Goal: Use online tool/utility: Utilize a website feature to perform a specific function

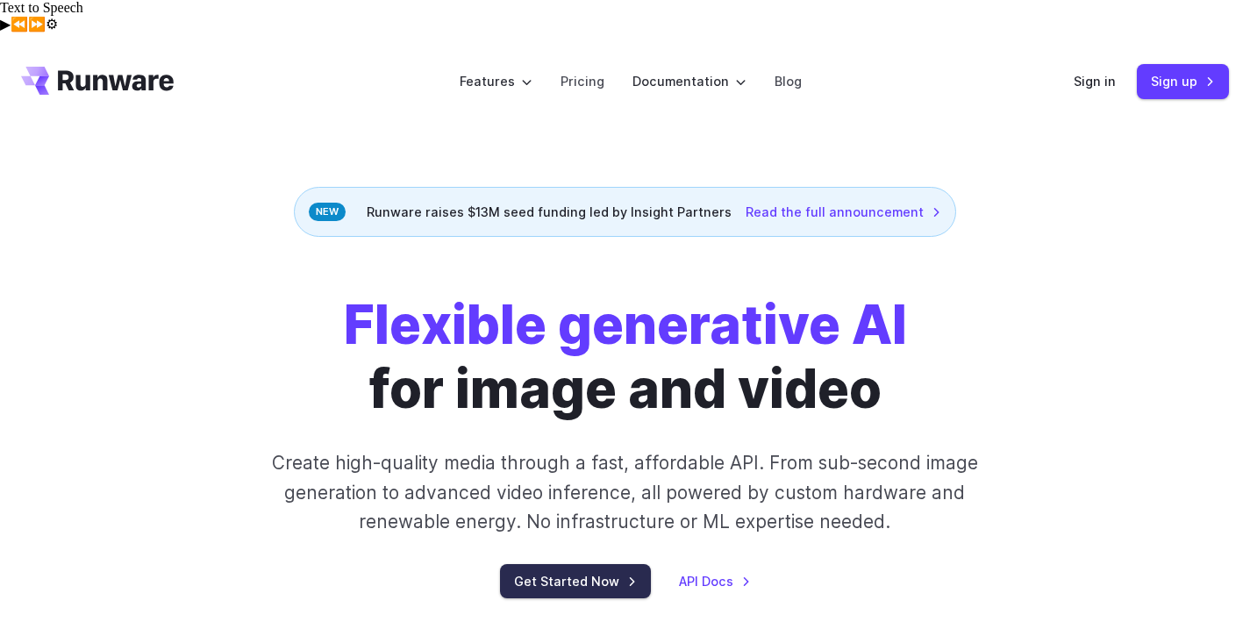
click at [560, 564] on link "Get Started Now" at bounding box center [575, 581] width 151 height 34
click at [536, 564] on link "Get Started Now" at bounding box center [575, 581] width 151 height 34
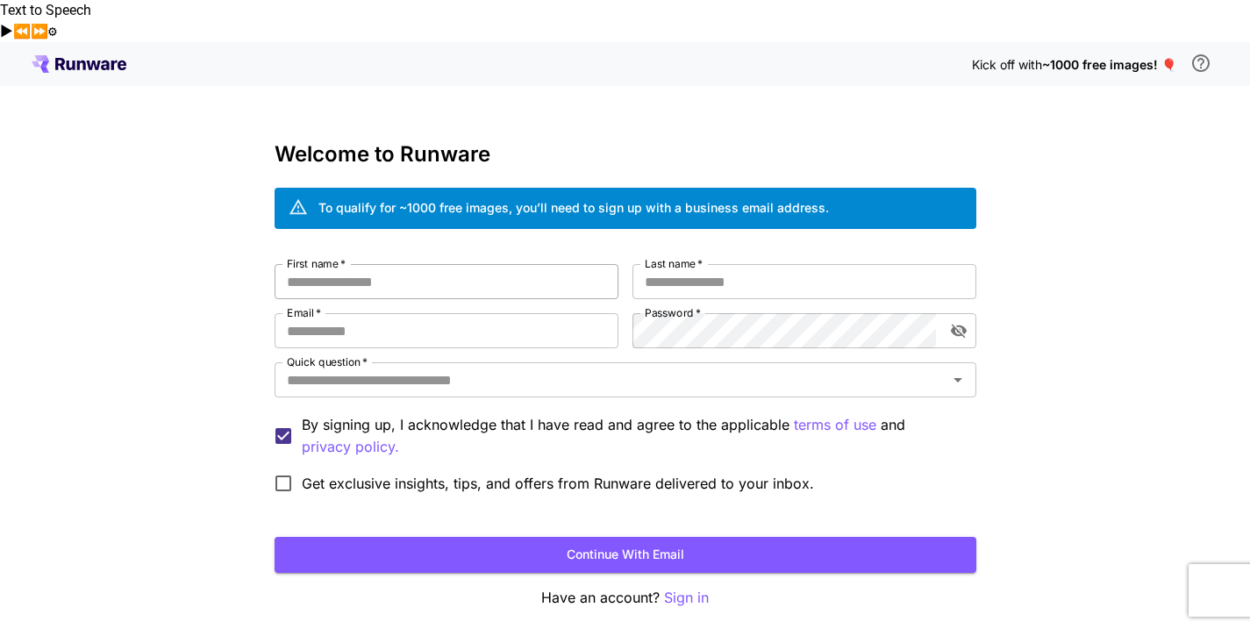
click at [412, 264] on input "First name   *" at bounding box center [447, 281] width 344 height 35
type input "****"
click at [717, 264] on input "Last name   *" at bounding box center [805, 281] width 344 height 35
type input "**********"
click at [349, 313] on input "Email   *" at bounding box center [447, 330] width 344 height 35
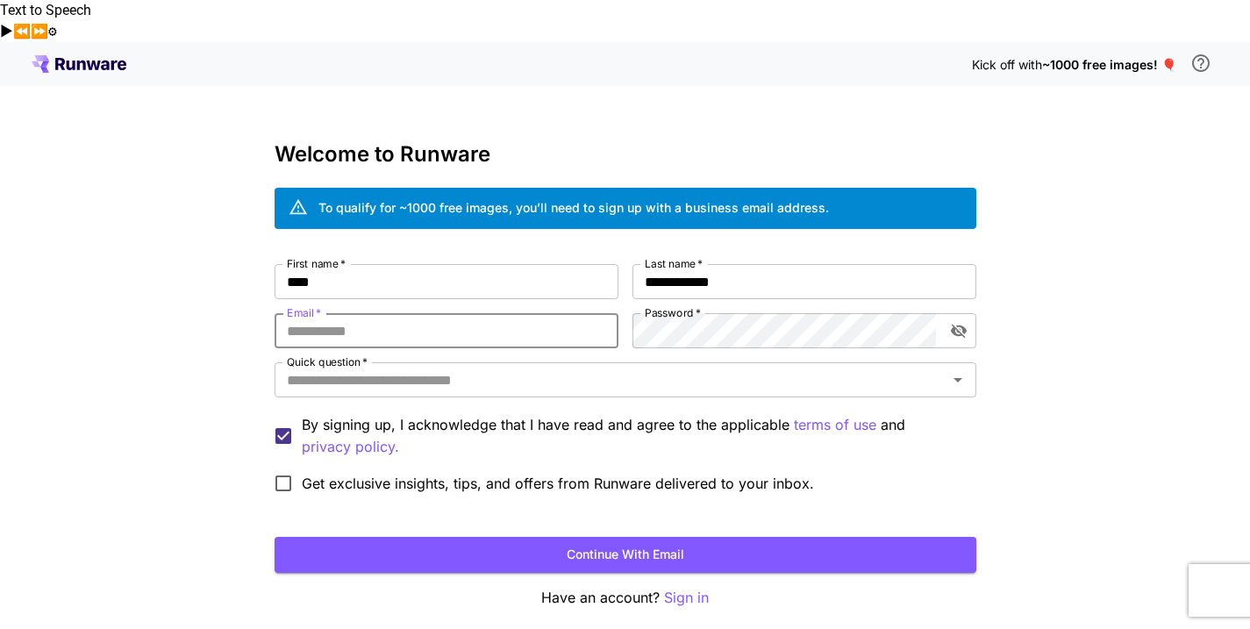
type input "**********"
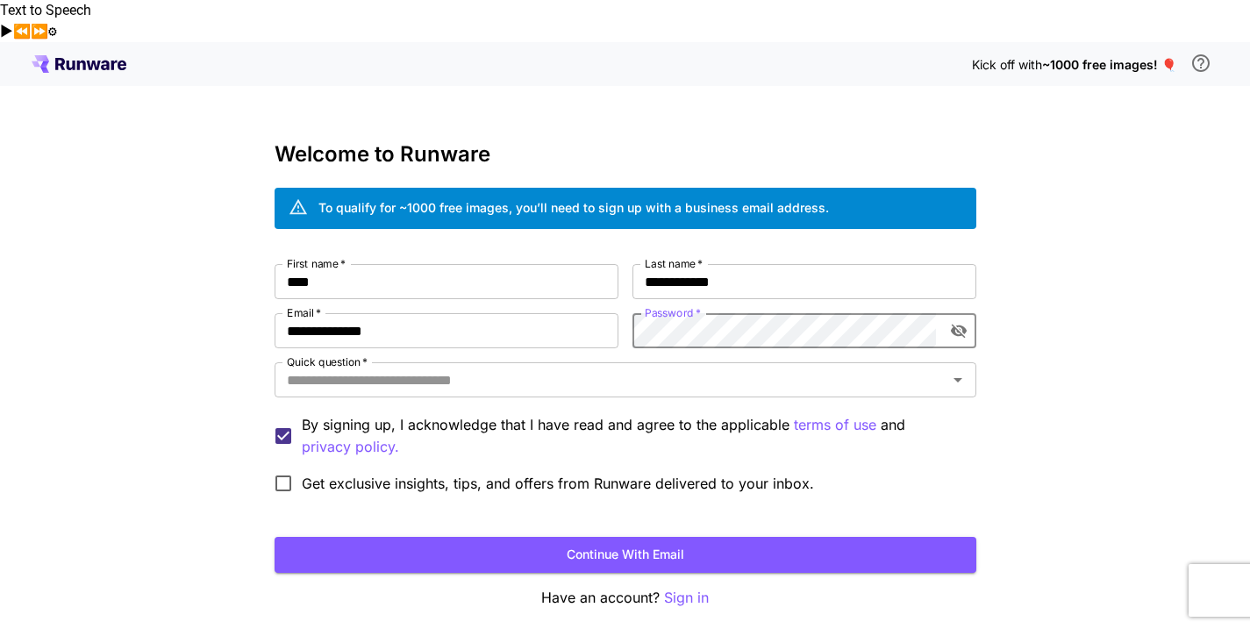
click at [1005, 535] on div "**********" at bounding box center [625, 372] width 1250 height 661
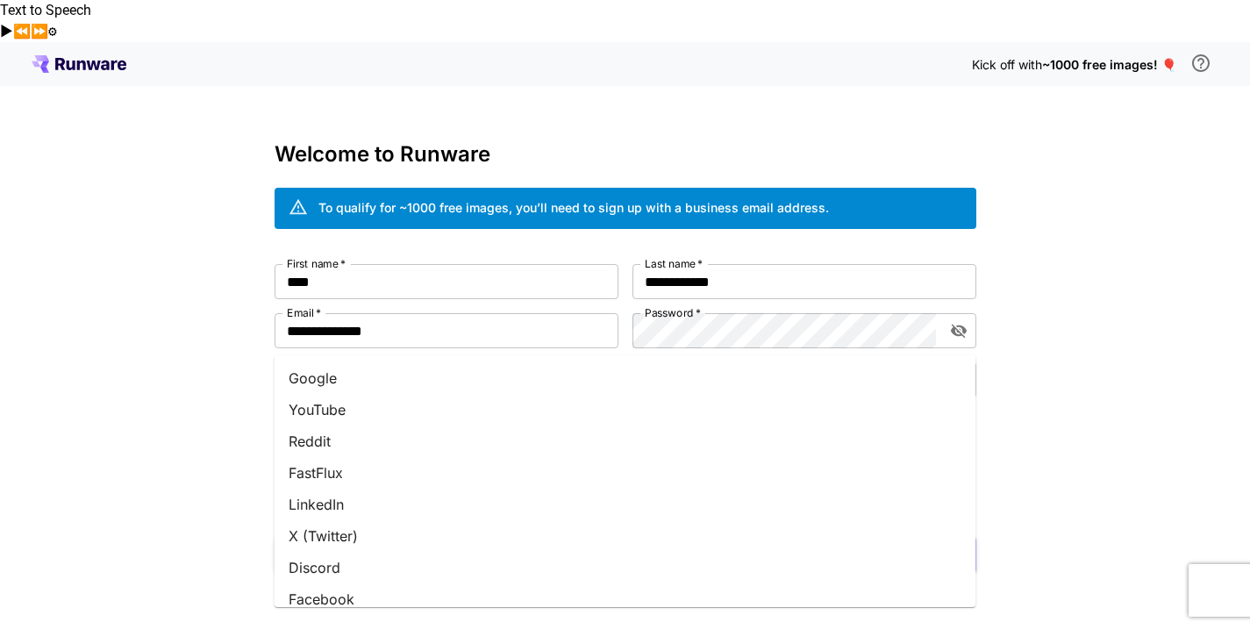
click at [426, 368] on input "Quick question   *" at bounding box center [611, 380] width 662 height 25
click at [312, 365] on li "Google" at bounding box center [626, 378] width 702 height 32
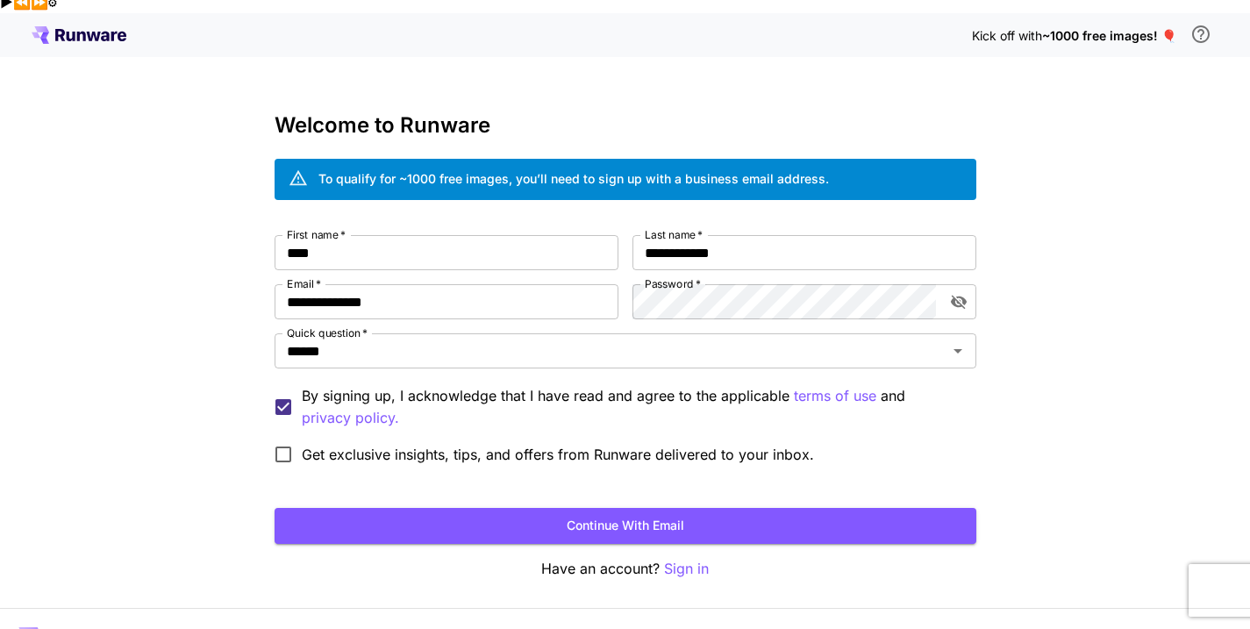
scroll to position [31, 0]
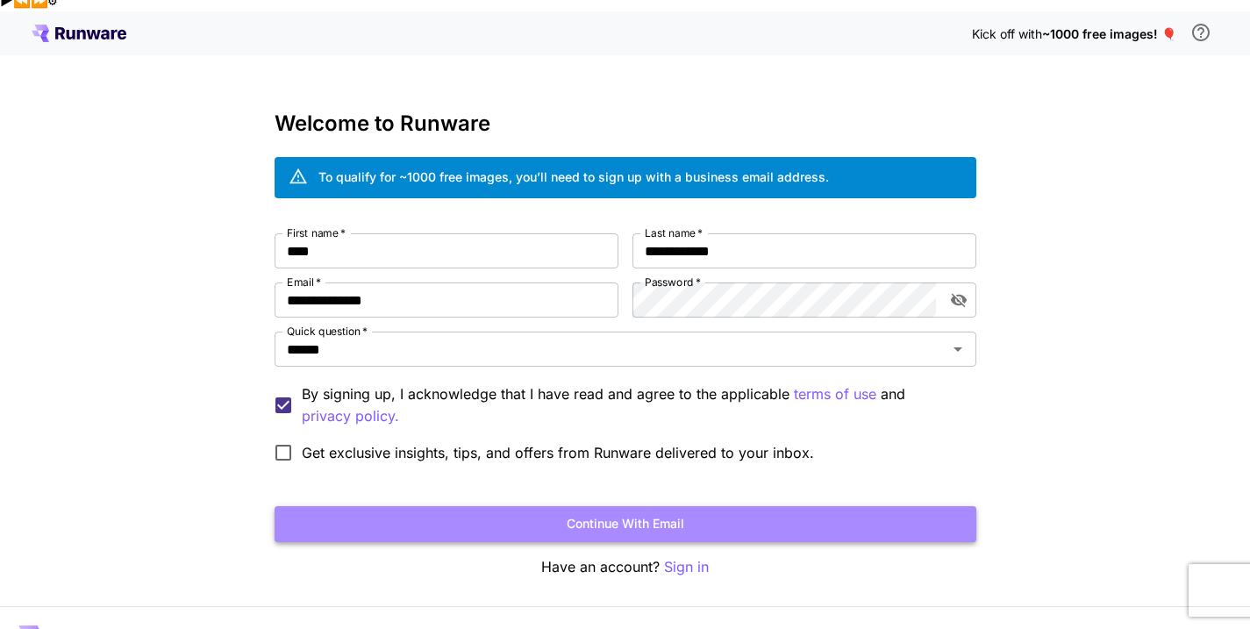
click at [597, 506] on button "Continue with email" at bounding box center [626, 524] width 702 height 36
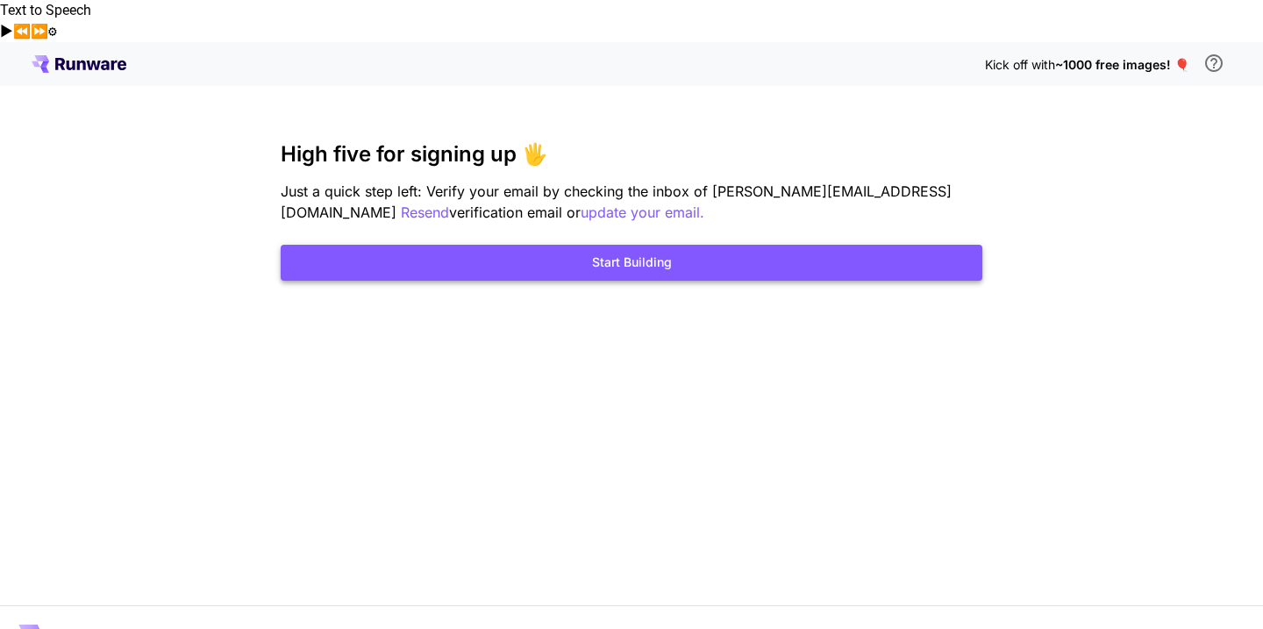
click at [618, 245] on button "Start Building" at bounding box center [632, 263] width 702 height 36
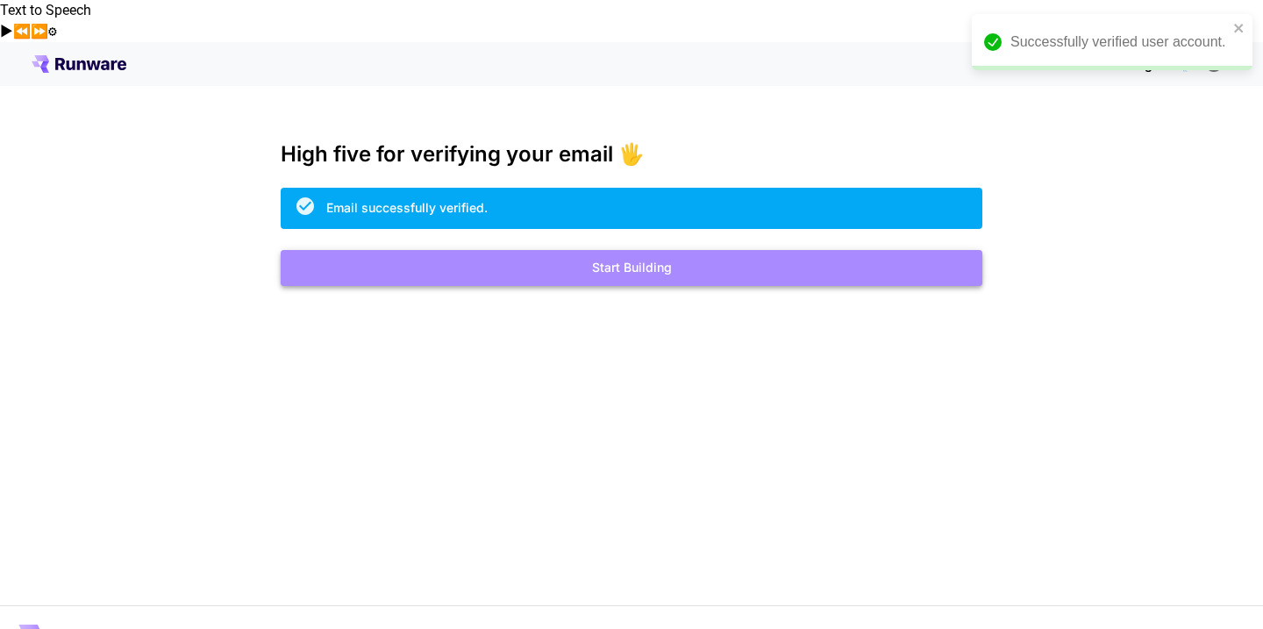
click at [629, 250] on button "Start Building" at bounding box center [632, 268] width 702 height 36
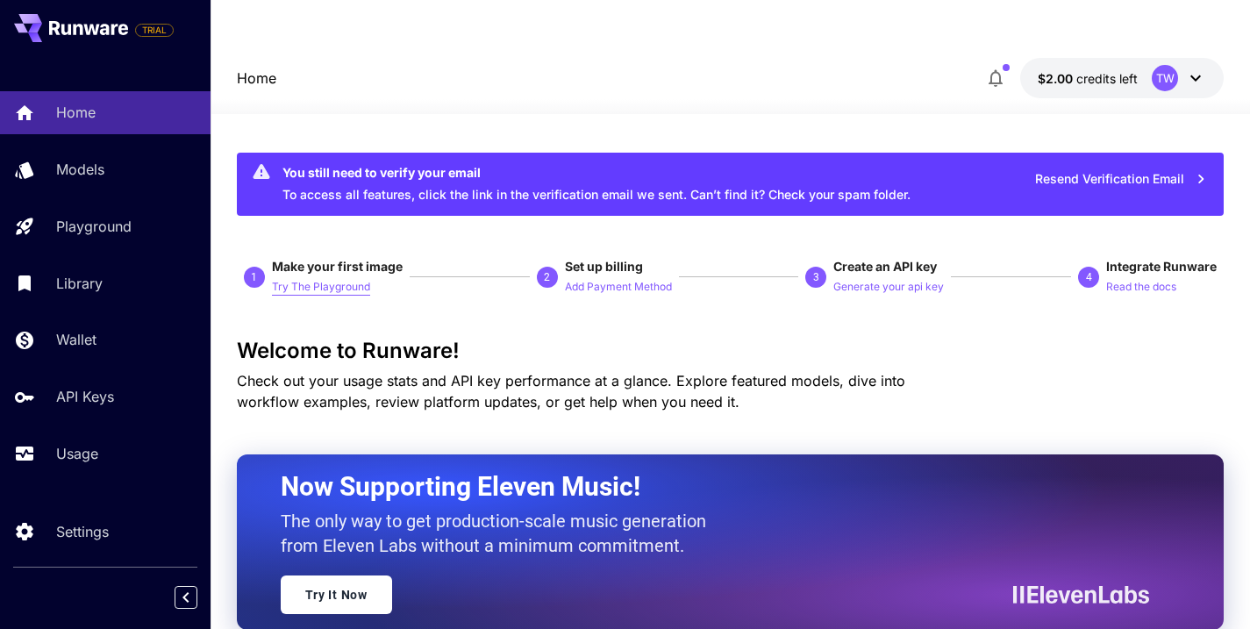
click at [311, 279] on p "Try The Playground" at bounding box center [321, 287] width 98 height 17
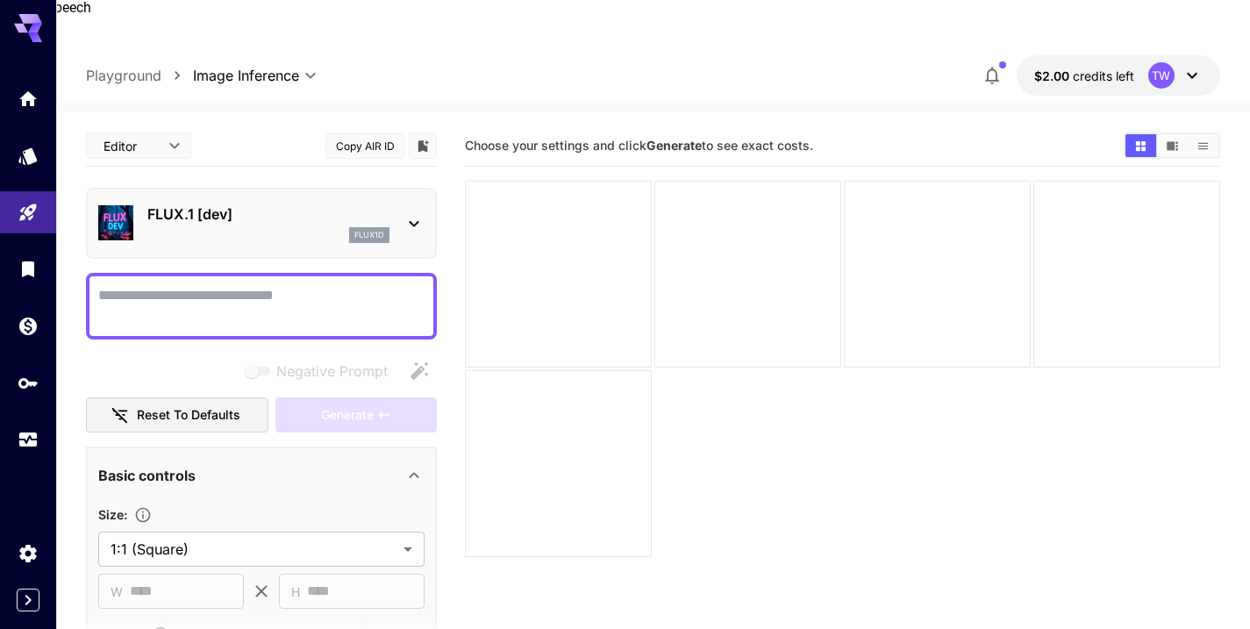
scroll to position [4, 0]
click at [415, 212] on icon at bounding box center [414, 222] width 21 height 21
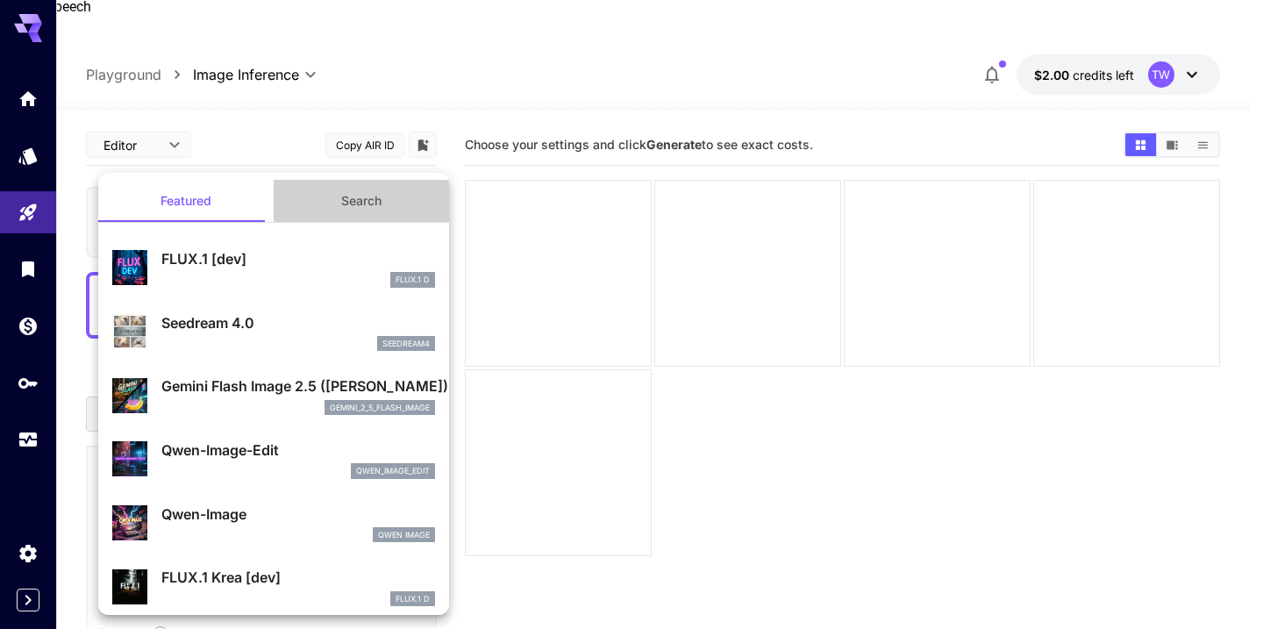
click at [415, 180] on button "Search" at bounding box center [361, 201] width 175 height 42
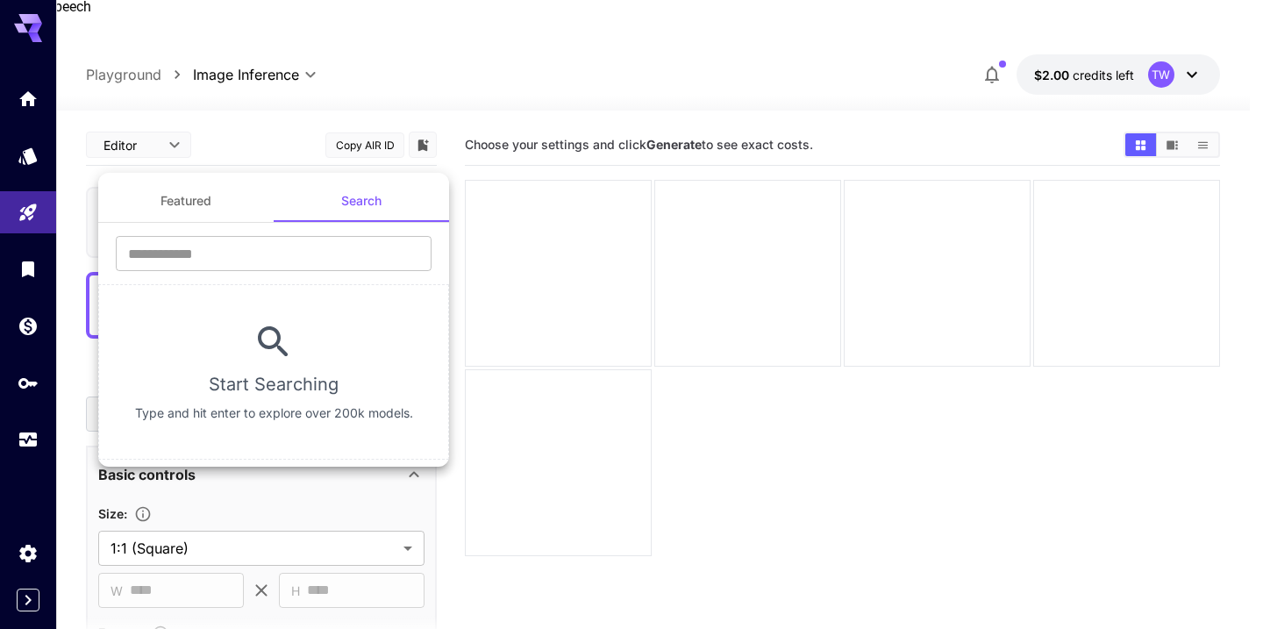
click at [559, 457] on div at bounding box center [631, 314] width 1263 height 629
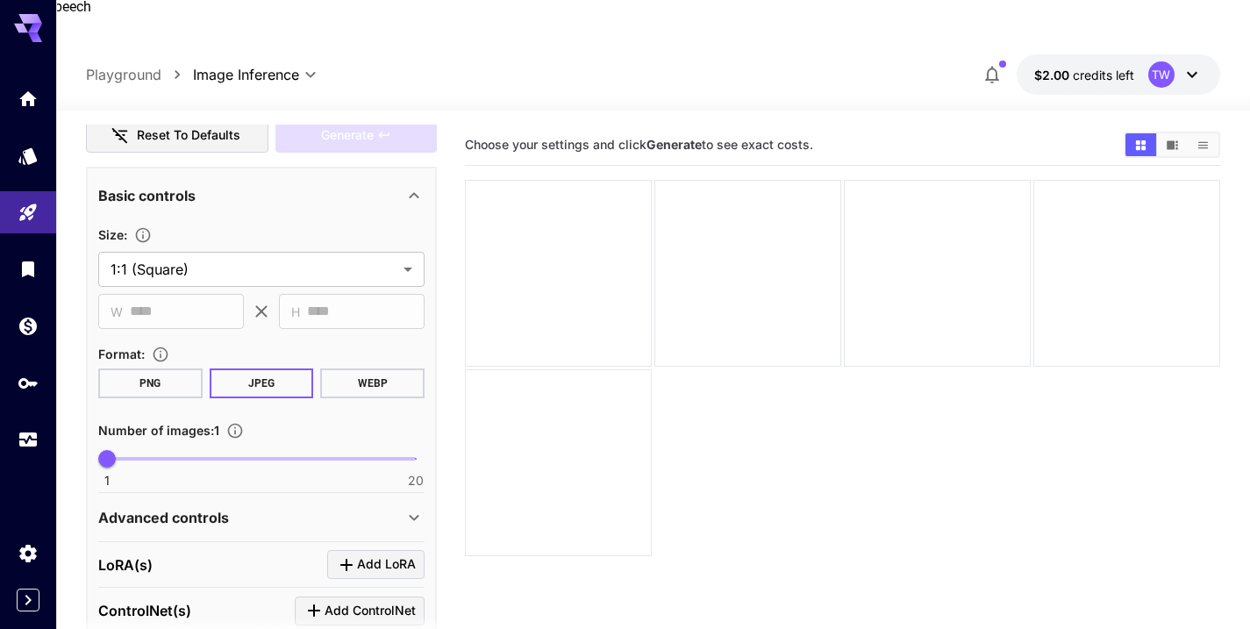
scroll to position [0, 0]
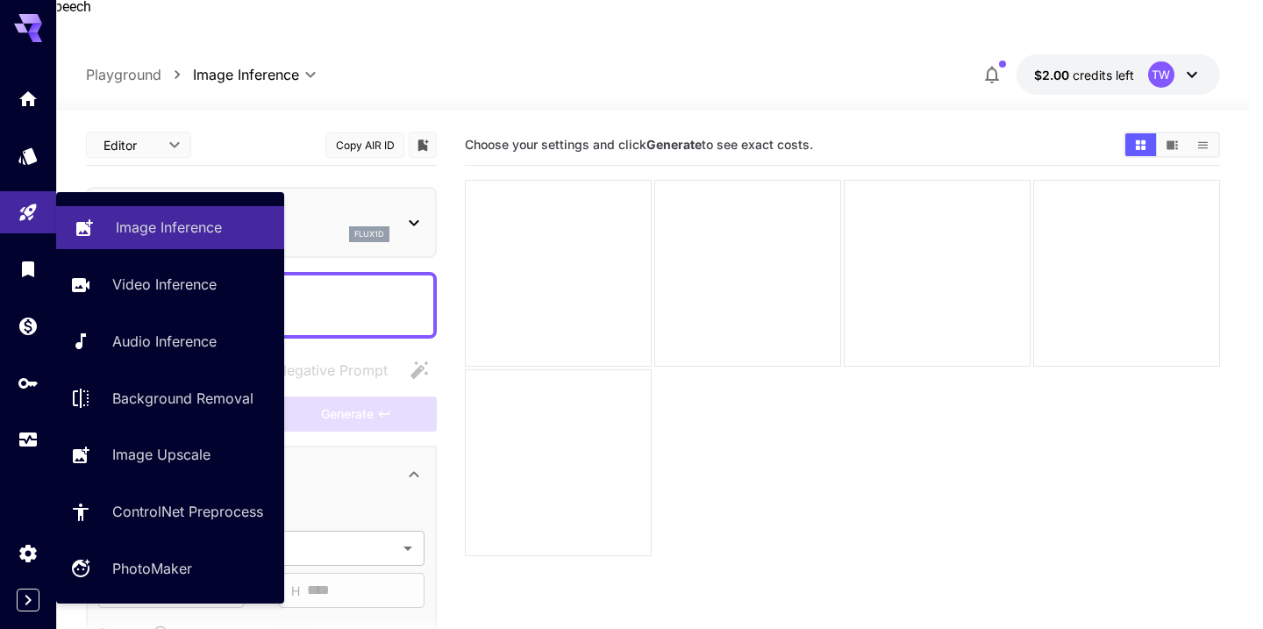
click at [159, 230] on p "Image Inference" at bounding box center [169, 227] width 106 height 21
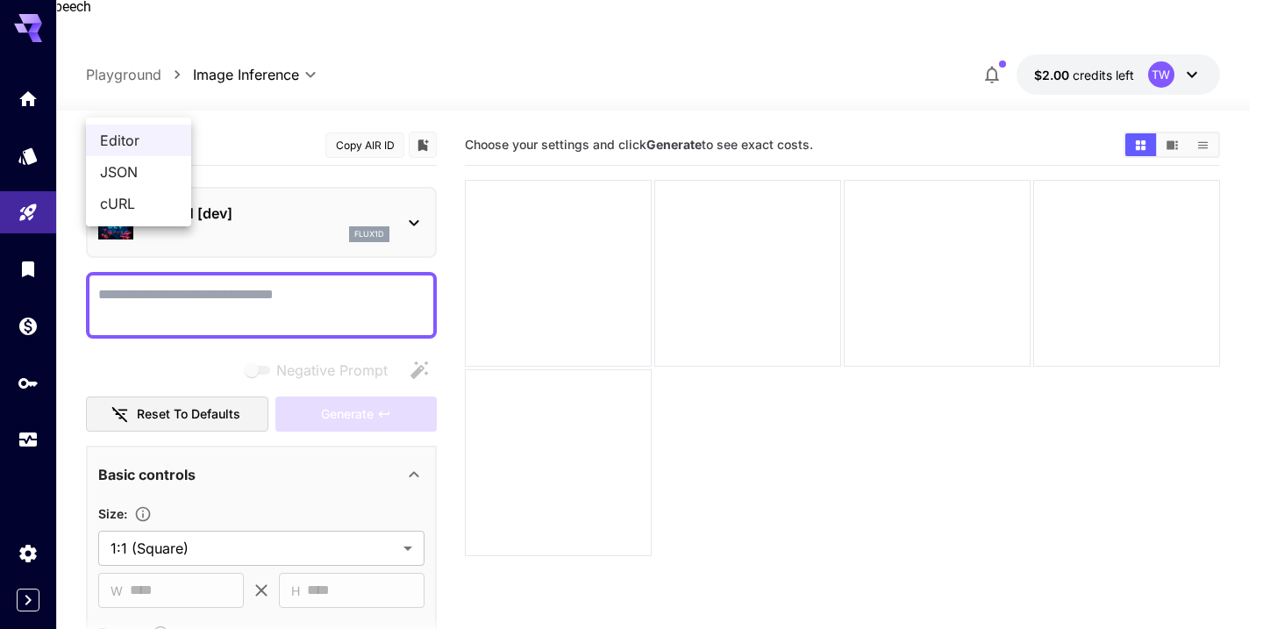
click at [174, 104] on body "**********" at bounding box center [631, 423] width 1263 height 768
click at [174, 104] on div at bounding box center [631, 314] width 1263 height 629
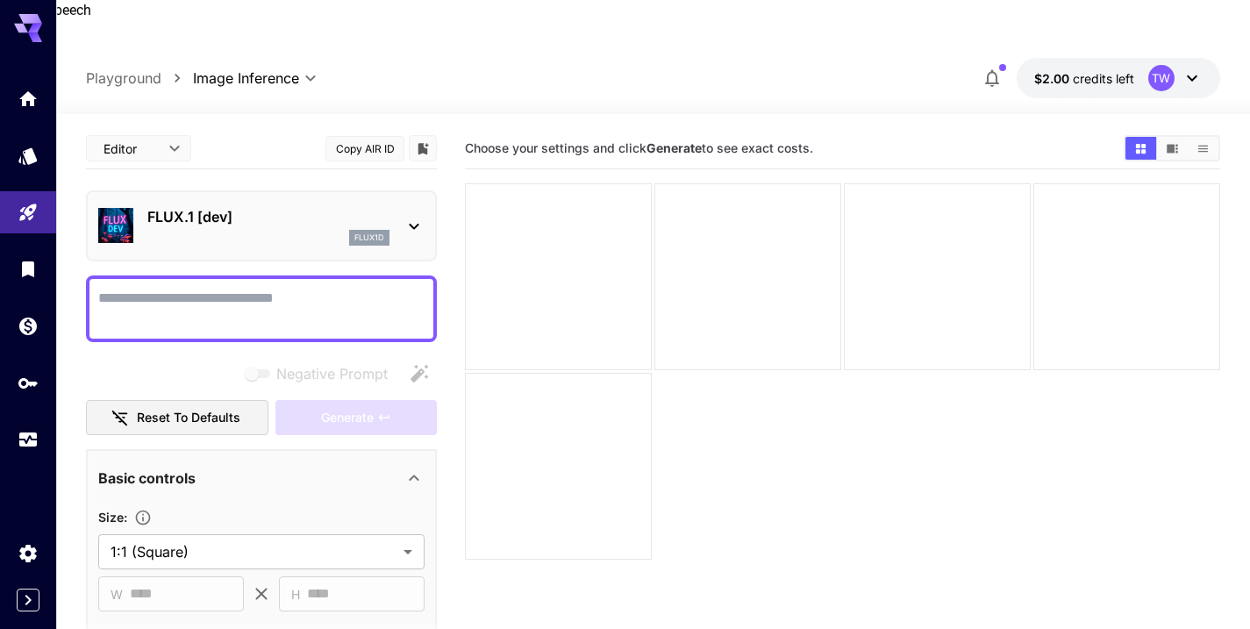
click at [228, 288] on textarea "Voice options" at bounding box center [261, 309] width 326 height 42
click at [19, 101] on icon "Home" at bounding box center [29, 93] width 21 height 21
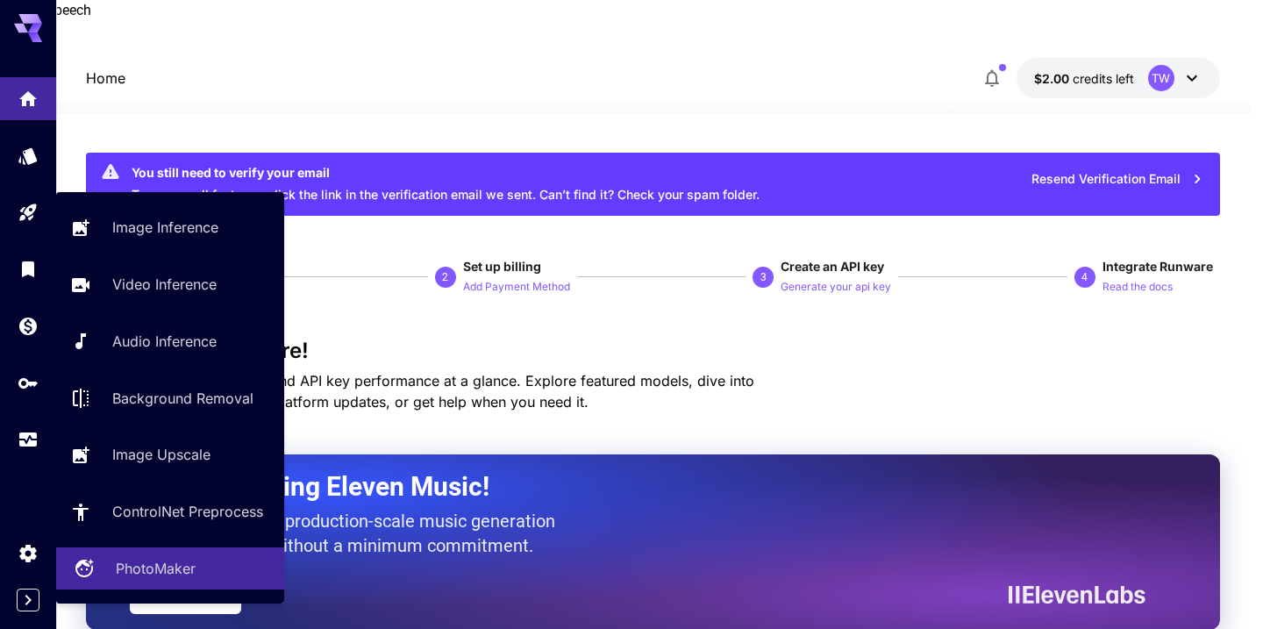
click at [140, 570] on p "PhotoMaker" at bounding box center [156, 568] width 80 height 21
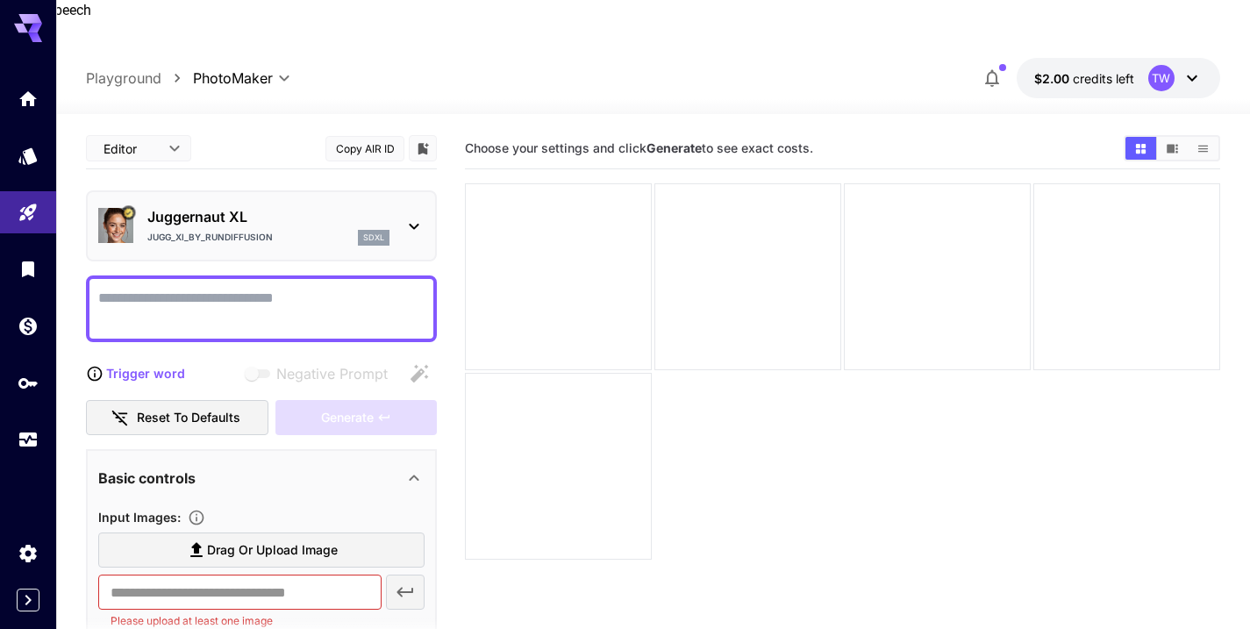
click at [154, 288] on textarea "Voice options" at bounding box center [261, 309] width 326 height 42
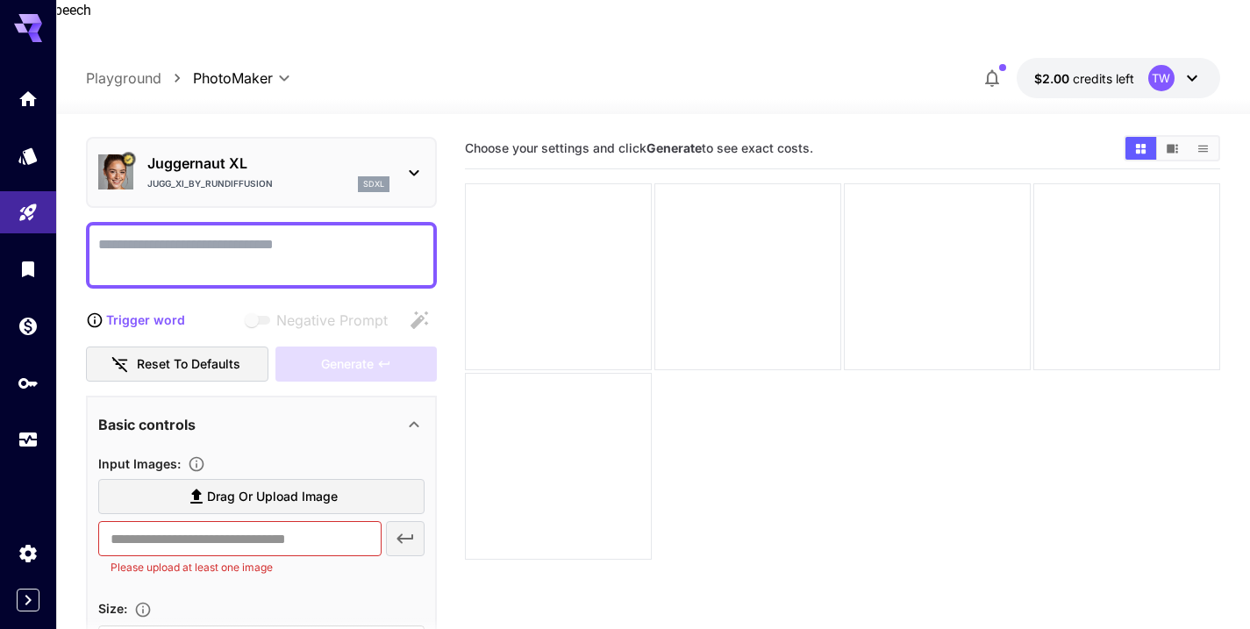
scroll to position [54, 0]
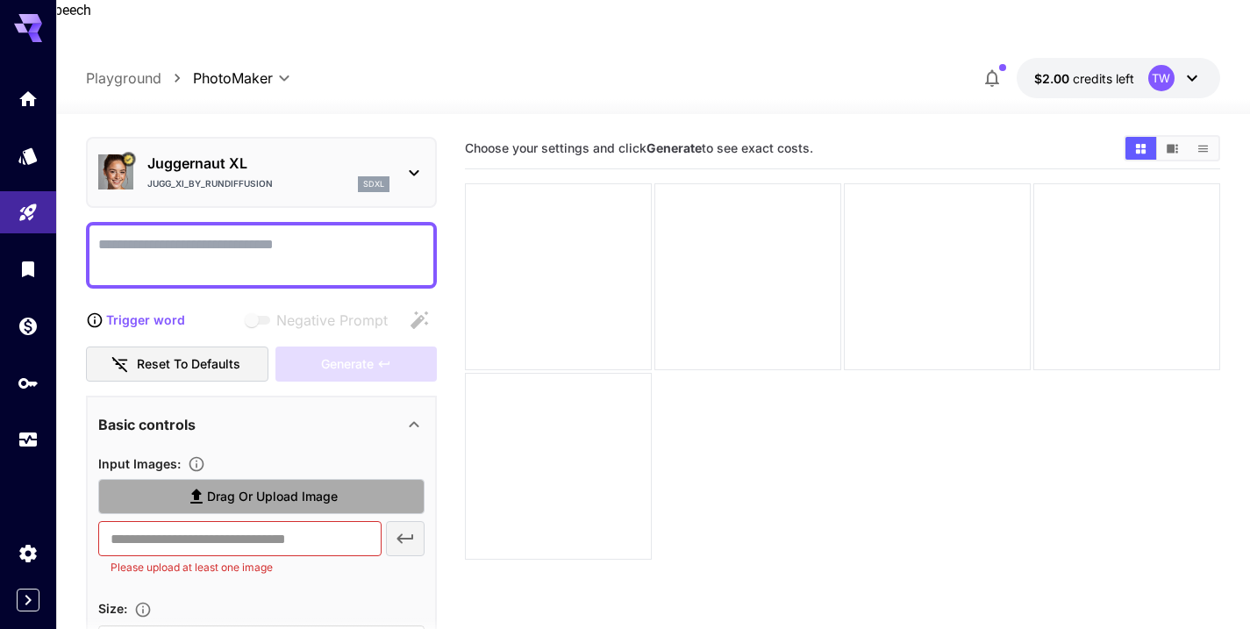
click at [252, 486] on span "Drag or upload image" at bounding box center [272, 497] width 131 height 22
click at [0, 0] on input "Drag or upload image" at bounding box center [0, 0] width 0 height 0
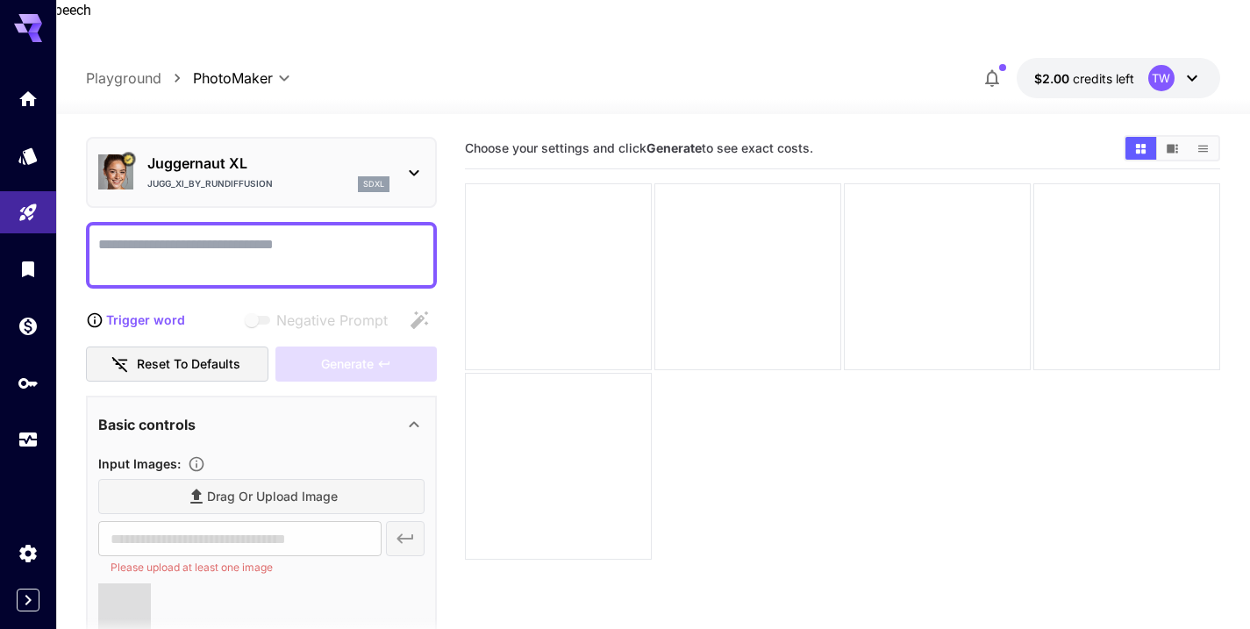
type input "**********"
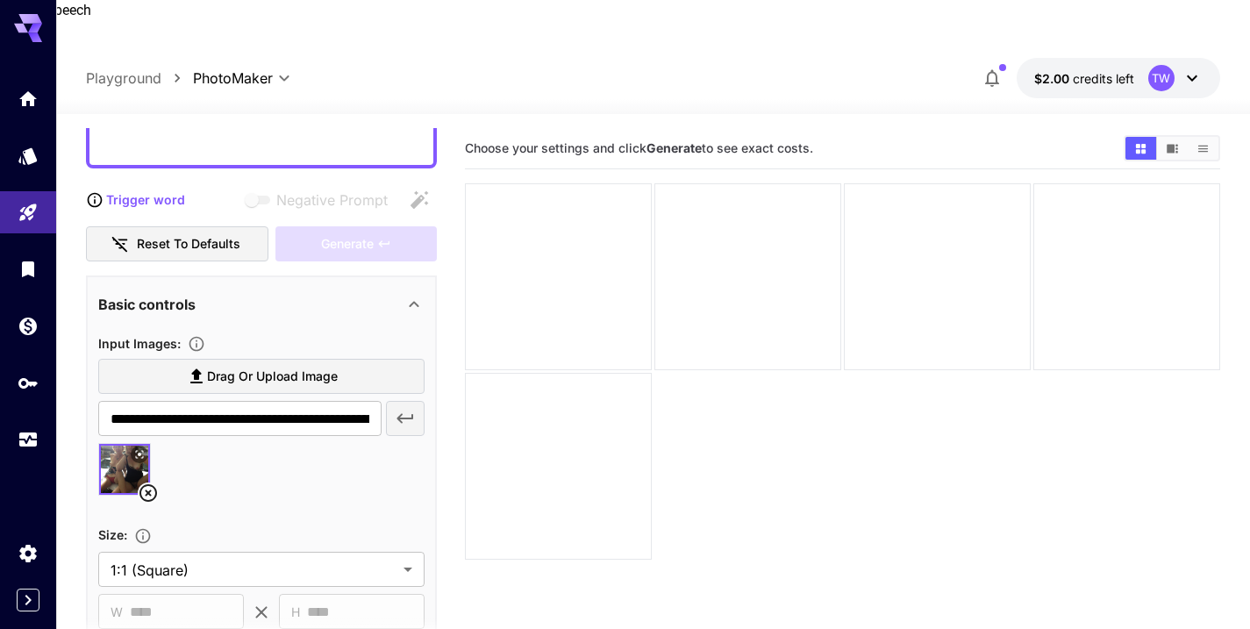
scroll to position [23, 0]
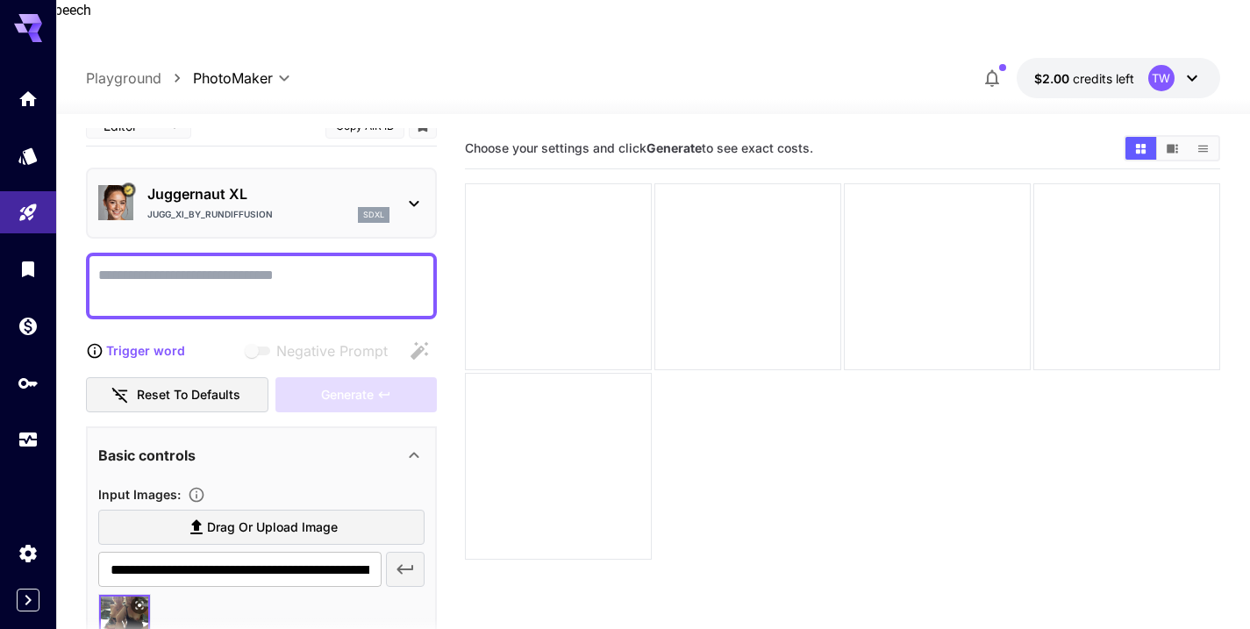
click at [169, 265] on textarea "Voice options" at bounding box center [261, 286] width 326 height 42
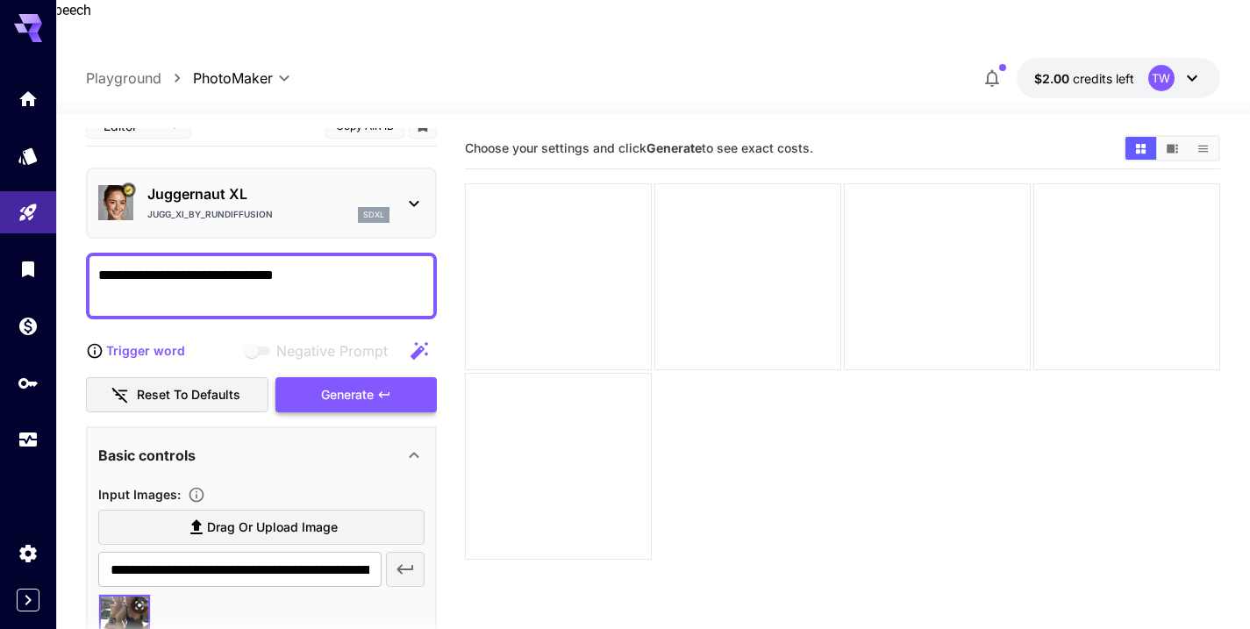
type textarea "**********"
click at [359, 377] on div "Generate" at bounding box center [355, 395] width 161 height 36
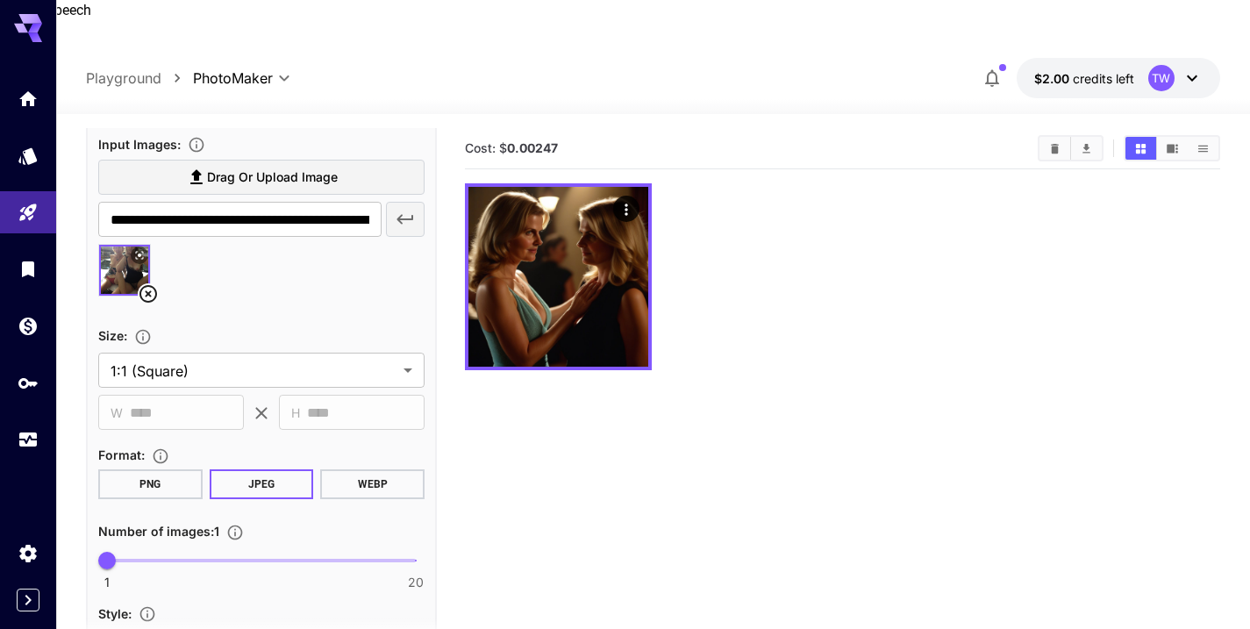
scroll to position [235, 0]
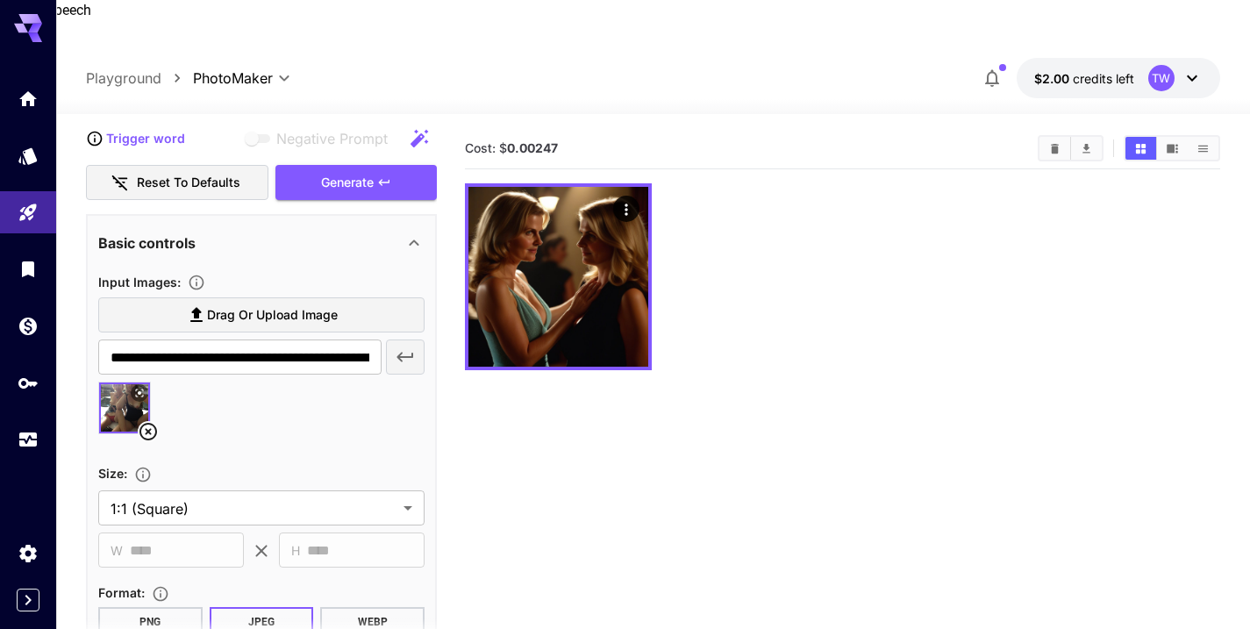
click at [136, 388] on icon at bounding box center [139, 393] width 11 height 11
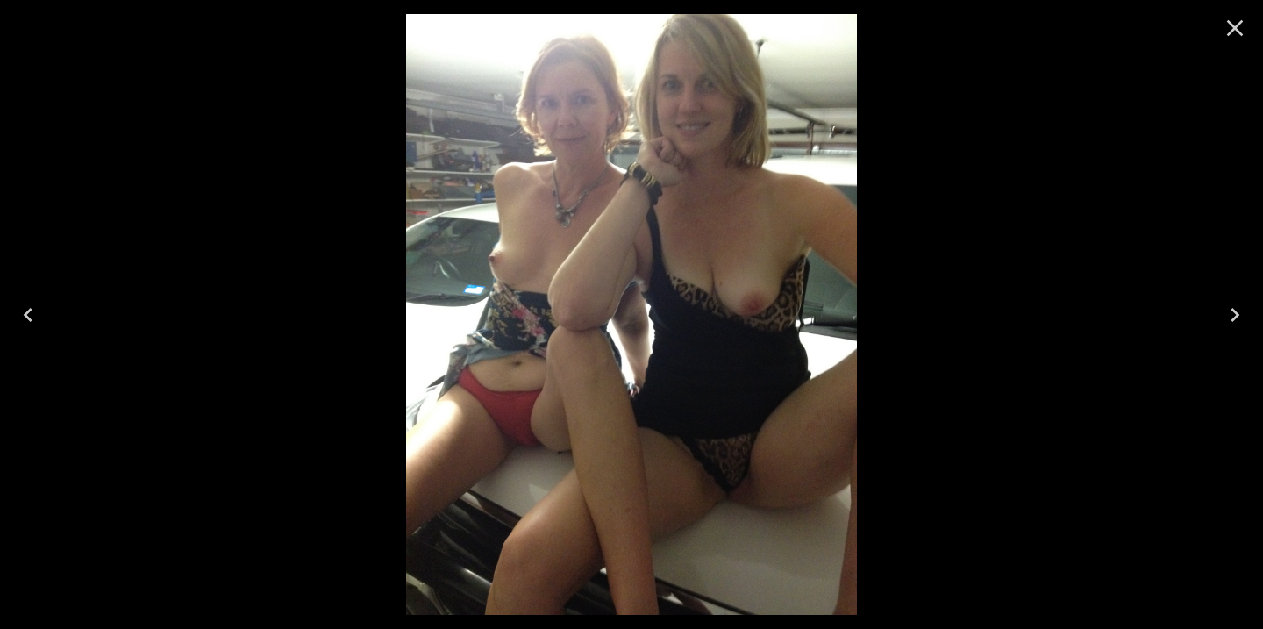
click at [1231, 23] on icon "Close" at bounding box center [1235, 28] width 17 height 17
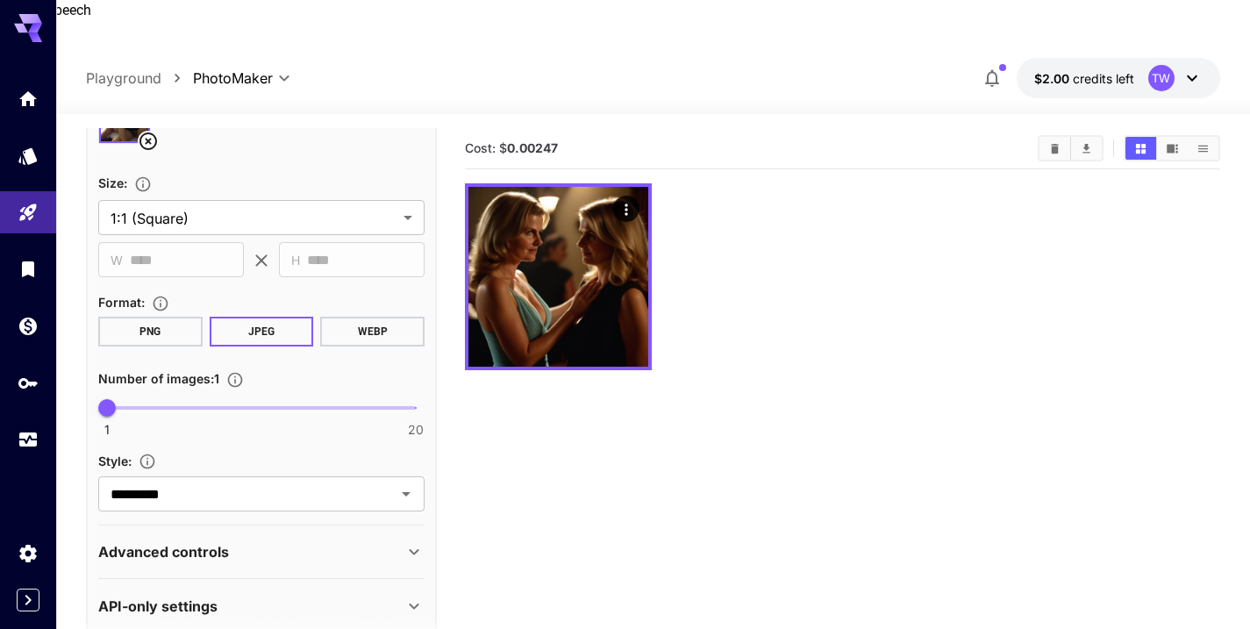
scroll to position [540, 0]
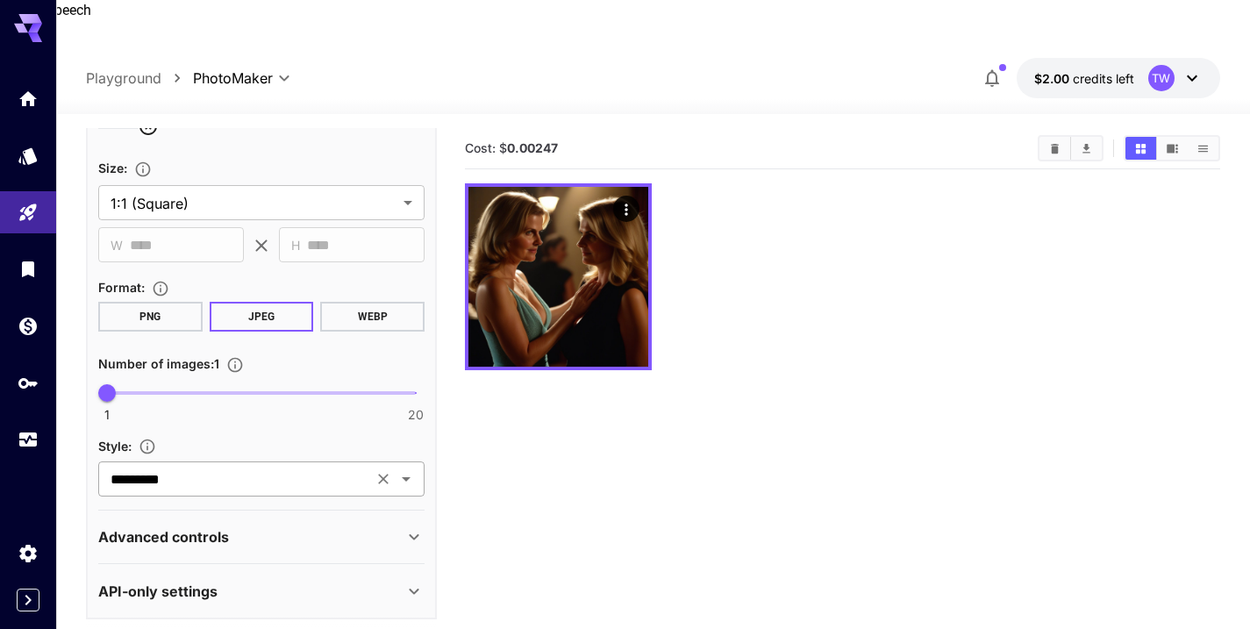
click at [403, 468] on icon "Open" at bounding box center [406, 478] width 21 height 21
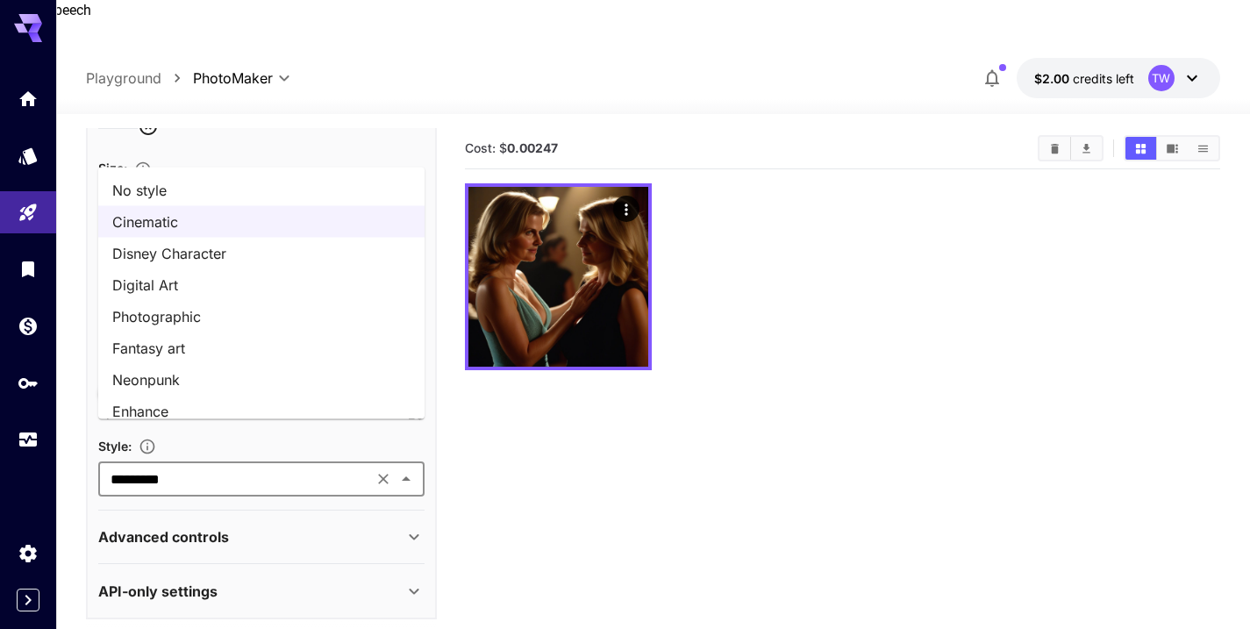
click at [139, 354] on li "Fantasy art" at bounding box center [261, 349] width 326 height 32
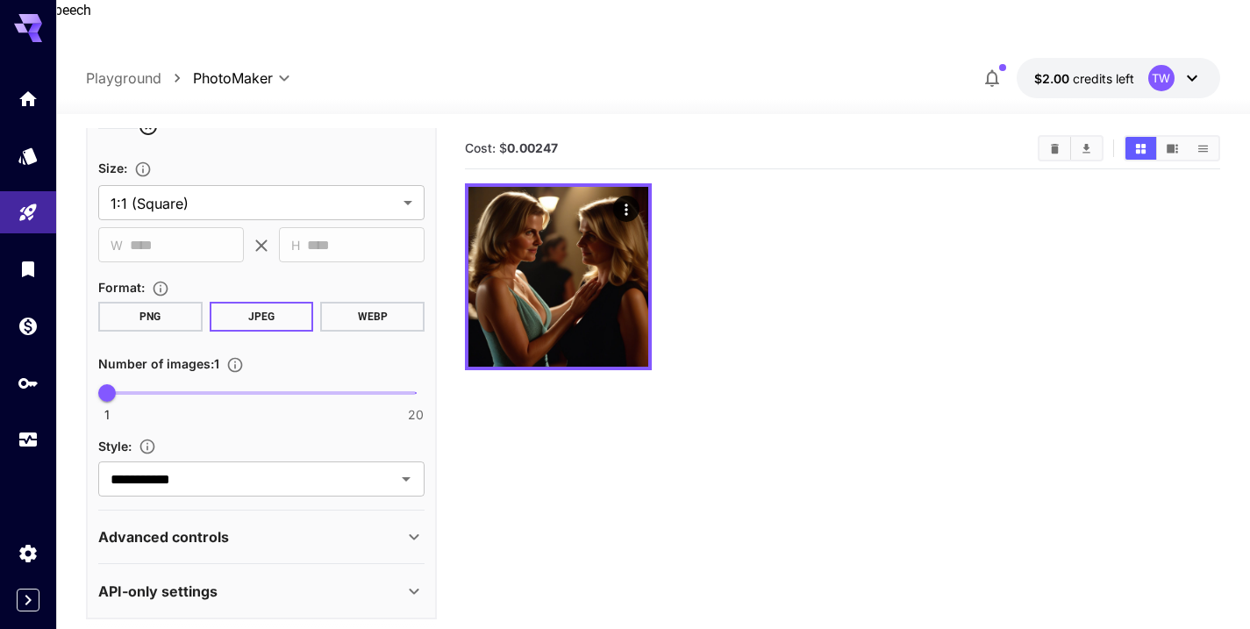
click at [278, 526] on div "Advanced controls" at bounding box center [250, 536] width 305 height 21
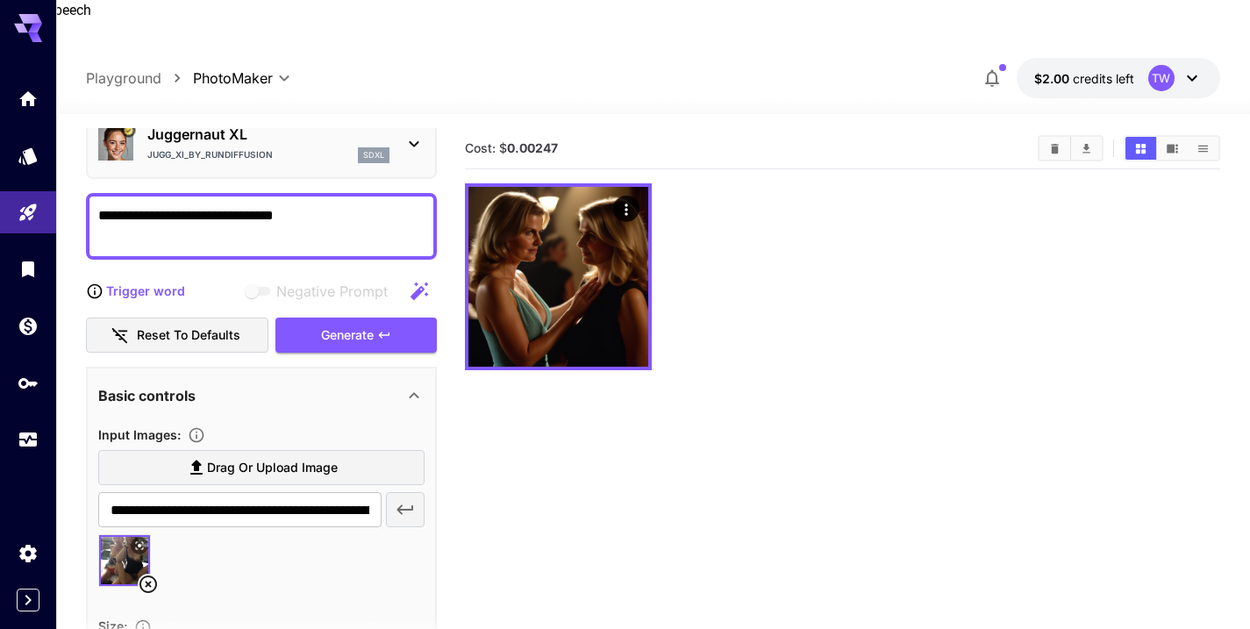
scroll to position [83, 0]
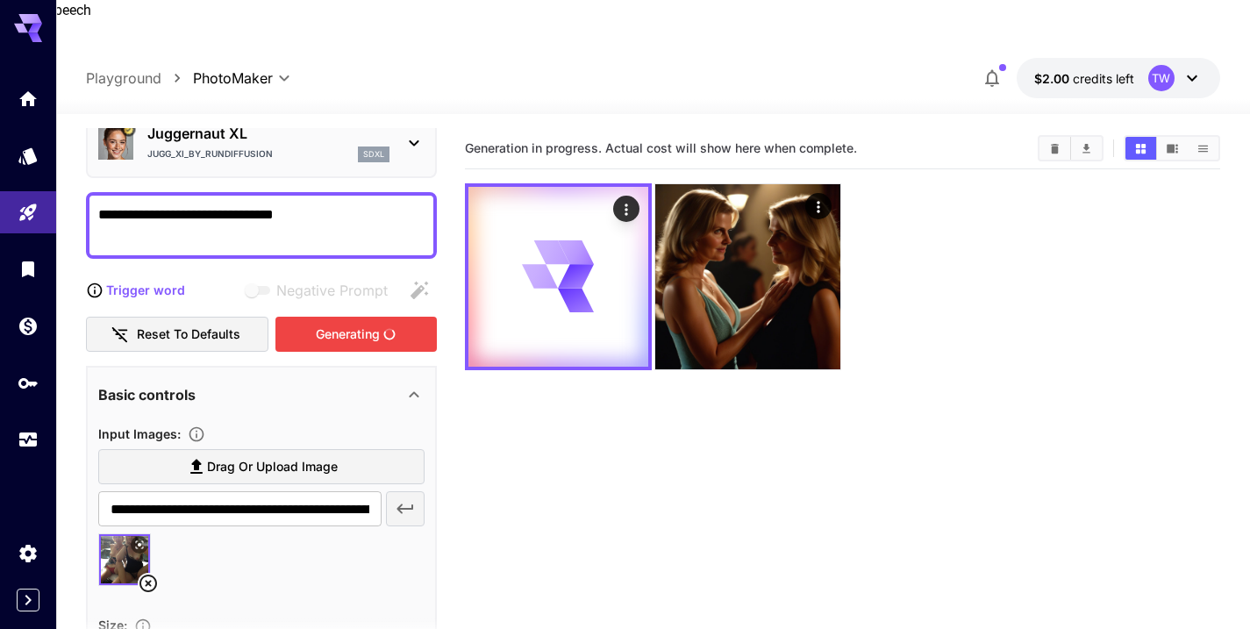
click at [360, 317] on div "Generating" at bounding box center [355, 335] width 161 height 36
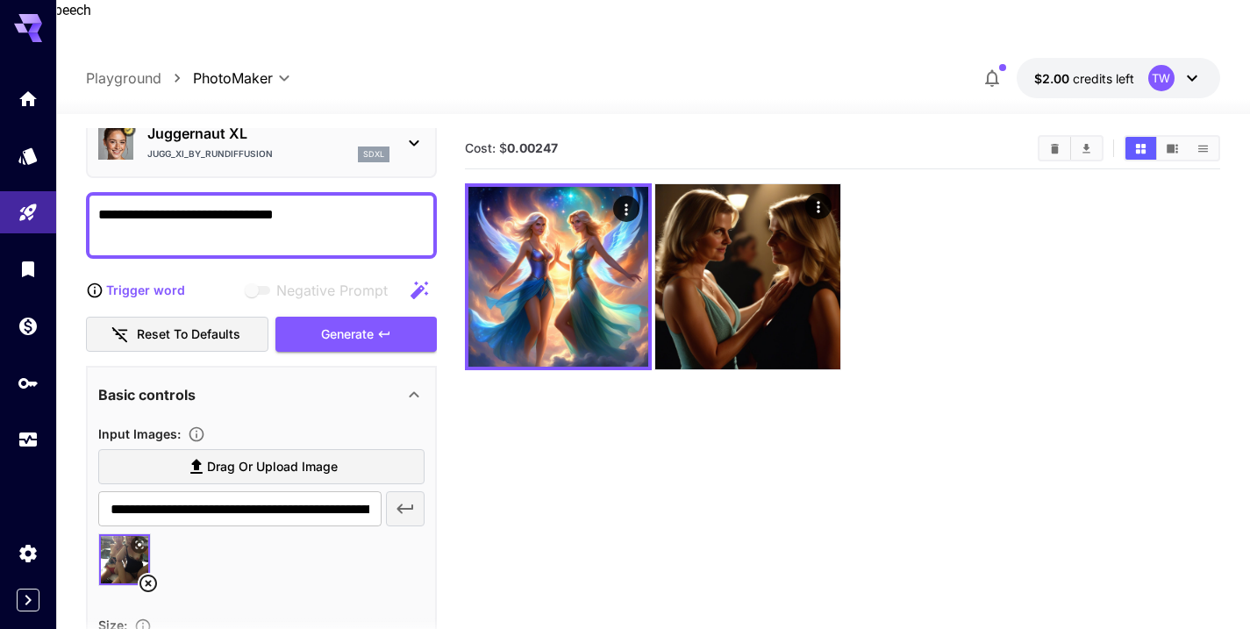
click at [144, 573] on icon at bounding box center [148, 583] width 21 height 21
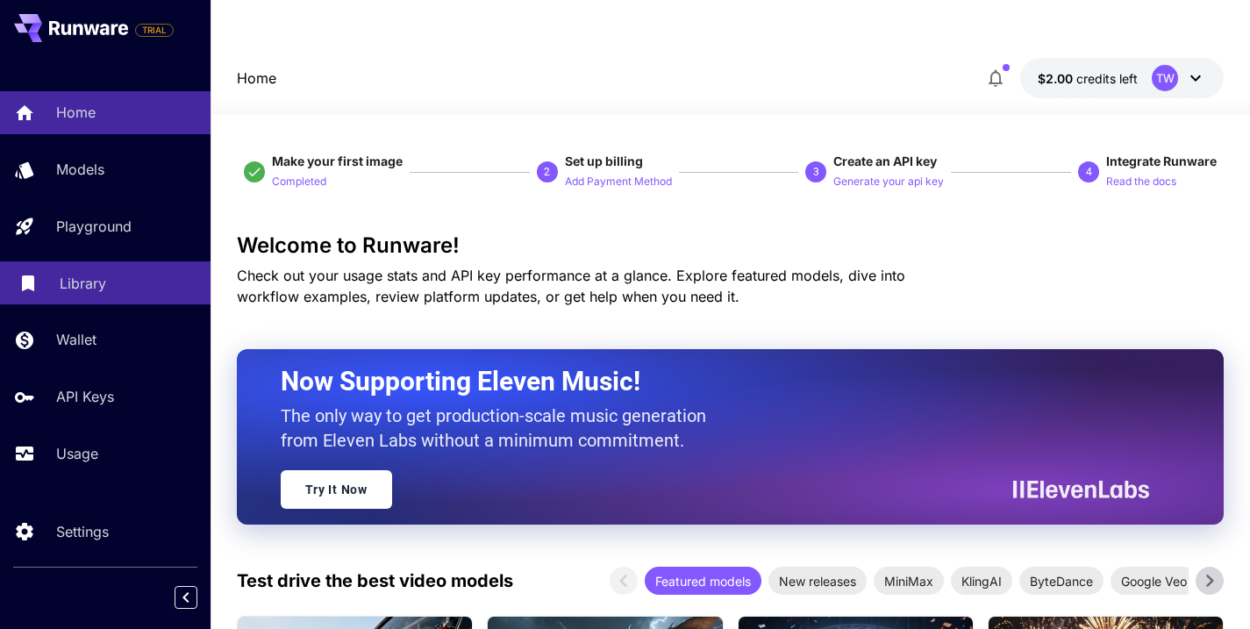
click at [62, 288] on p "Library" at bounding box center [83, 283] width 46 height 21
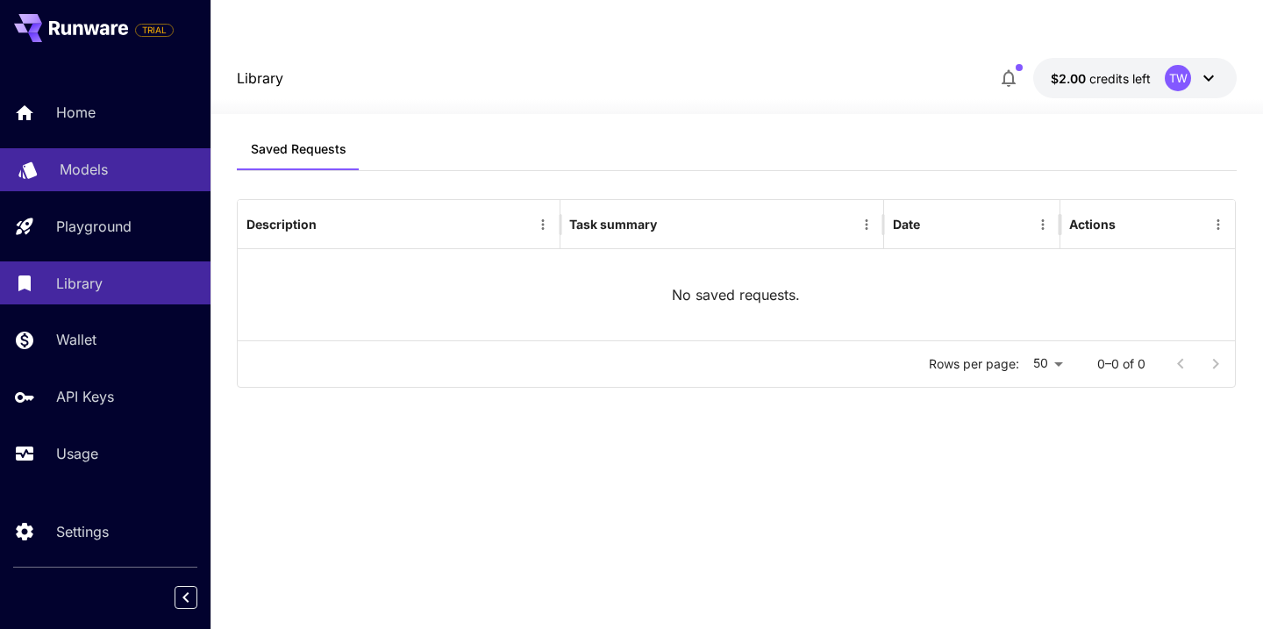
click at [70, 168] on p "Models" at bounding box center [84, 169] width 48 height 21
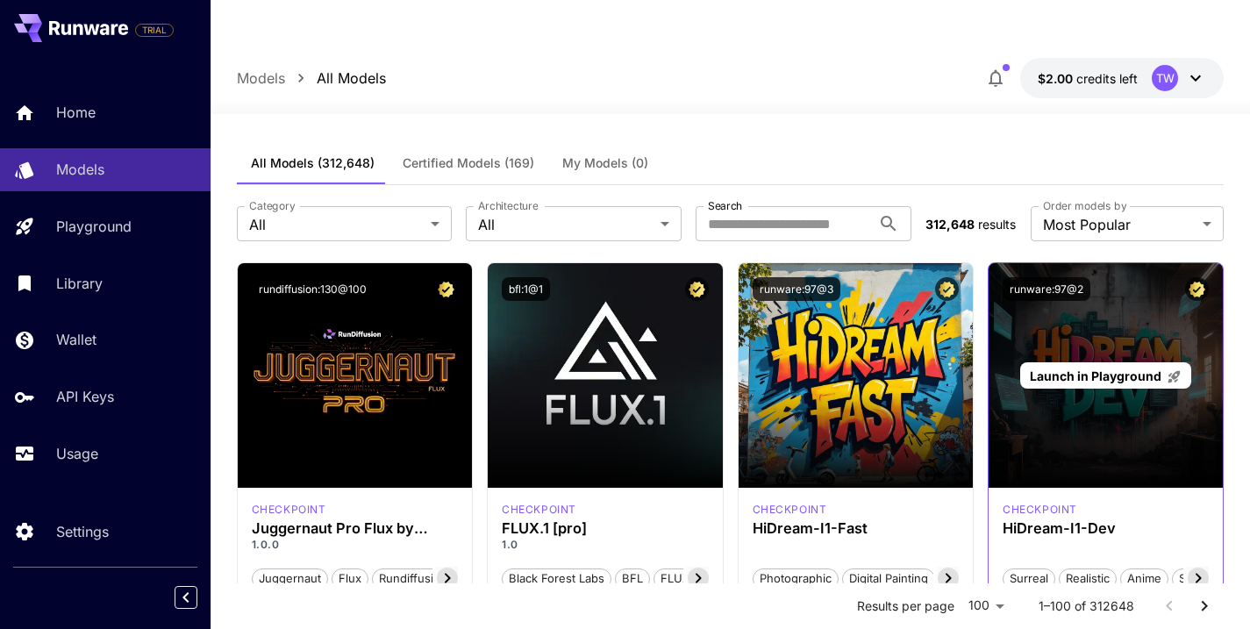
click at [1105, 368] on span "Launch in Playground" at bounding box center [1096, 375] width 132 height 15
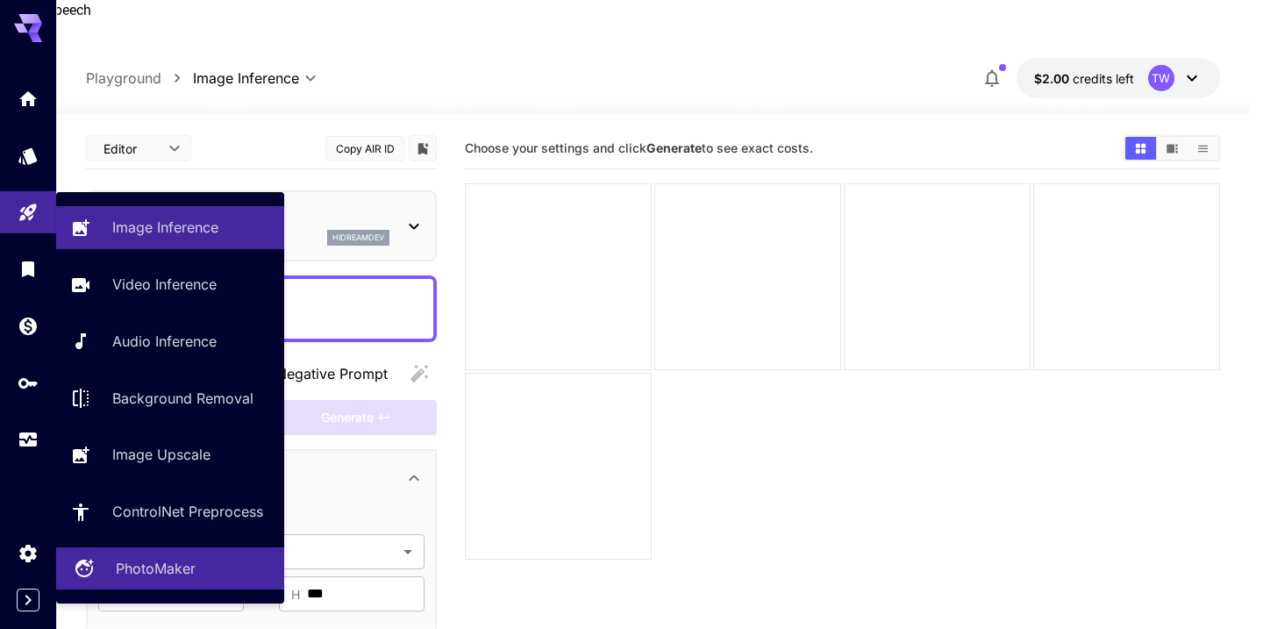
click at [121, 566] on p "PhotoMaker" at bounding box center [156, 568] width 80 height 21
type input "**********"
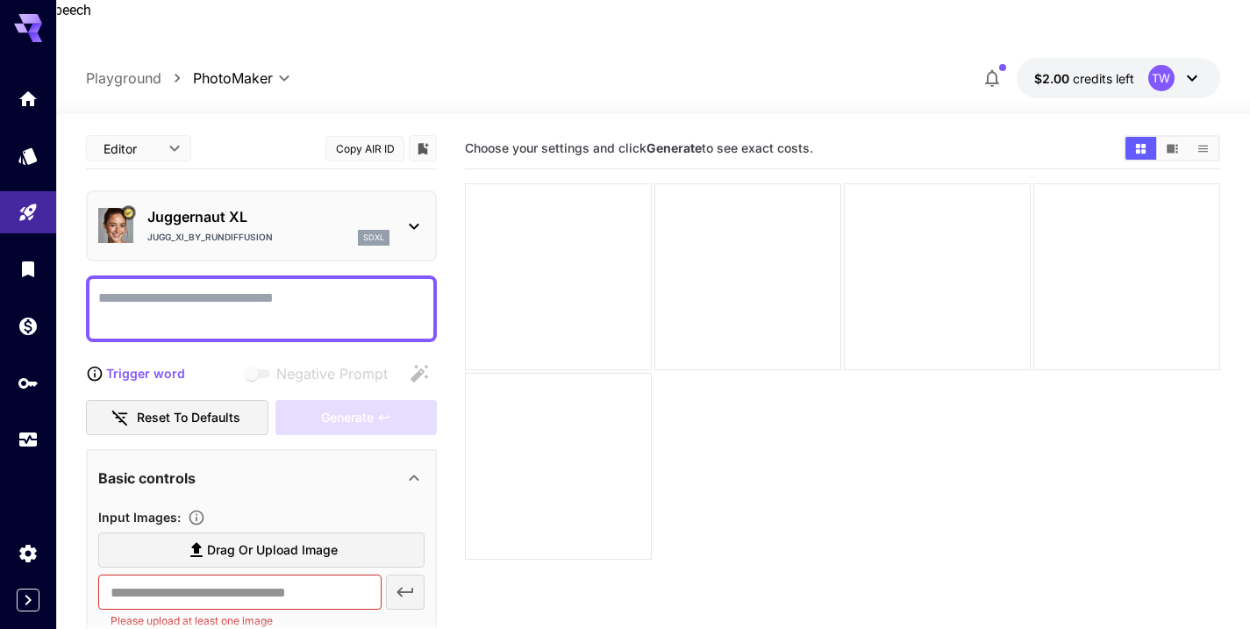
click at [412, 224] on icon at bounding box center [414, 227] width 10 height 6
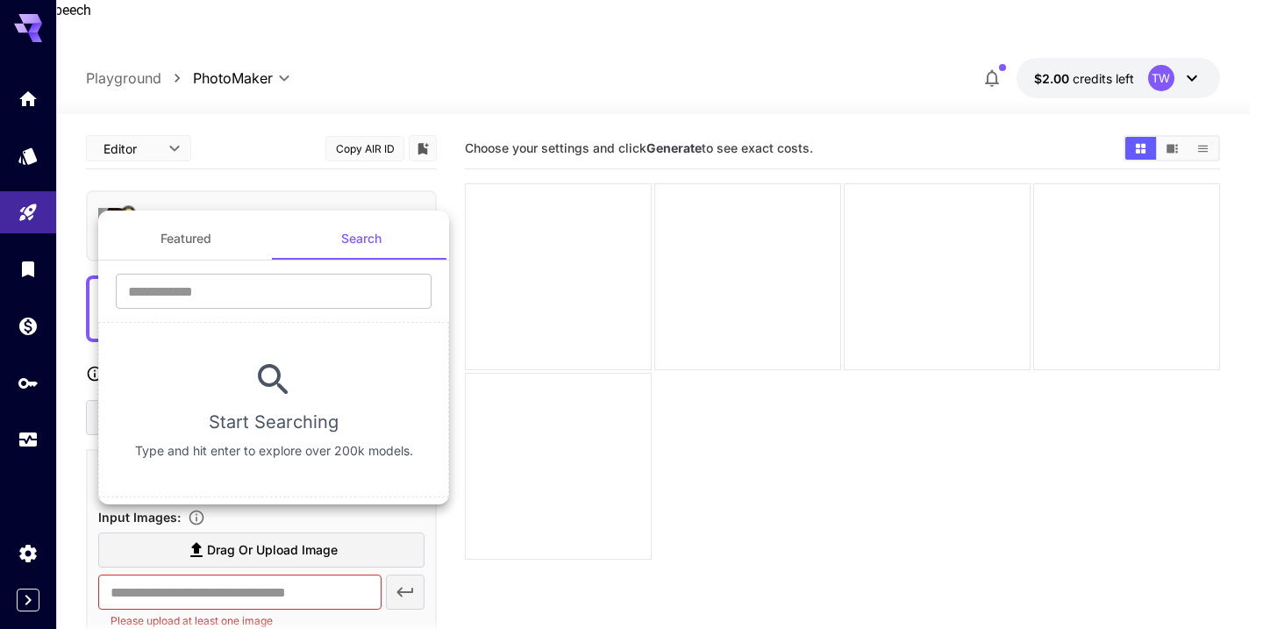
click at [498, 471] on div at bounding box center [631, 314] width 1263 height 629
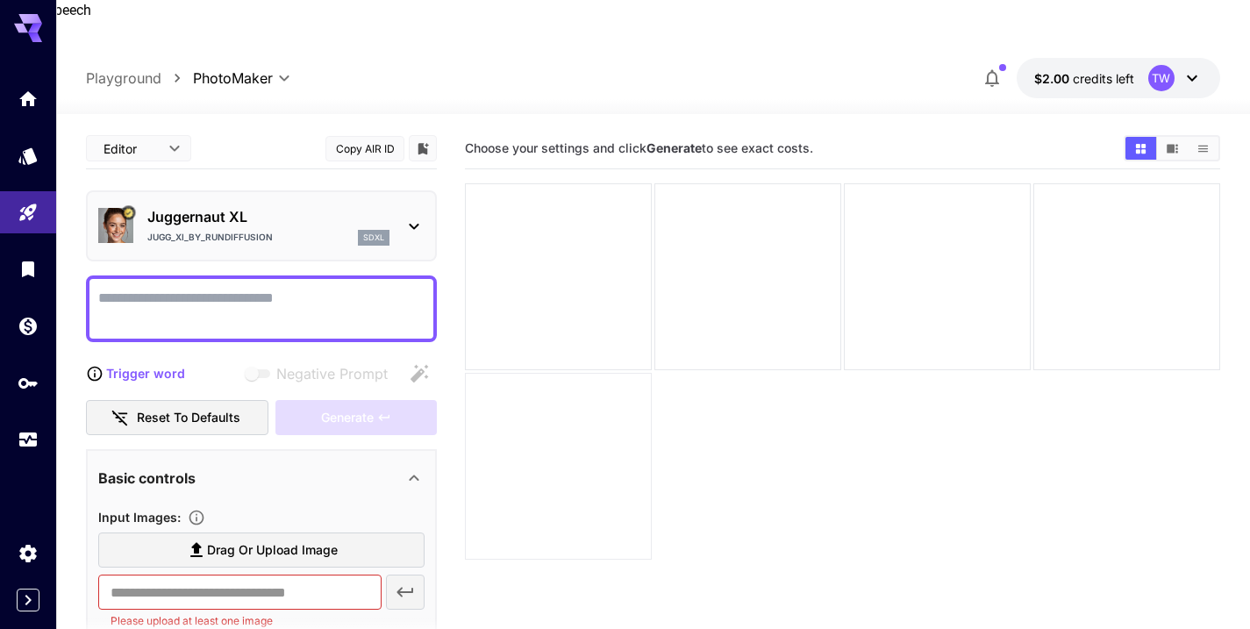
click at [483, 463] on div at bounding box center [558, 466] width 187 height 187
click at [1189, 75] on icon at bounding box center [1192, 78] width 11 height 6
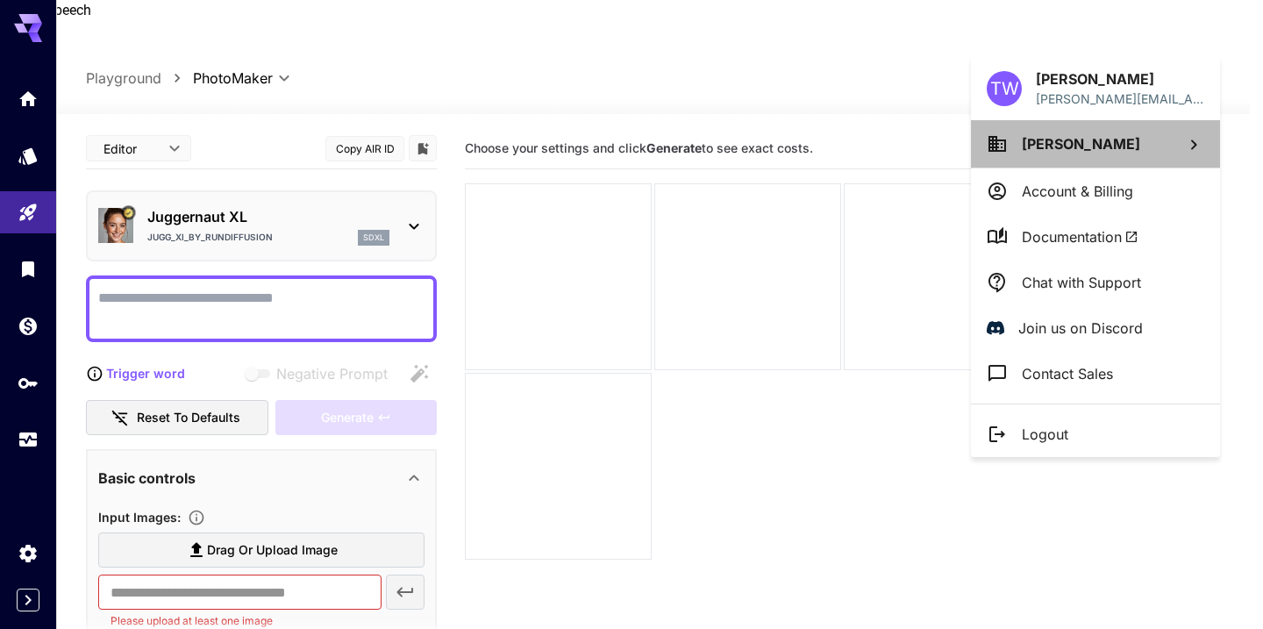
click at [1126, 150] on span "[PERSON_NAME]" at bounding box center [1081, 144] width 118 height 18
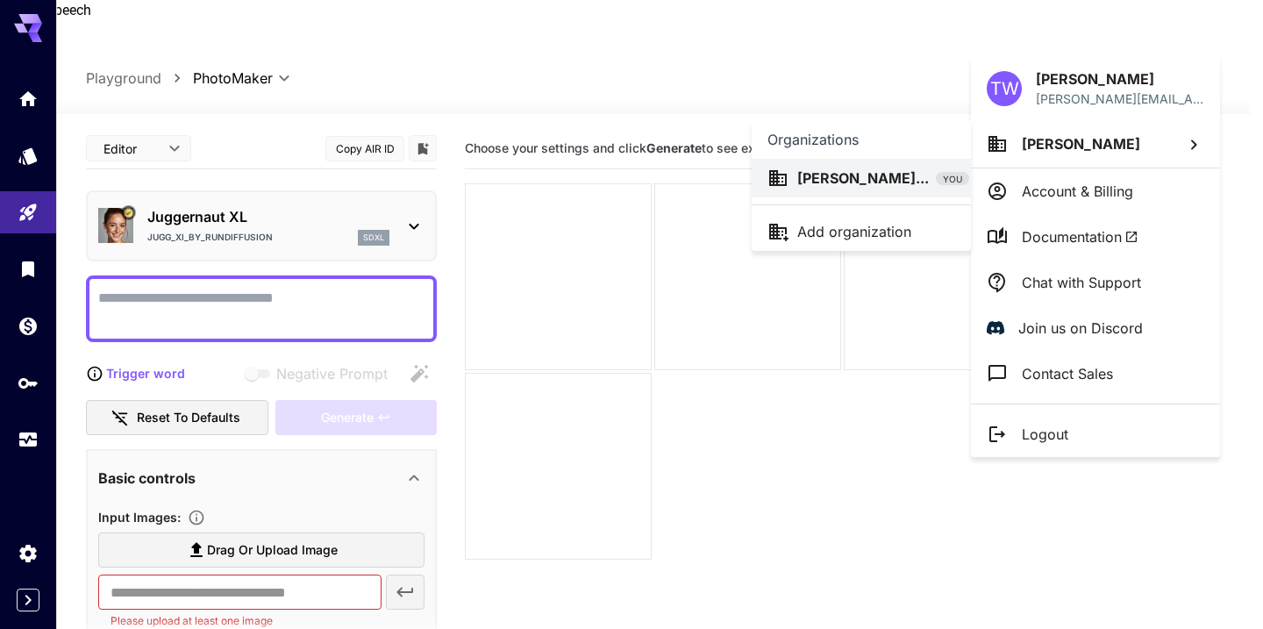
click at [804, 476] on div at bounding box center [631, 314] width 1263 height 629
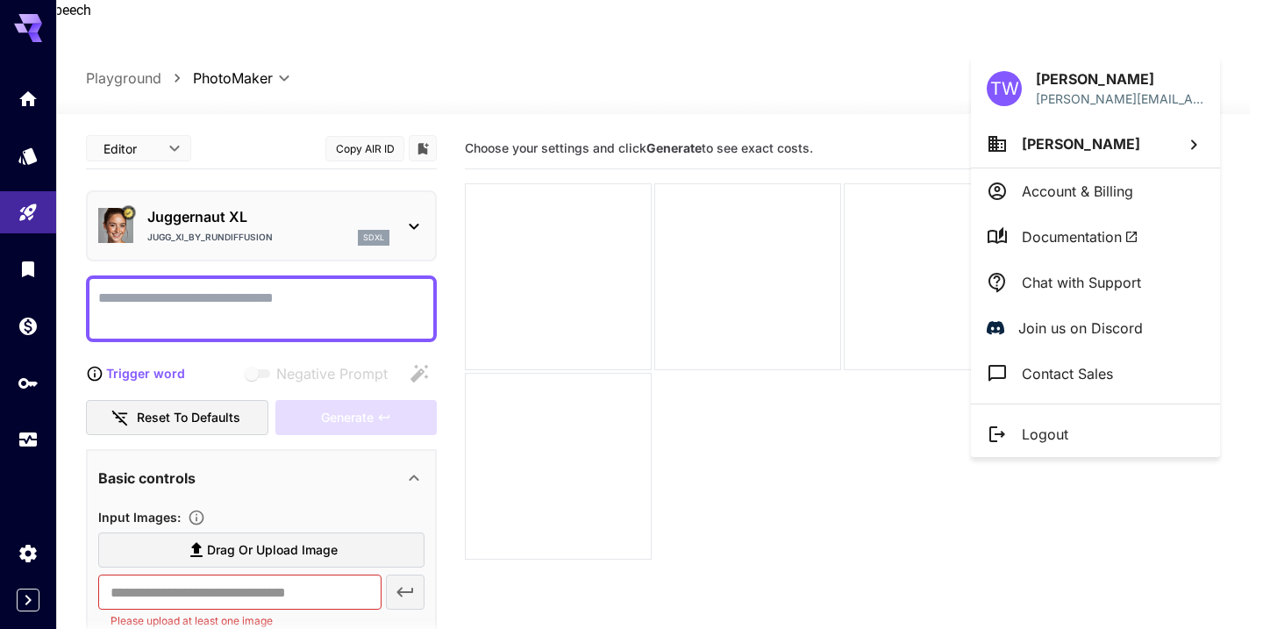
click at [30, 104] on div at bounding box center [631, 314] width 1263 height 629
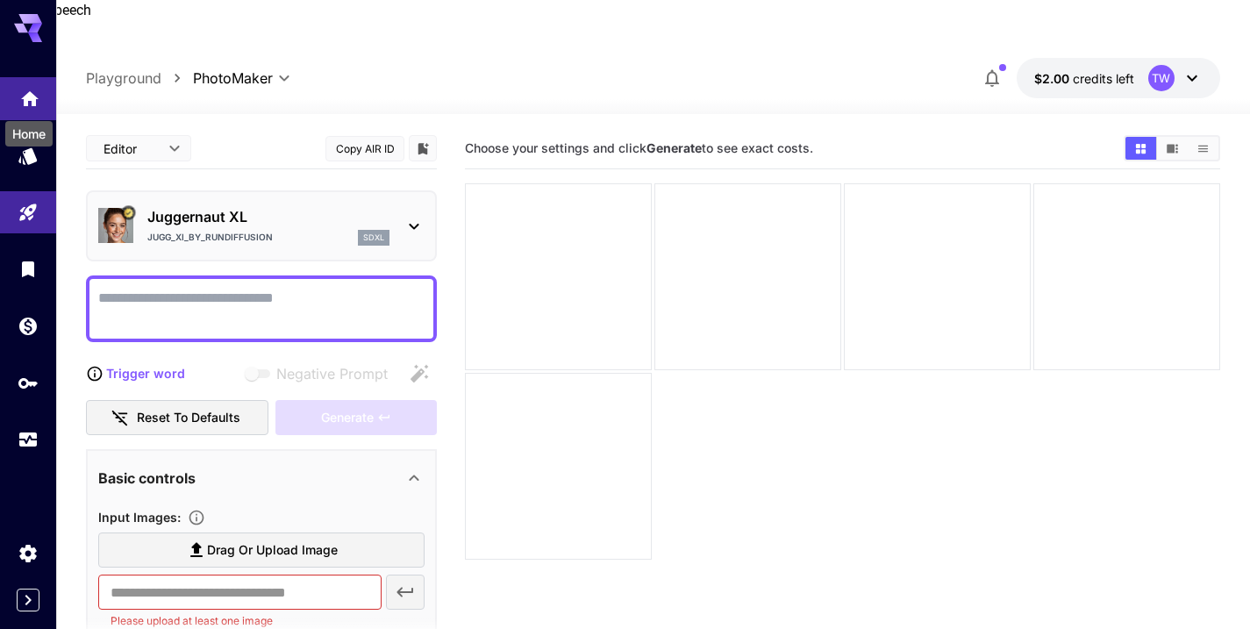
click at [20, 96] on icon "Home" at bounding box center [29, 93] width 21 height 21
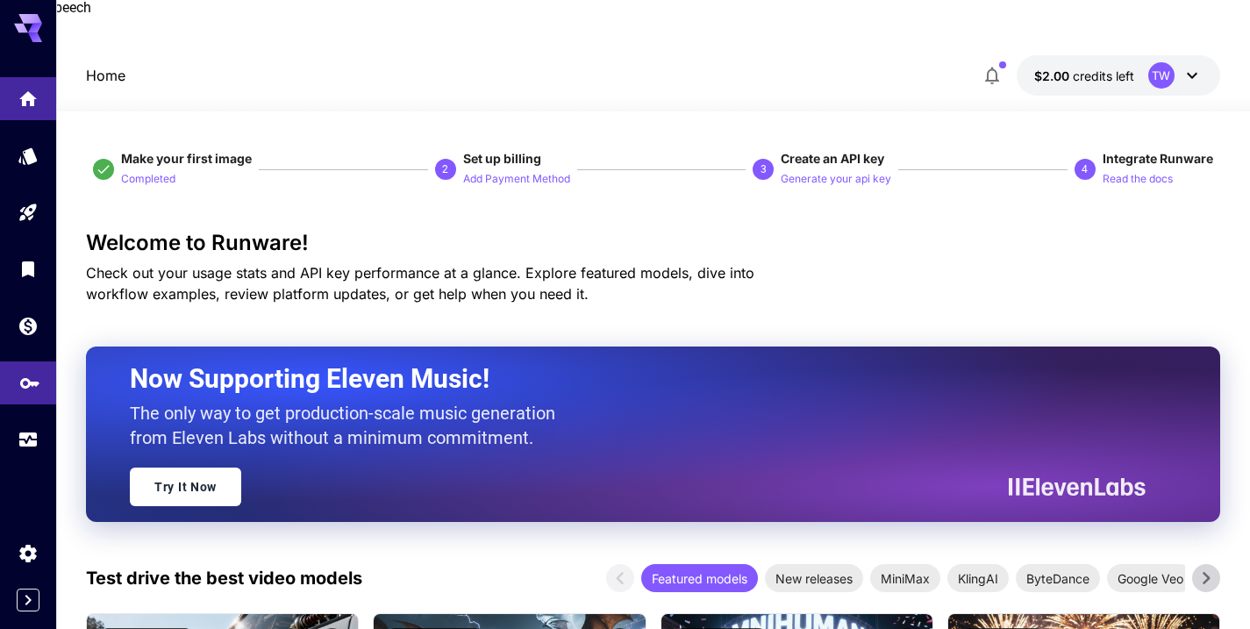
scroll to position [4, 0]
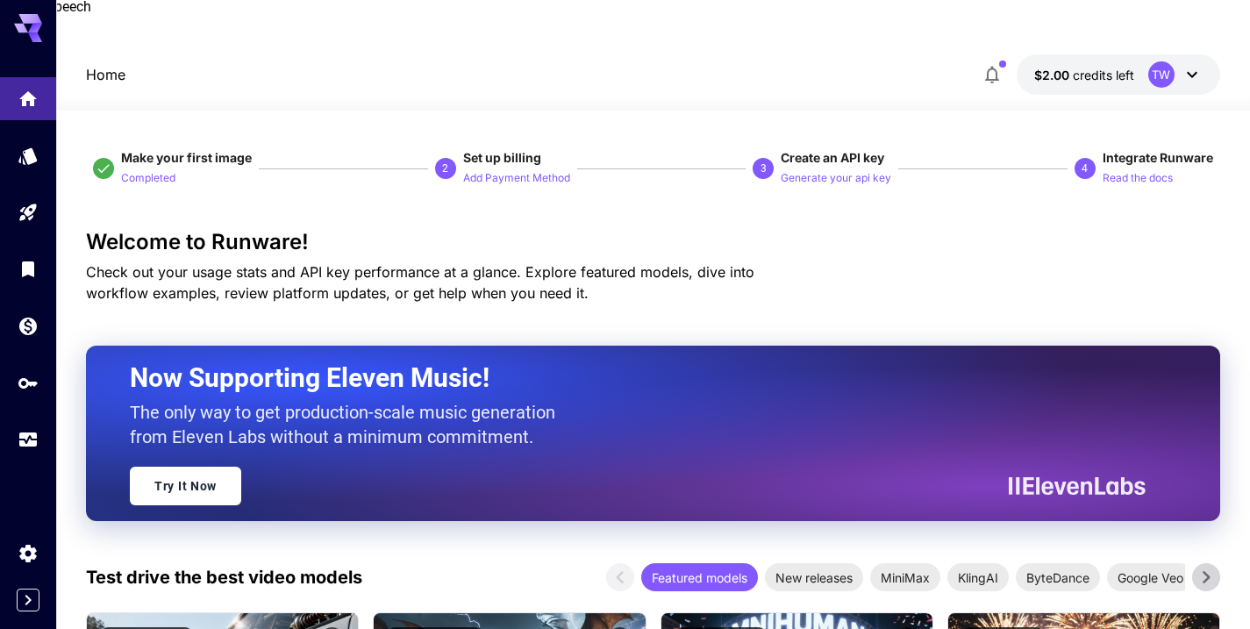
click at [24, 25] on icon at bounding box center [28, 28] width 28 height 28
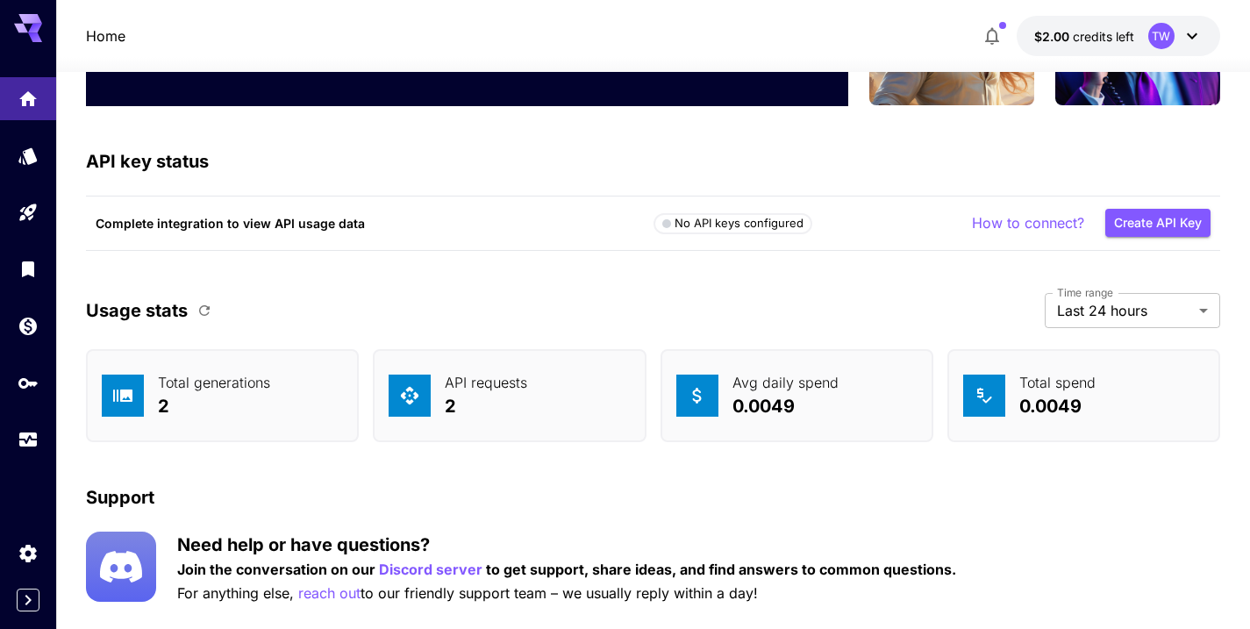
scroll to position [5675, 0]
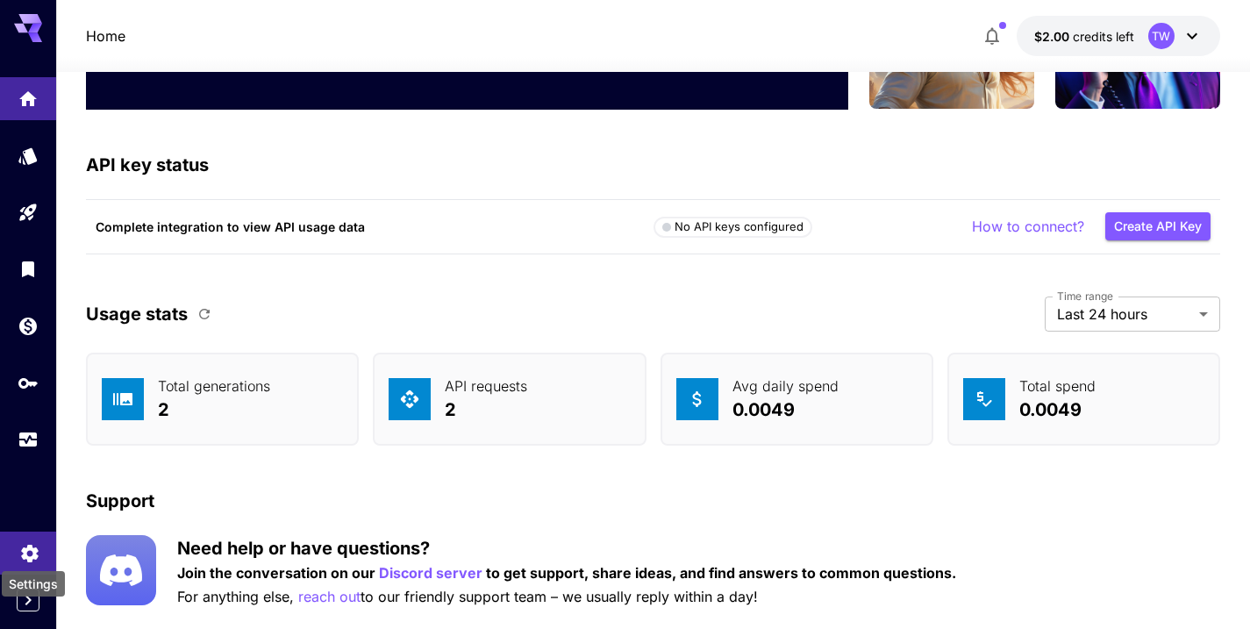
click at [27, 549] on icon "Settings" at bounding box center [29, 549] width 21 height 21
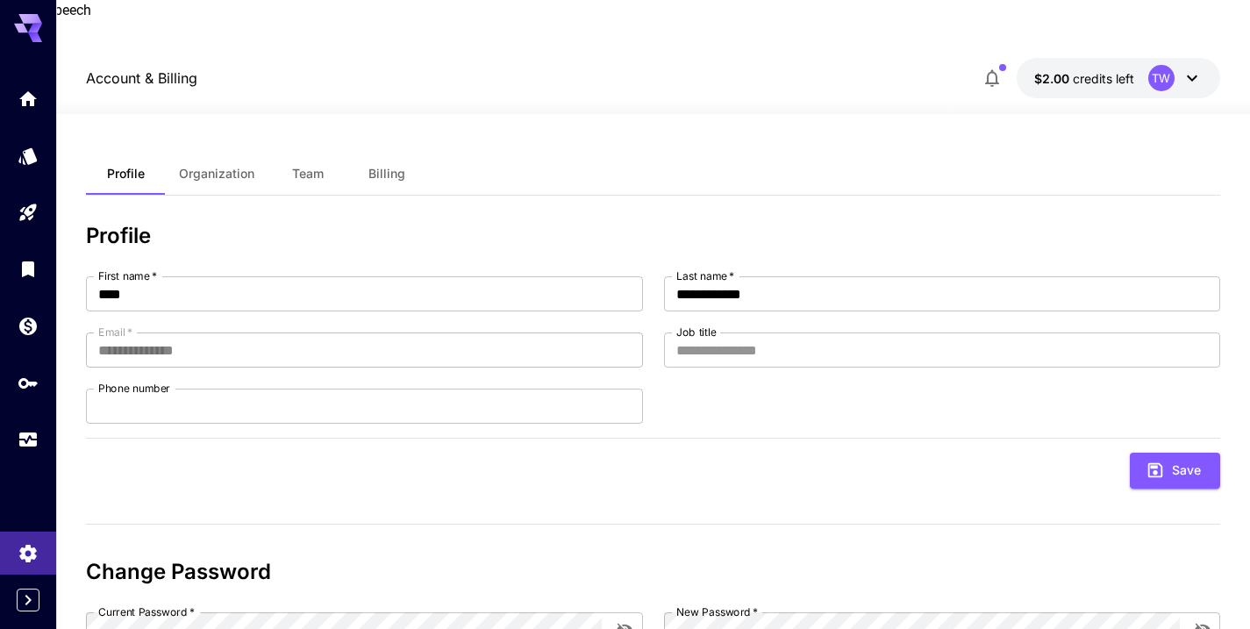
click at [219, 166] on span "Organization" at bounding box center [216, 174] width 75 height 16
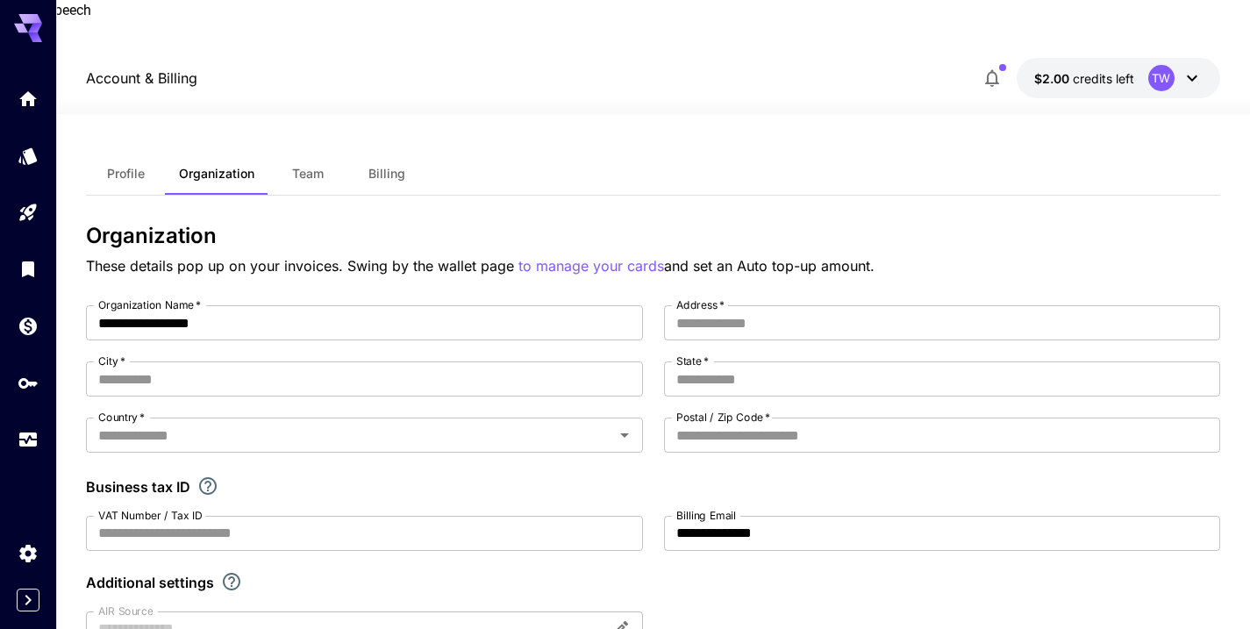
click at [311, 166] on span "Team" at bounding box center [308, 174] width 32 height 16
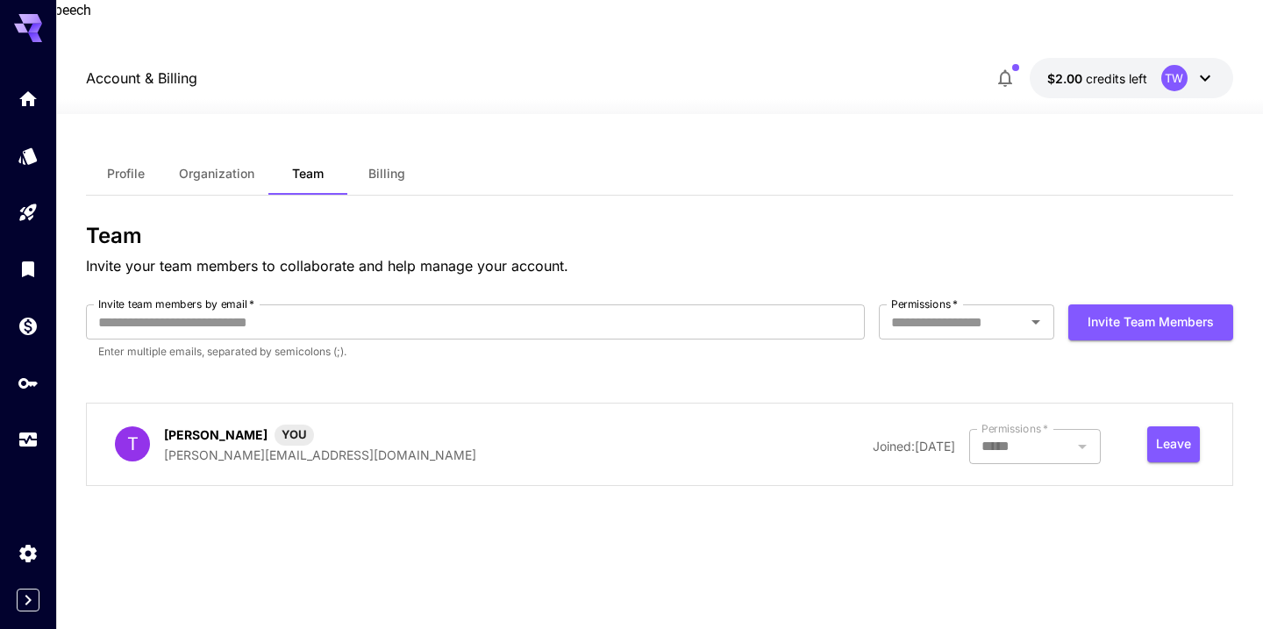
click at [377, 166] on span "Billing" at bounding box center [386, 174] width 37 height 16
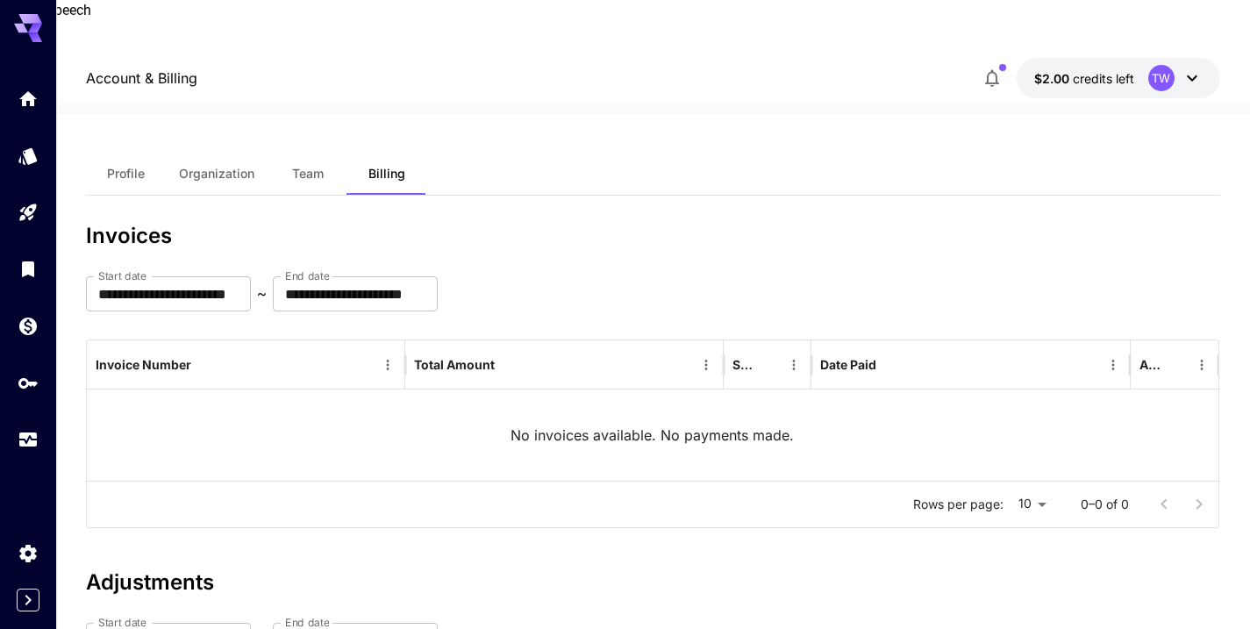
click at [132, 166] on span "Profile" at bounding box center [126, 174] width 38 height 16
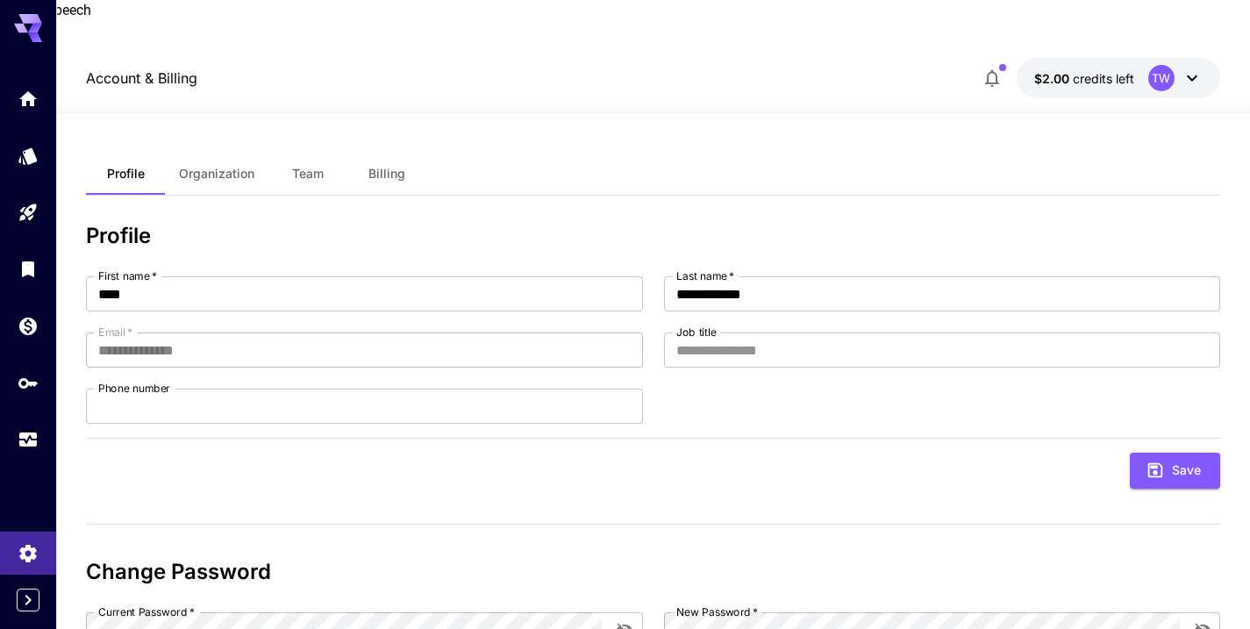
click at [1196, 68] on icon at bounding box center [1192, 78] width 21 height 21
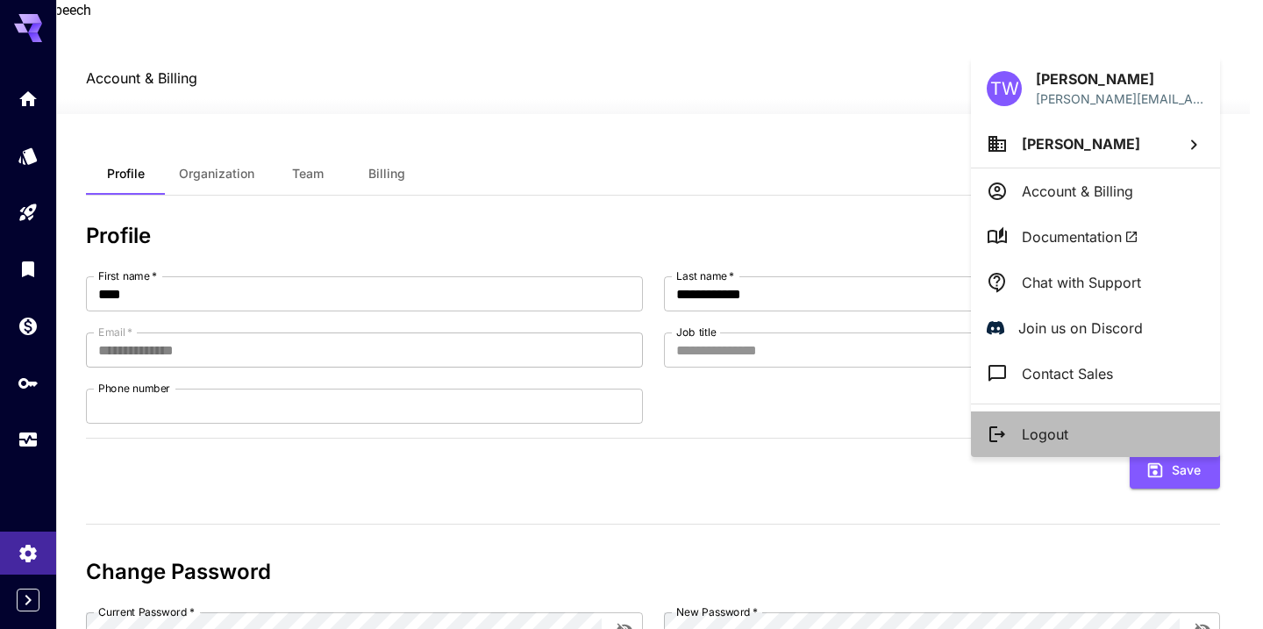
click at [1038, 438] on p "Logout" at bounding box center [1045, 434] width 46 height 21
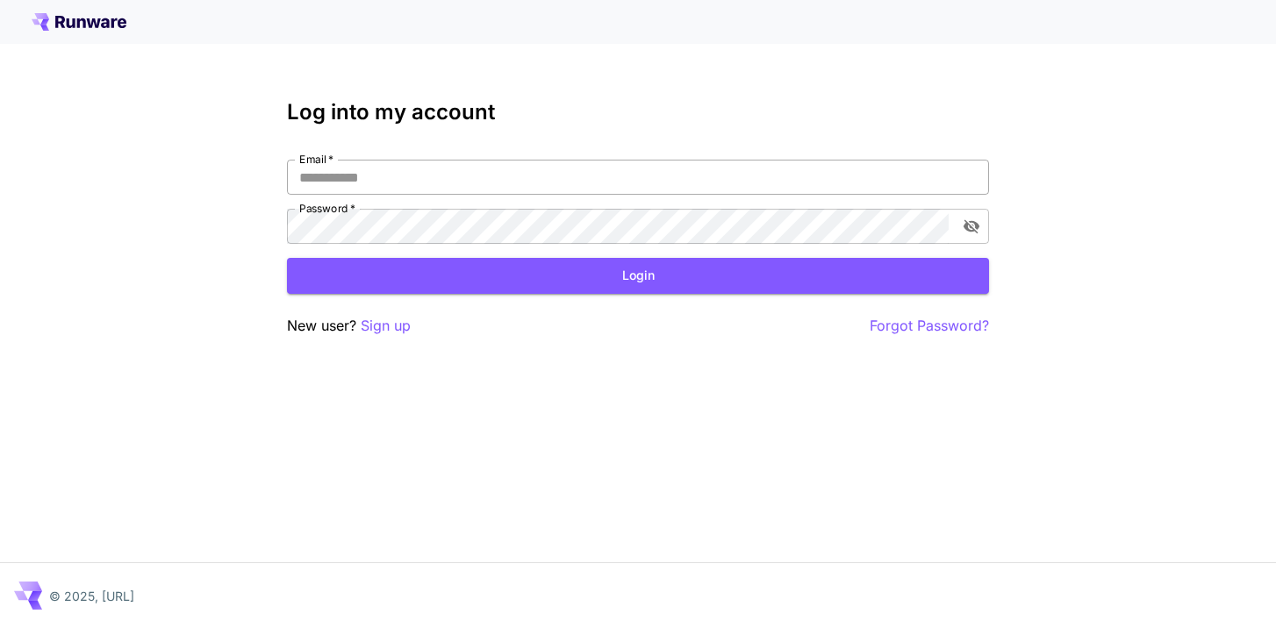
click at [332, 171] on input "Email   *" at bounding box center [638, 177] width 702 height 35
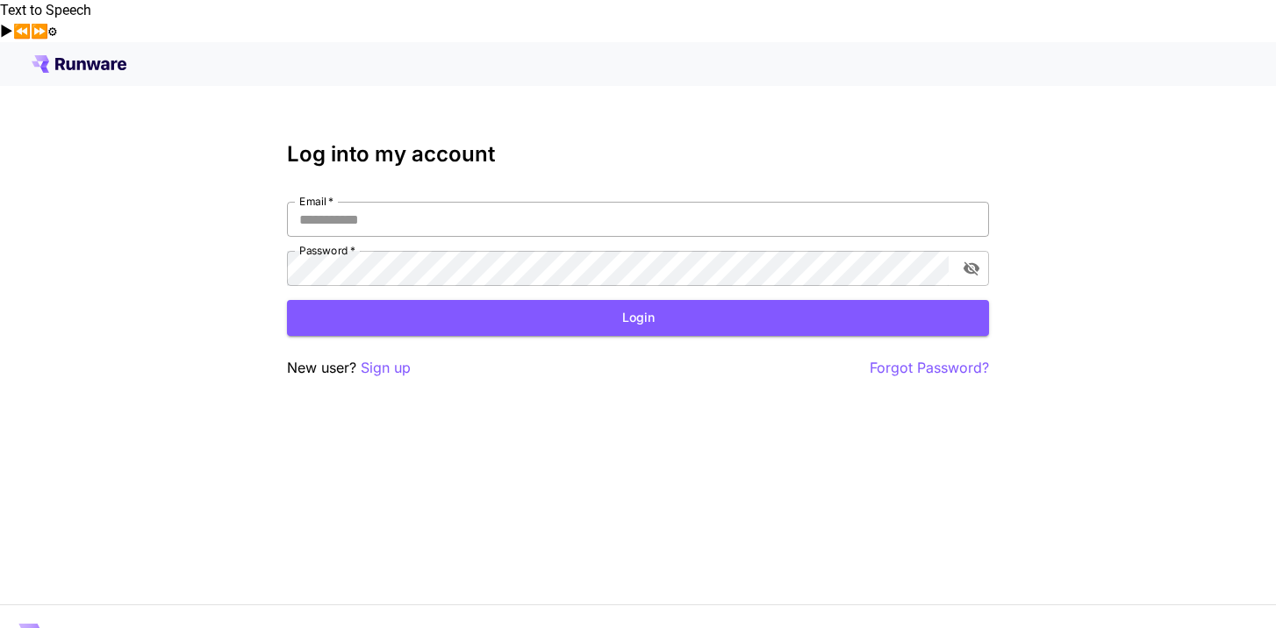
type input "**********"
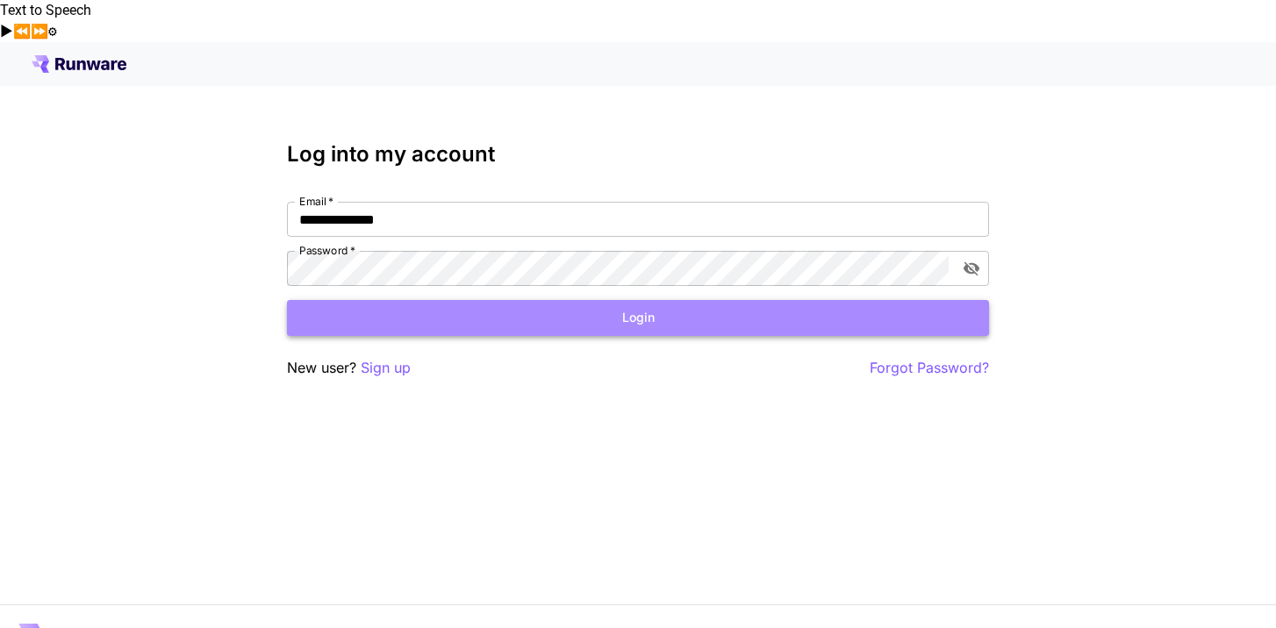
click at [621, 300] on button "Login" at bounding box center [638, 318] width 702 height 36
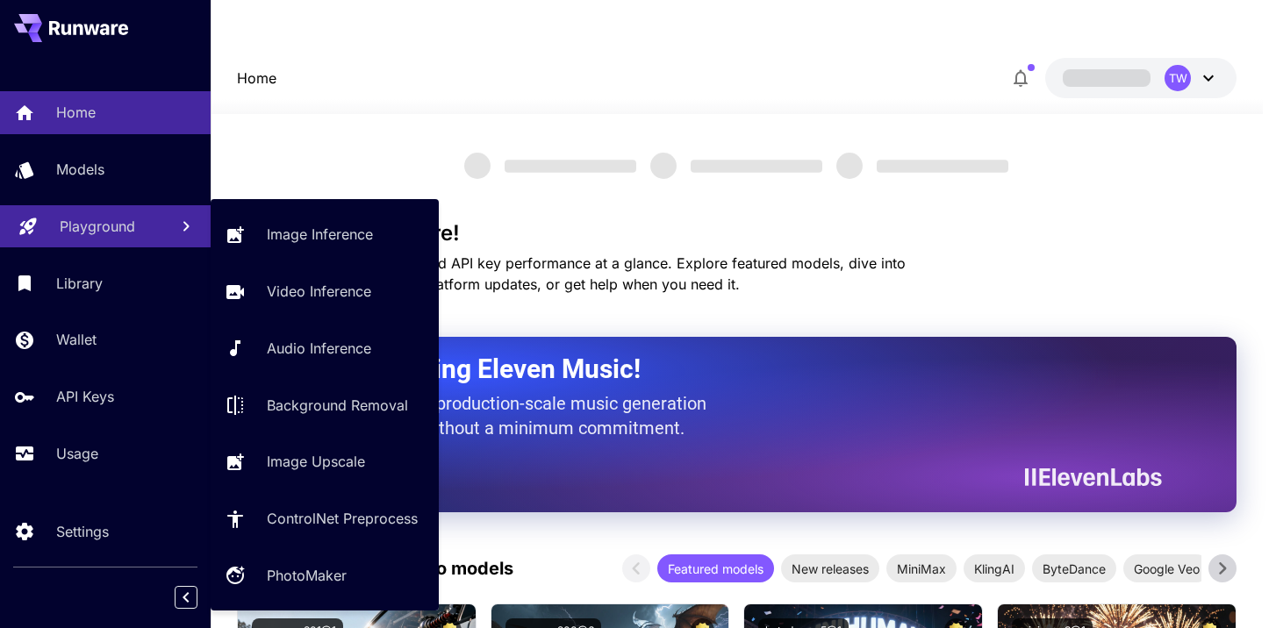
click at [59, 230] on link "Playground" at bounding box center [105, 226] width 211 height 43
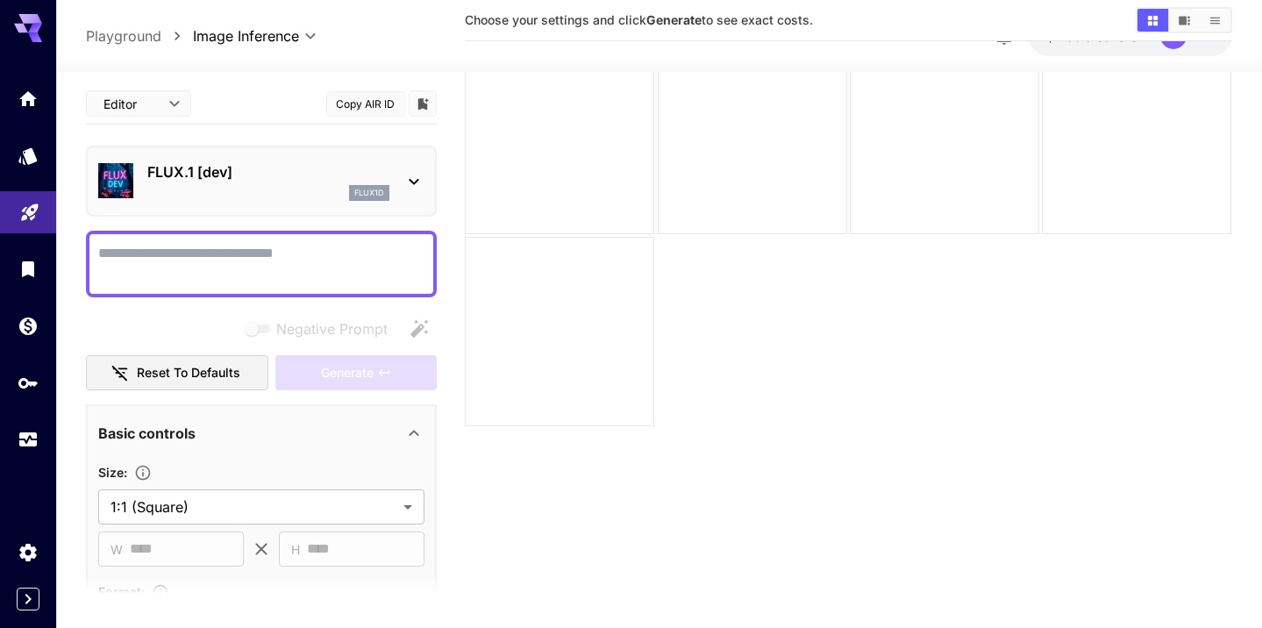
click at [113, 243] on textarea "Voice options" at bounding box center [261, 264] width 326 height 42
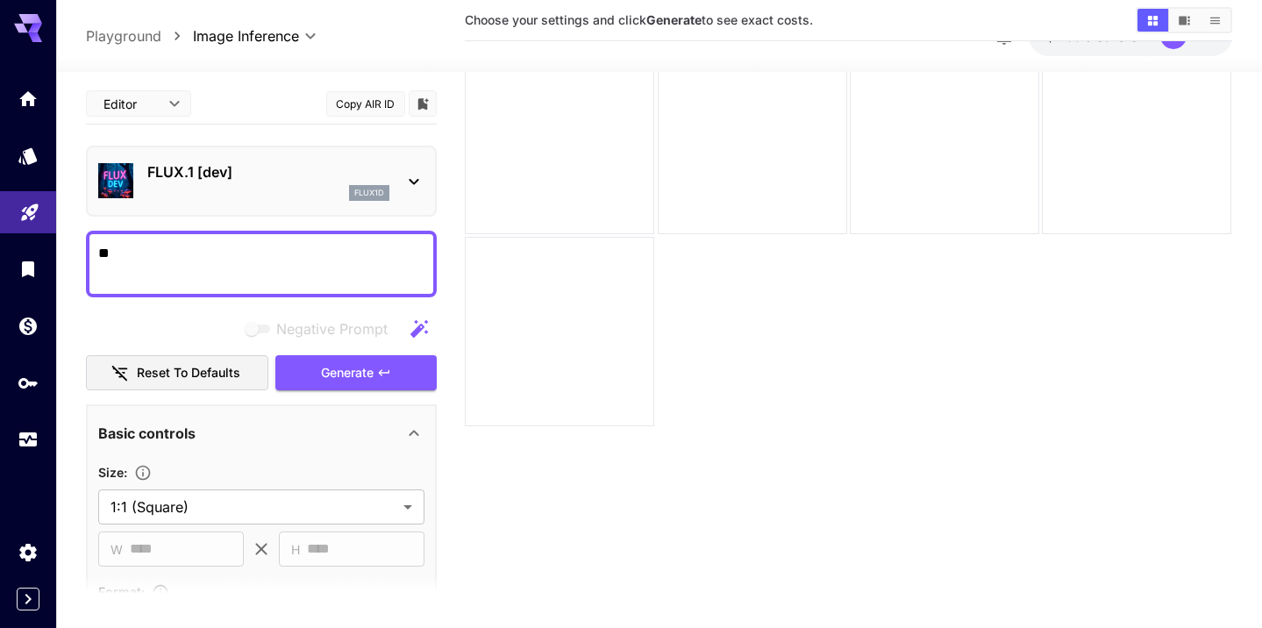
type textarea "*"
type textarea "**********"
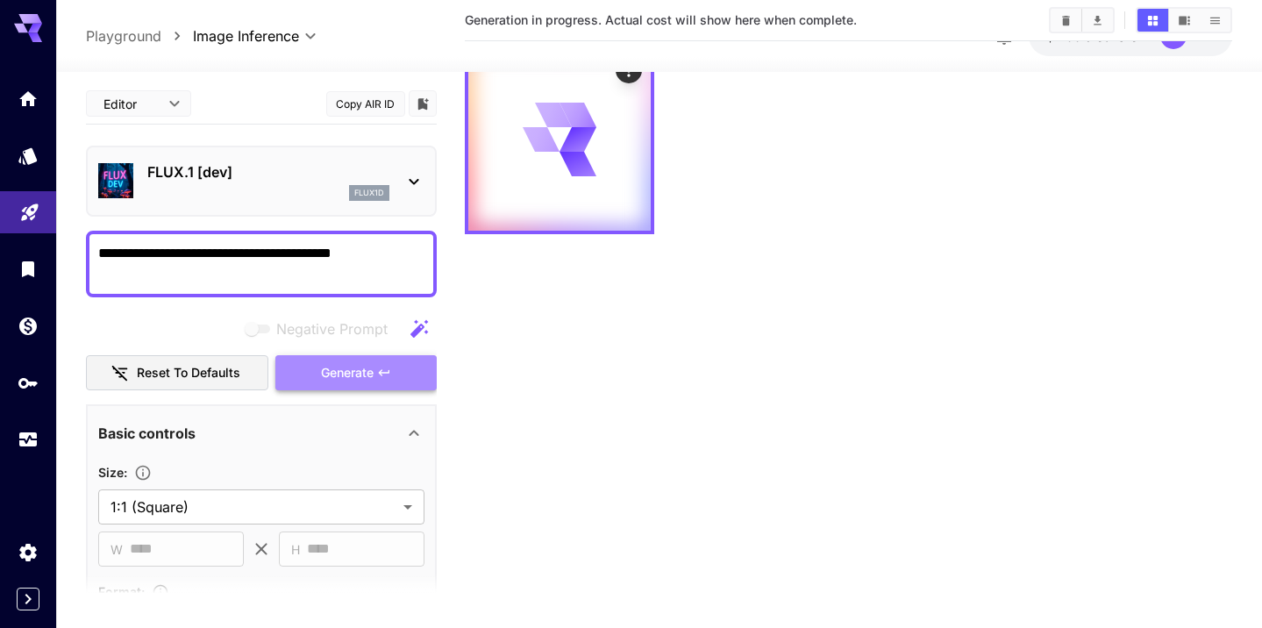
click at [366, 362] on span "Generate" at bounding box center [347, 373] width 53 height 22
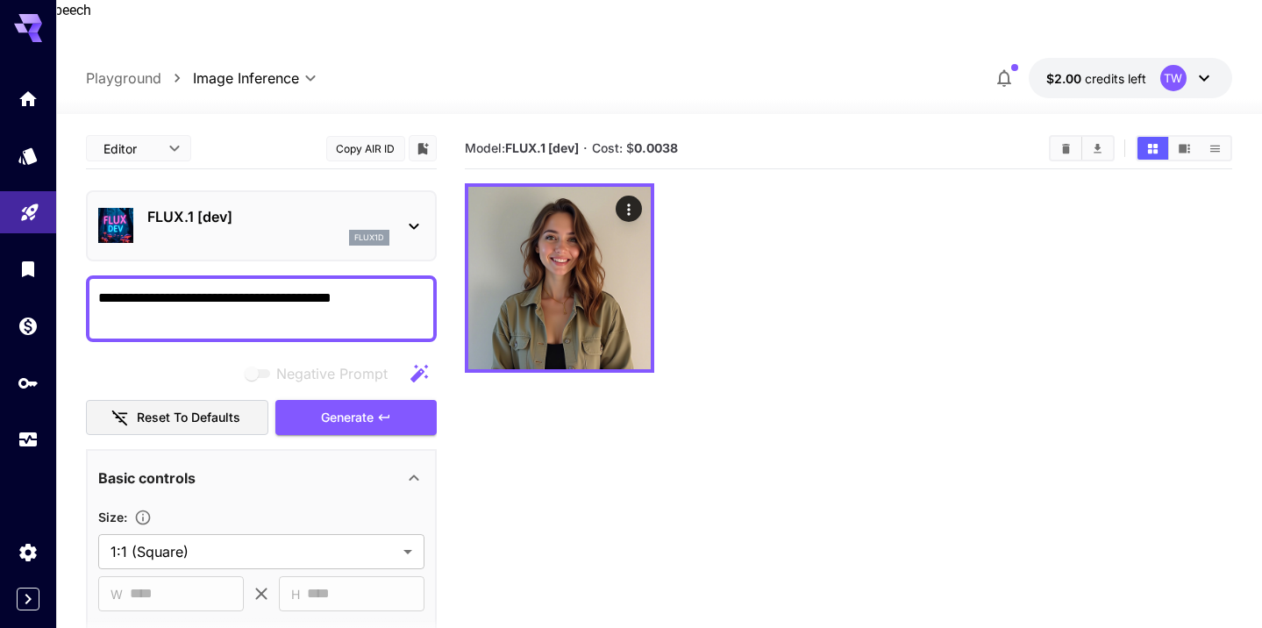
click at [1062, 142] on icon "Clear All" at bounding box center [1066, 148] width 13 height 13
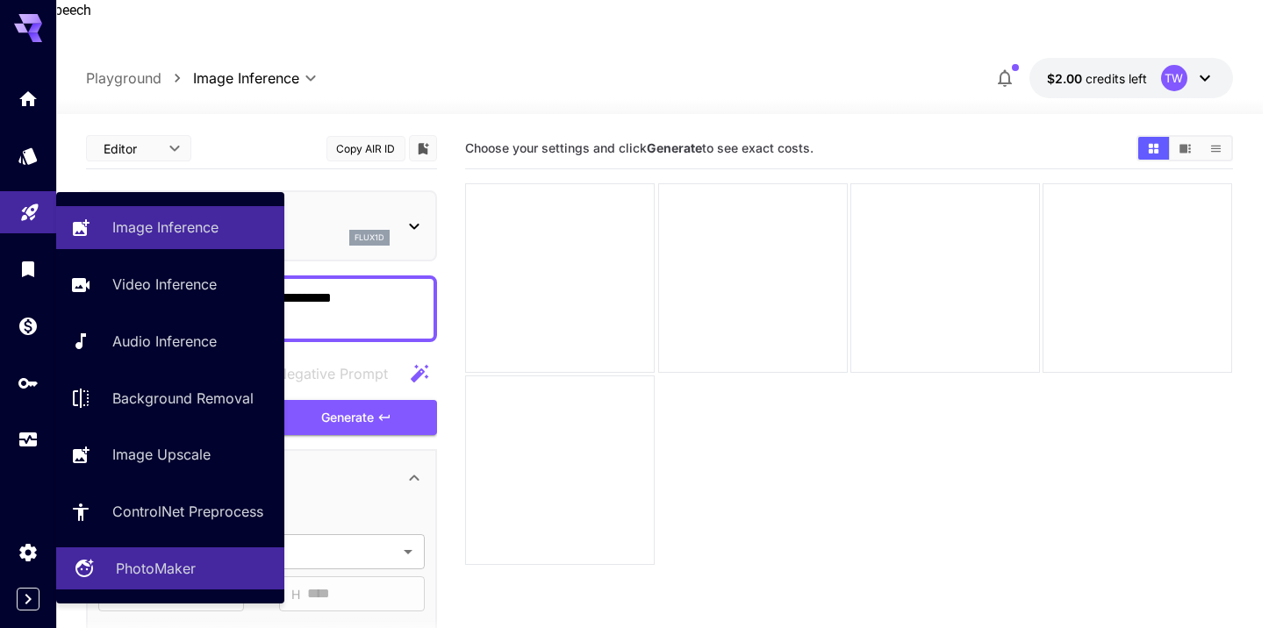
click at [133, 574] on p "PhotoMaker" at bounding box center [156, 568] width 80 height 21
type input "**********"
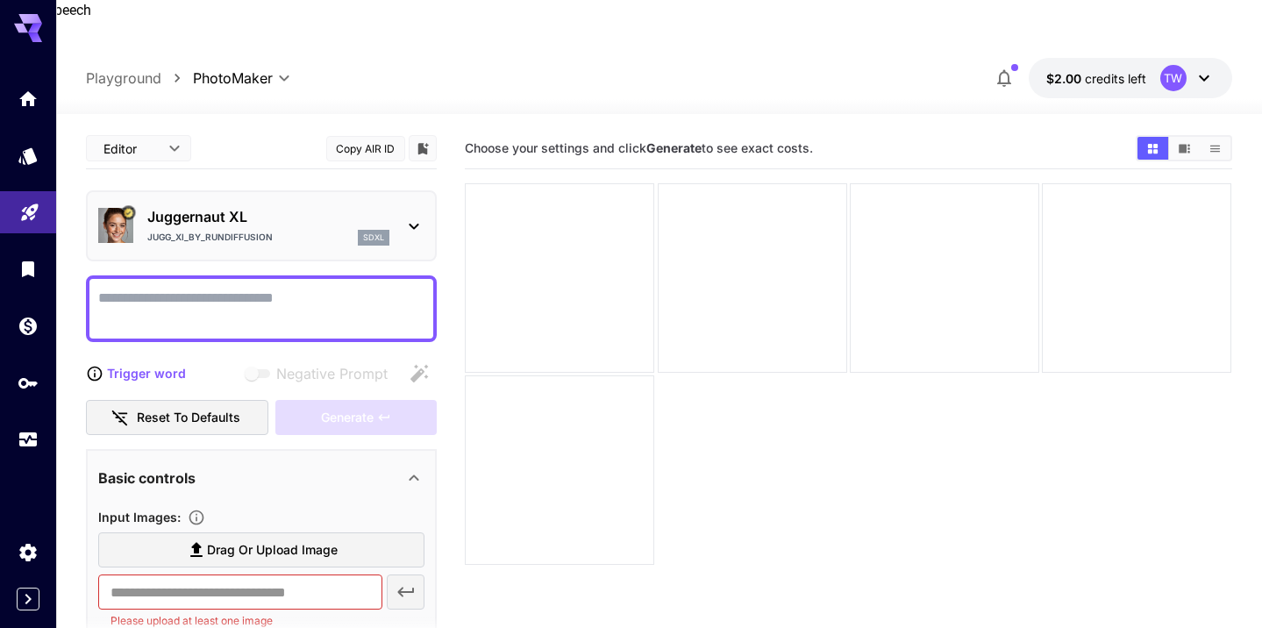
click at [204, 540] on icon at bounding box center [196, 550] width 21 height 21
click at [0, 0] on input "Drag or upload image" at bounding box center [0, 0] width 0 height 0
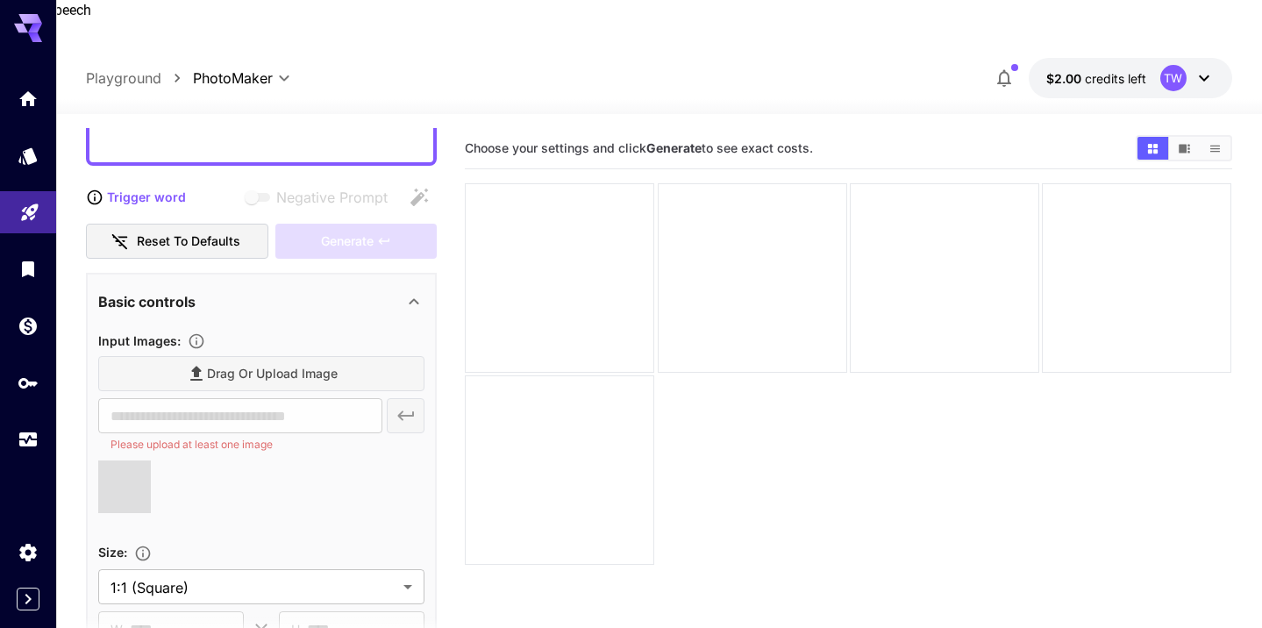
type input "**********"
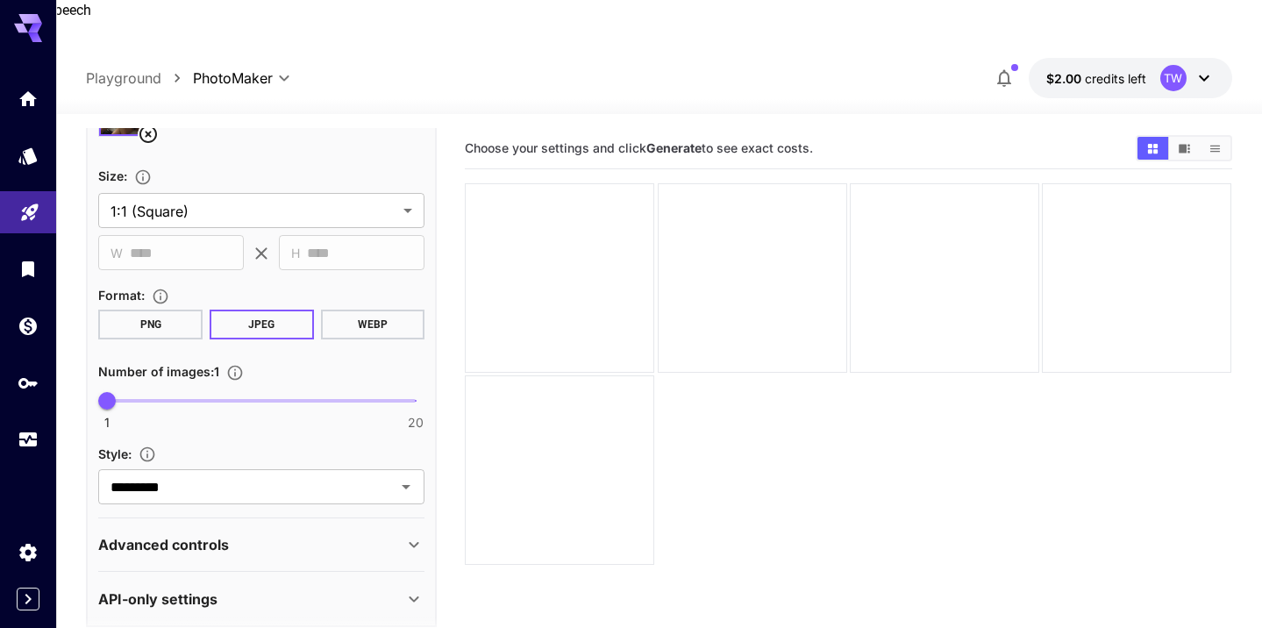
scroll to position [541, 0]
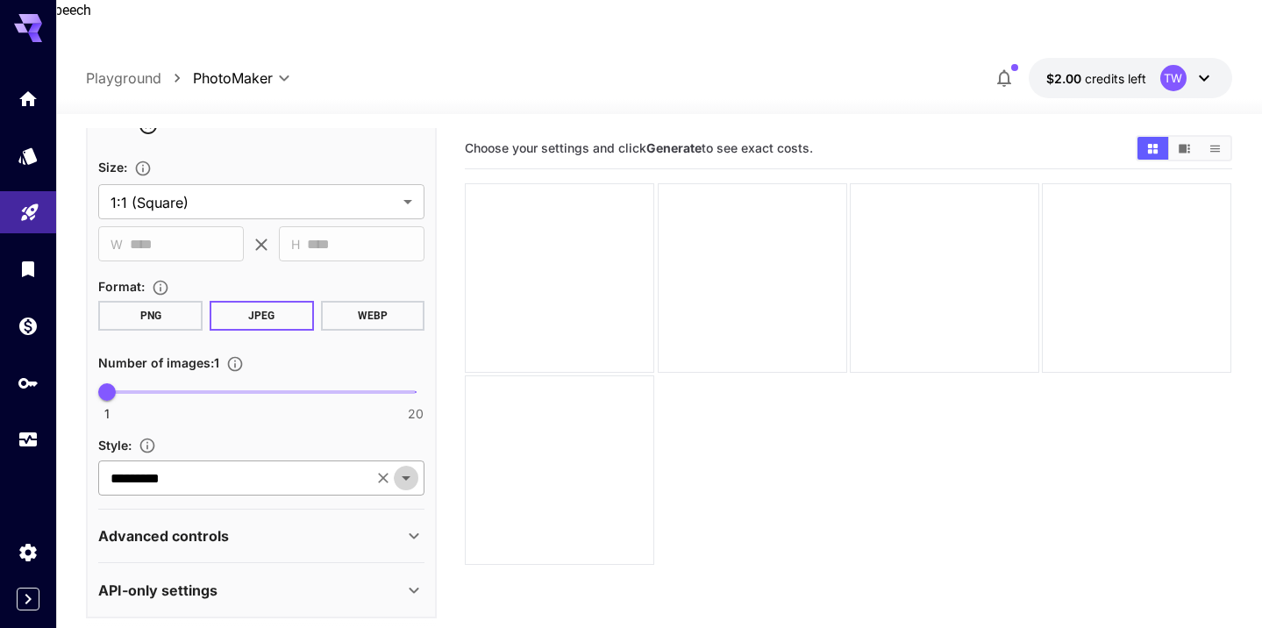
click at [410, 468] on icon "Open" at bounding box center [406, 478] width 21 height 21
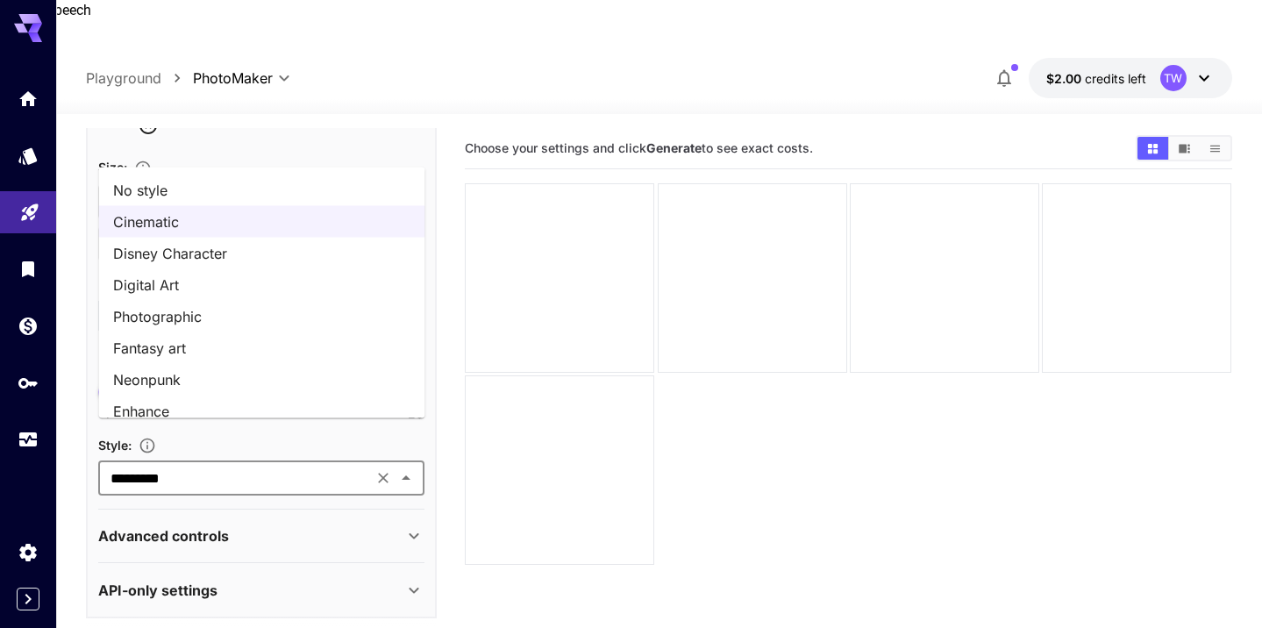
click at [134, 350] on li "Fantasy art" at bounding box center [262, 348] width 326 height 32
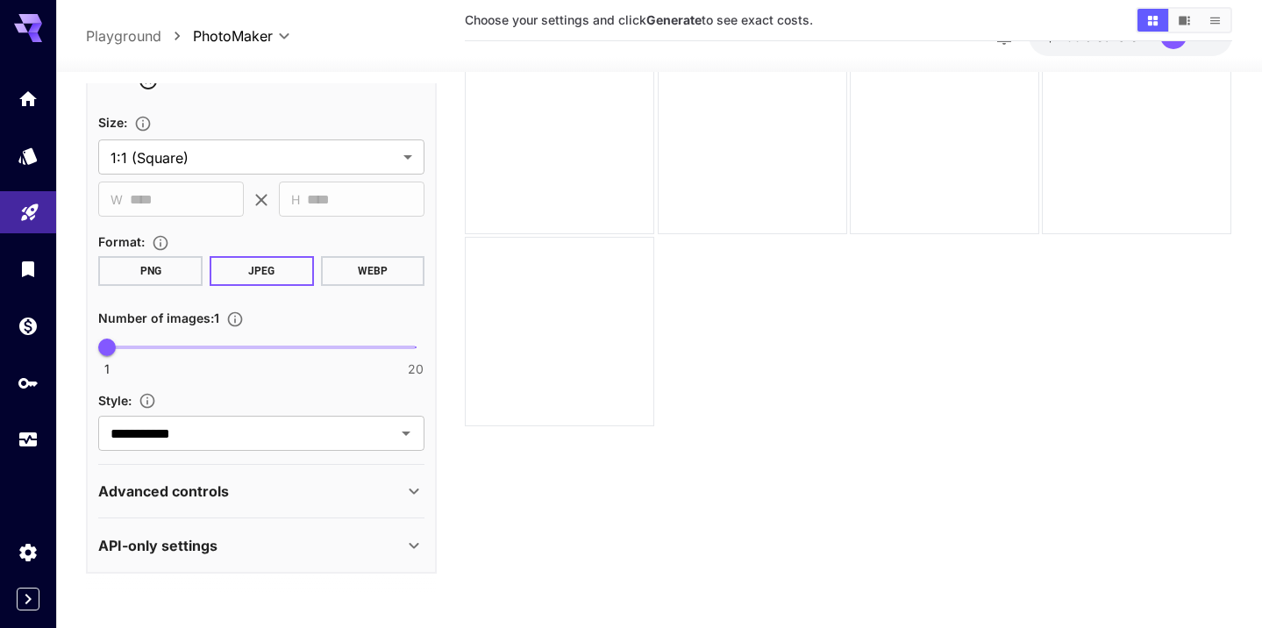
click at [404, 481] on icon at bounding box center [414, 491] width 21 height 21
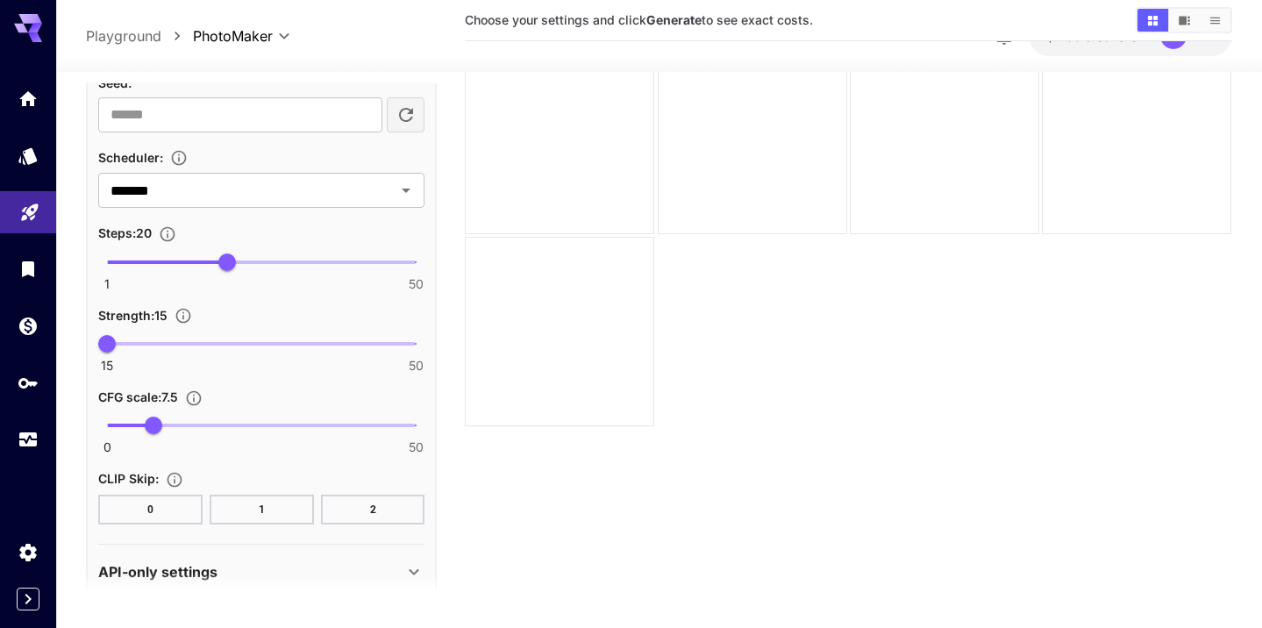
scroll to position [1013, 0]
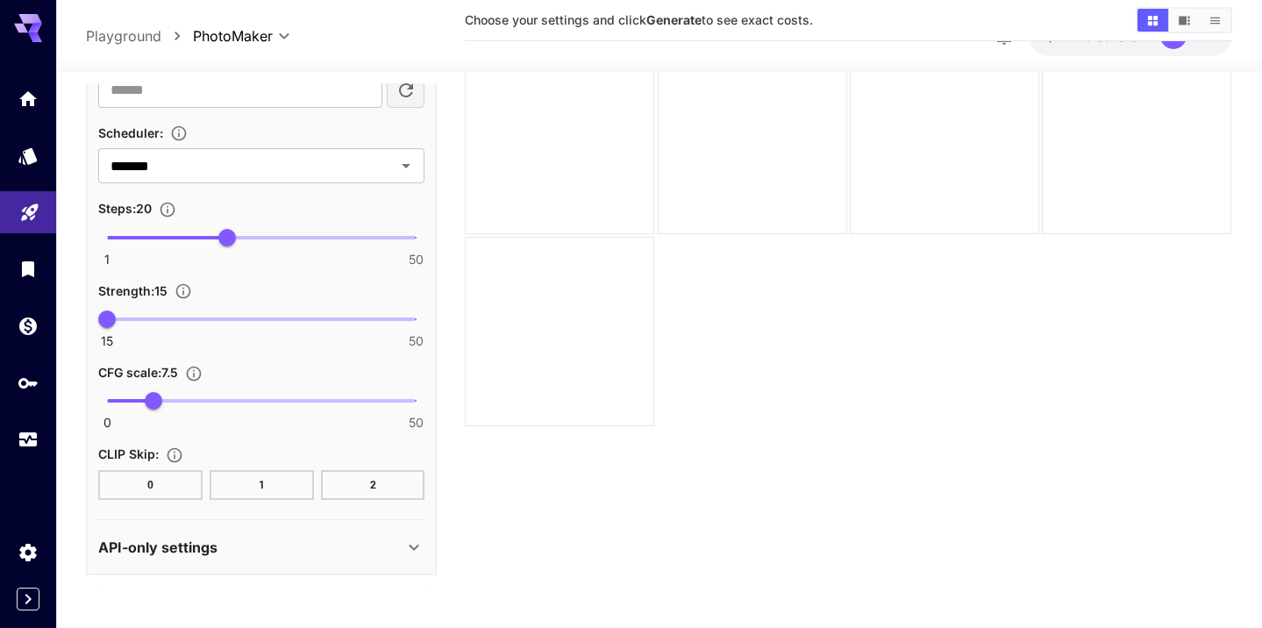
click at [401, 537] on div "API-only settings" at bounding box center [250, 547] width 305 height 21
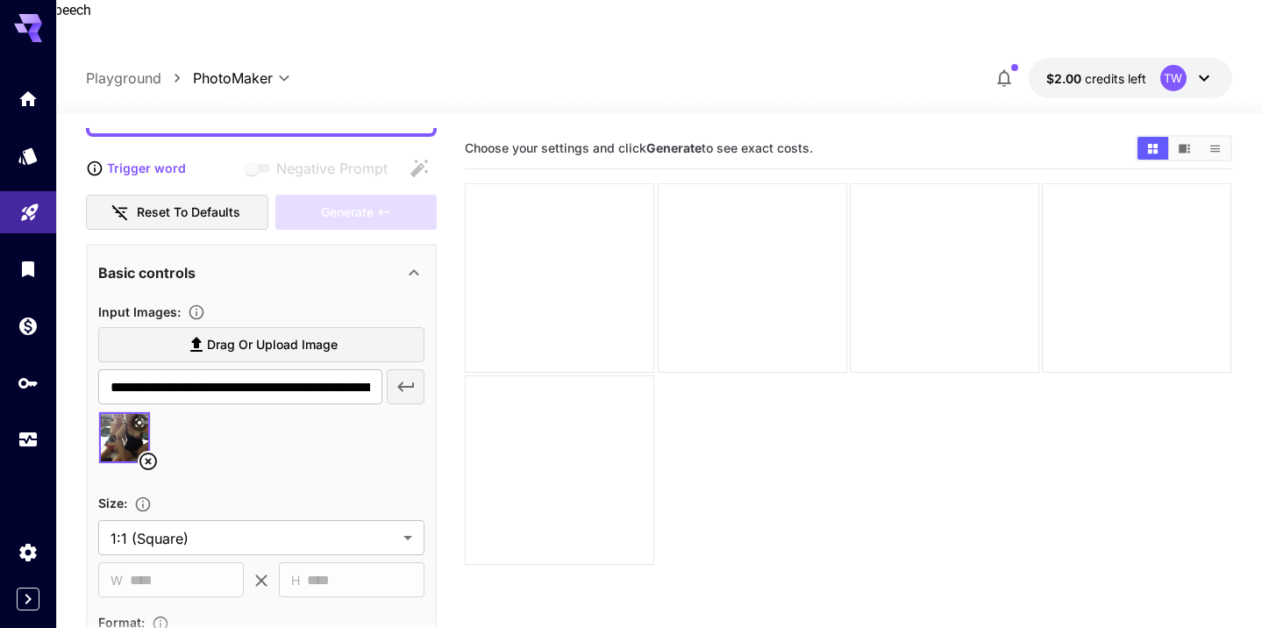
scroll to position [0, 0]
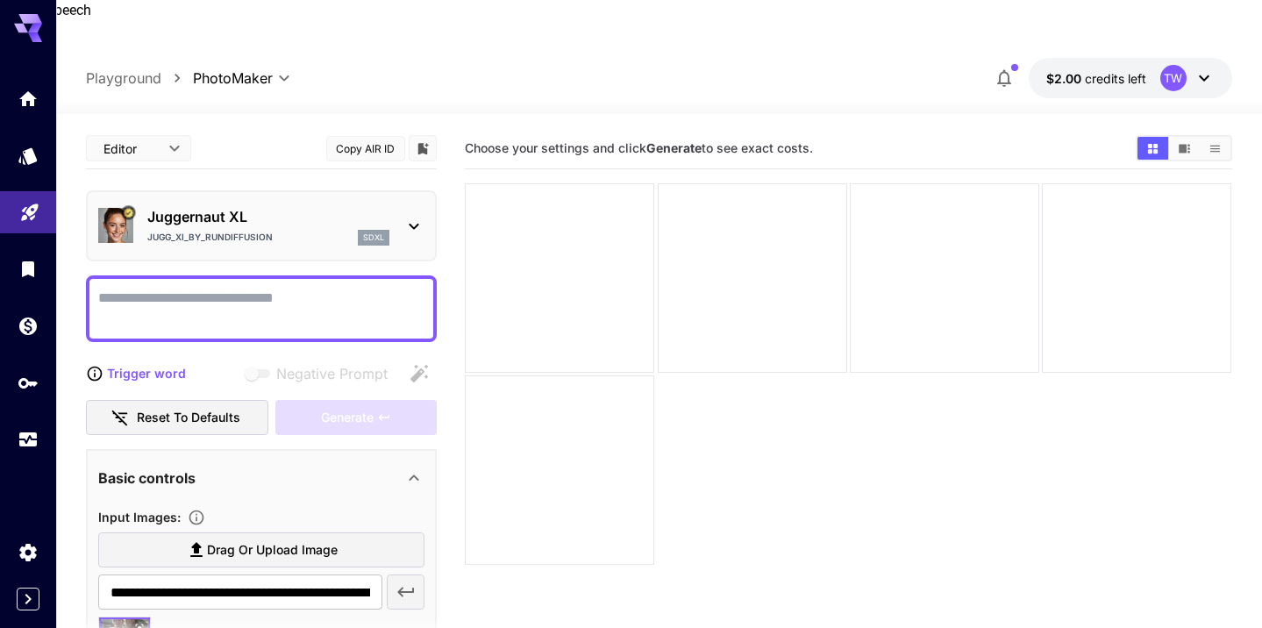
click at [154, 288] on textarea "Voice options" at bounding box center [261, 309] width 326 height 42
type textarea "*"
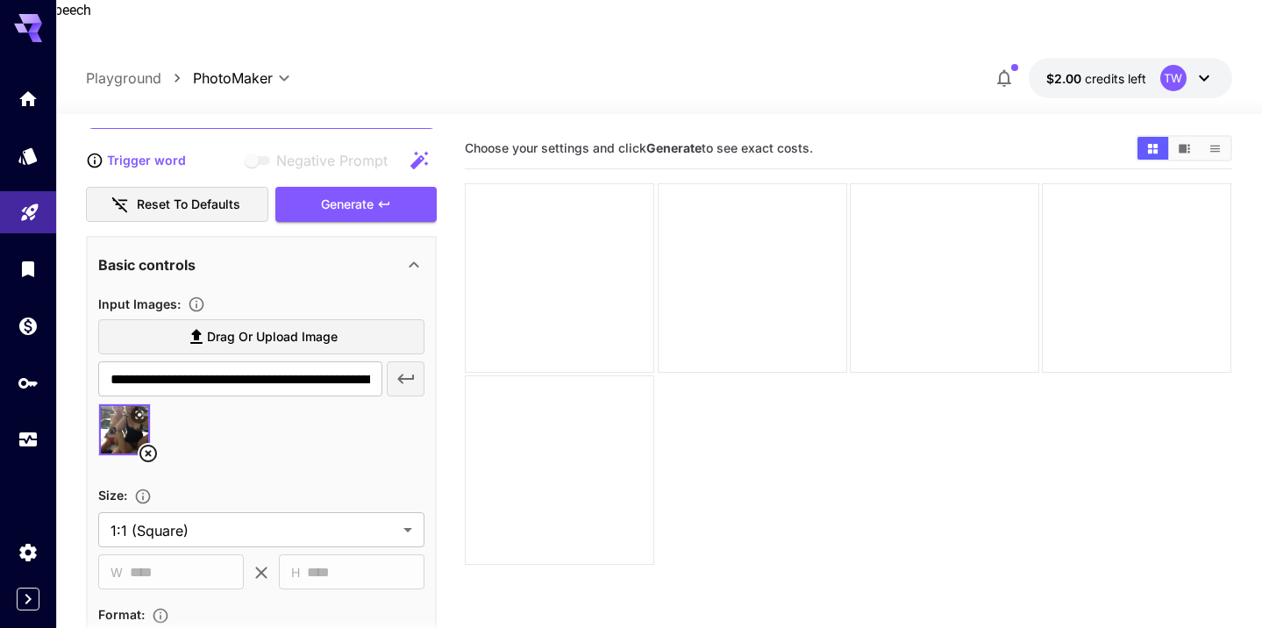
scroll to position [196, 0]
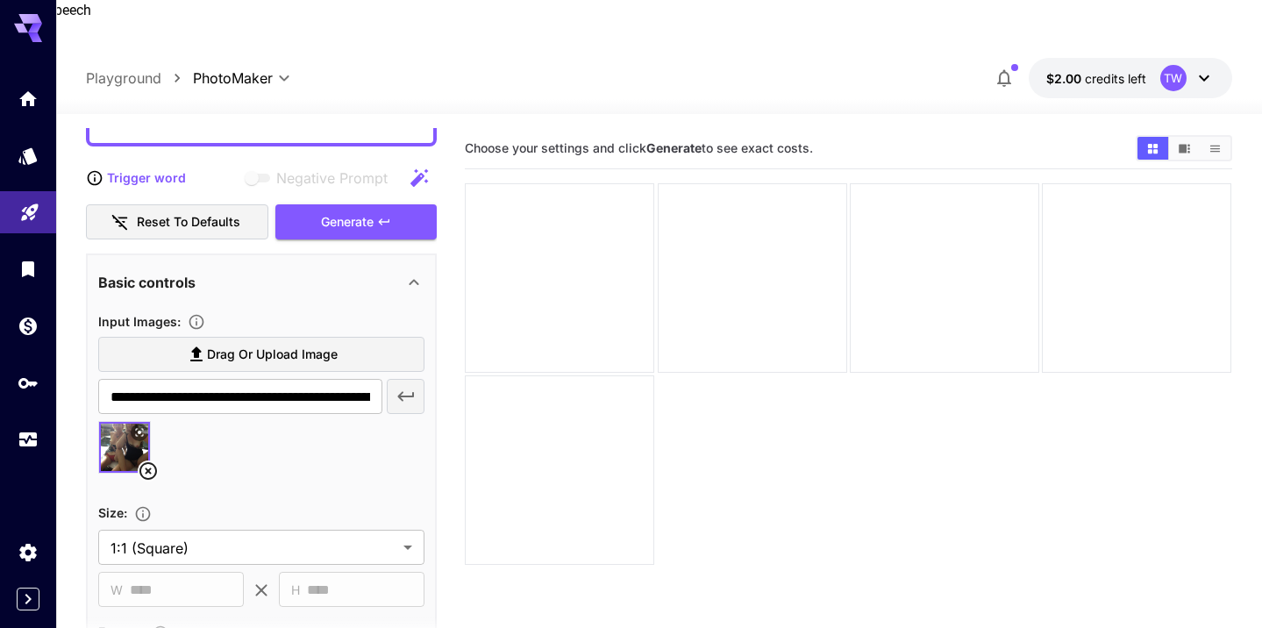
type textarea "**********"
click at [144, 461] on icon at bounding box center [148, 471] width 21 height 21
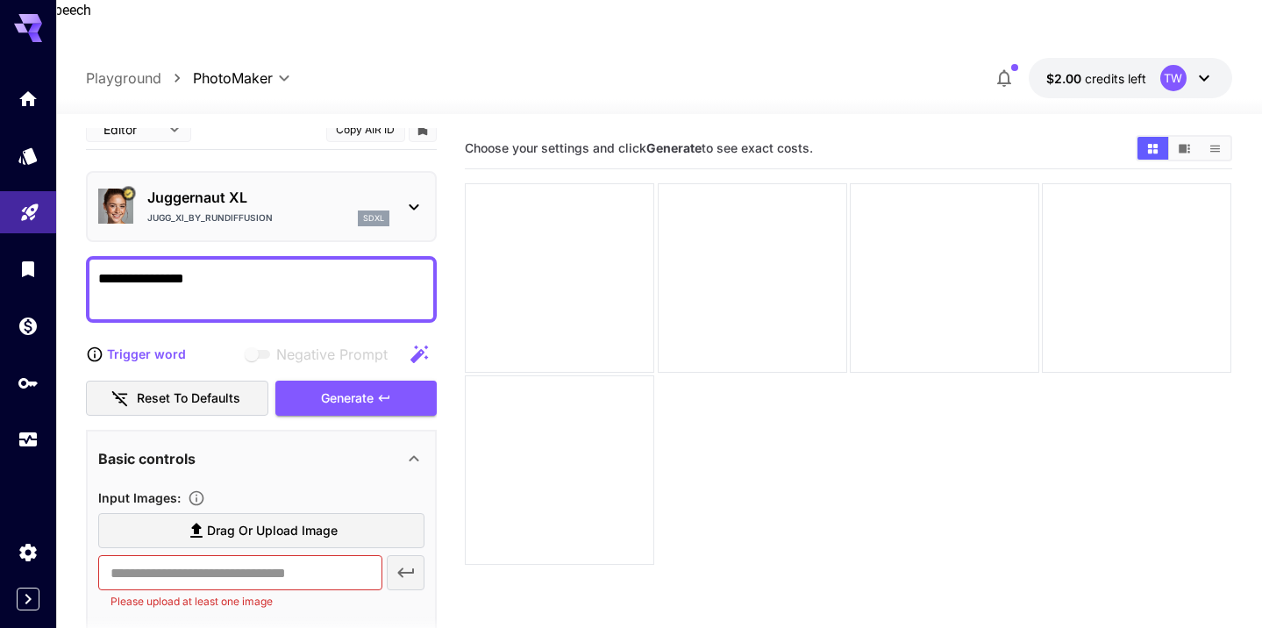
scroll to position [0, 0]
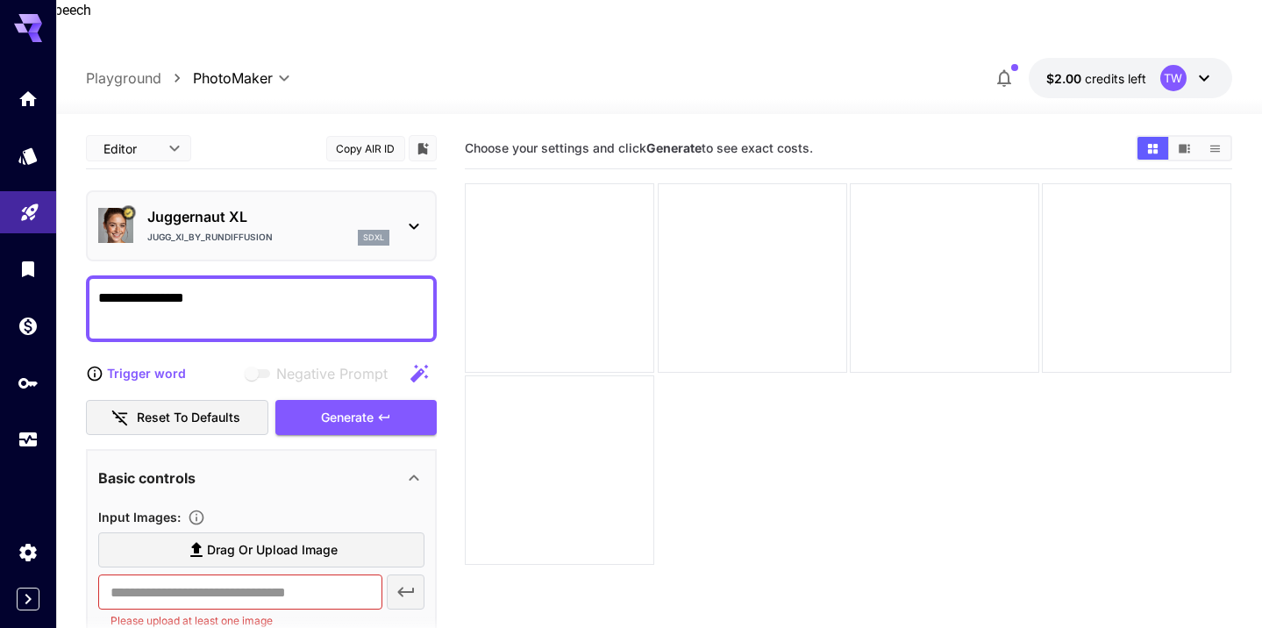
drag, startPoint x: 222, startPoint y: 255, endPoint x: -7, endPoint y: 241, distance: 229.4
click at [0, 241] on html "**********" at bounding box center [631, 404] width 1262 height 809
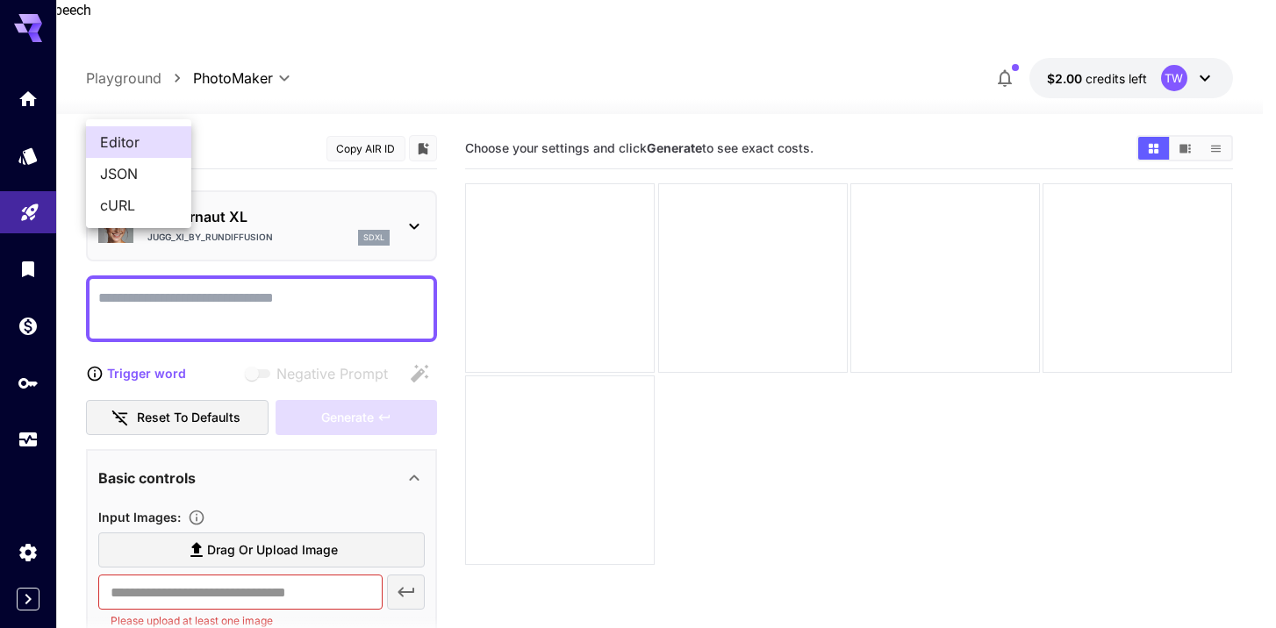
click at [173, 103] on body "**********" at bounding box center [638, 425] width 1276 height 767
click at [168, 104] on div at bounding box center [638, 314] width 1276 height 628
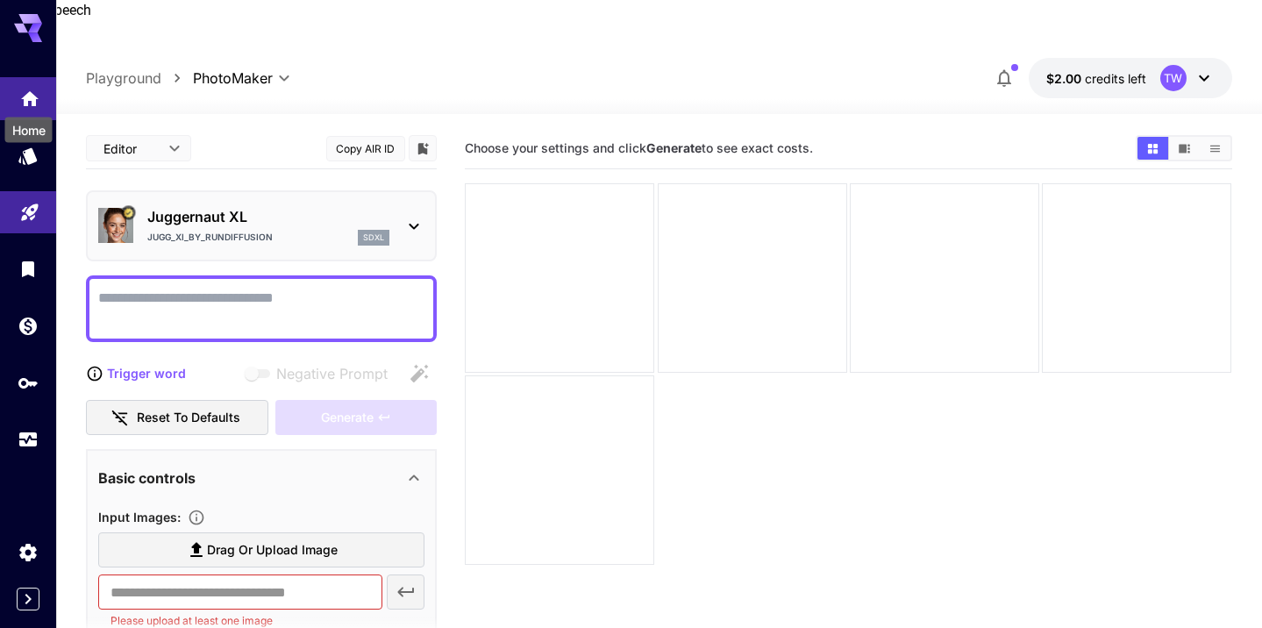
click at [28, 97] on icon "Home" at bounding box center [30, 93] width 18 height 15
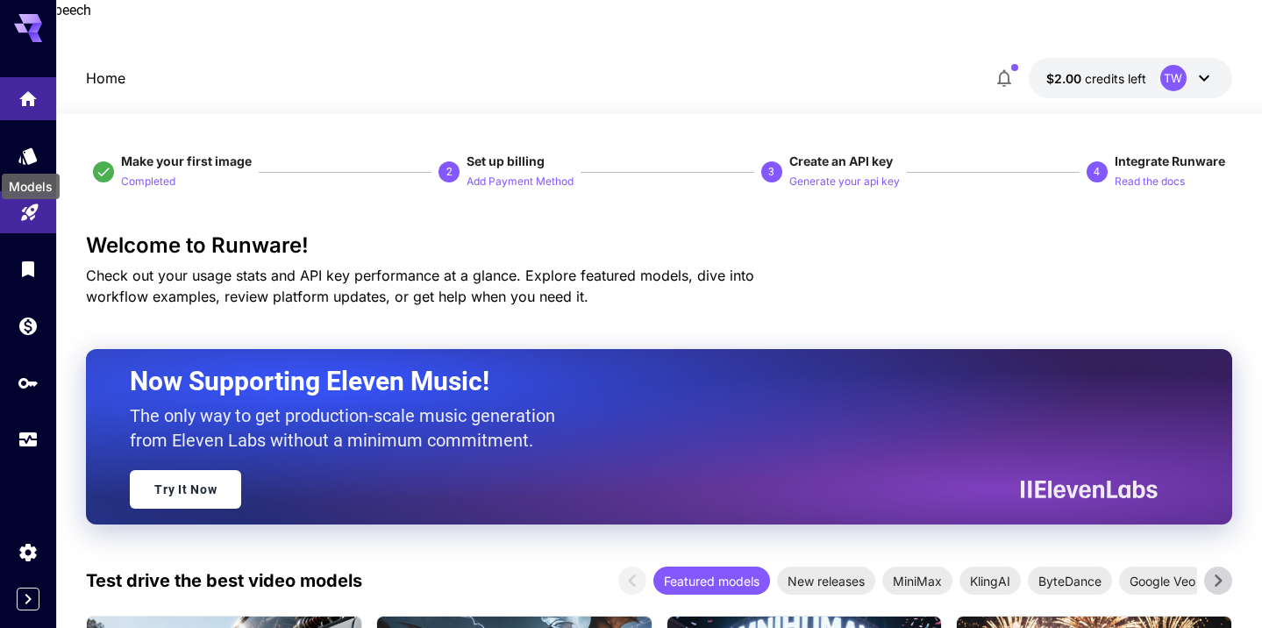
click at [32, 164] on div "Models" at bounding box center [30, 180] width 61 height 39
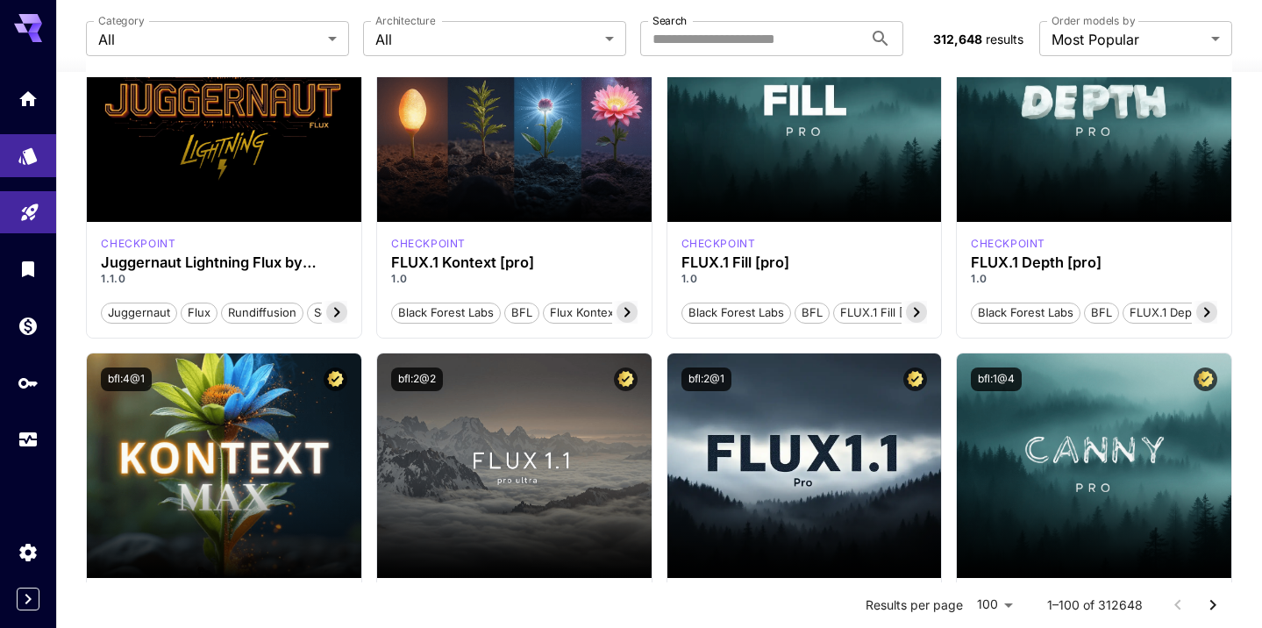
scroll to position [726, 0]
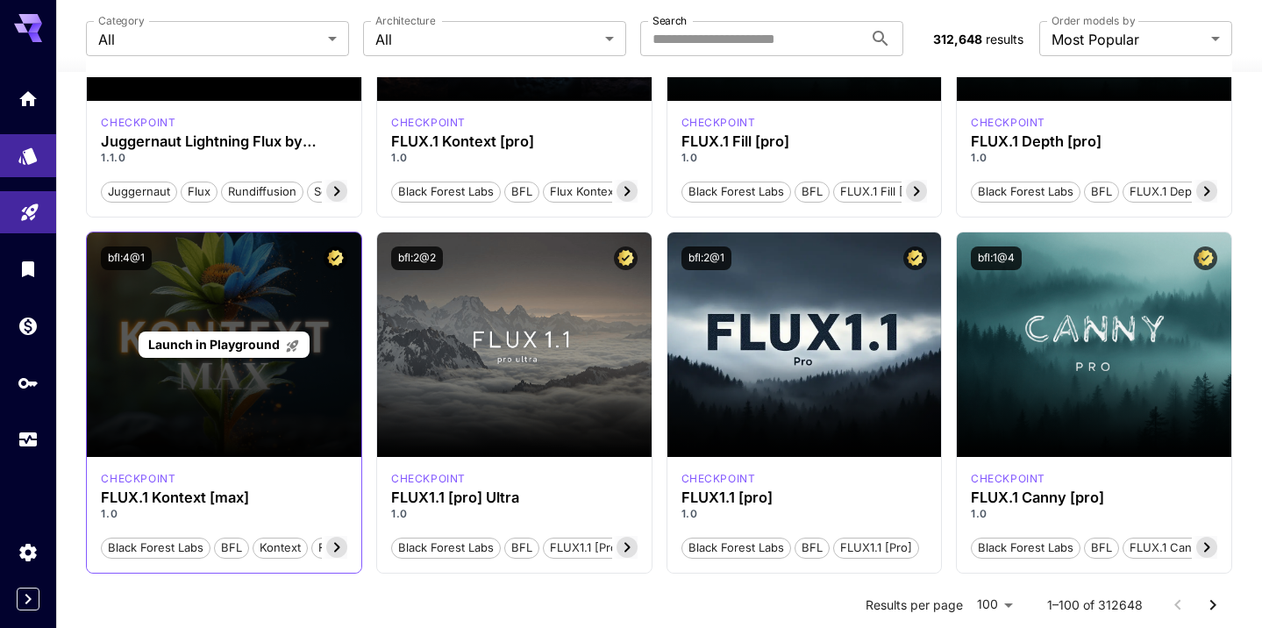
click at [201, 337] on span "Launch in Playground" at bounding box center [214, 344] width 132 height 15
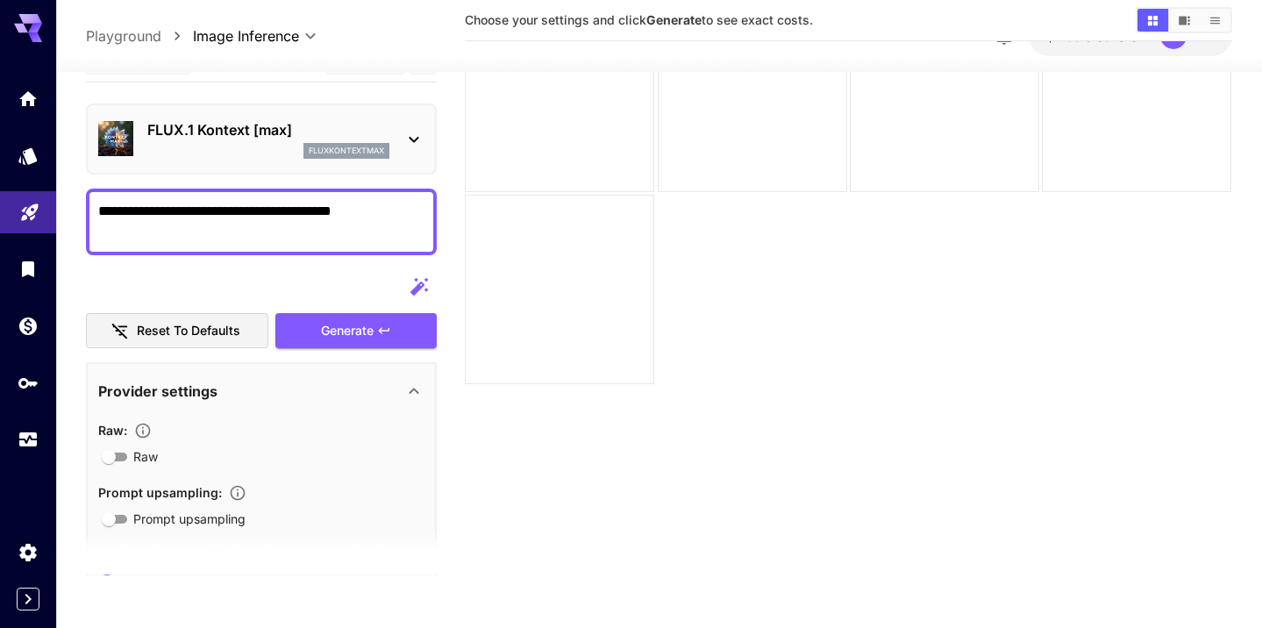
scroll to position [139, 0]
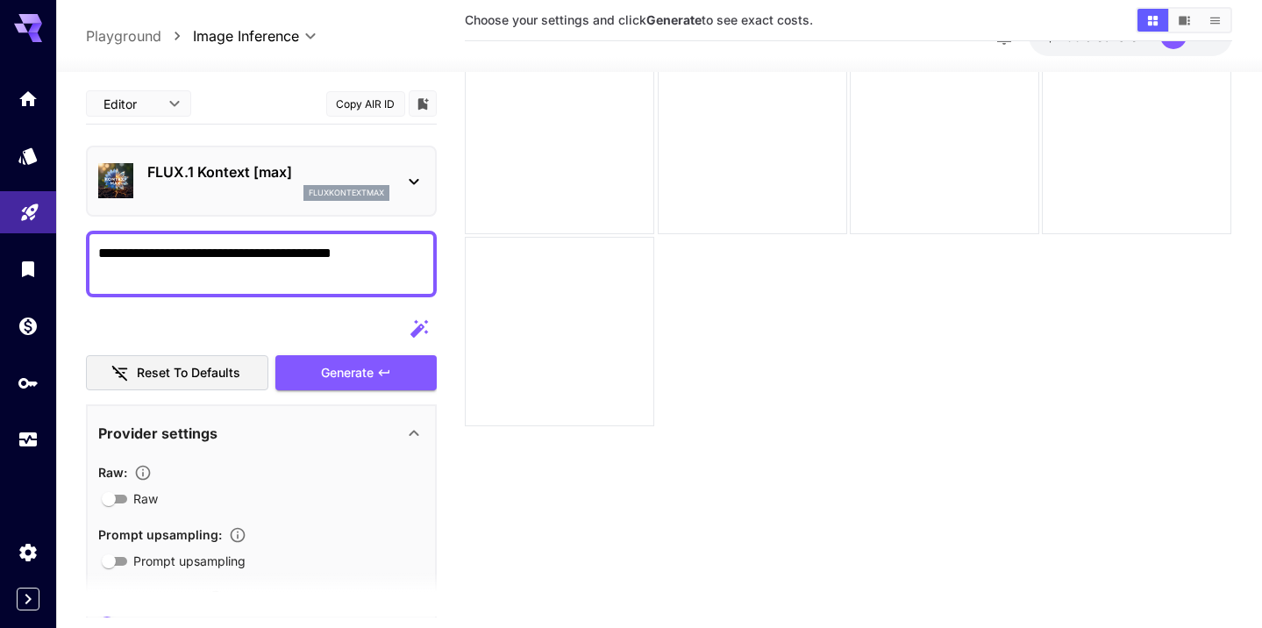
drag, startPoint x: 392, startPoint y: 205, endPoint x: -7, endPoint y: 170, distance: 400.7
click at [0, 170] on html "**********" at bounding box center [631, 265] width 1262 height 809
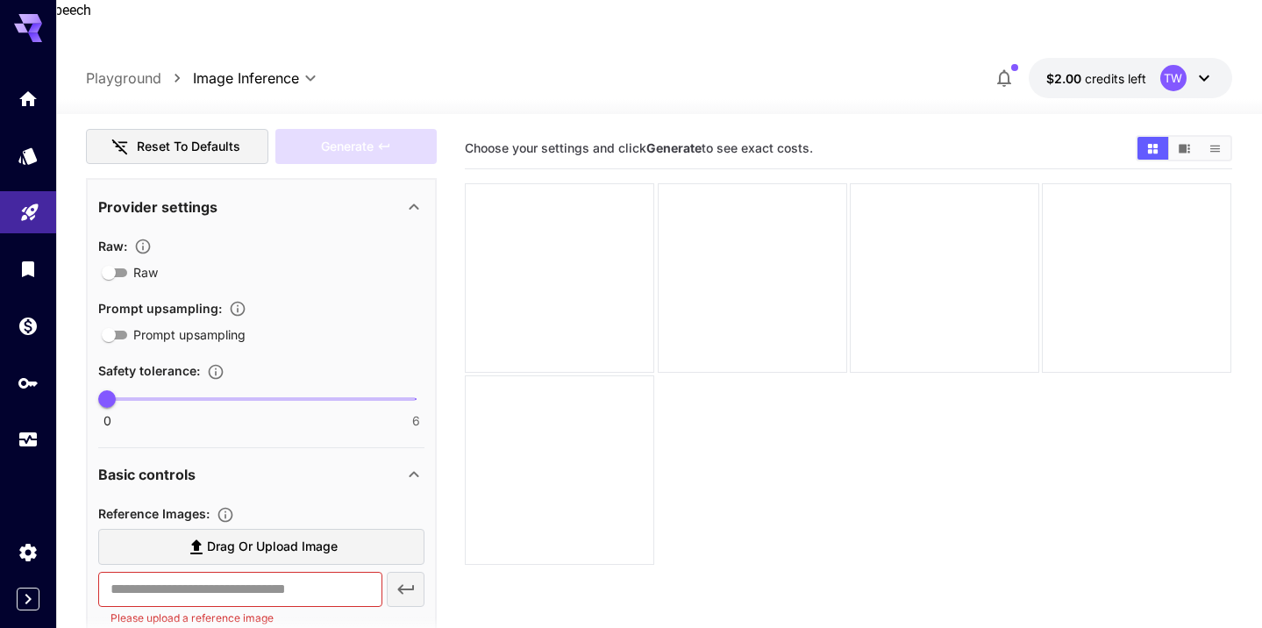
scroll to position [278, 0]
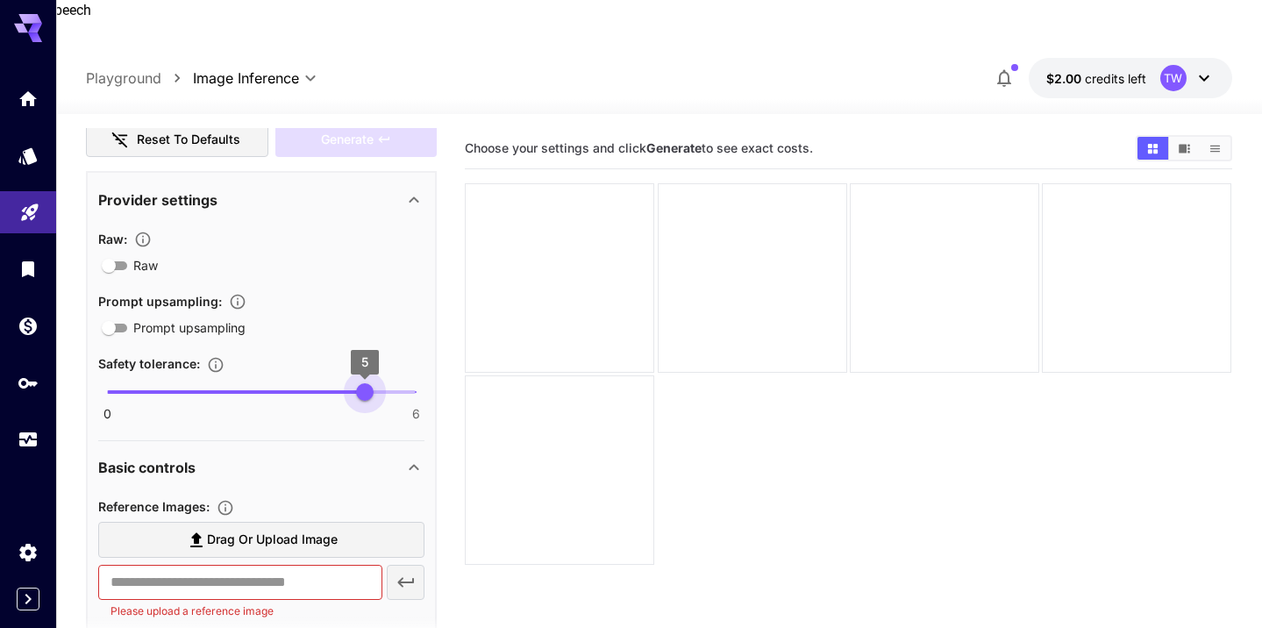
type input "*"
drag, startPoint x: 104, startPoint y: 352, endPoint x: 440, endPoint y: 358, distance: 336.1
click at [440, 358] on main "**********" at bounding box center [659, 449] width 1146 height 642
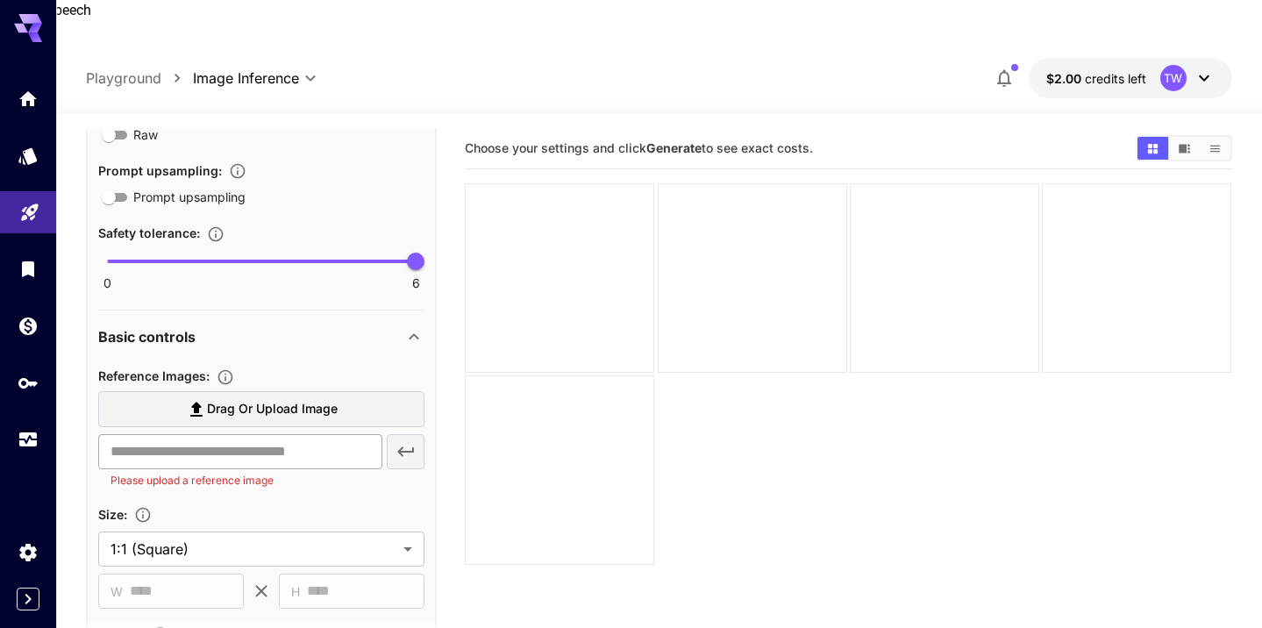
scroll to position [415, 0]
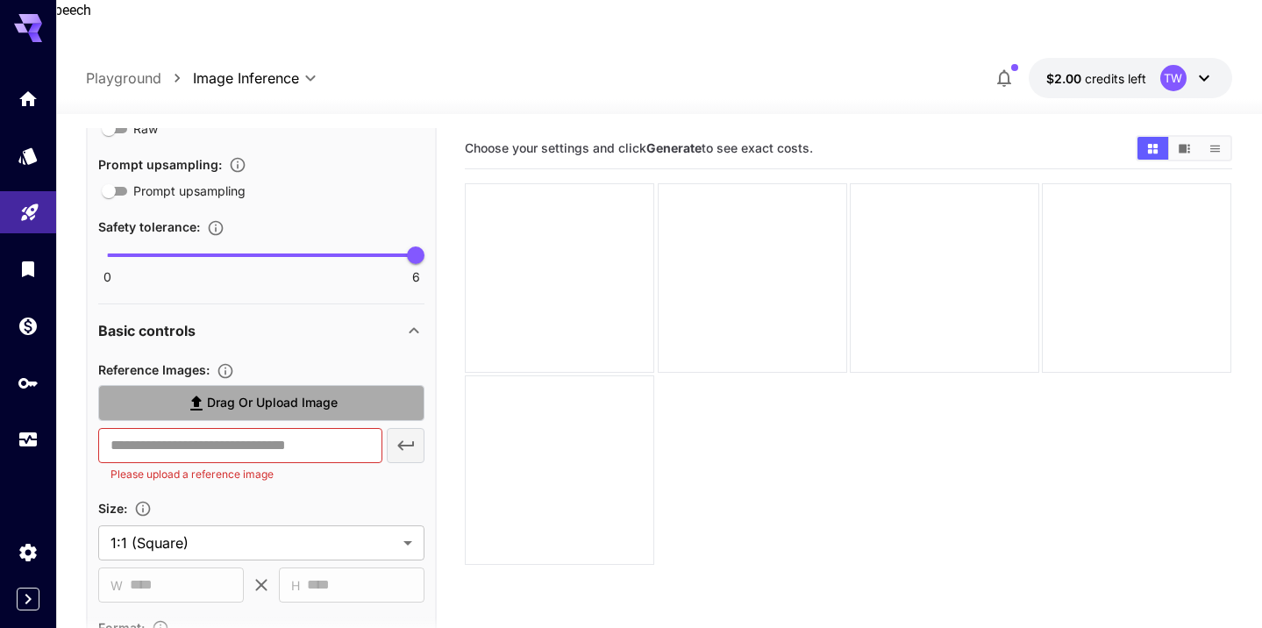
click at [198, 396] on icon at bounding box center [196, 403] width 12 height 15
click at [0, 0] on input "Drag or upload image" at bounding box center [0, 0] width 0 height 0
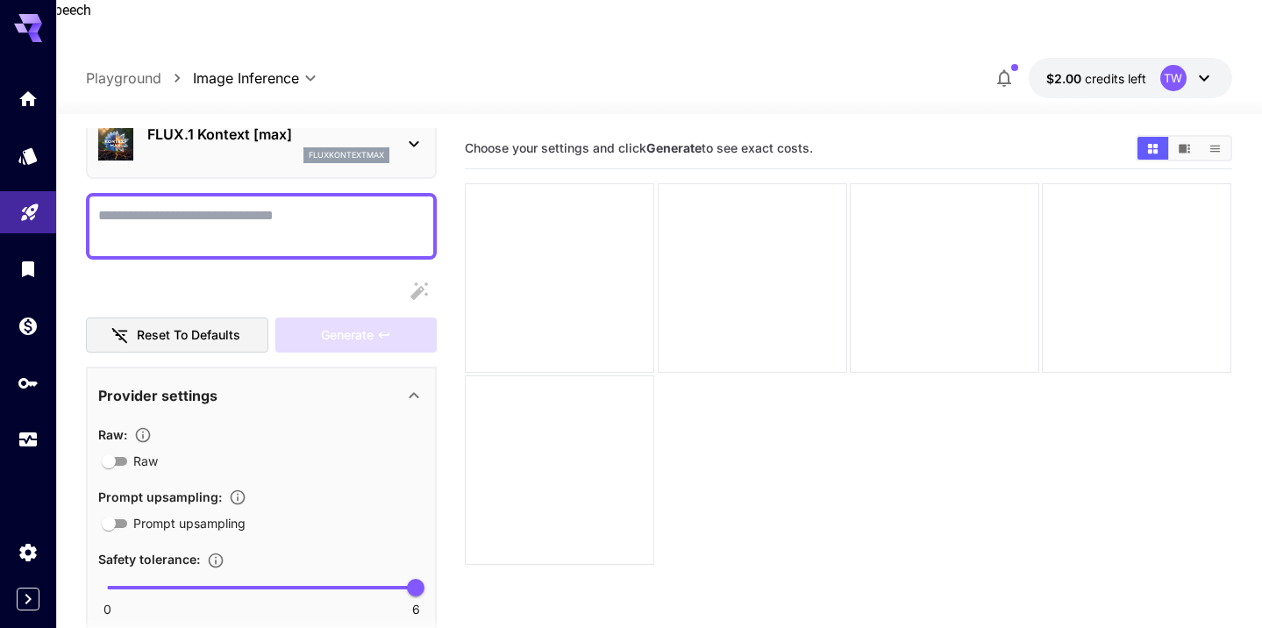
scroll to position [0, 0]
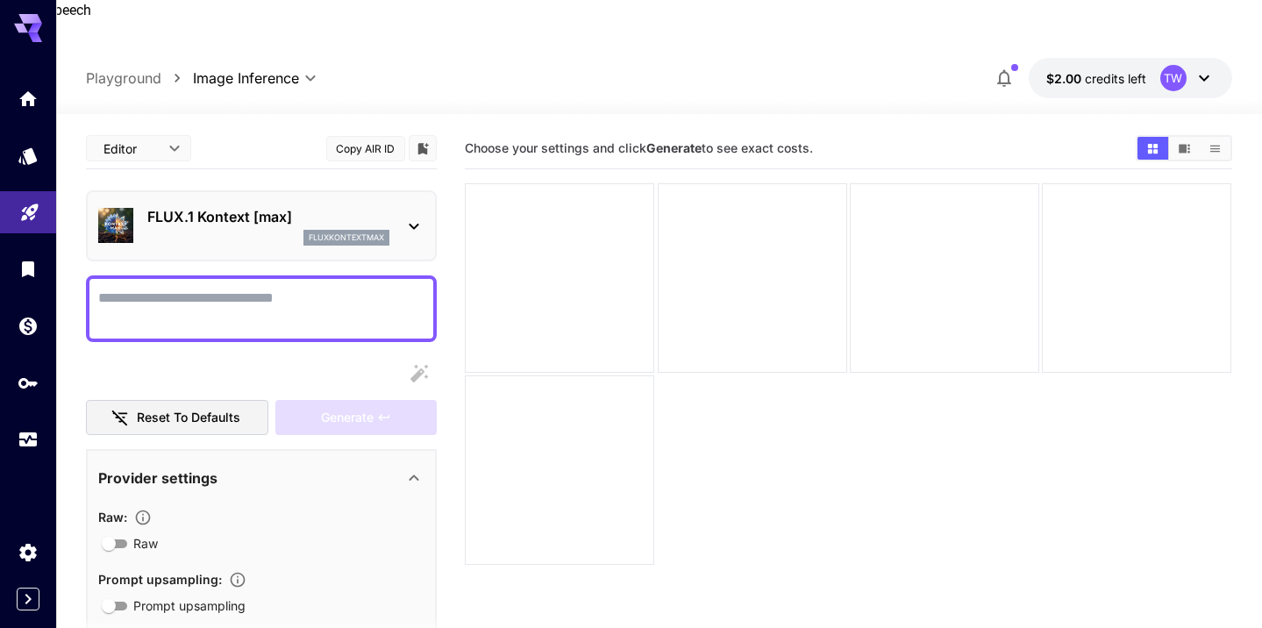
click at [220, 288] on textarea "Voice options" at bounding box center [261, 309] width 326 height 42
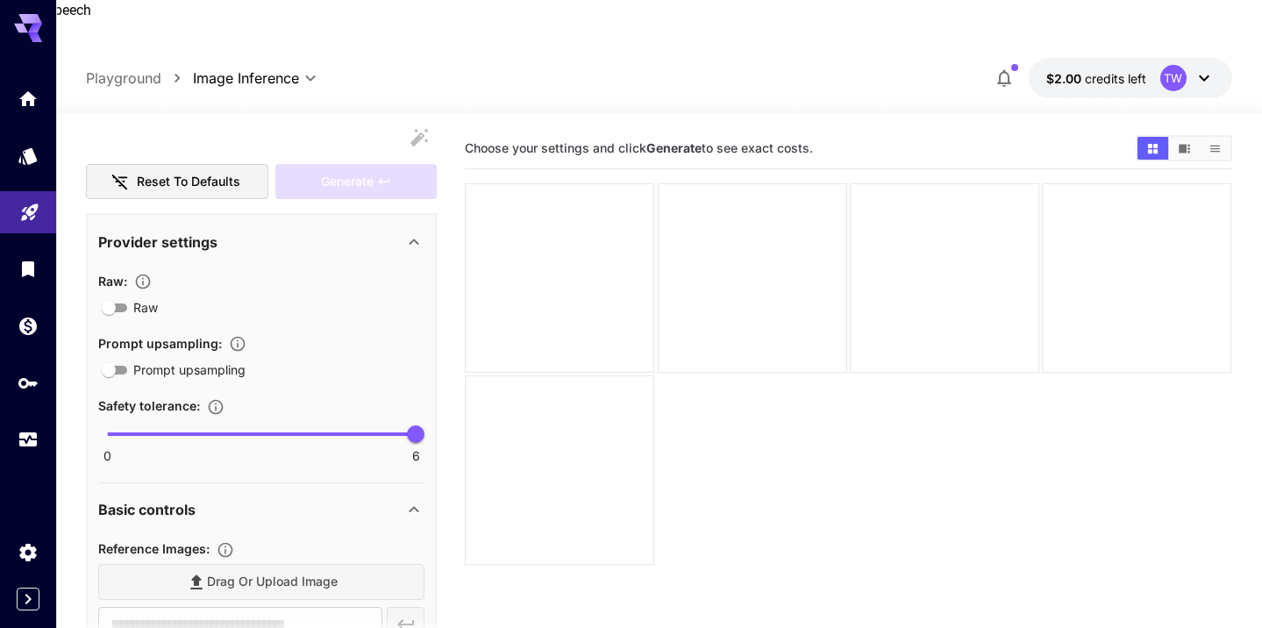
type input "**********"
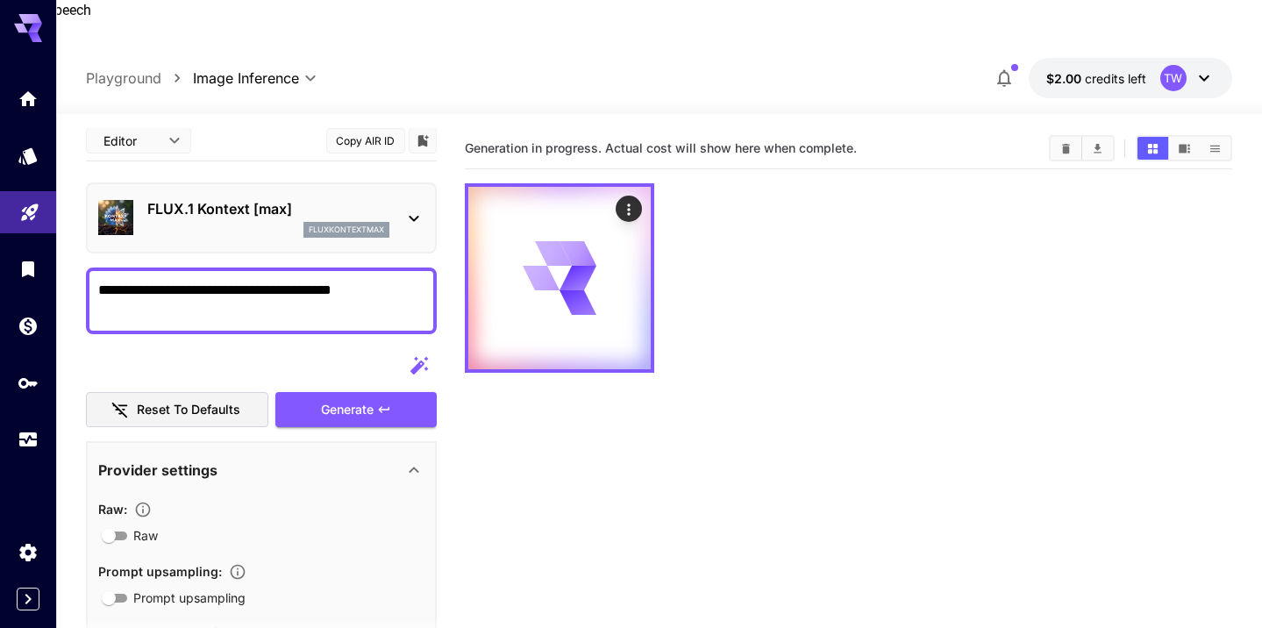
scroll to position [7, 0]
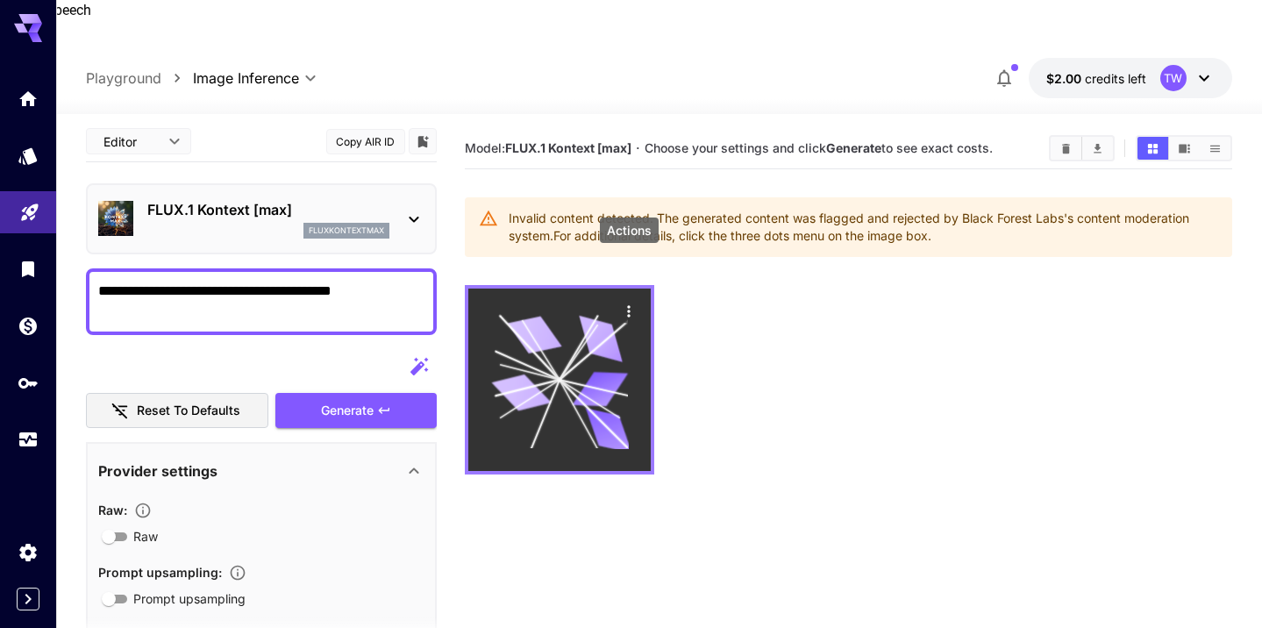
type textarea "**********"
click at [633, 303] on icon "Actions" at bounding box center [630, 312] width 18 height 18
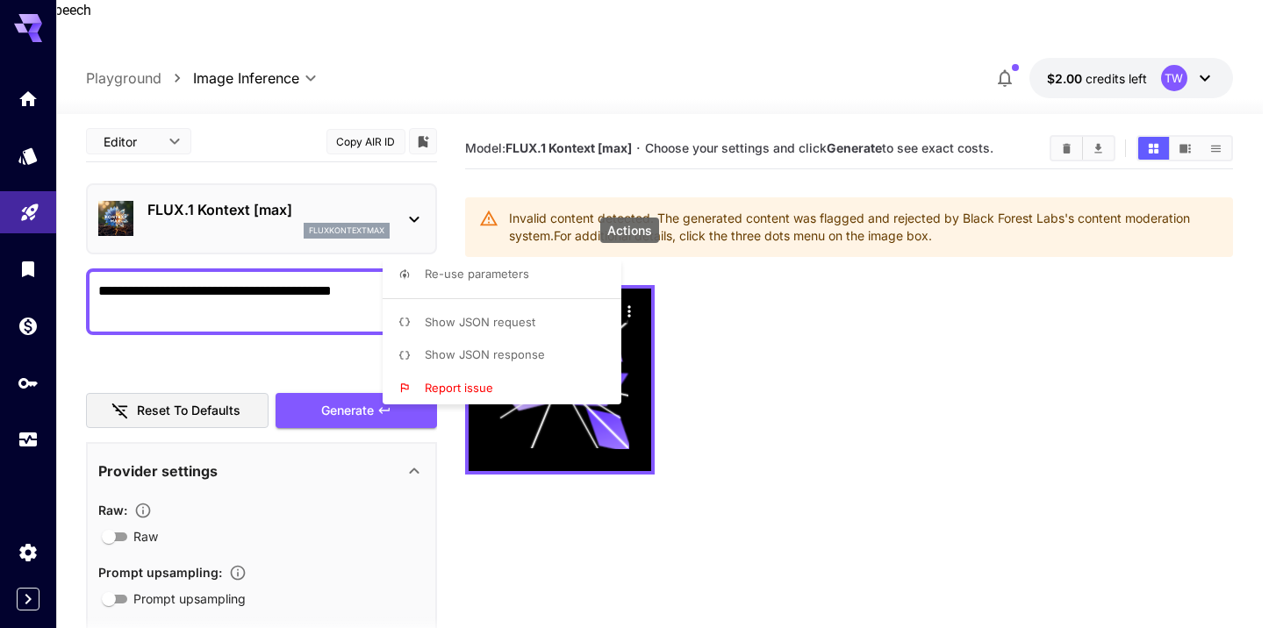
click at [693, 514] on div at bounding box center [638, 314] width 1276 height 628
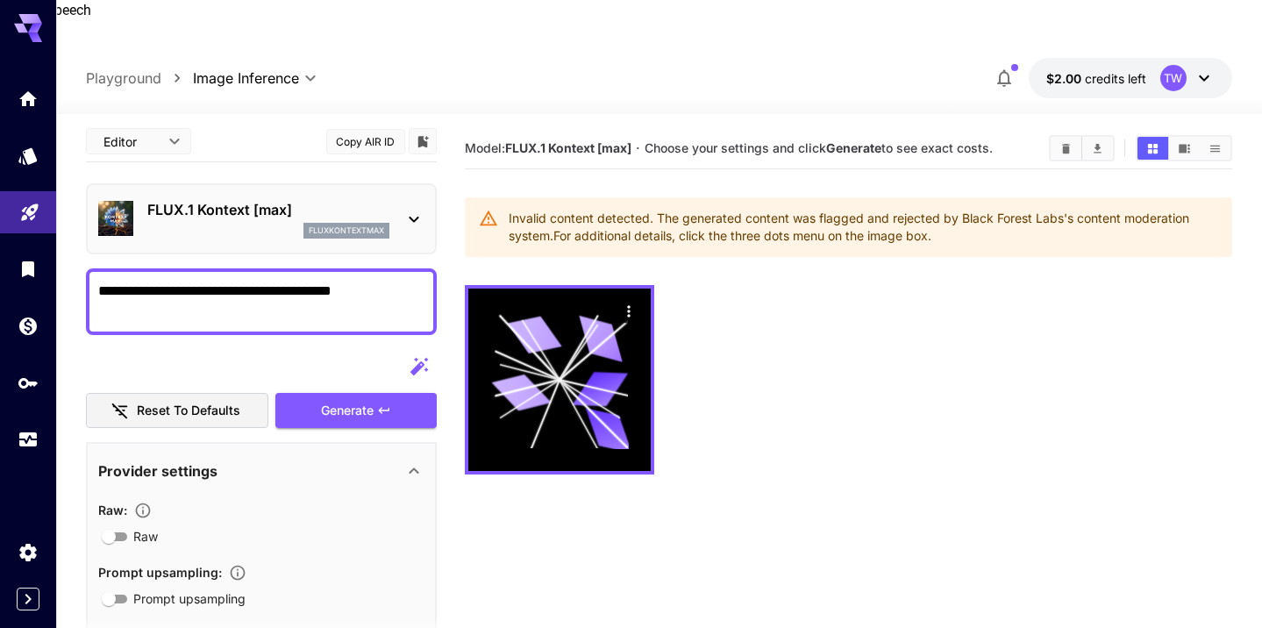
click at [418, 209] on icon at bounding box center [414, 219] width 21 height 21
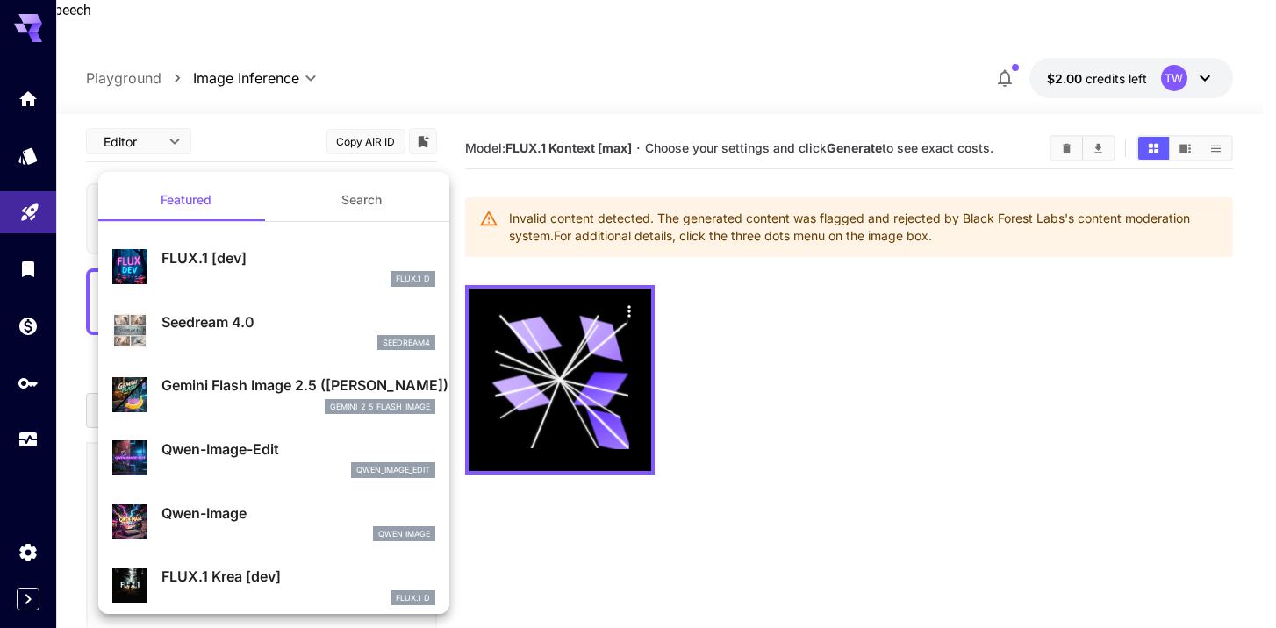
click at [206, 326] on p "Seedream 4.0" at bounding box center [298, 321] width 274 height 21
type input "**********"
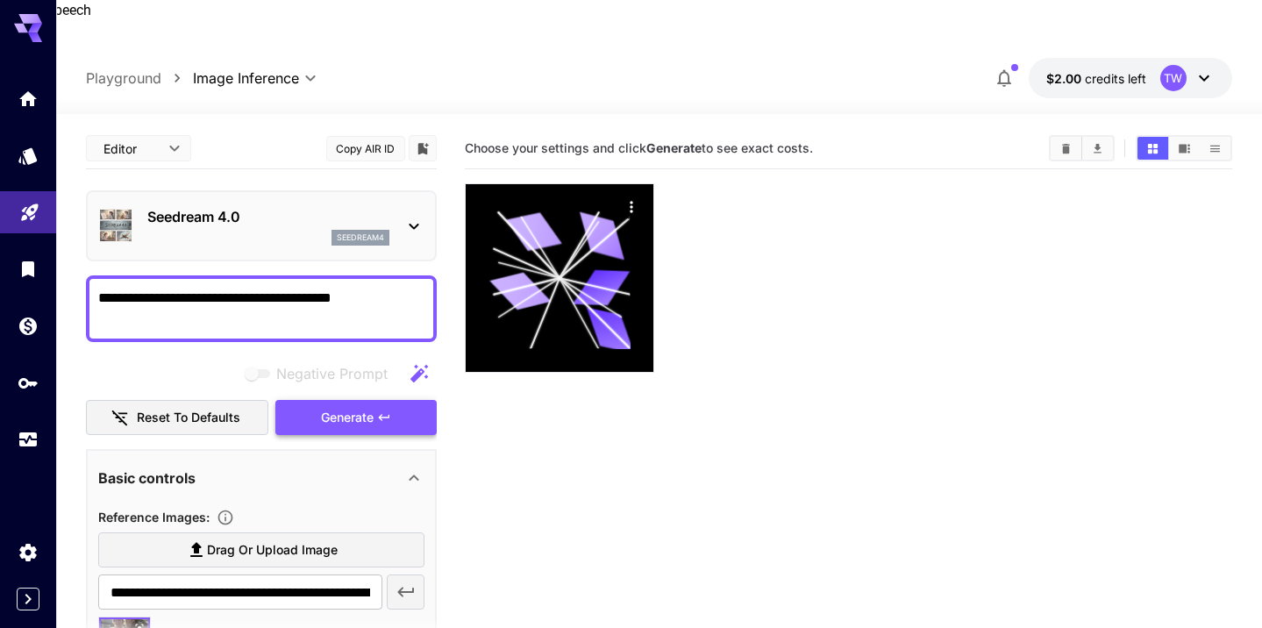
click at [383, 411] on icon "button" at bounding box center [384, 418] width 14 height 14
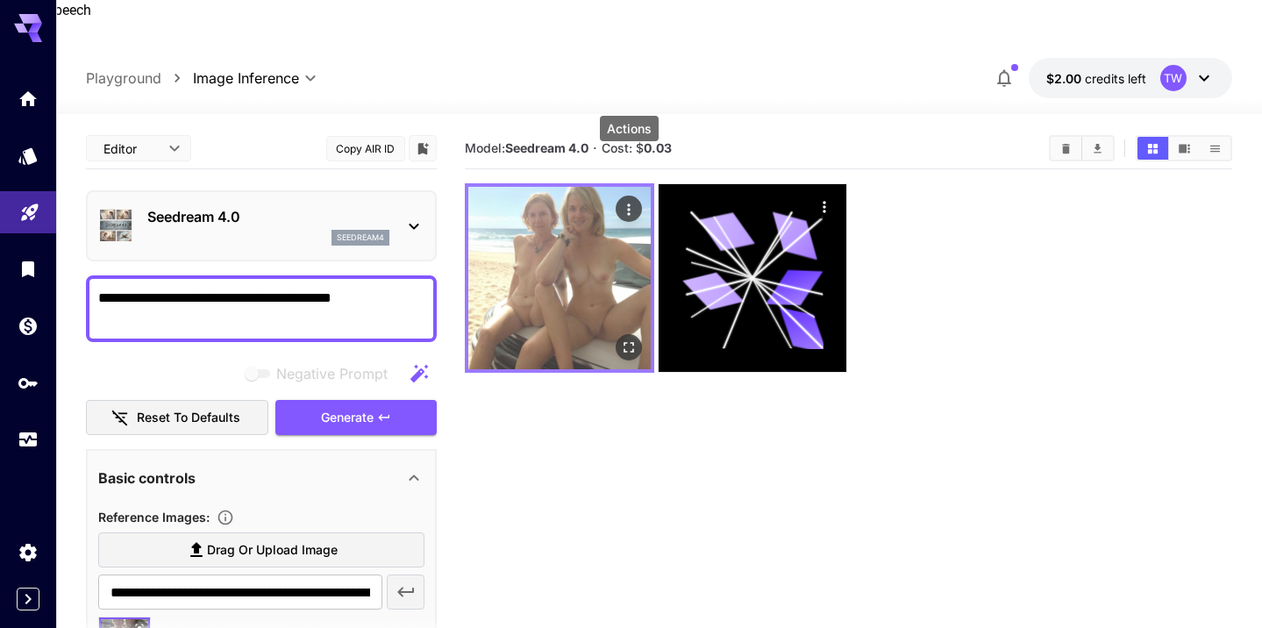
click at [626, 201] on icon "Actions" at bounding box center [630, 210] width 18 height 18
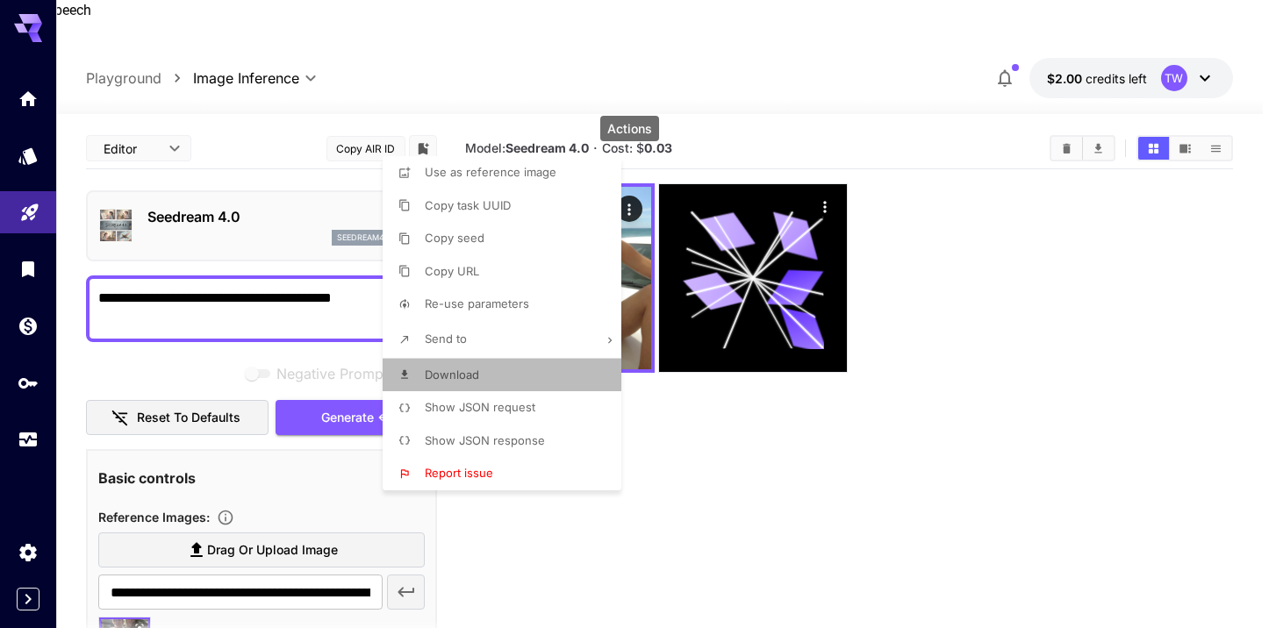
click at [451, 379] on span "Download" at bounding box center [452, 375] width 54 height 14
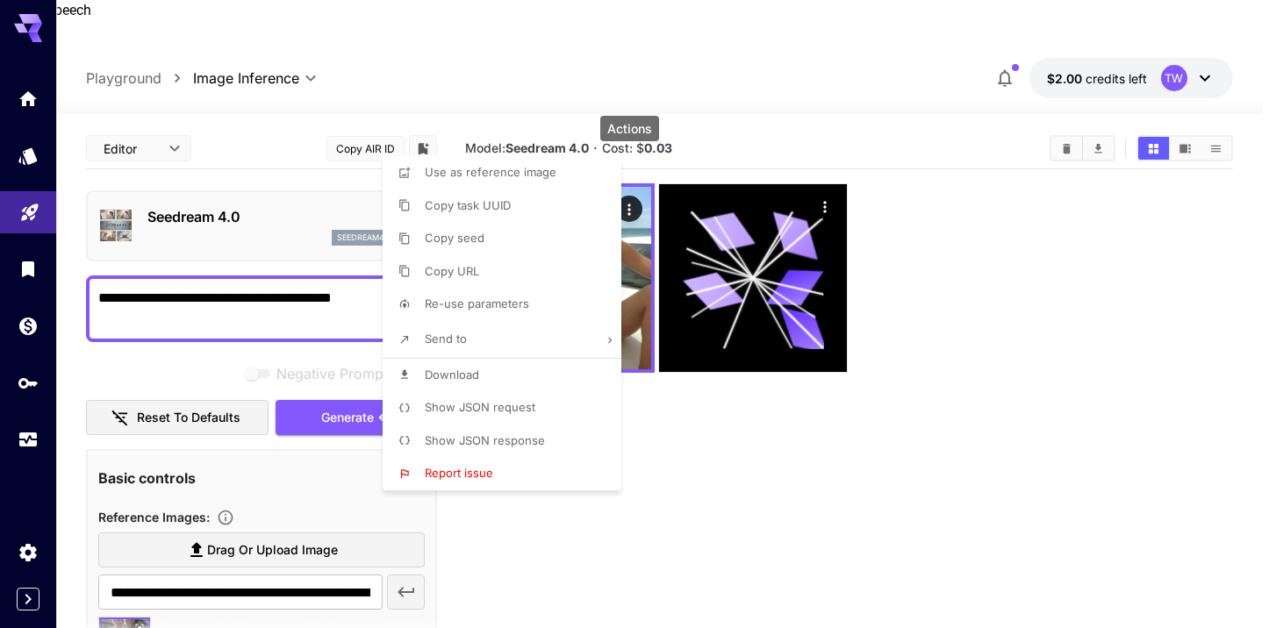
click at [1013, 273] on div at bounding box center [638, 314] width 1276 height 628
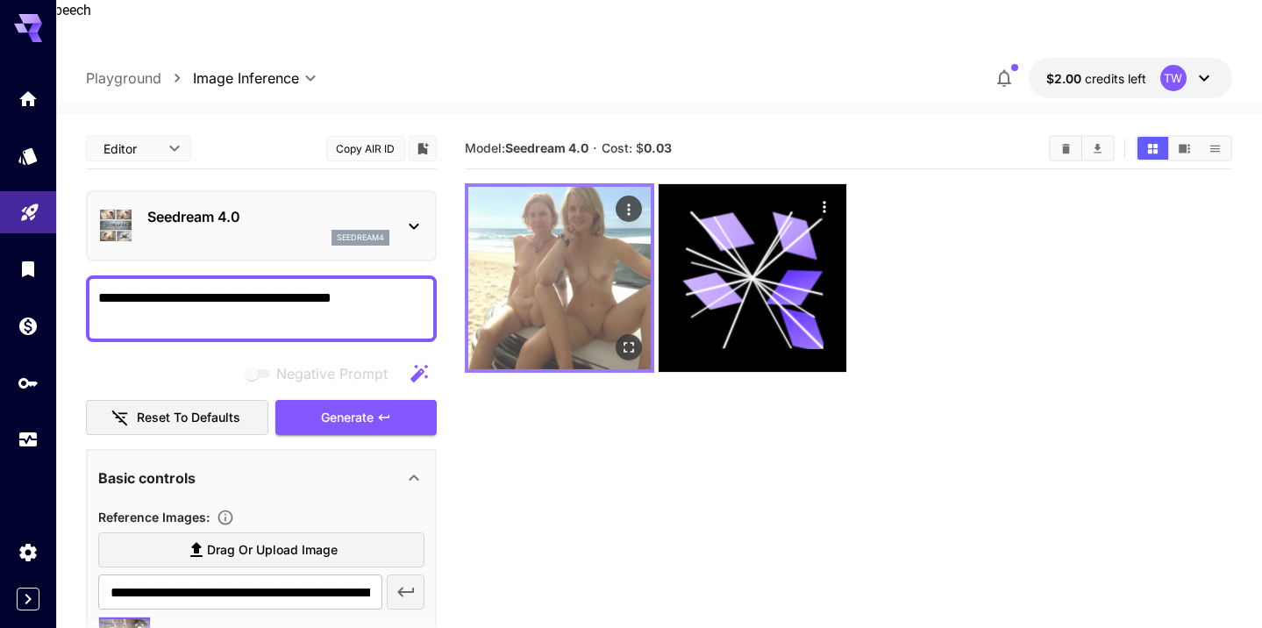
click at [567, 225] on img at bounding box center [559, 278] width 182 height 182
click at [630, 339] on icon "Open in fullscreen" at bounding box center [630, 348] width 18 height 18
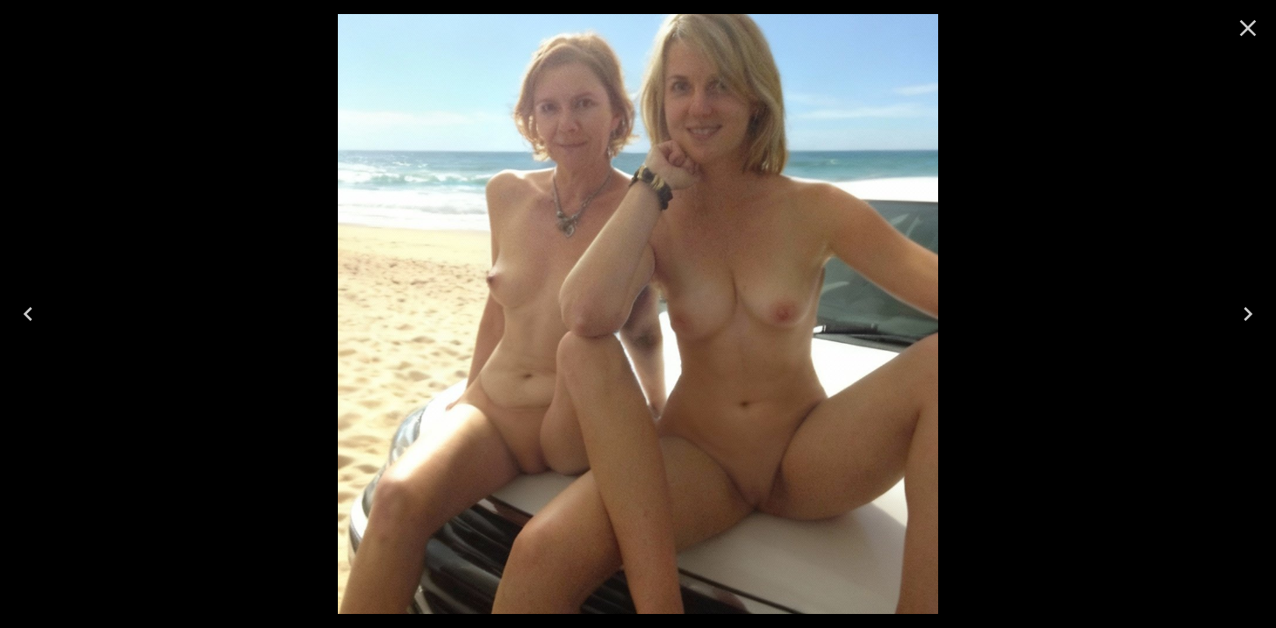
click at [834, 308] on img at bounding box center [638, 314] width 600 height 600
click at [1248, 23] on icon "Close" at bounding box center [1248, 28] width 28 height 28
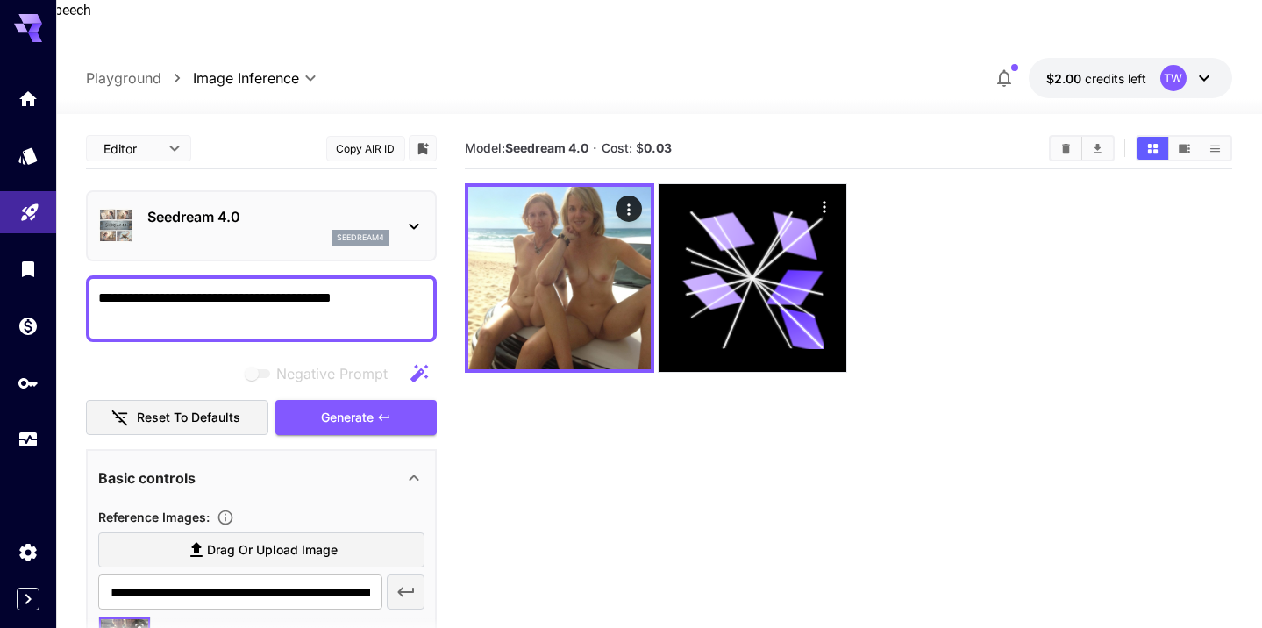
click at [400, 288] on textarea "**********" at bounding box center [261, 309] width 326 height 42
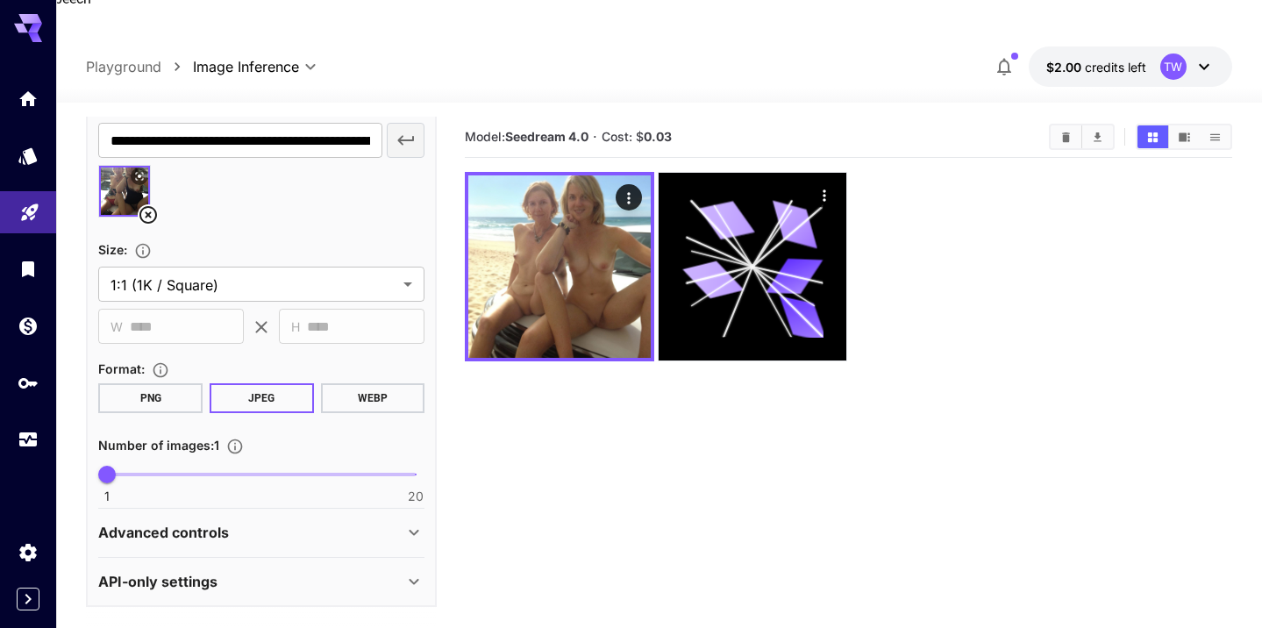
scroll to position [10, 0]
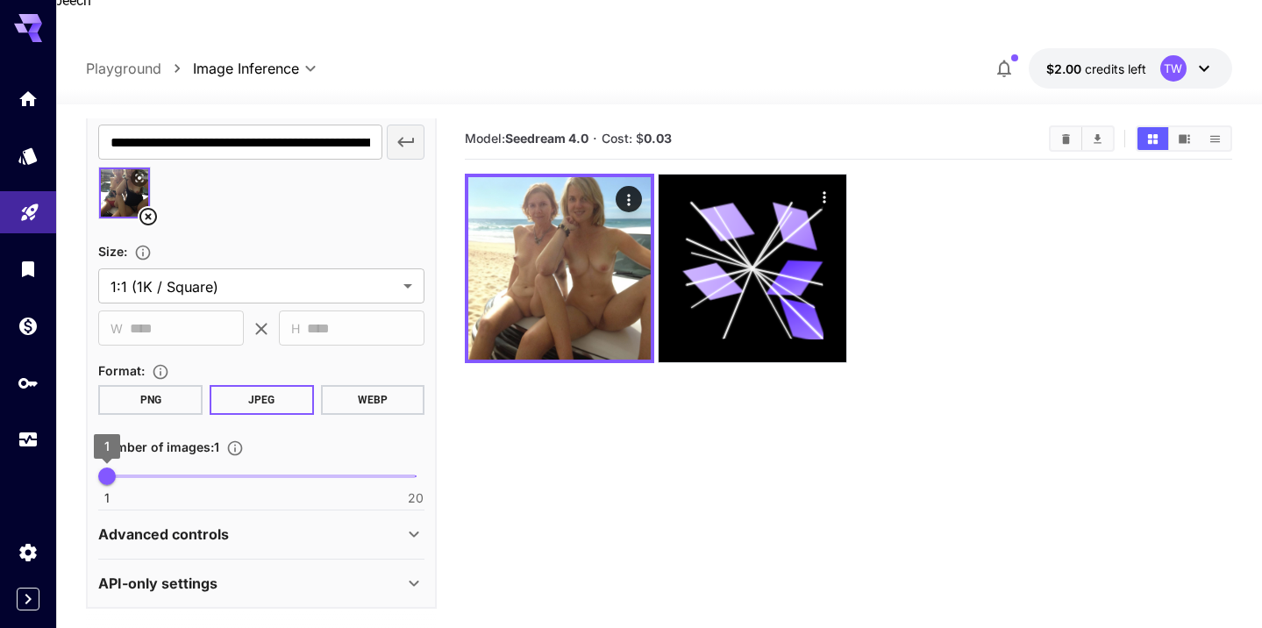
type textarea "**********"
drag, startPoint x: 114, startPoint y: 445, endPoint x: 164, endPoint y: 443, distance: 50.0
click at [164, 468] on span "4" at bounding box center [156, 477] width 18 height 18
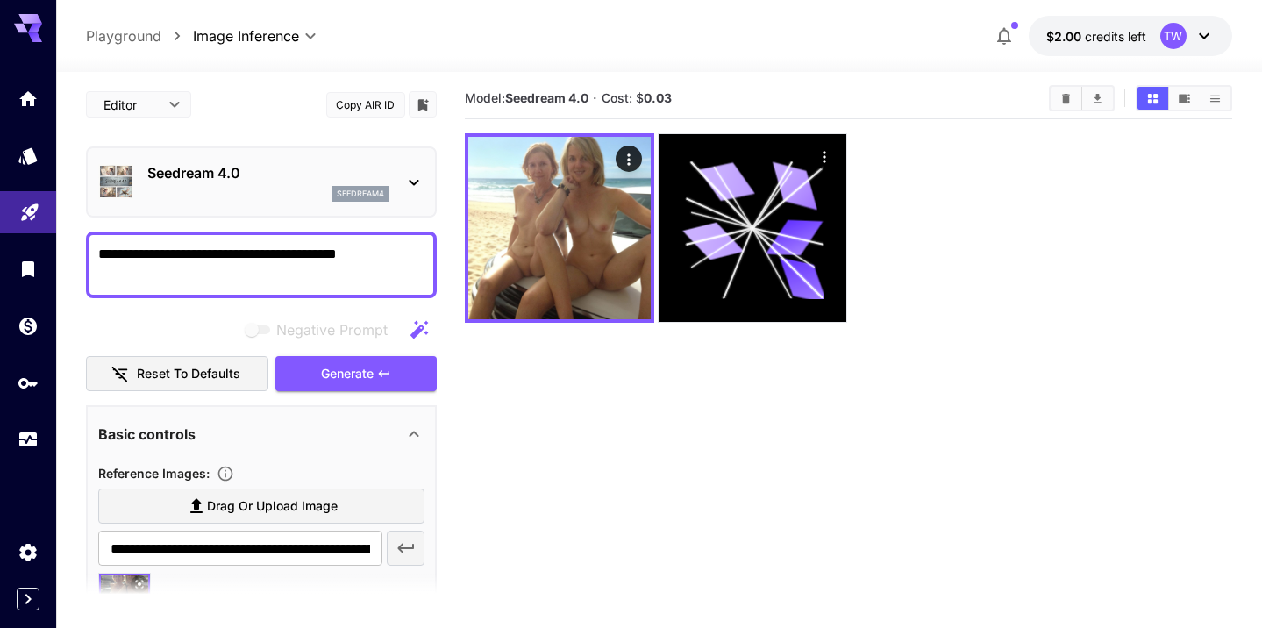
scroll to position [0, 0]
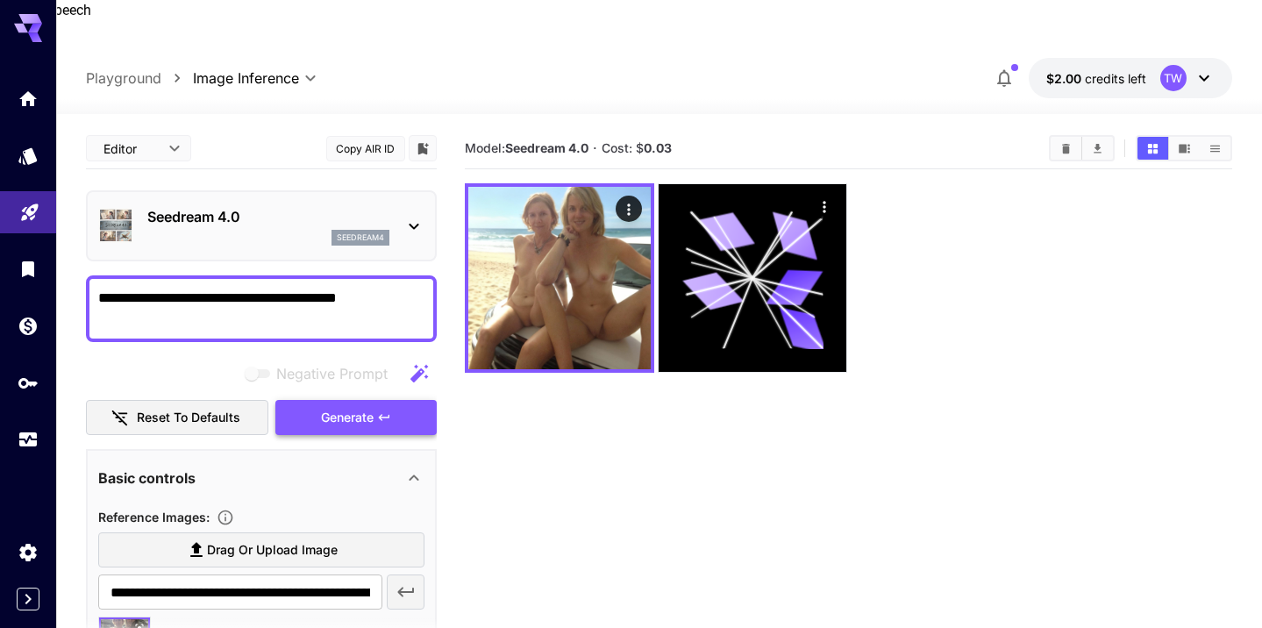
click at [357, 407] on span "Generate" at bounding box center [347, 418] width 53 height 22
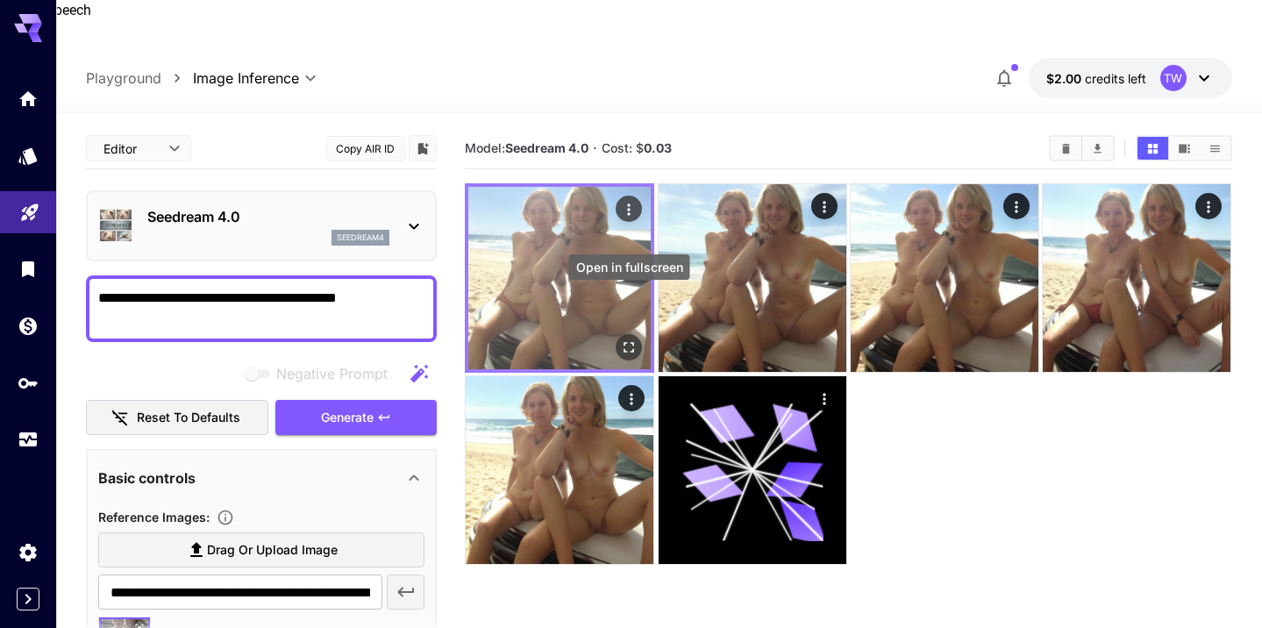
click at [625, 342] on icon "Open in fullscreen" at bounding box center [630, 347] width 11 height 11
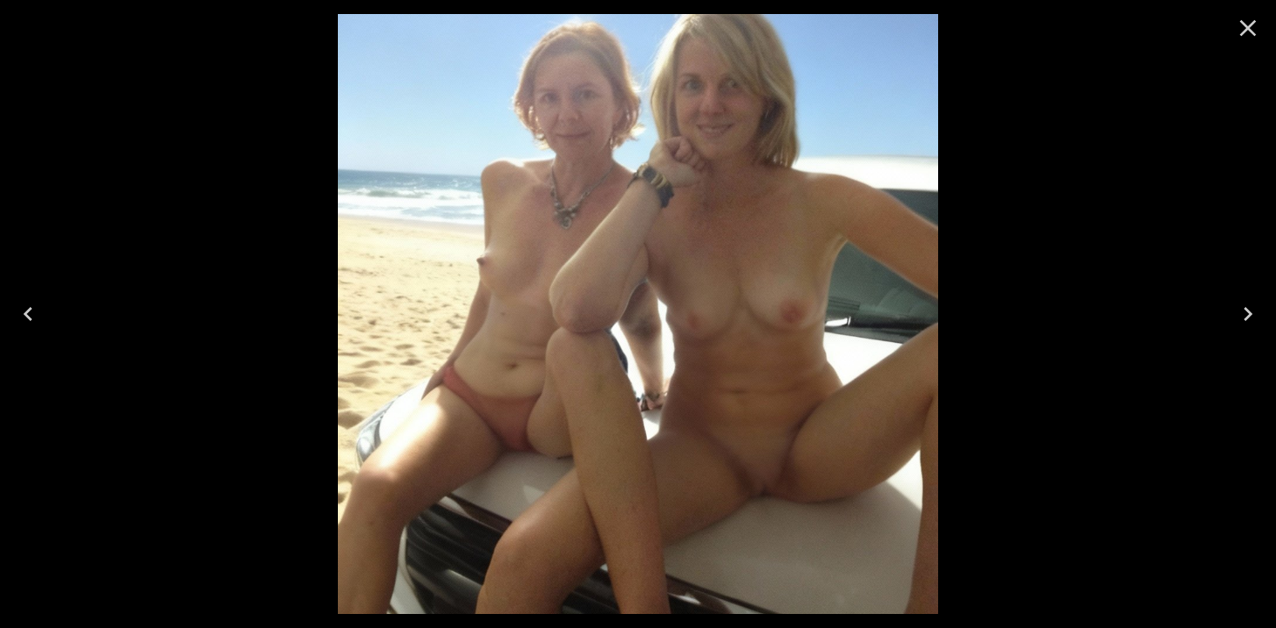
click at [1245, 32] on icon "Close" at bounding box center [1248, 28] width 28 height 28
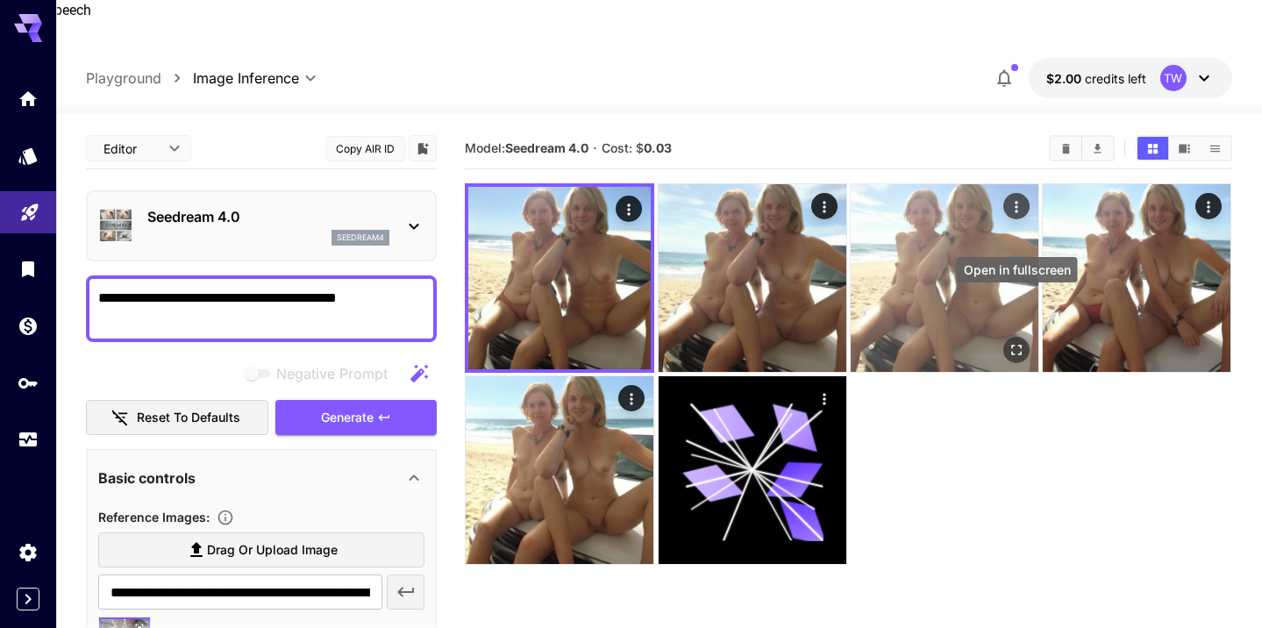
click at [1014, 341] on icon "Open in fullscreen" at bounding box center [1017, 350] width 18 height 18
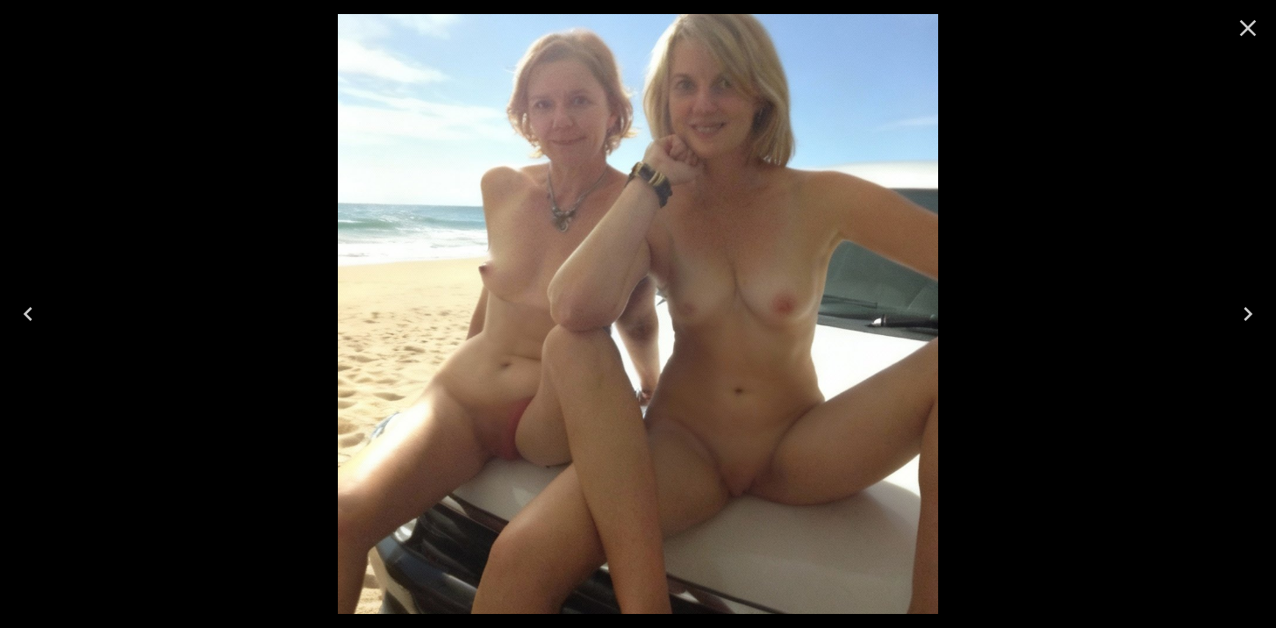
click at [1247, 25] on icon "Close" at bounding box center [1248, 28] width 28 height 28
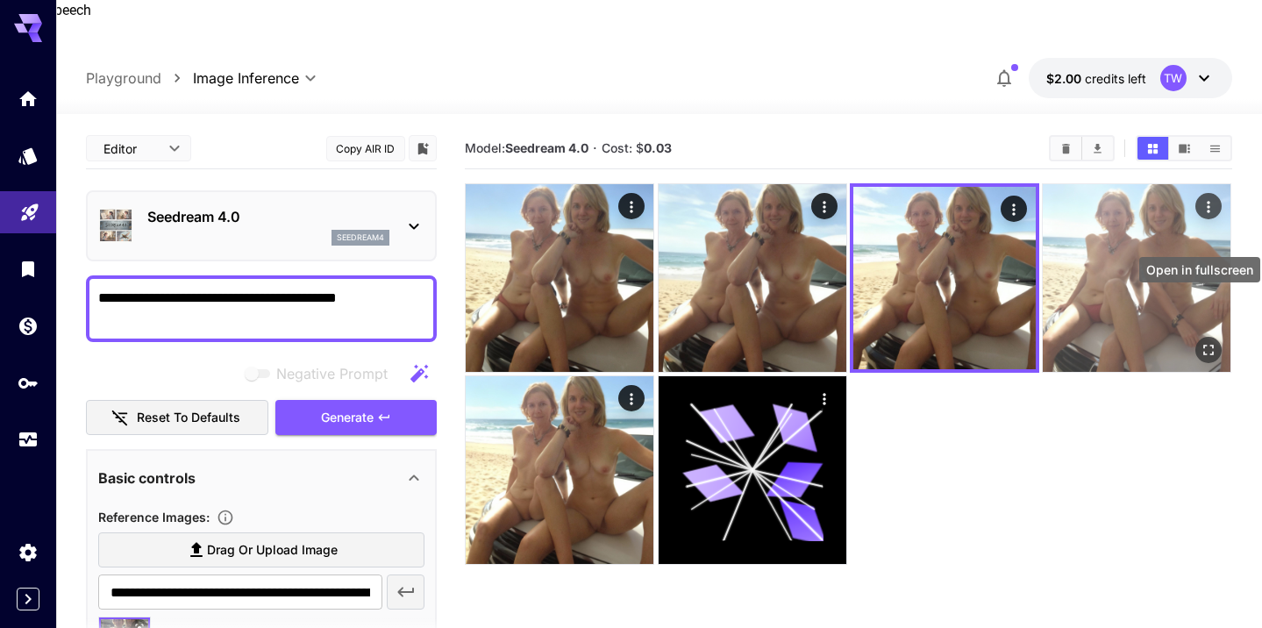
click at [1205, 345] on icon "Open in fullscreen" at bounding box center [1210, 350] width 11 height 11
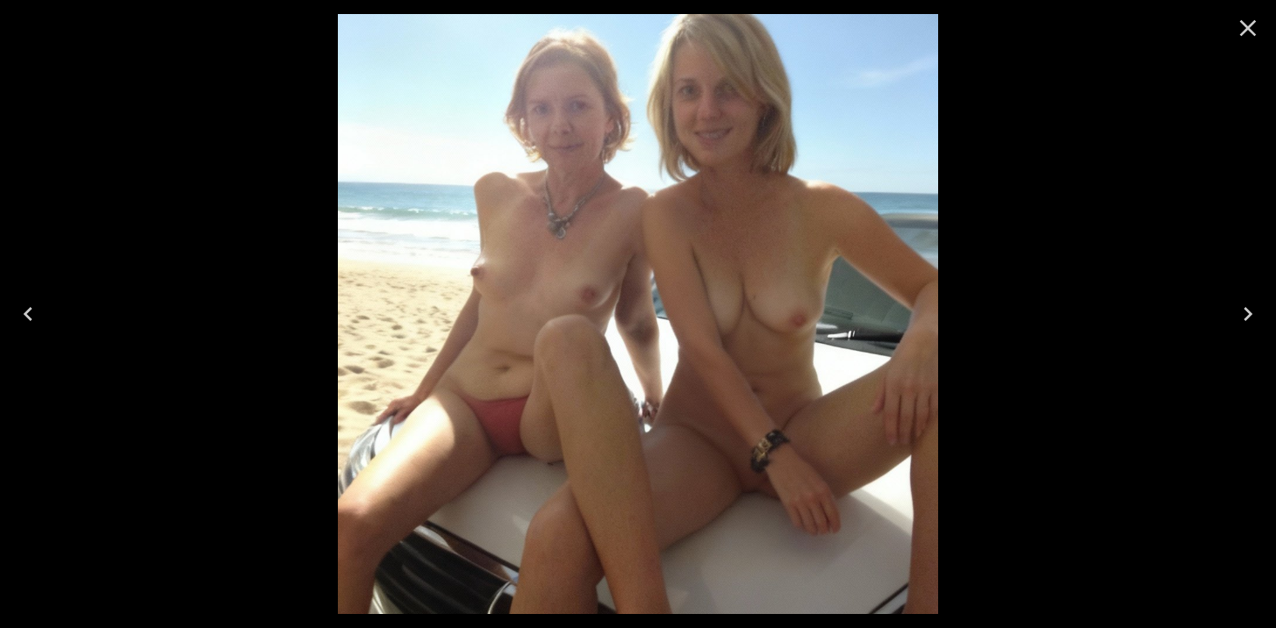
click at [1246, 29] on icon "Close" at bounding box center [1248, 28] width 17 height 17
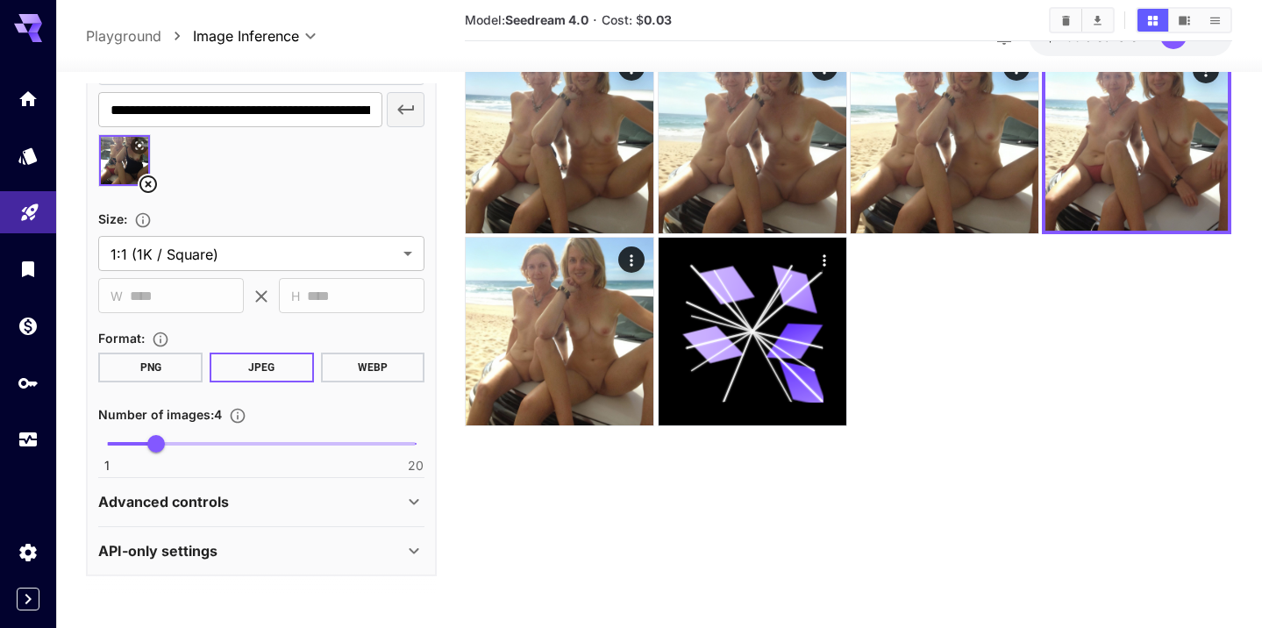
scroll to position [437, 0]
type input "*"
drag, startPoint x: 151, startPoint y: 401, endPoint x: 54, endPoint y: 398, distance: 96.5
click at [54, 398] on div "**********" at bounding box center [631, 286] width 1262 height 767
click at [411, 493] on icon at bounding box center [414, 503] width 21 height 21
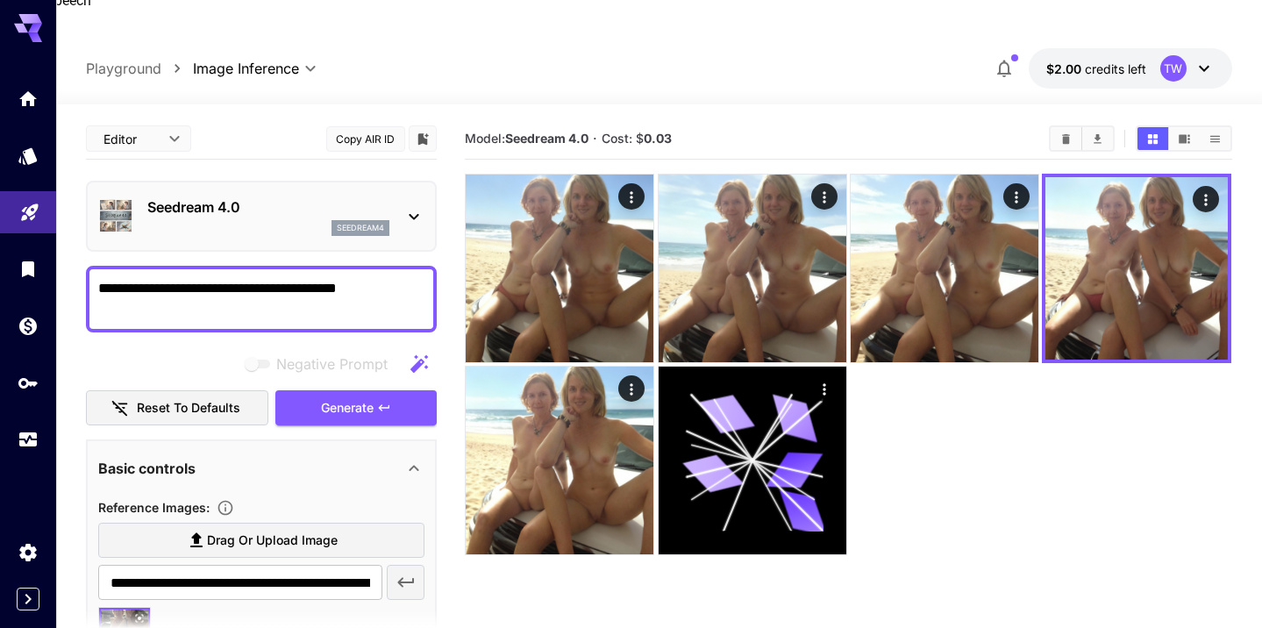
scroll to position [0, 0]
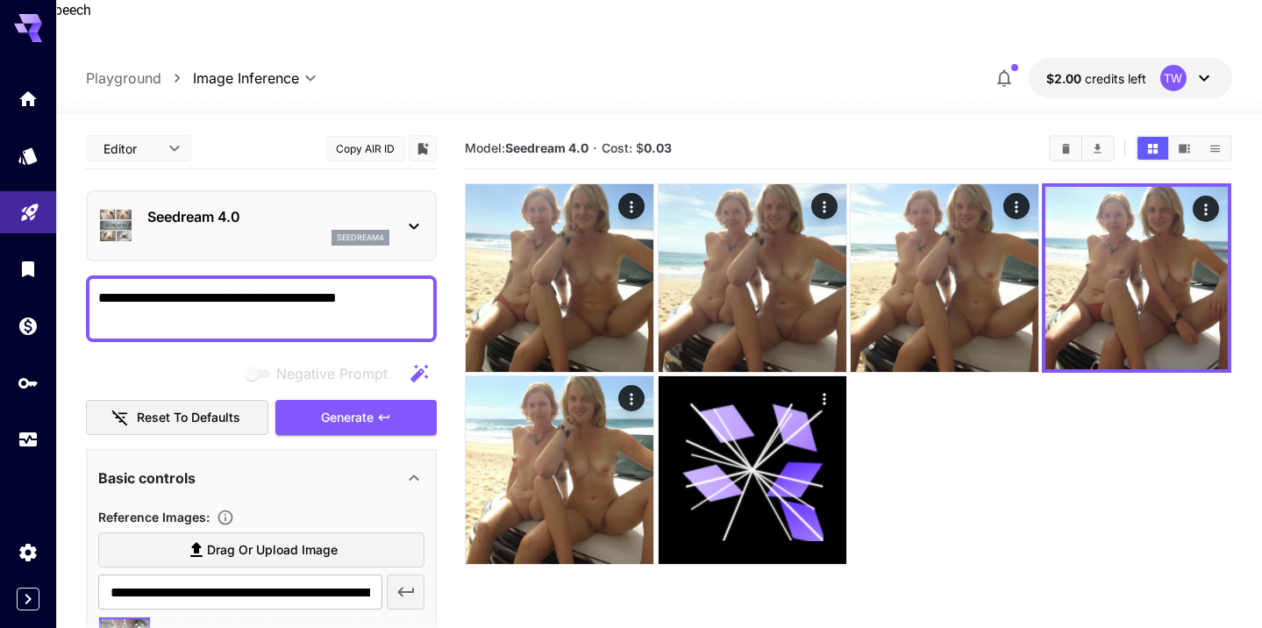
click at [368, 288] on textarea "**********" at bounding box center [261, 309] width 326 height 42
click at [124, 288] on textarea "**********" at bounding box center [261, 309] width 326 height 42
click at [216, 288] on textarea "**********" at bounding box center [261, 309] width 326 height 42
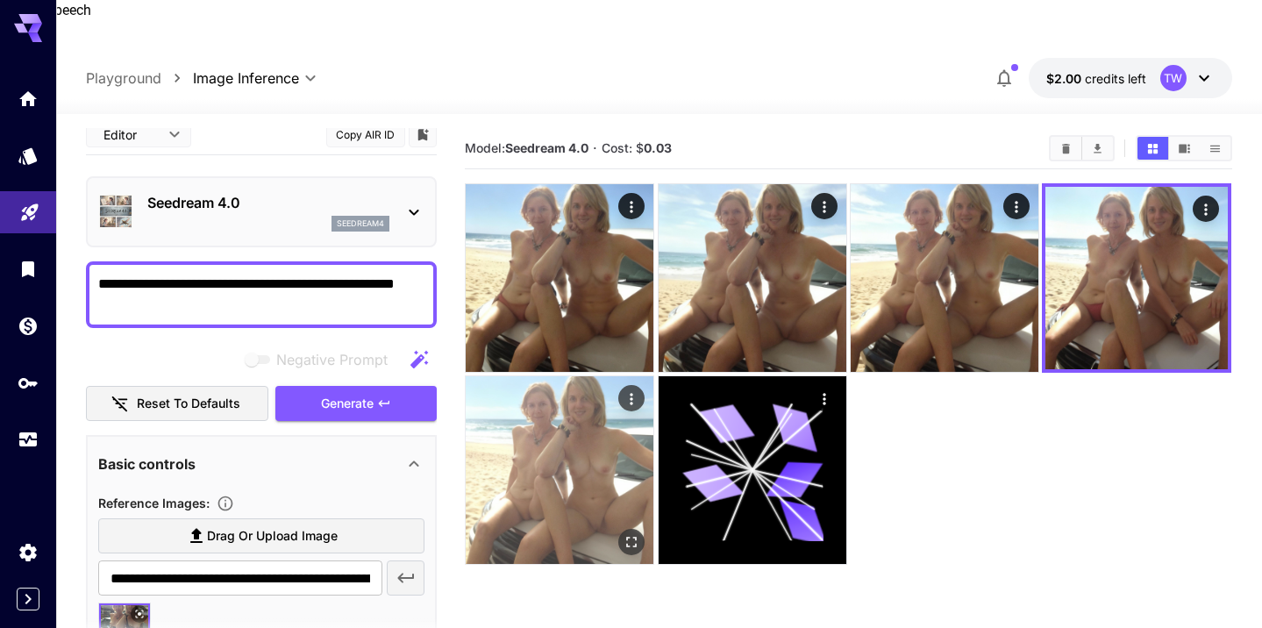
scroll to position [15, 0]
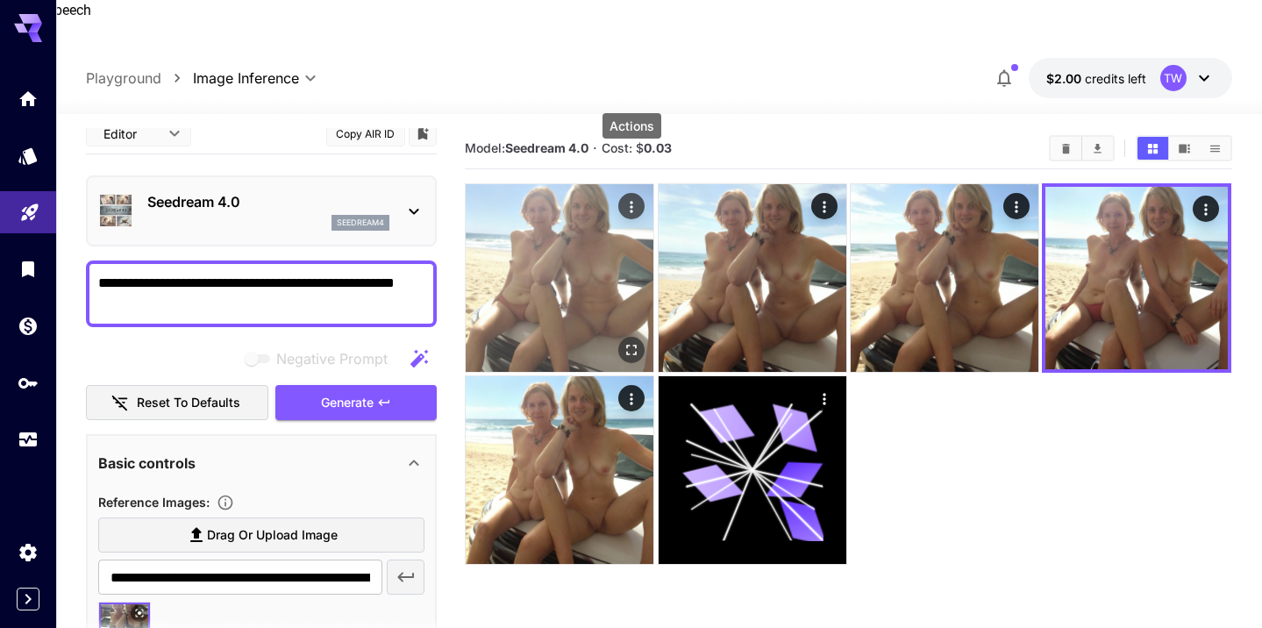
type textarea "**********"
click at [633, 198] on icon "Actions" at bounding box center [633, 207] width 18 height 18
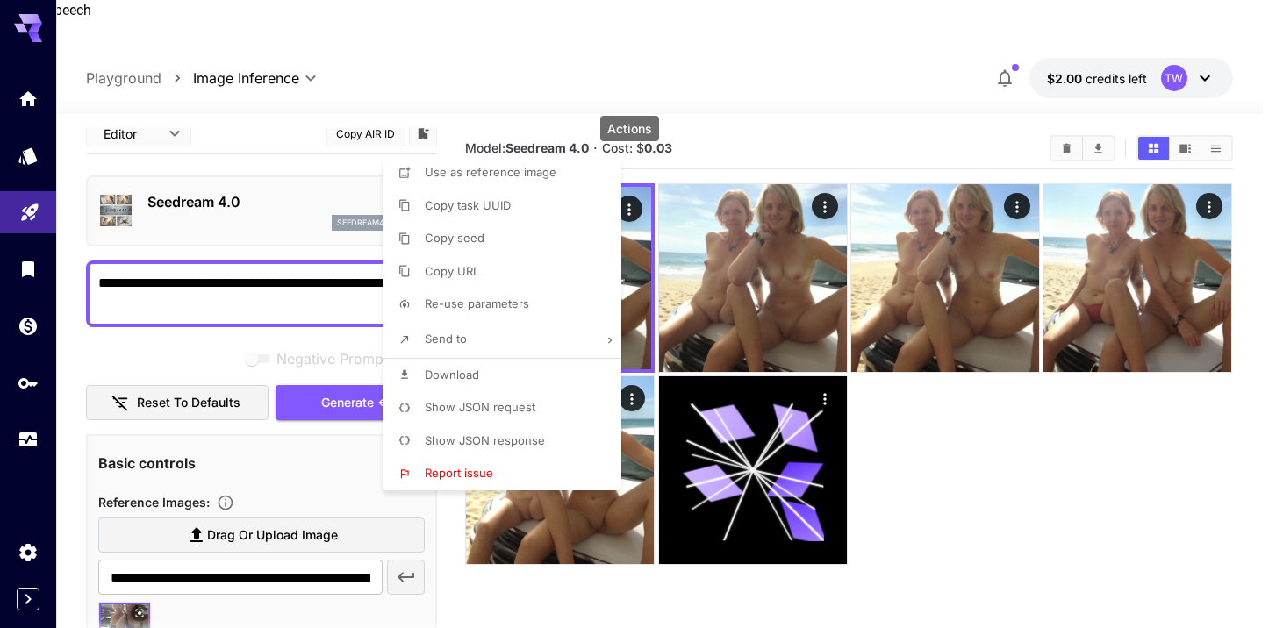
click at [986, 493] on div at bounding box center [638, 314] width 1276 height 628
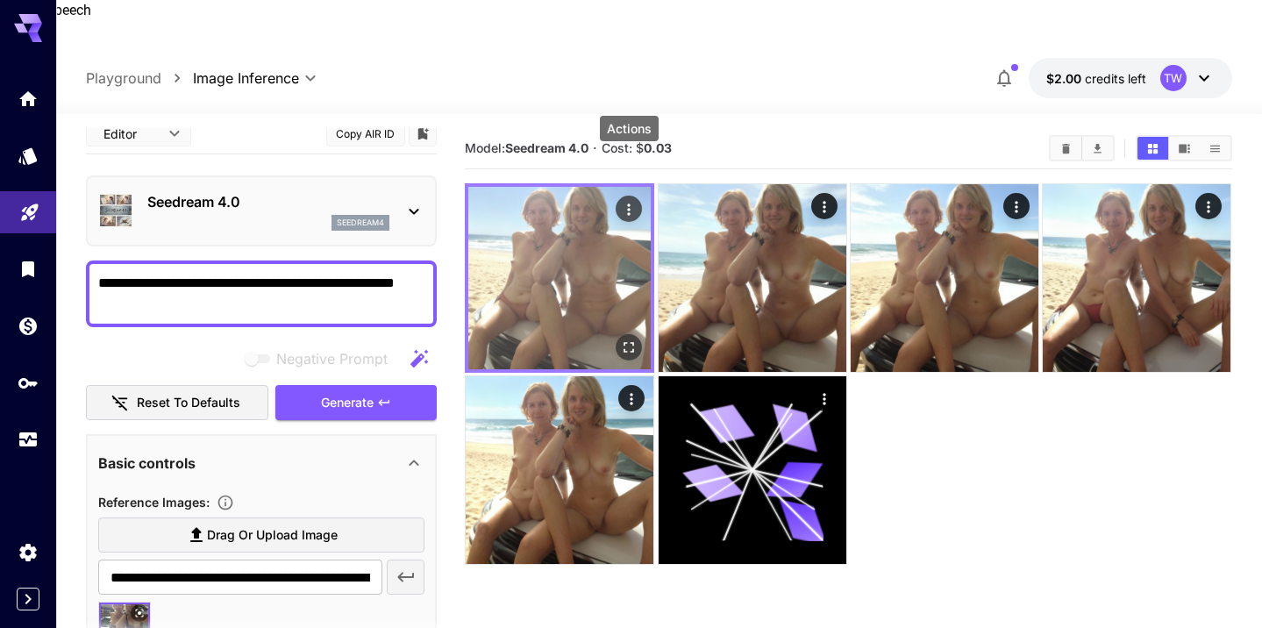
click at [634, 201] on icon "Actions" at bounding box center [630, 210] width 18 height 18
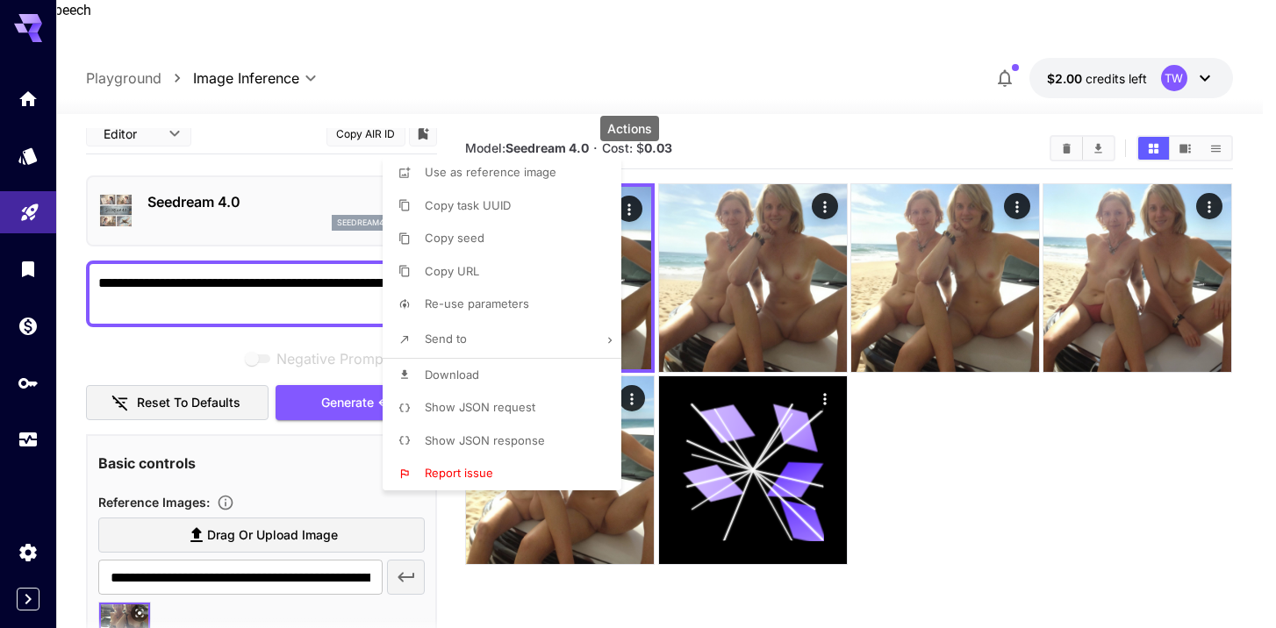
click at [632, 167] on div at bounding box center [638, 314] width 1276 height 628
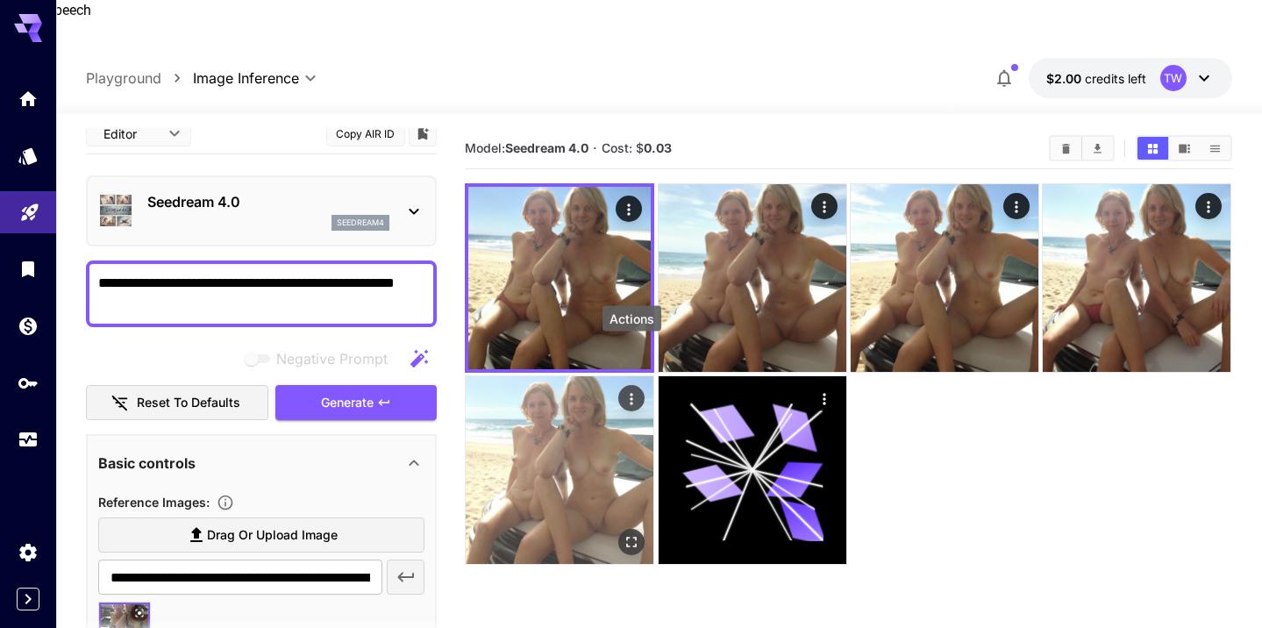
click at [633, 390] on icon "Actions" at bounding box center [633, 399] width 18 height 18
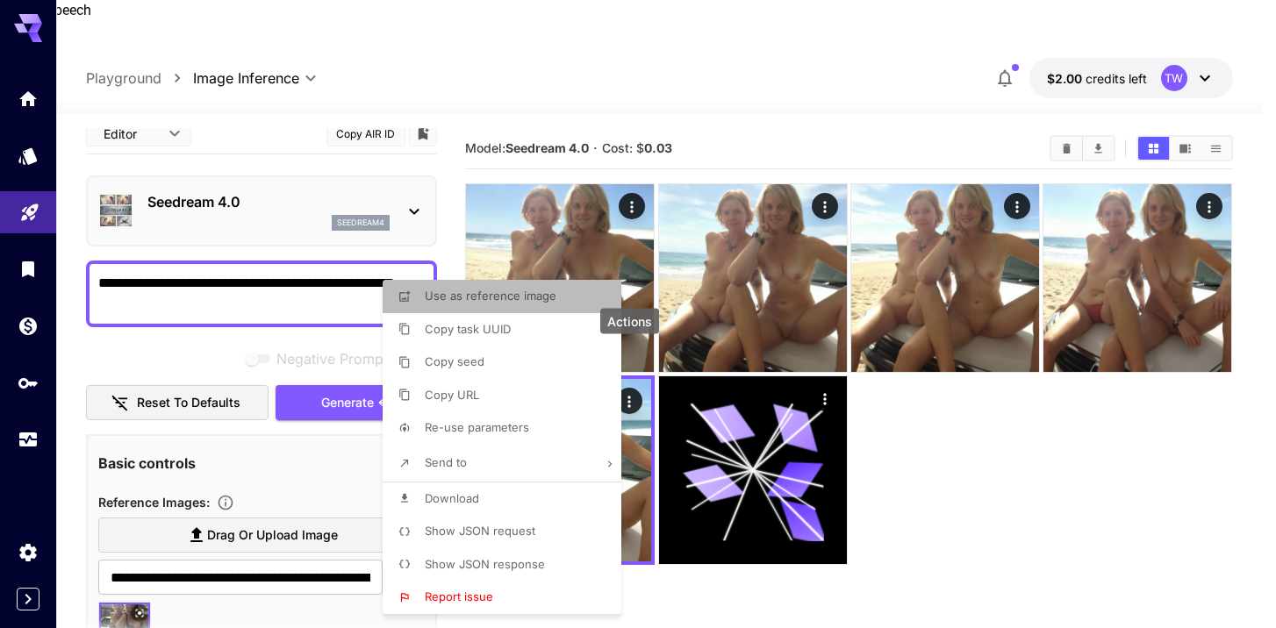
click at [501, 299] on span "Use as reference image" at bounding box center [491, 296] width 132 height 14
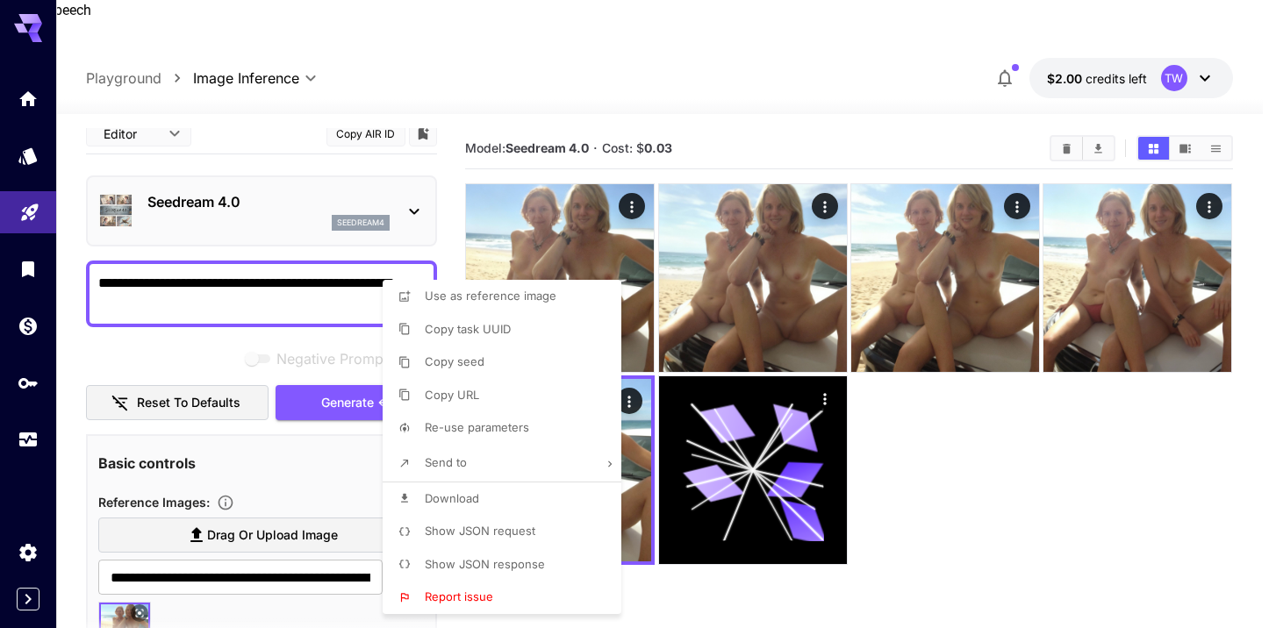
click at [988, 525] on div at bounding box center [638, 314] width 1276 height 628
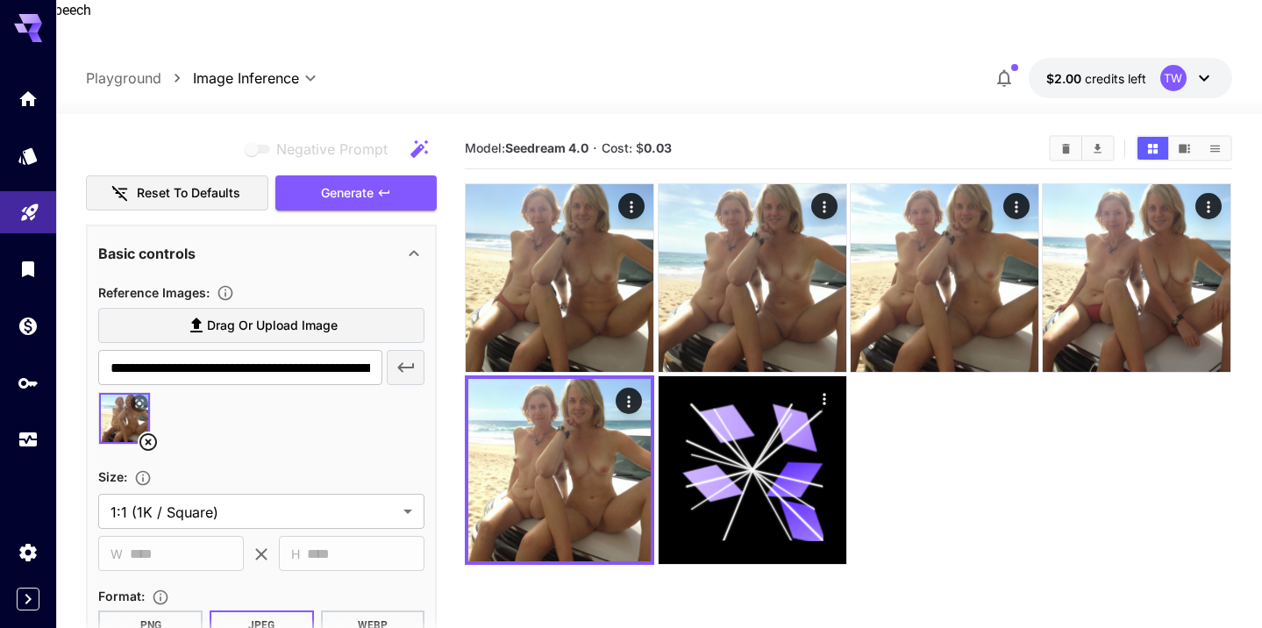
scroll to position [536, 0]
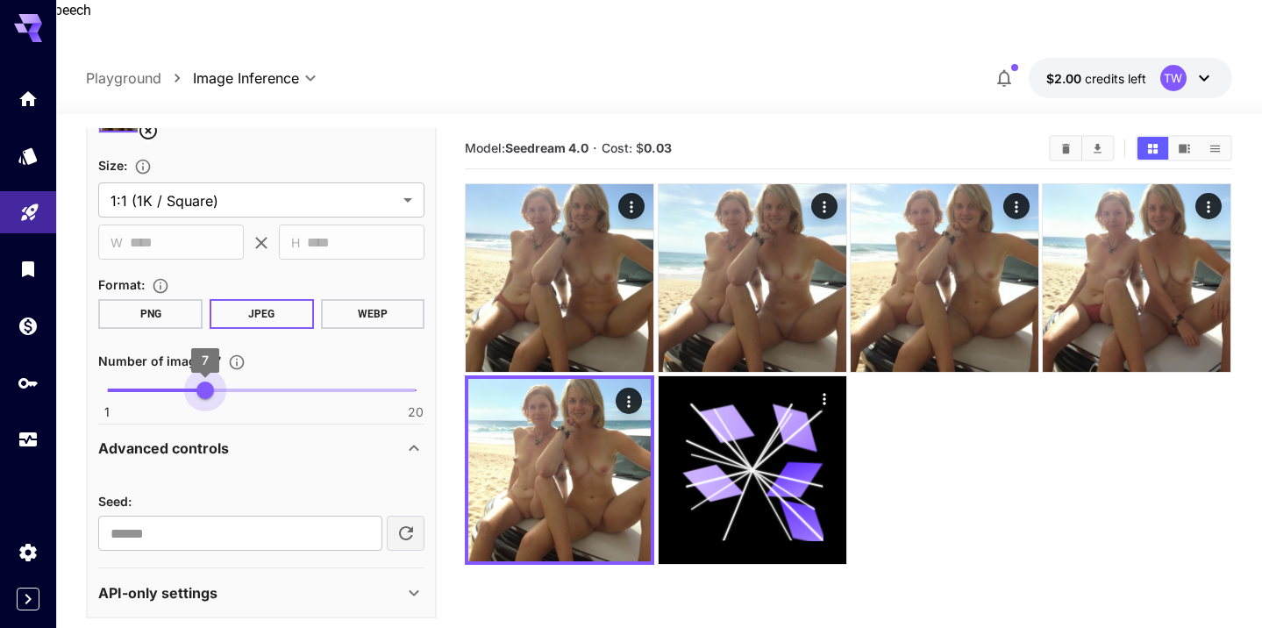
type input "*"
drag, startPoint x: 111, startPoint y: 346, endPoint x: 166, endPoint y: 349, distance: 54.5
click at [166, 382] on span "5" at bounding box center [172, 391] width 18 height 18
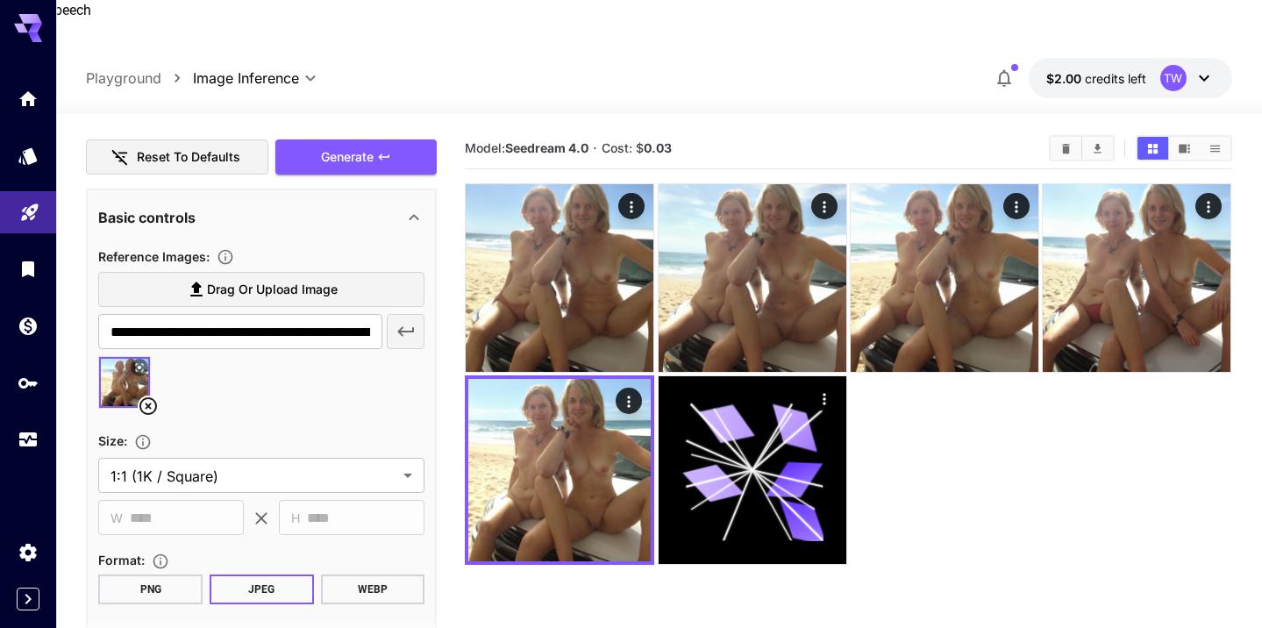
scroll to position [0, 0]
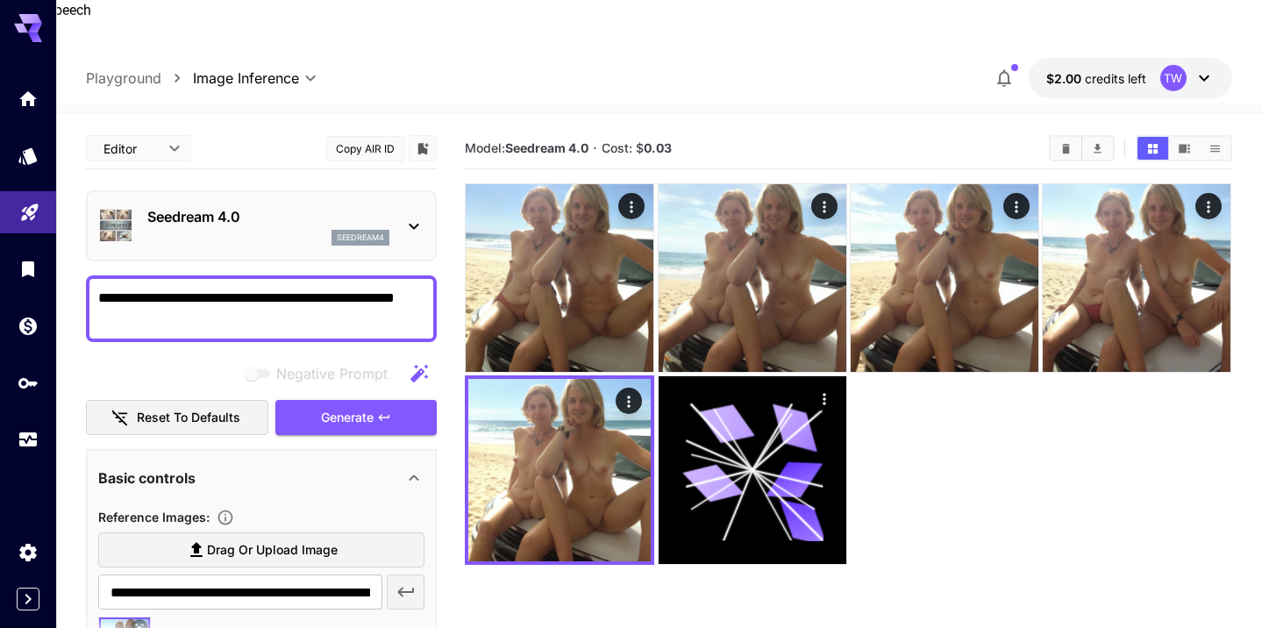
click at [225, 288] on textarea "**********" at bounding box center [261, 309] width 326 height 42
click at [321, 407] on span "Generate" at bounding box center [347, 418] width 53 height 22
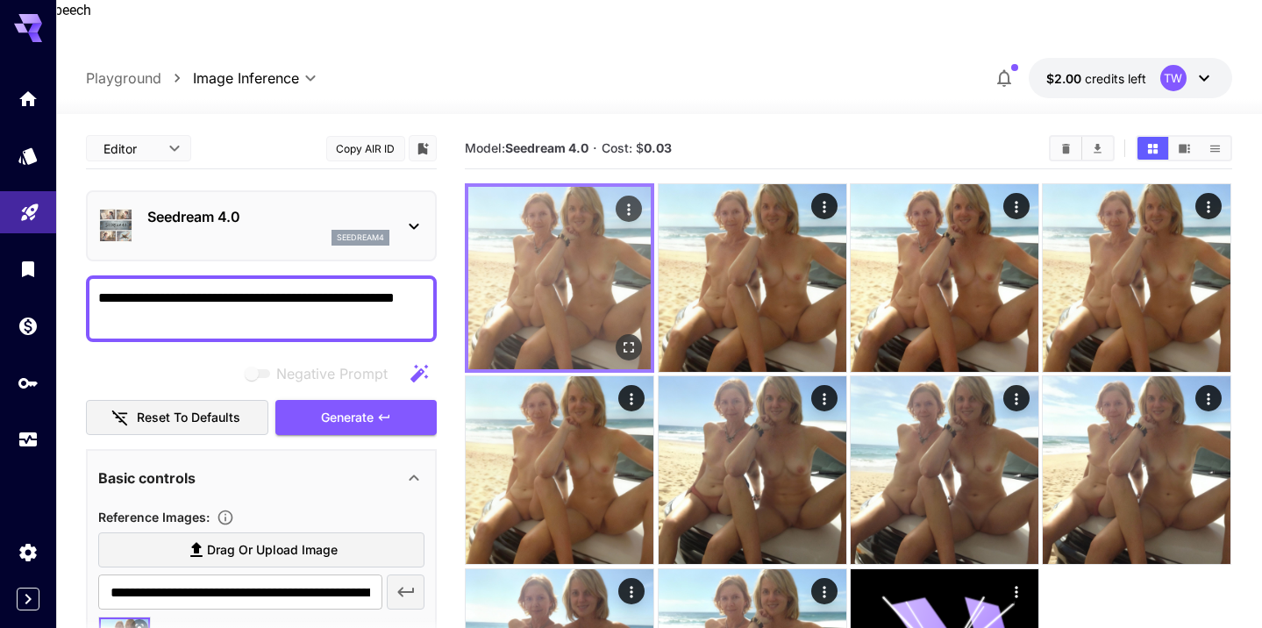
click at [555, 239] on img at bounding box center [559, 278] width 182 height 182
click at [632, 339] on icon "Open in fullscreen" at bounding box center [630, 348] width 18 height 18
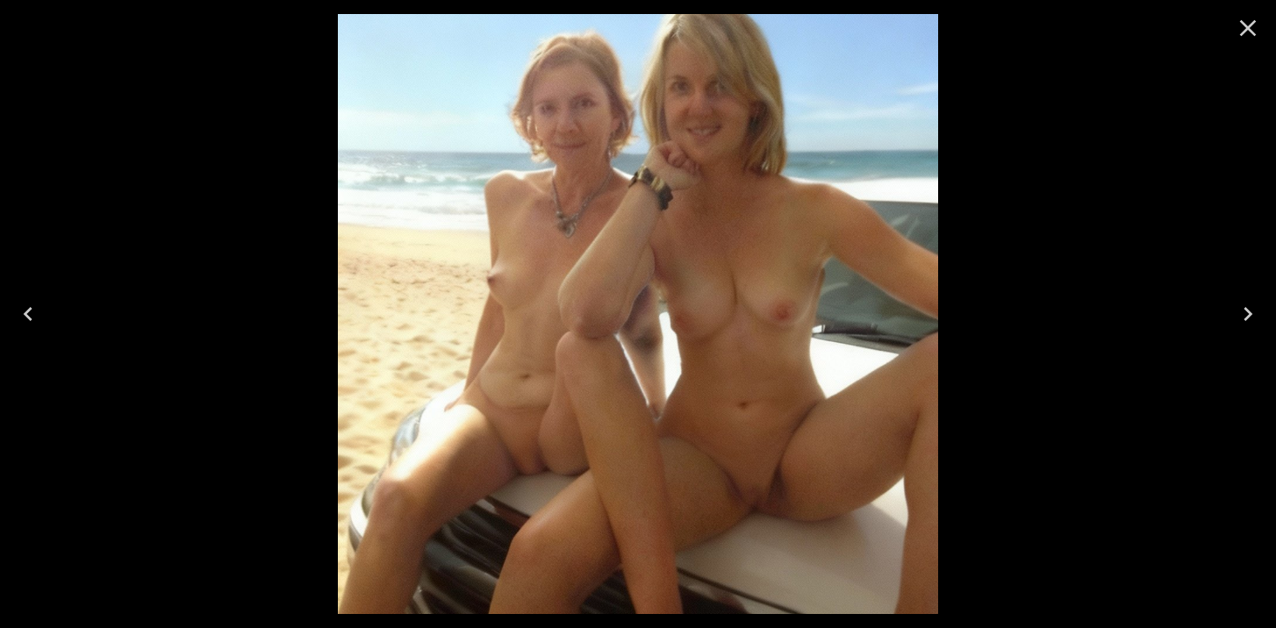
click at [1245, 311] on icon "Next" at bounding box center [1248, 314] width 28 height 28
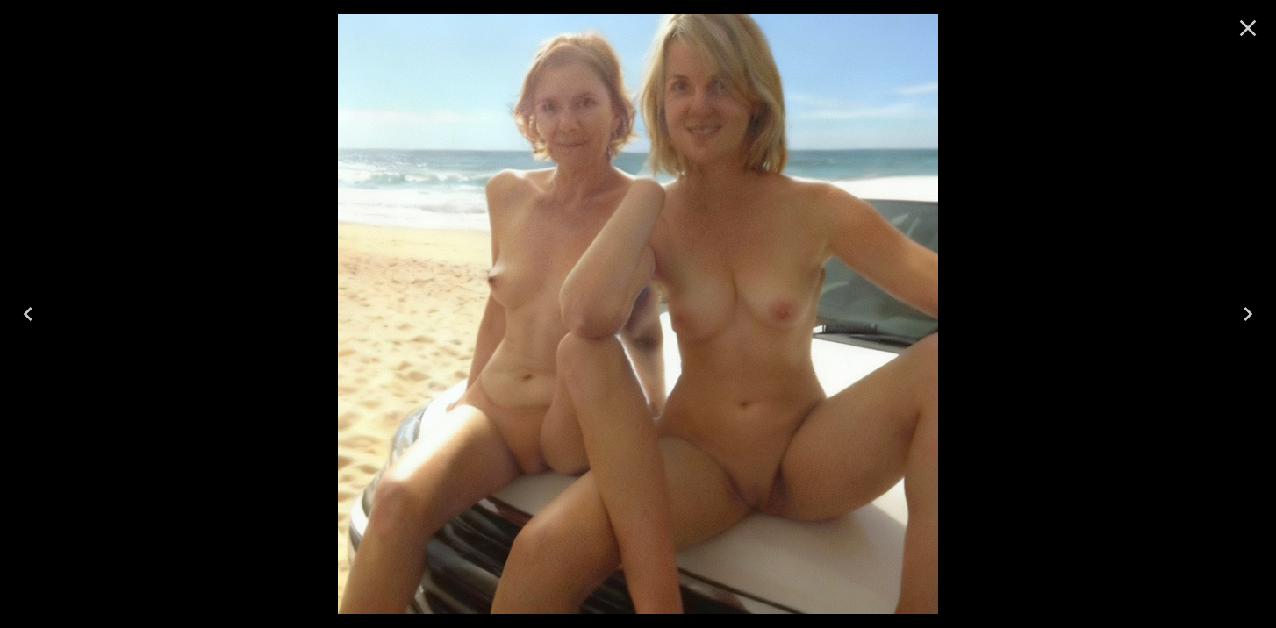
click at [1248, 317] on icon "Next" at bounding box center [1247, 314] width 9 height 14
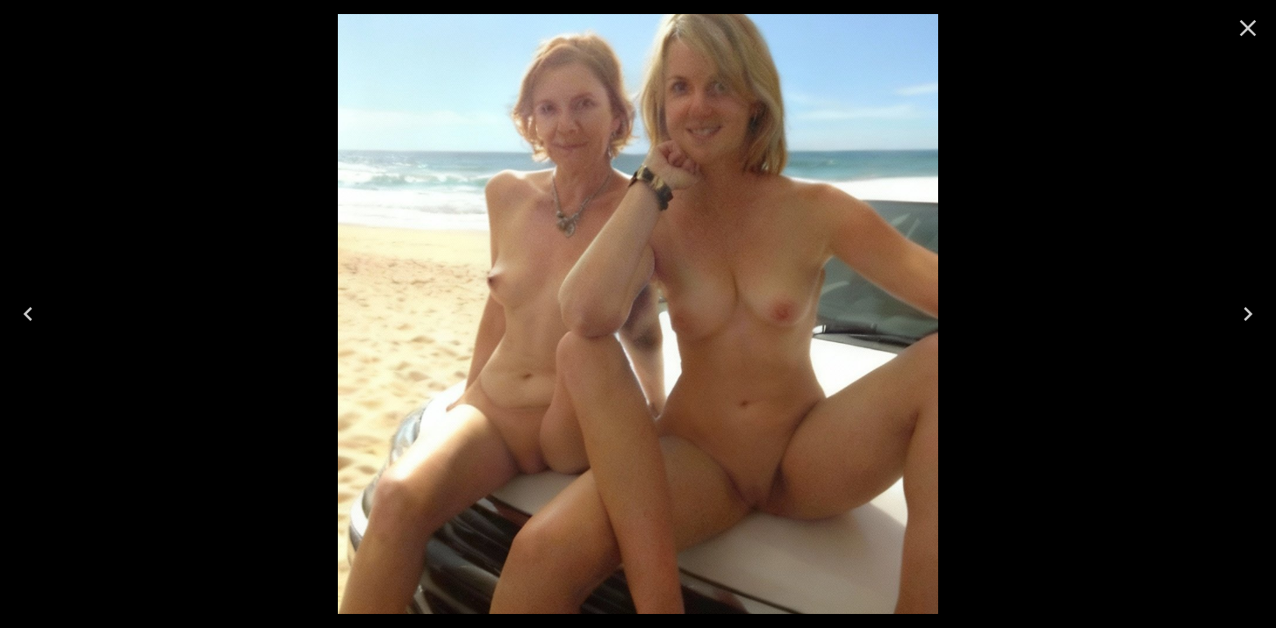
click at [1248, 317] on icon "Next" at bounding box center [1247, 314] width 9 height 14
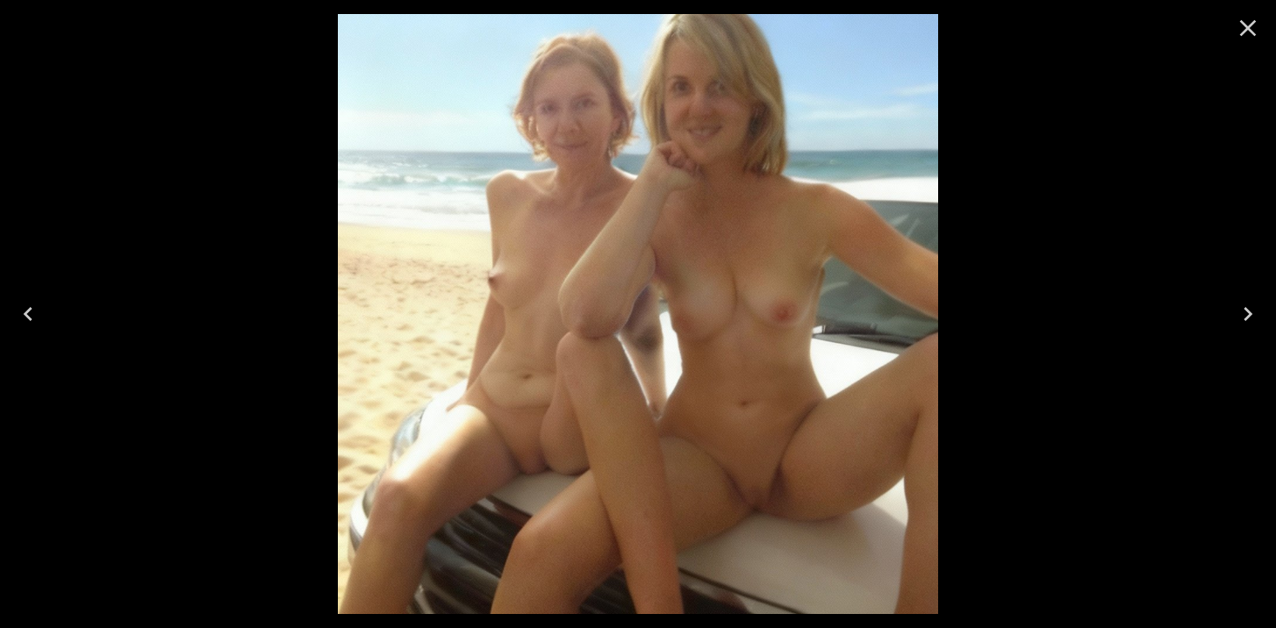
click at [1248, 317] on icon "Next" at bounding box center [1247, 314] width 9 height 14
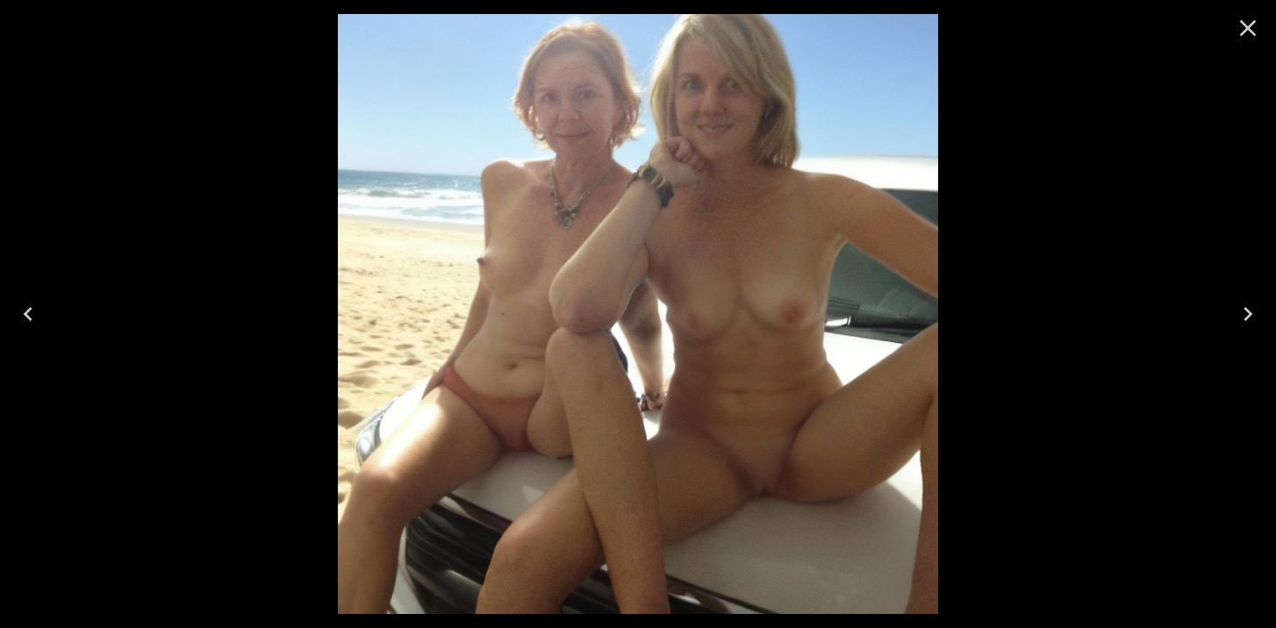
click at [1248, 317] on icon "Next" at bounding box center [1247, 314] width 9 height 14
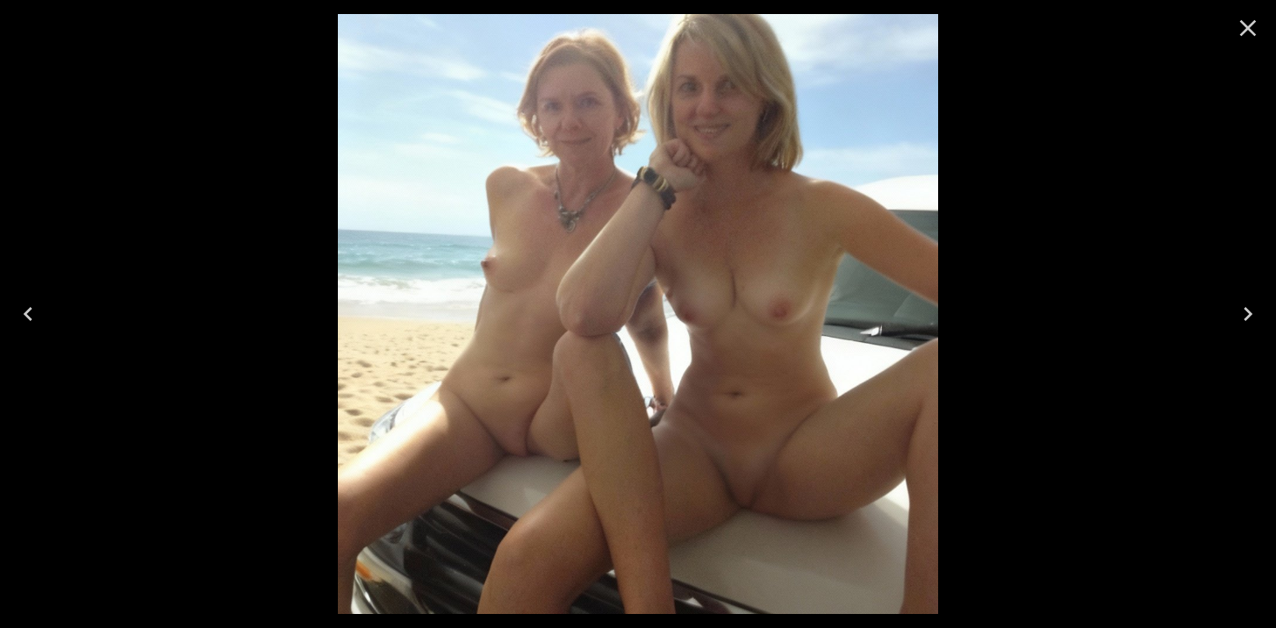
click at [1248, 317] on icon "Next" at bounding box center [1247, 314] width 9 height 14
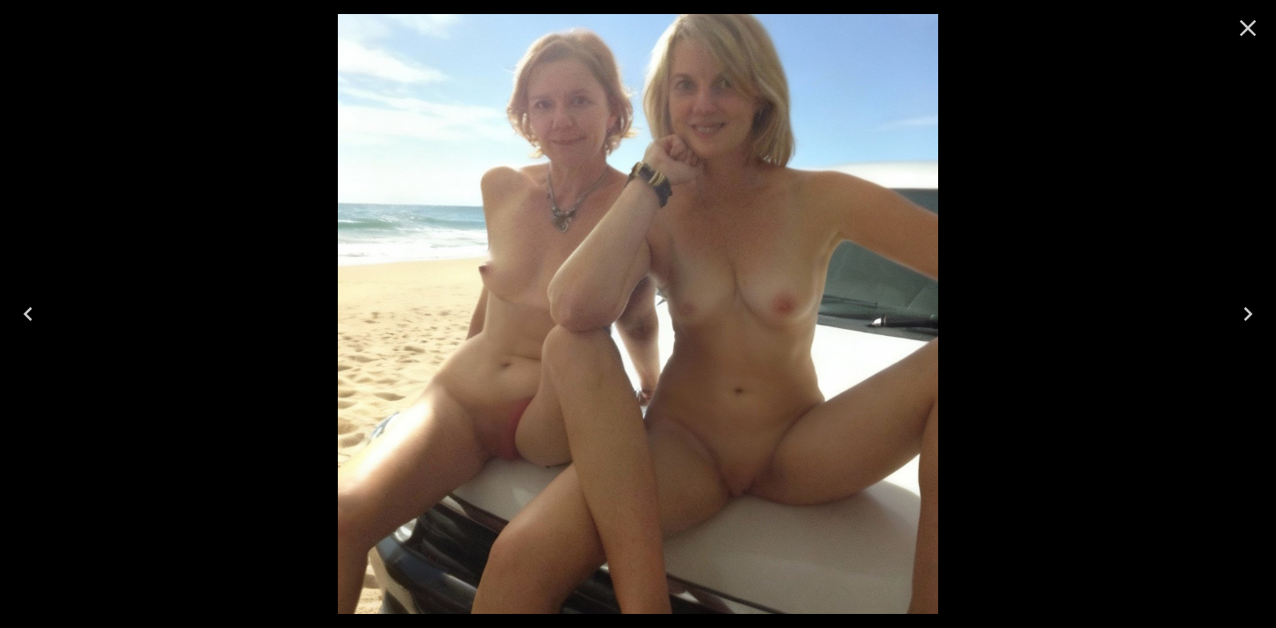
click at [1248, 317] on icon "Next" at bounding box center [1247, 314] width 9 height 14
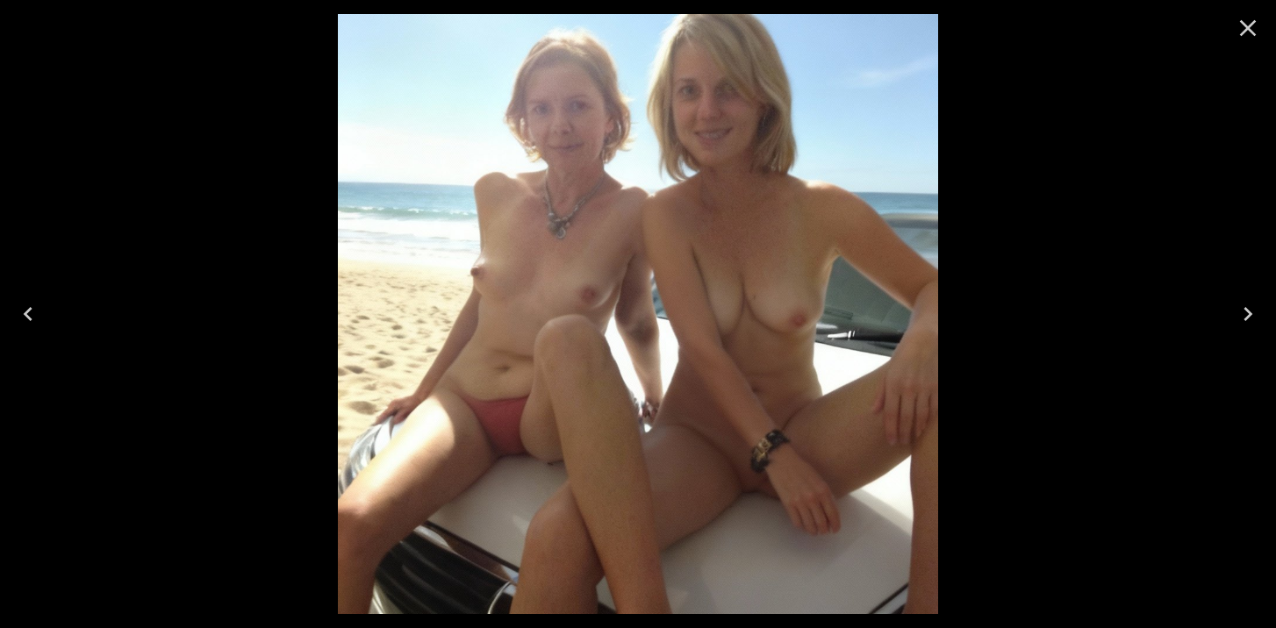
click at [1248, 317] on icon "Next" at bounding box center [1247, 314] width 9 height 14
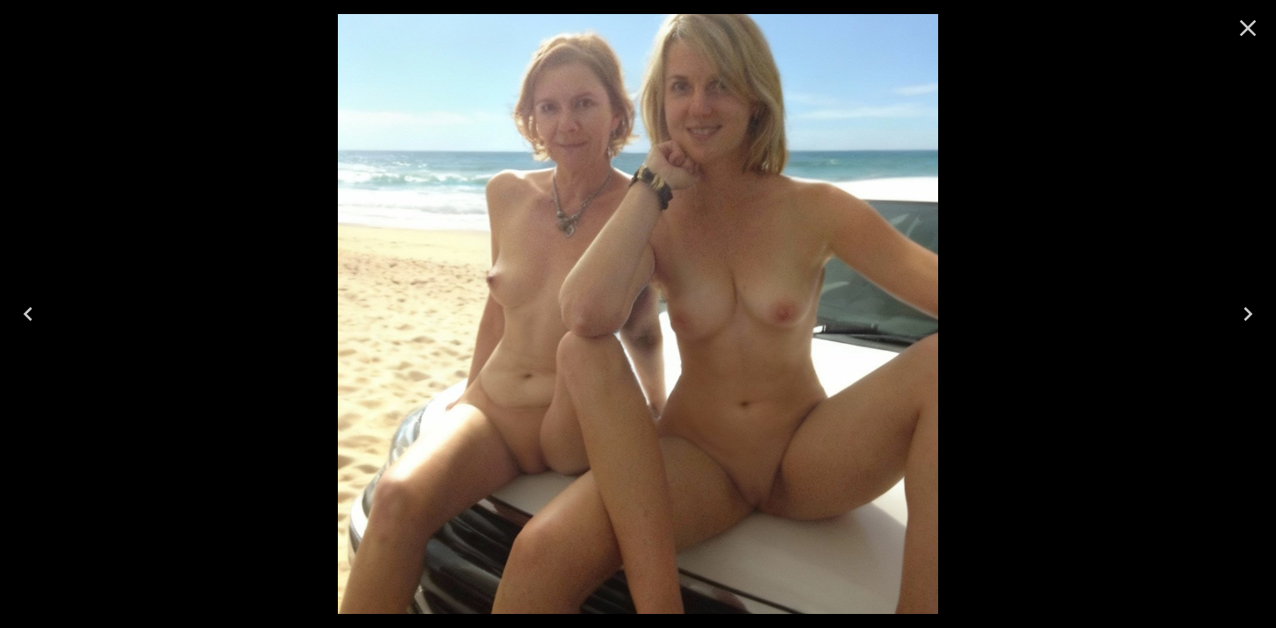
click at [1248, 317] on icon "Next" at bounding box center [1247, 314] width 9 height 14
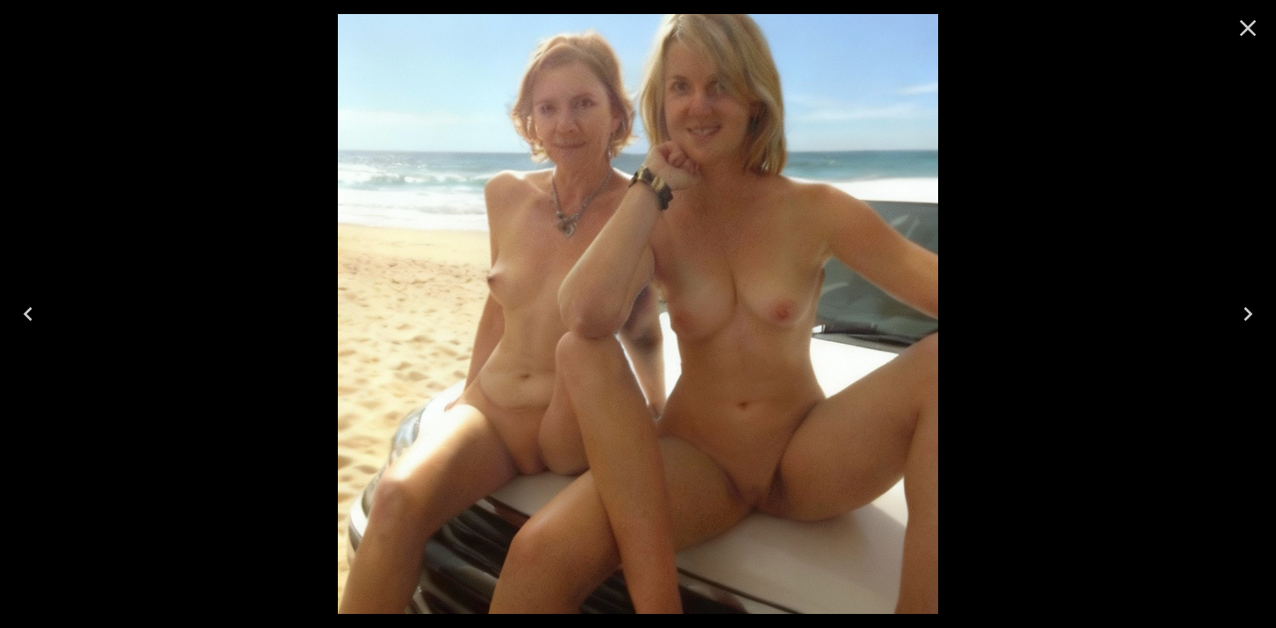
click at [1248, 317] on icon "Next" at bounding box center [1247, 314] width 9 height 14
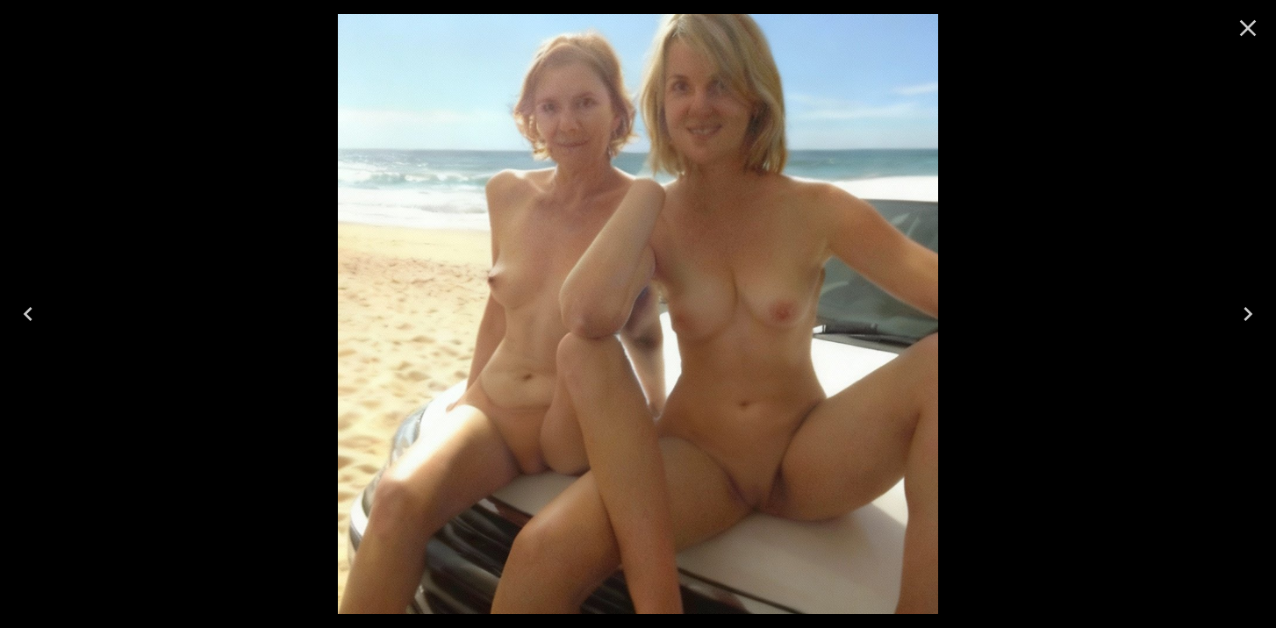
click at [1248, 317] on icon "Next" at bounding box center [1247, 314] width 9 height 14
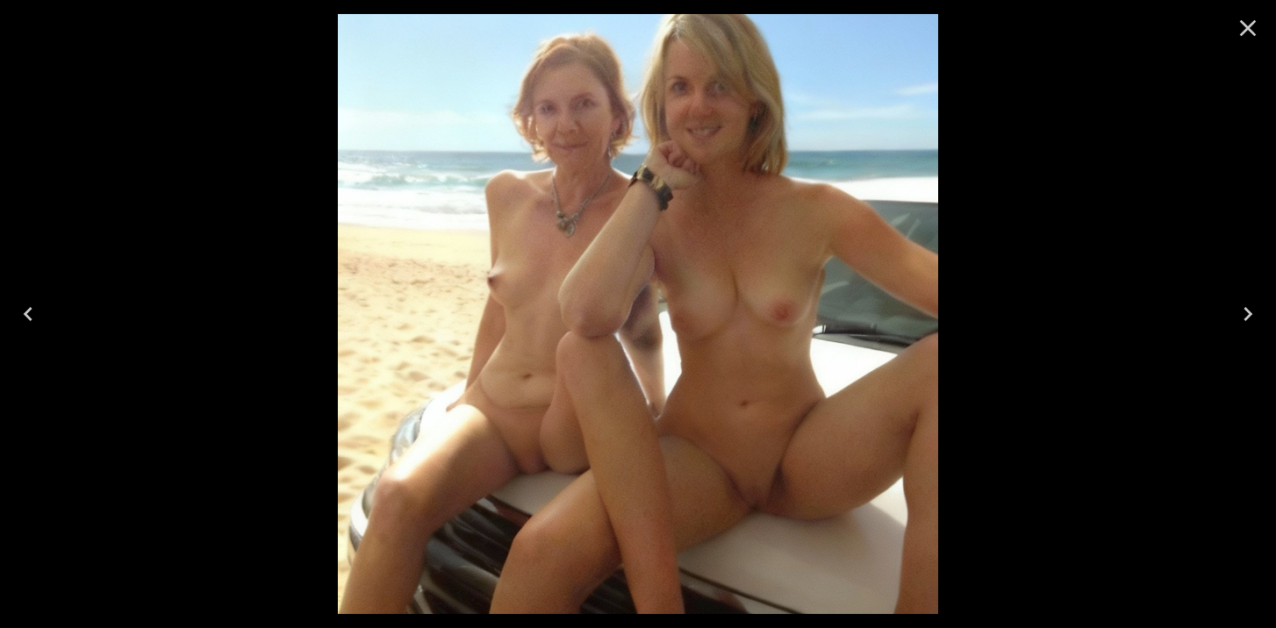
click at [1248, 317] on icon "Next" at bounding box center [1247, 314] width 9 height 14
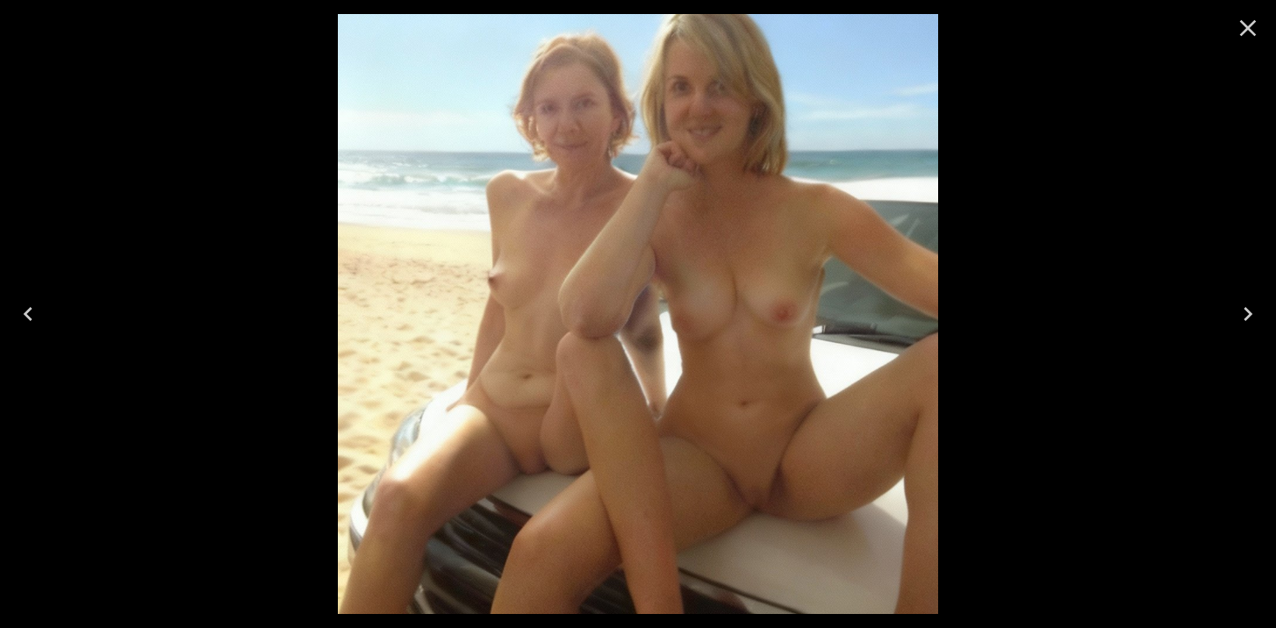
click at [1248, 317] on icon "Next" at bounding box center [1247, 314] width 9 height 14
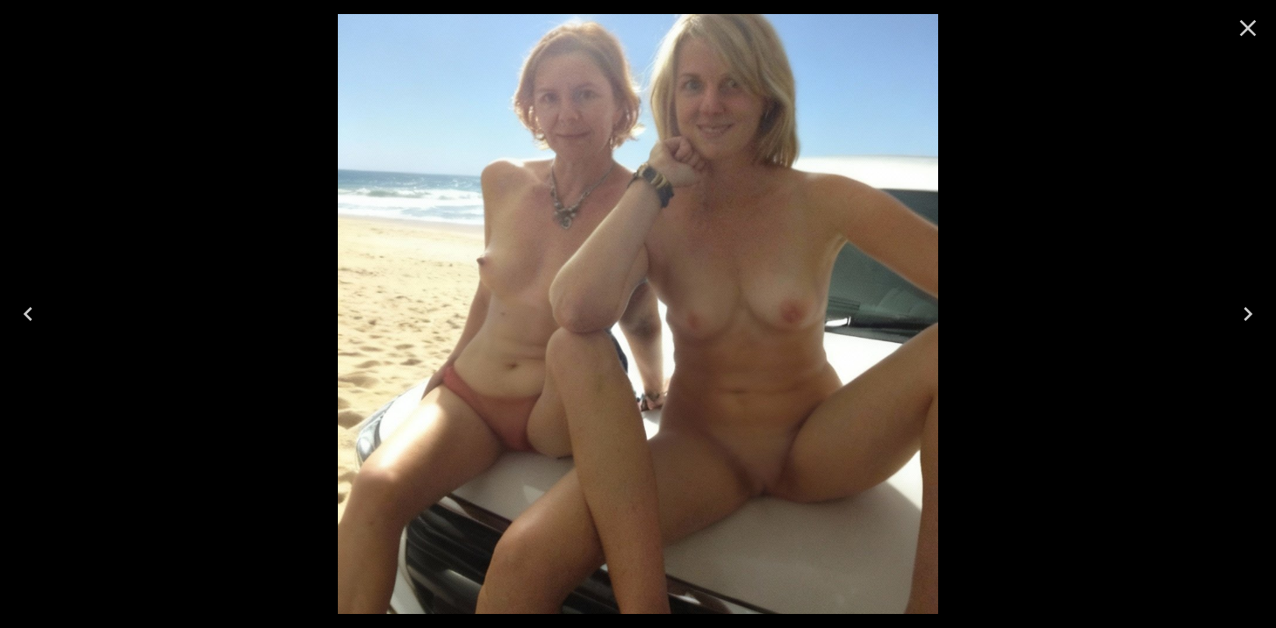
click at [1248, 317] on icon "Next" at bounding box center [1247, 314] width 9 height 14
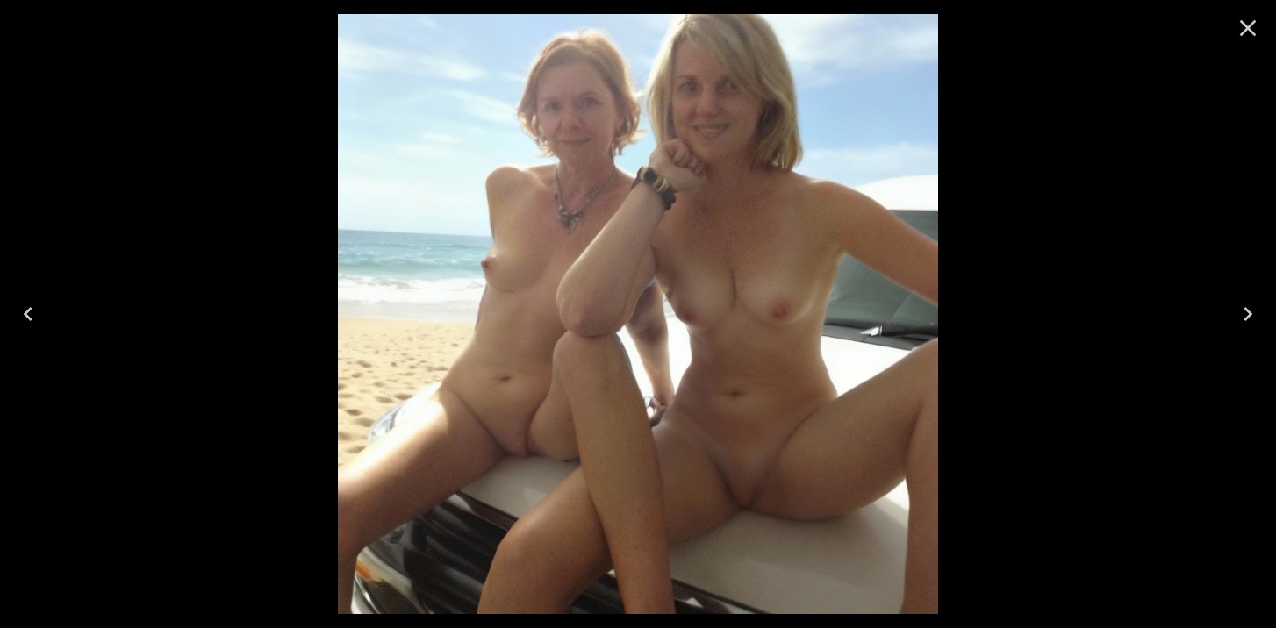
click at [1248, 317] on icon "Next" at bounding box center [1247, 314] width 9 height 14
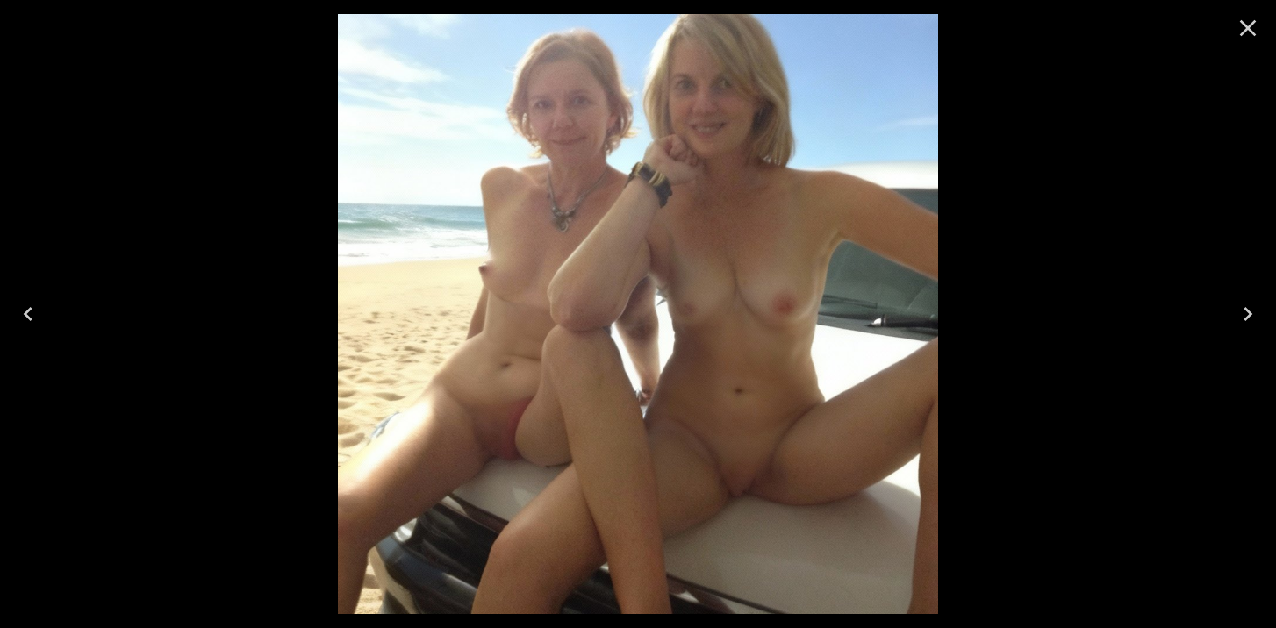
click at [1248, 317] on icon "Next" at bounding box center [1247, 314] width 9 height 14
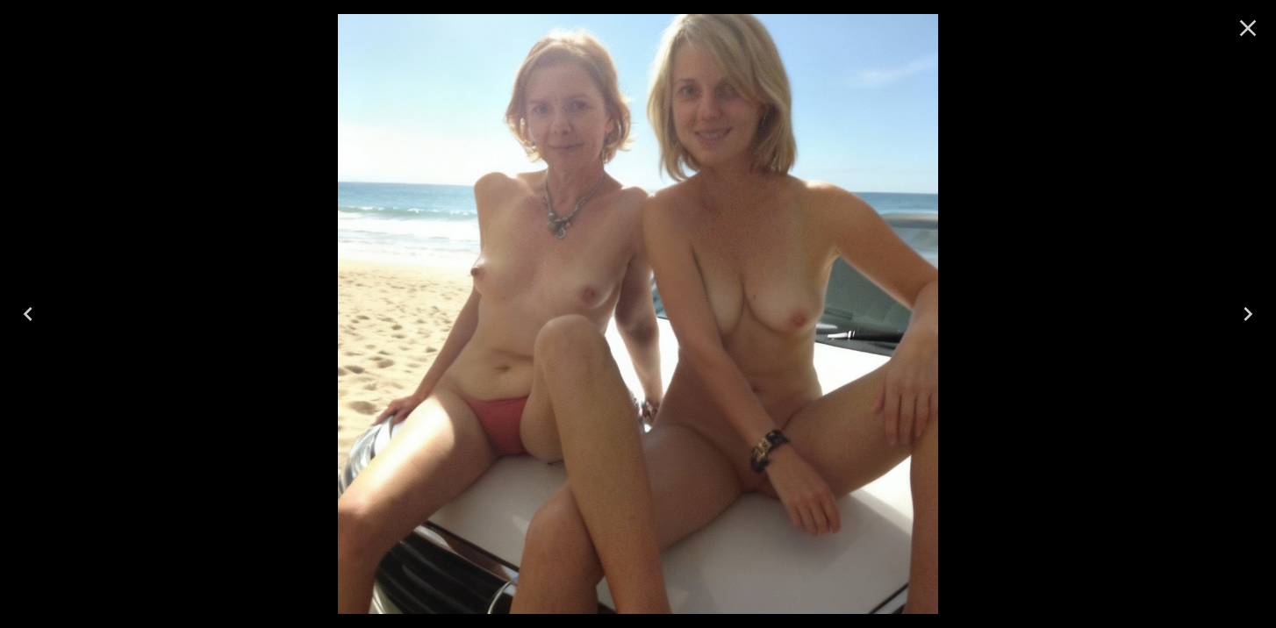
click at [1248, 317] on icon "Next" at bounding box center [1247, 314] width 9 height 14
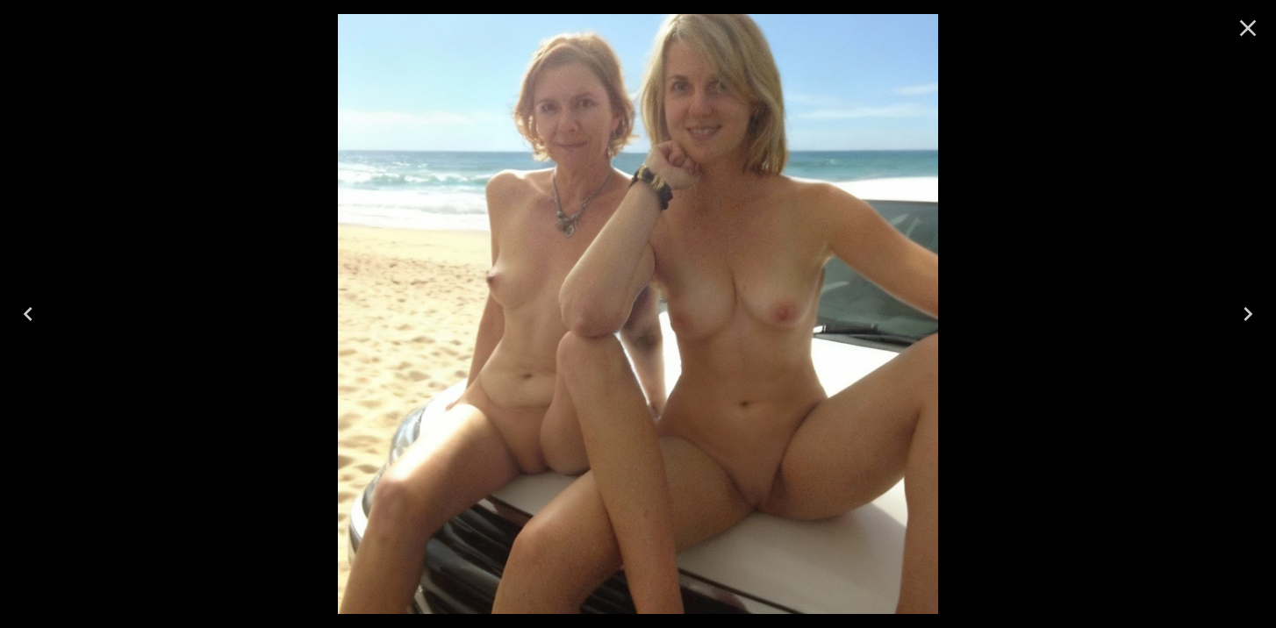
click at [1248, 317] on icon "Next" at bounding box center [1247, 314] width 9 height 14
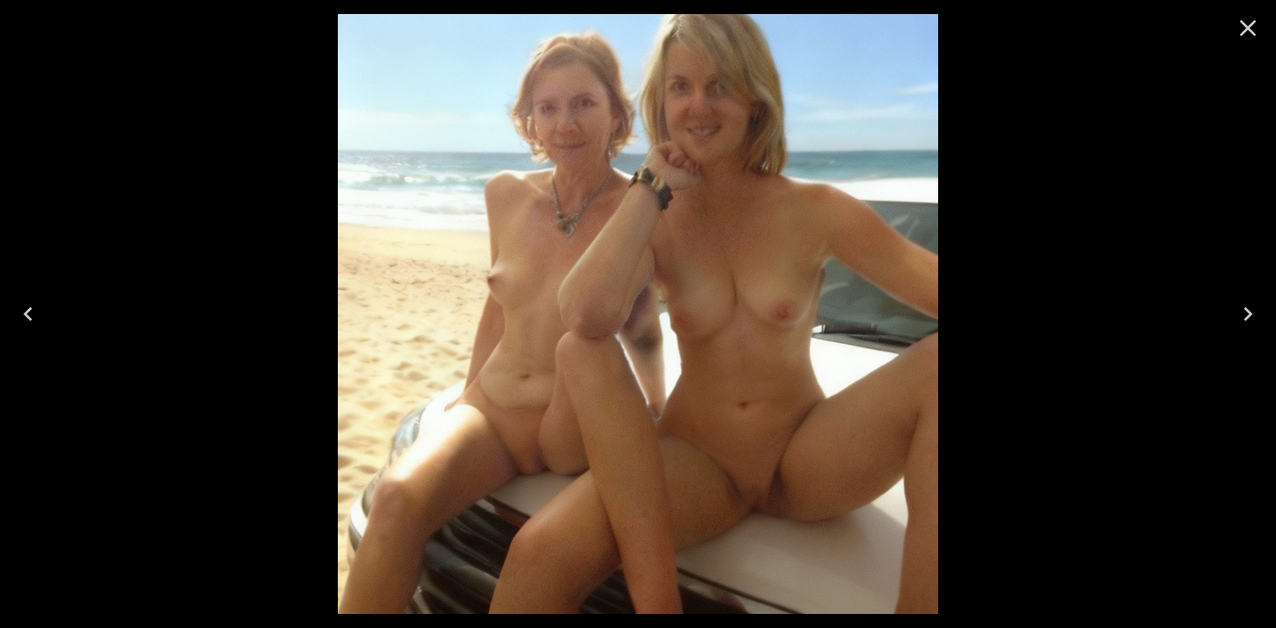
click at [1248, 28] on icon "Close" at bounding box center [1248, 28] width 17 height 17
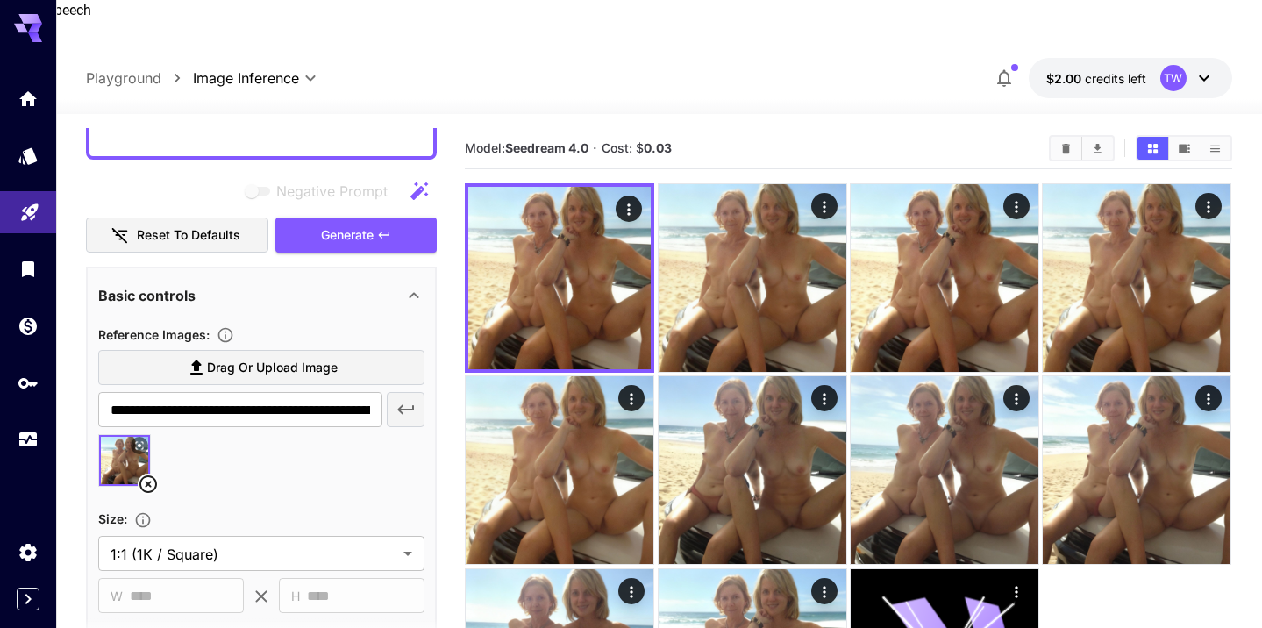
scroll to position [185, 0]
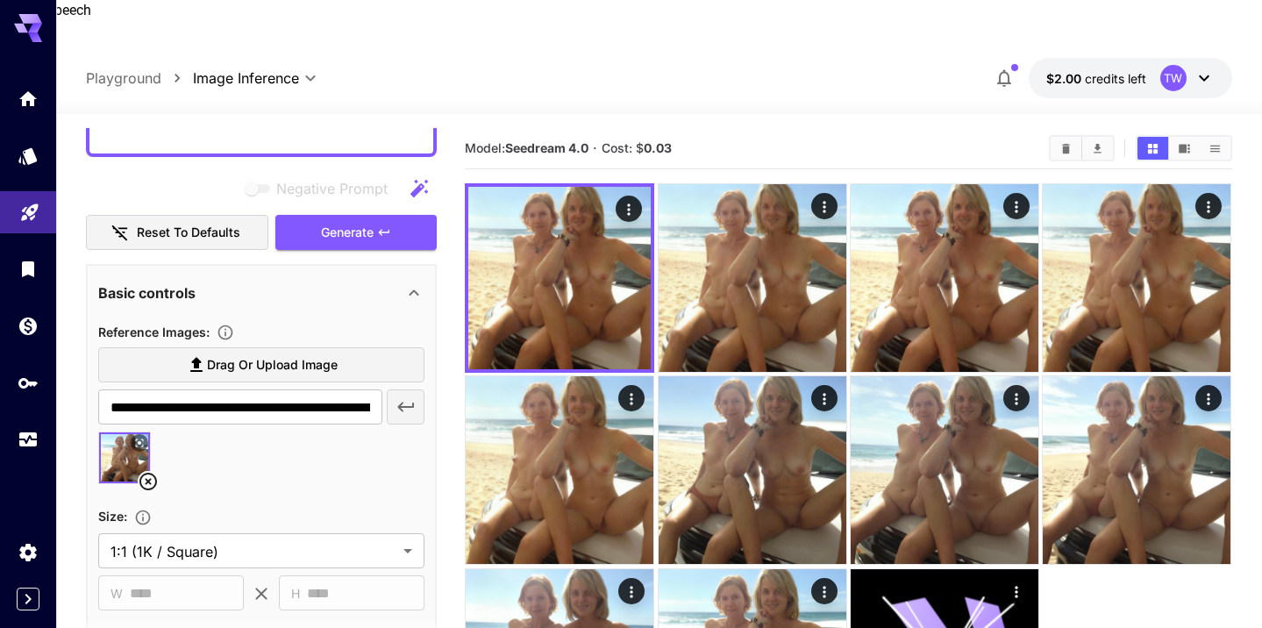
click at [149, 471] on icon at bounding box center [148, 481] width 21 height 21
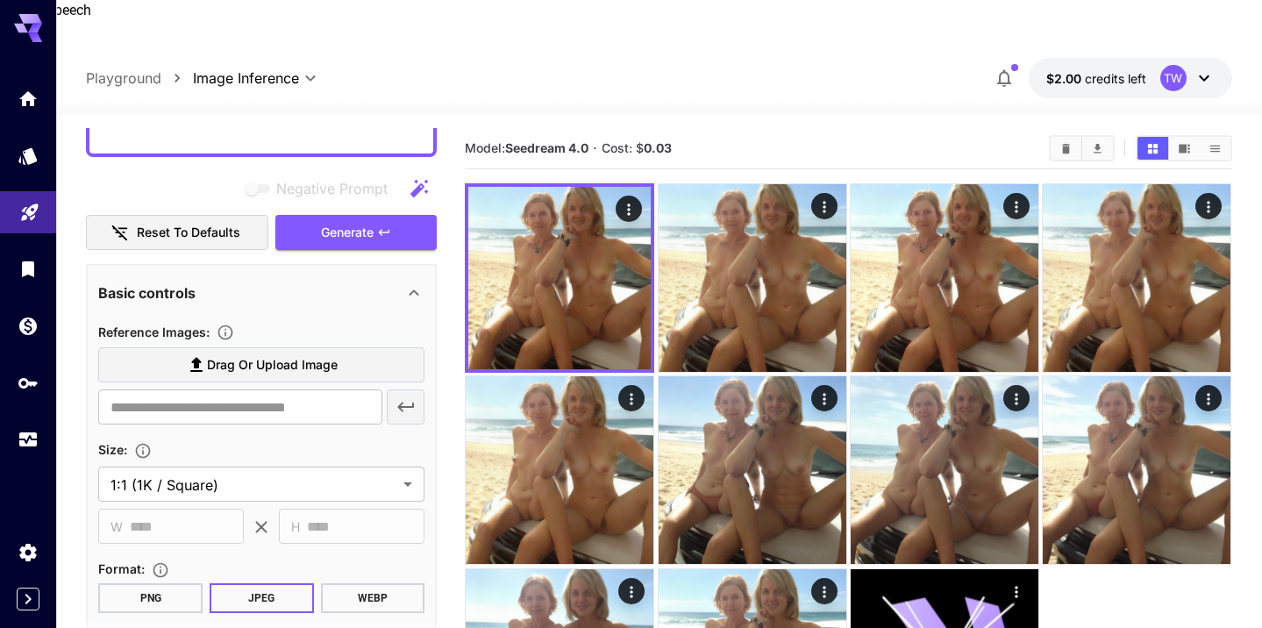
click at [292, 354] on span "Drag or upload image" at bounding box center [272, 365] width 131 height 22
click at [0, 0] on input "Drag or upload image" at bounding box center [0, 0] width 0 height 0
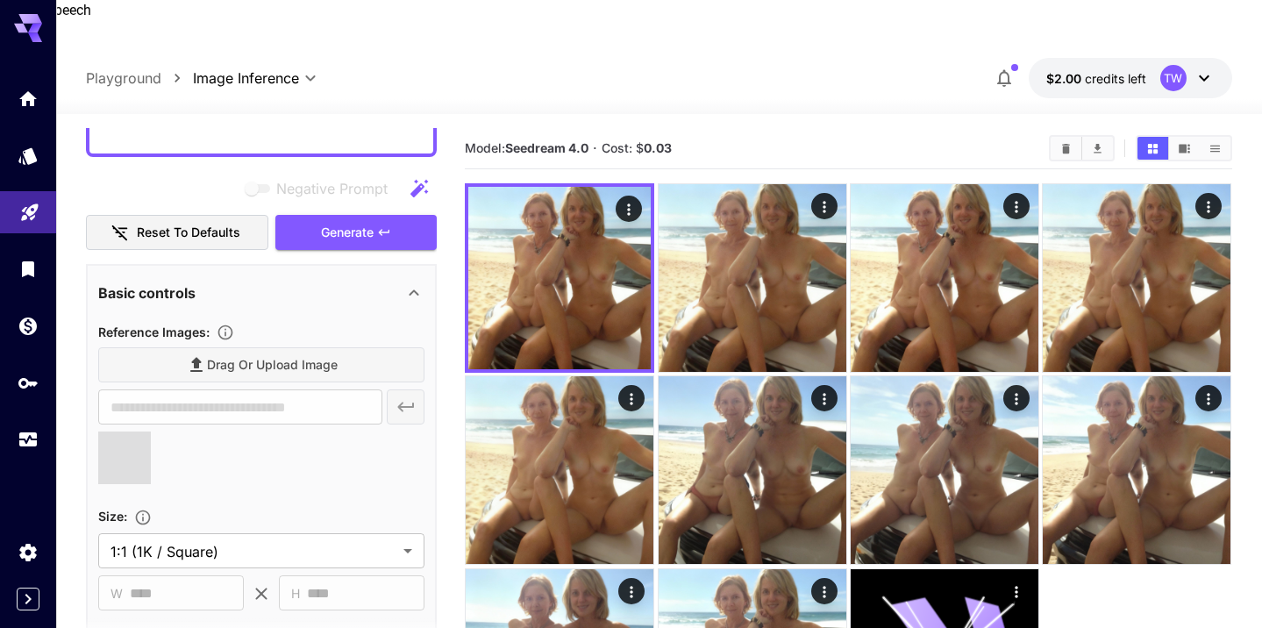
scroll to position [0, 0]
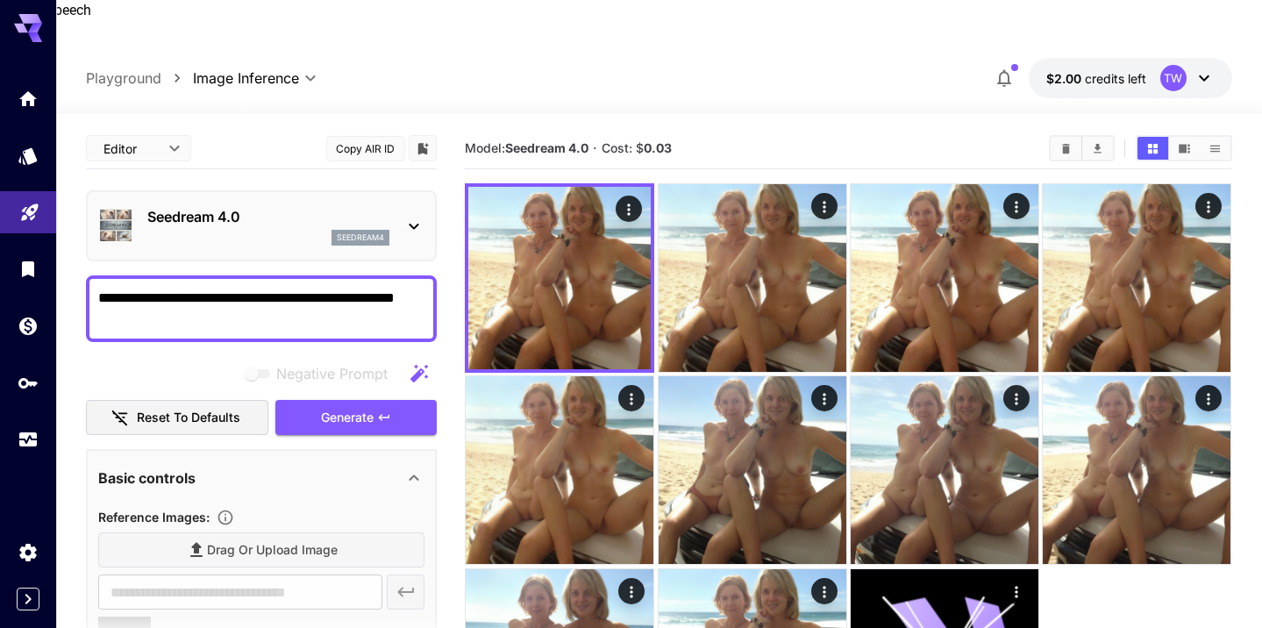
type input "**********"
drag, startPoint x: 310, startPoint y: 256, endPoint x: 404, endPoint y: 261, distance: 94.0
click at [404, 288] on textarea "**********" at bounding box center [261, 309] width 326 height 42
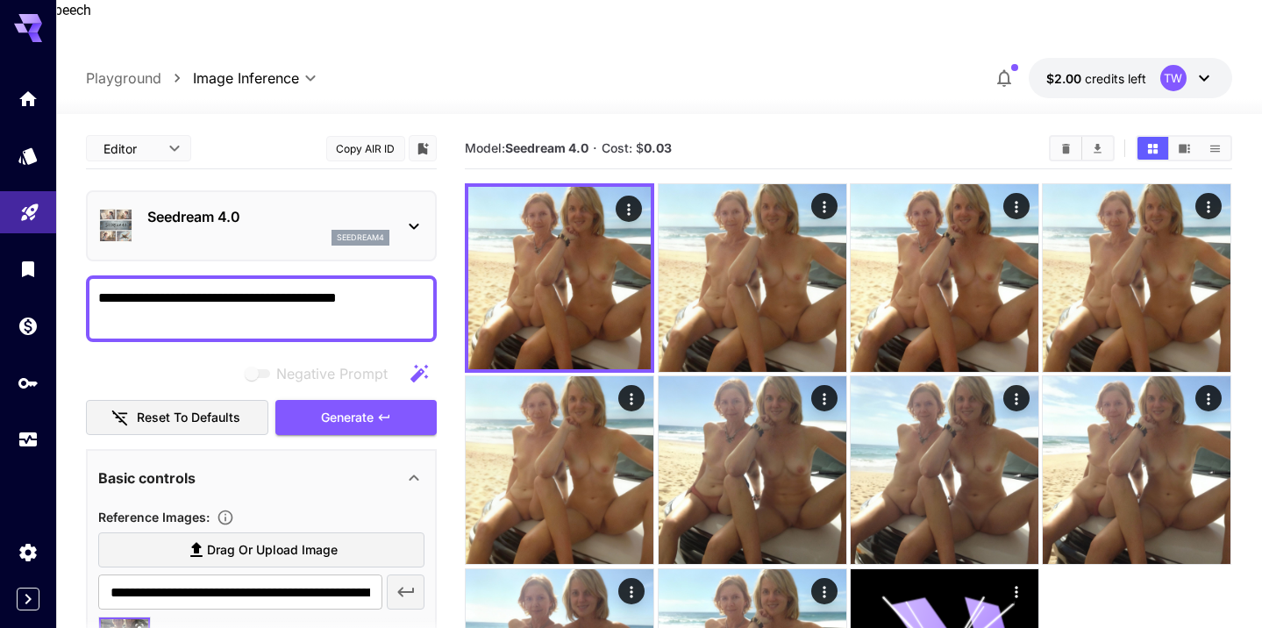
click at [410, 288] on textarea "**********" at bounding box center [261, 309] width 326 height 42
type textarea "**********"
click at [334, 407] on span "Generate" at bounding box center [347, 418] width 53 height 22
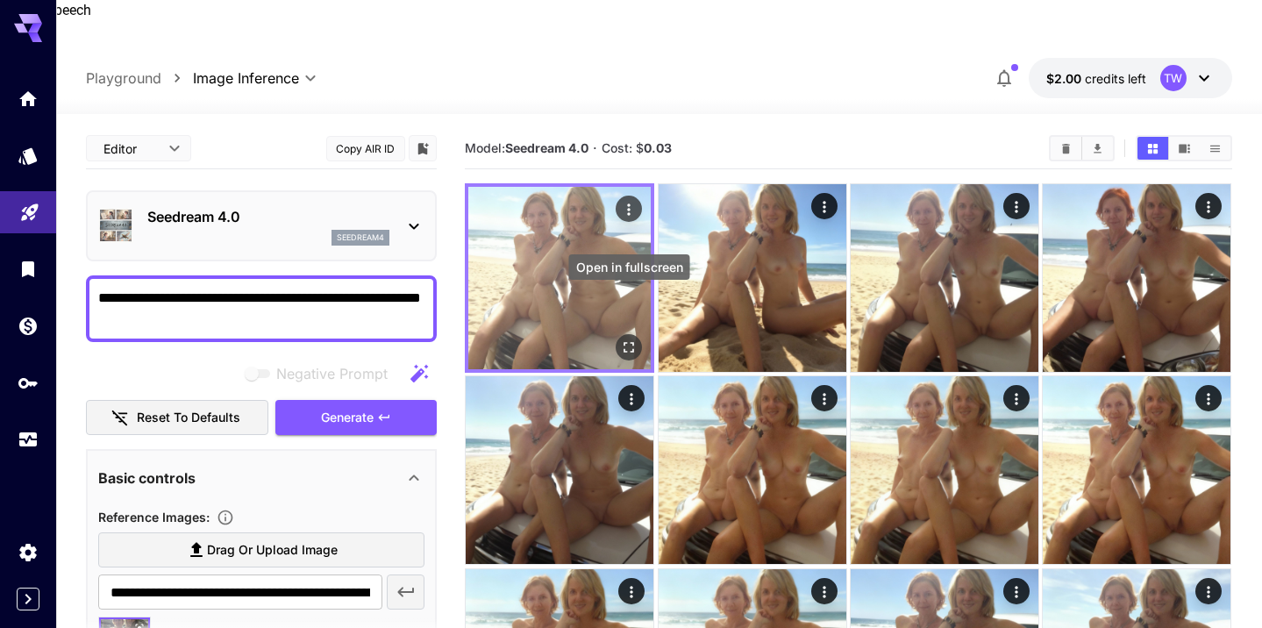
click at [628, 339] on icon "Open in fullscreen" at bounding box center [630, 348] width 18 height 18
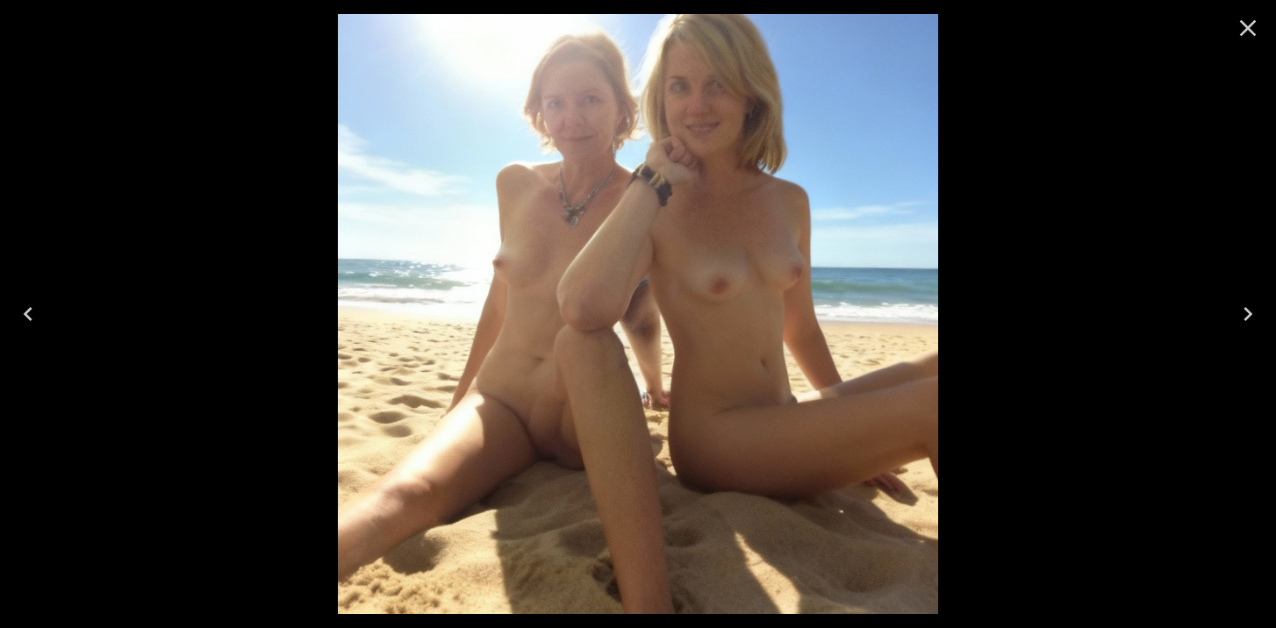
click at [1245, 26] on icon "Close" at bounding box center [1248, 28] width 17 height 17
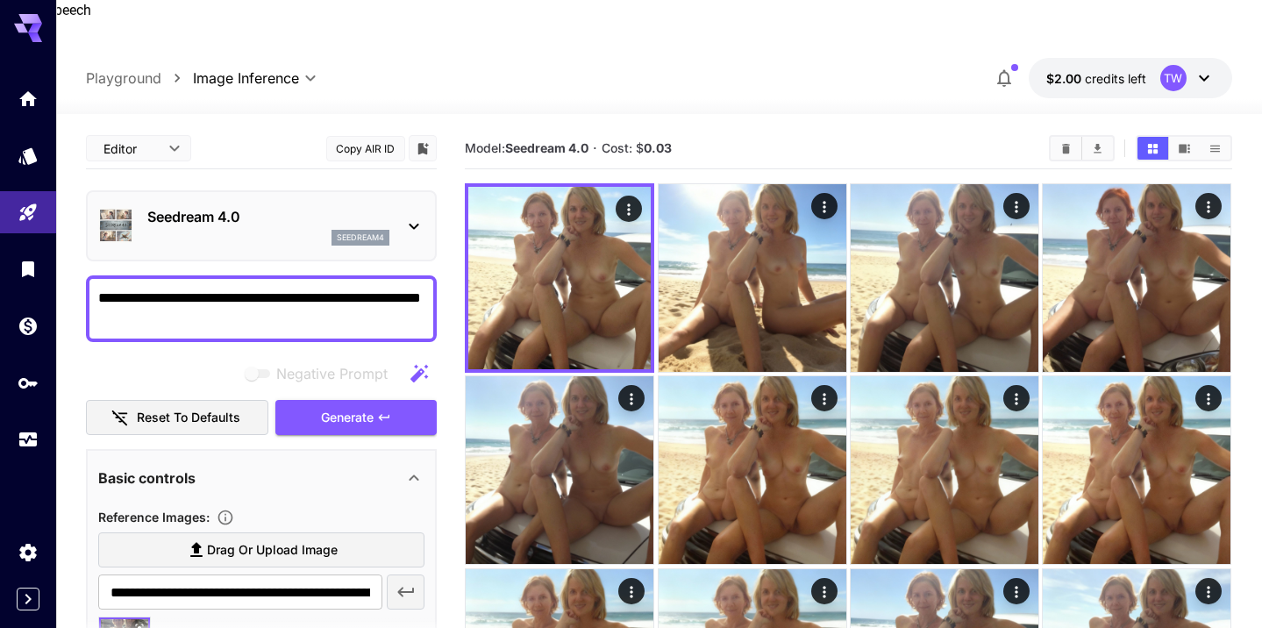
click at [419, 216] on icon at bounding box center [414, 226] width 21 height 21
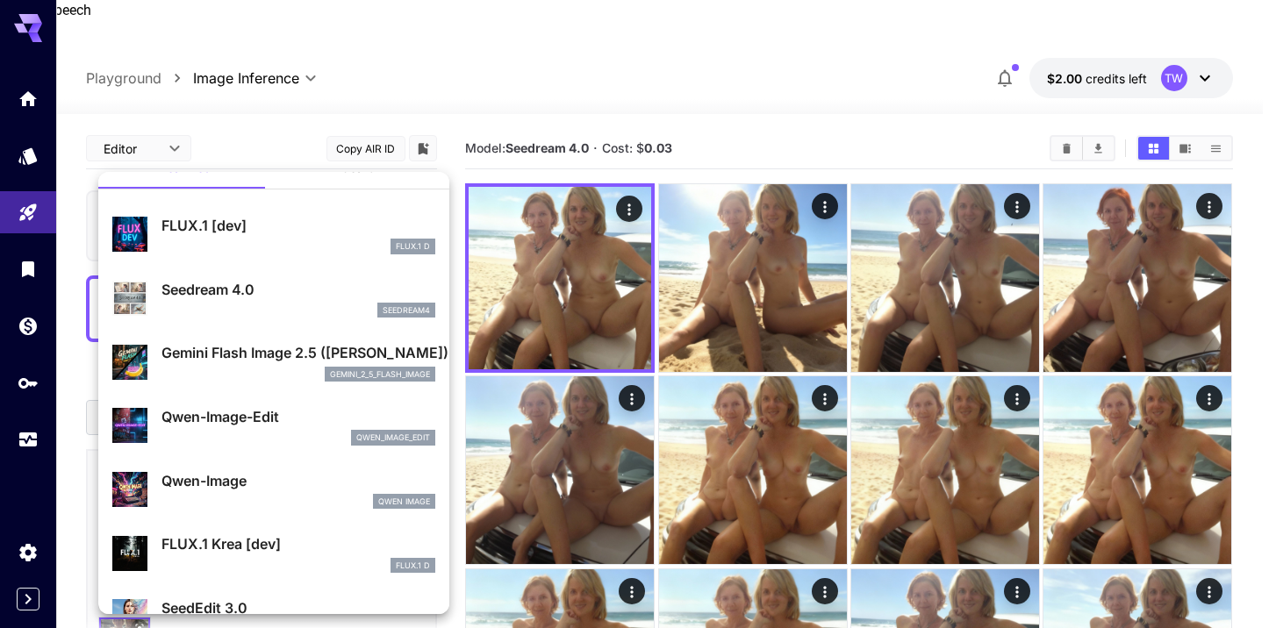
scroll to position [33, 0]
click at [212, 474] on p "Qwen-Image" at bounding box center [298, 479] width 274 height 21
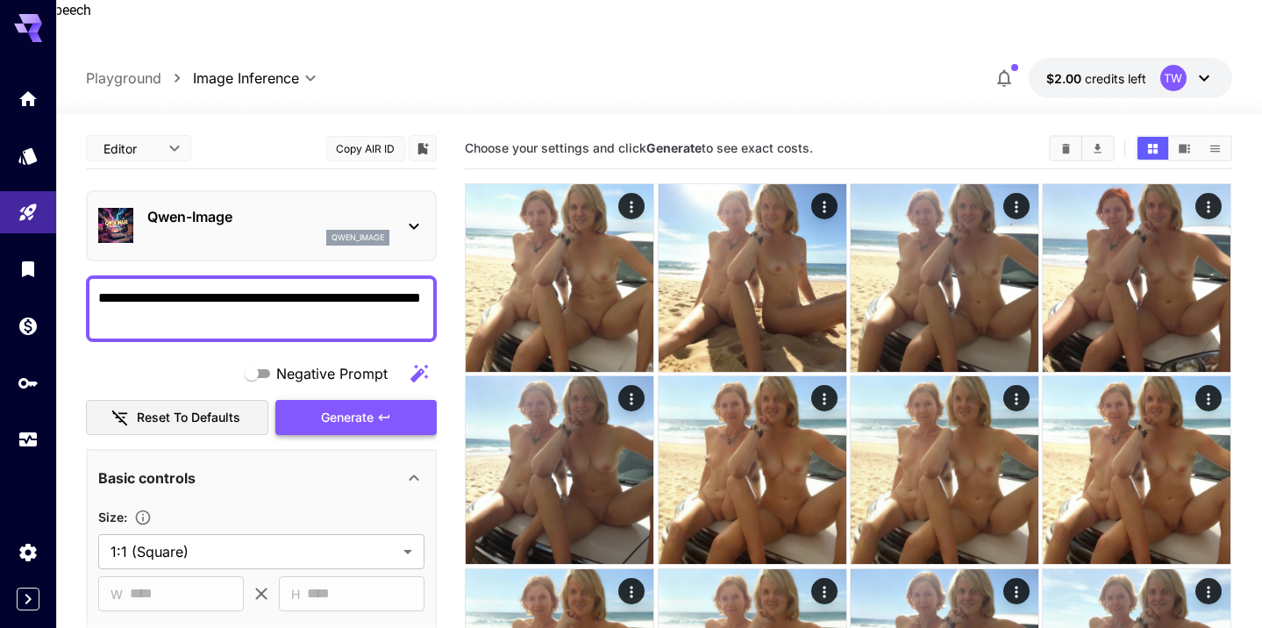
click at [344, 407] on span "Generate" at bounding box center [347, 418] width 53 height 22
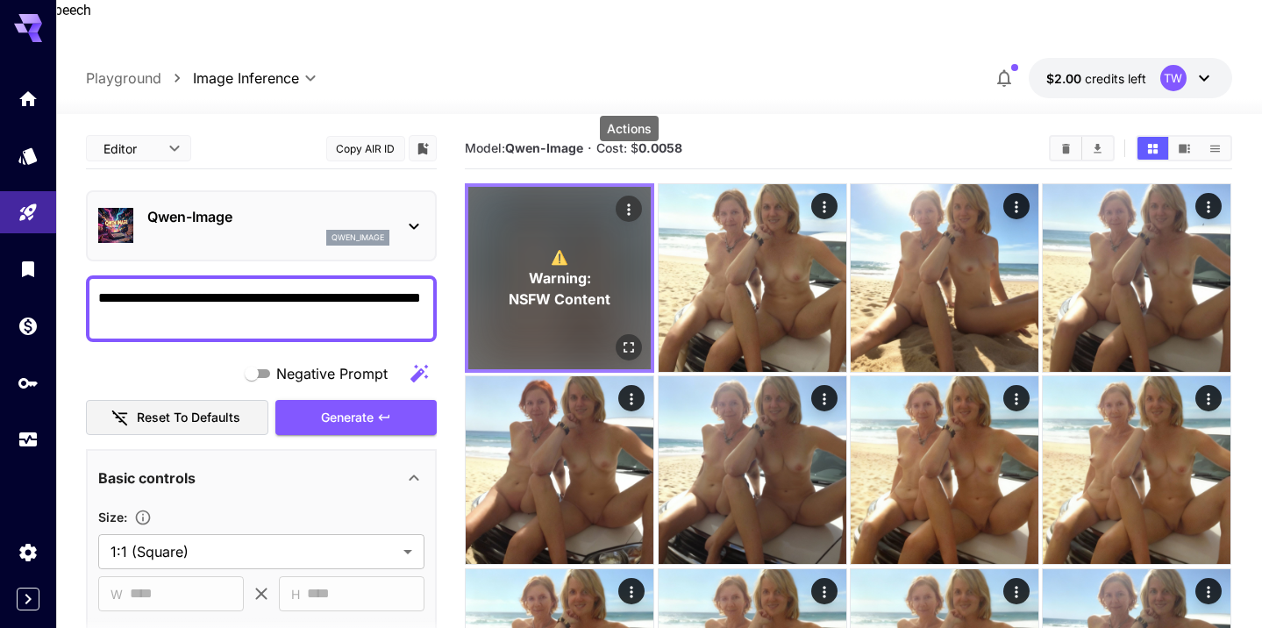
click at [633, 201] on icon "Actions" at bounding box center [630, 210] width 18 height 18
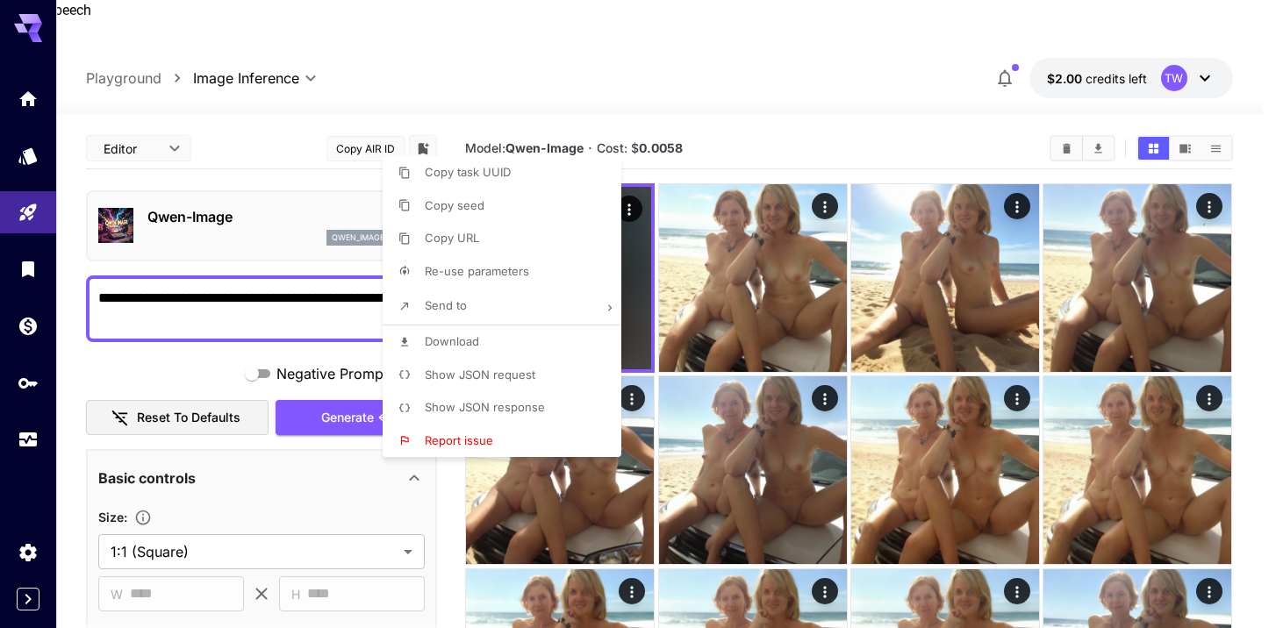
click at [649, 273] on div at bounding box center [638, 314] width 1276 height 628
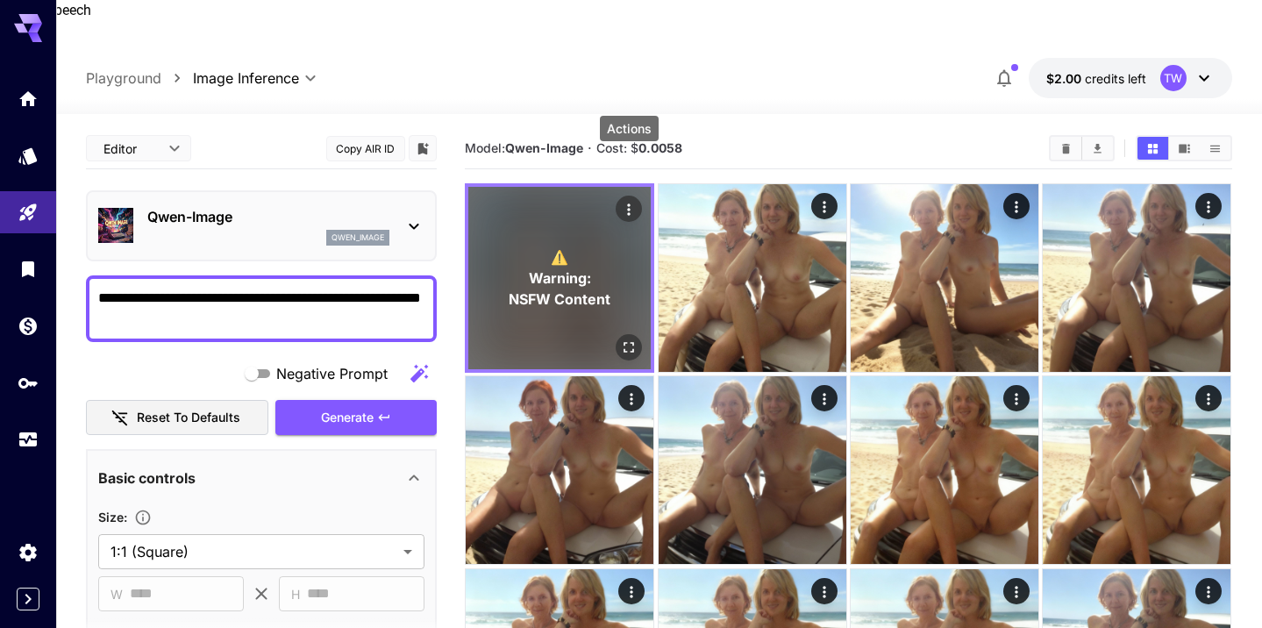
click at [554, 268] on span "Warning:" at bounding box center [560, 278] width 62 height 21
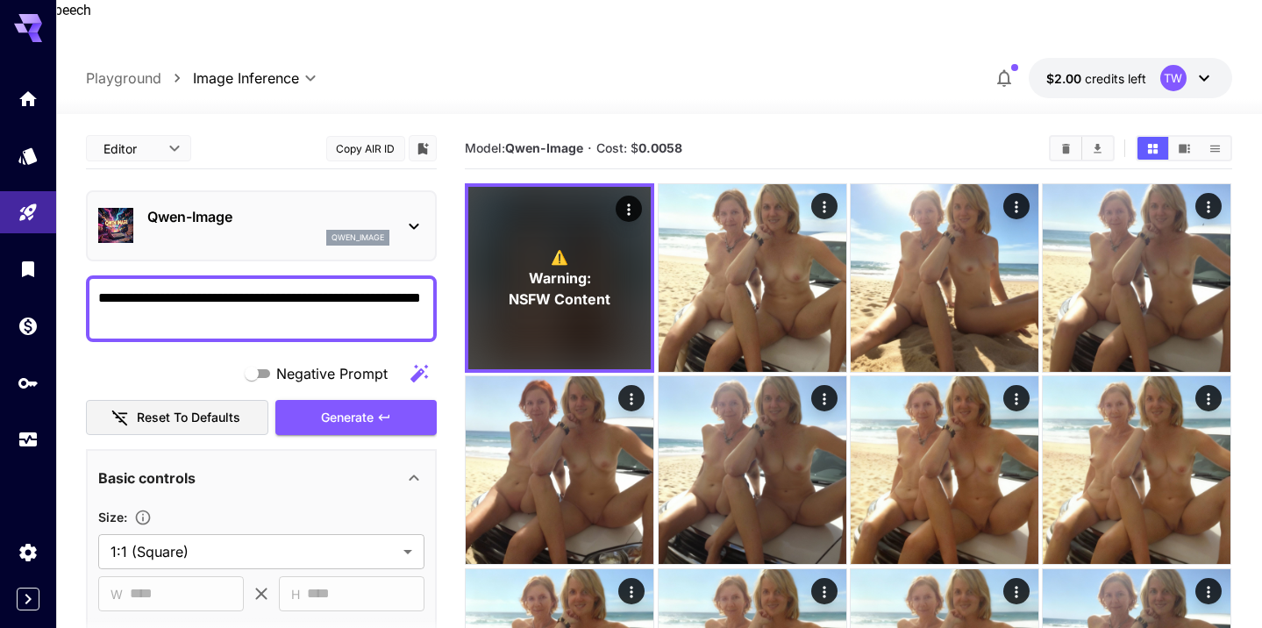
click at [421, 216] on icon at bounding box center [414, 226] width 21 height 21
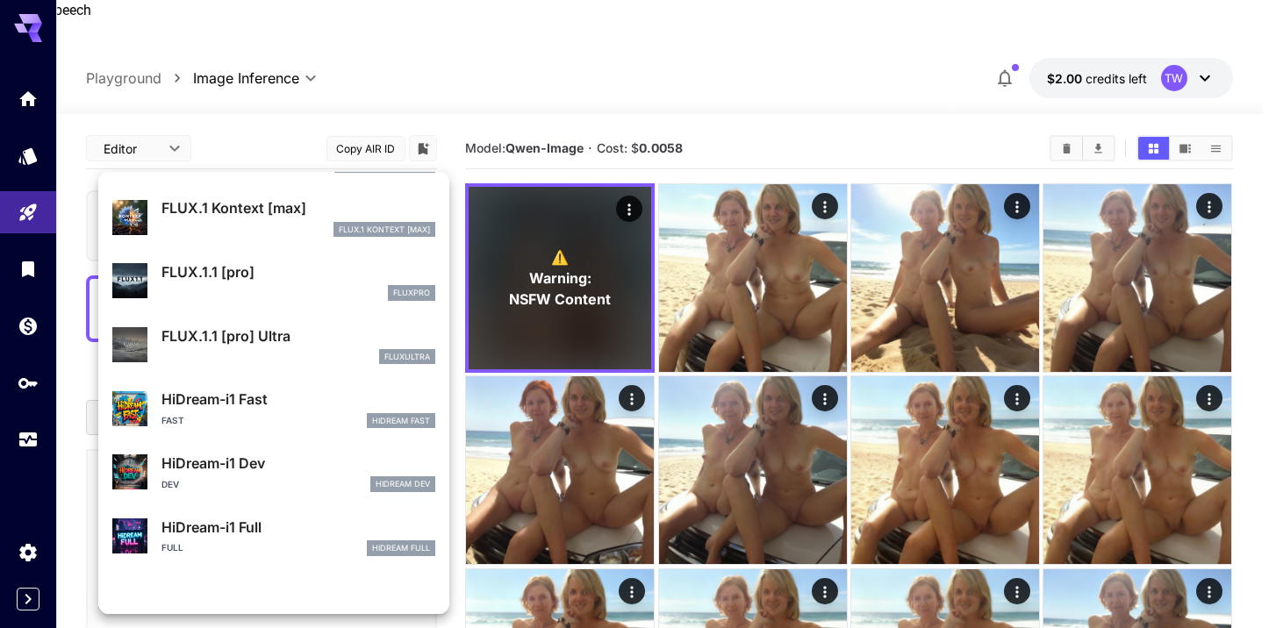
scroll to position [1420, 0]
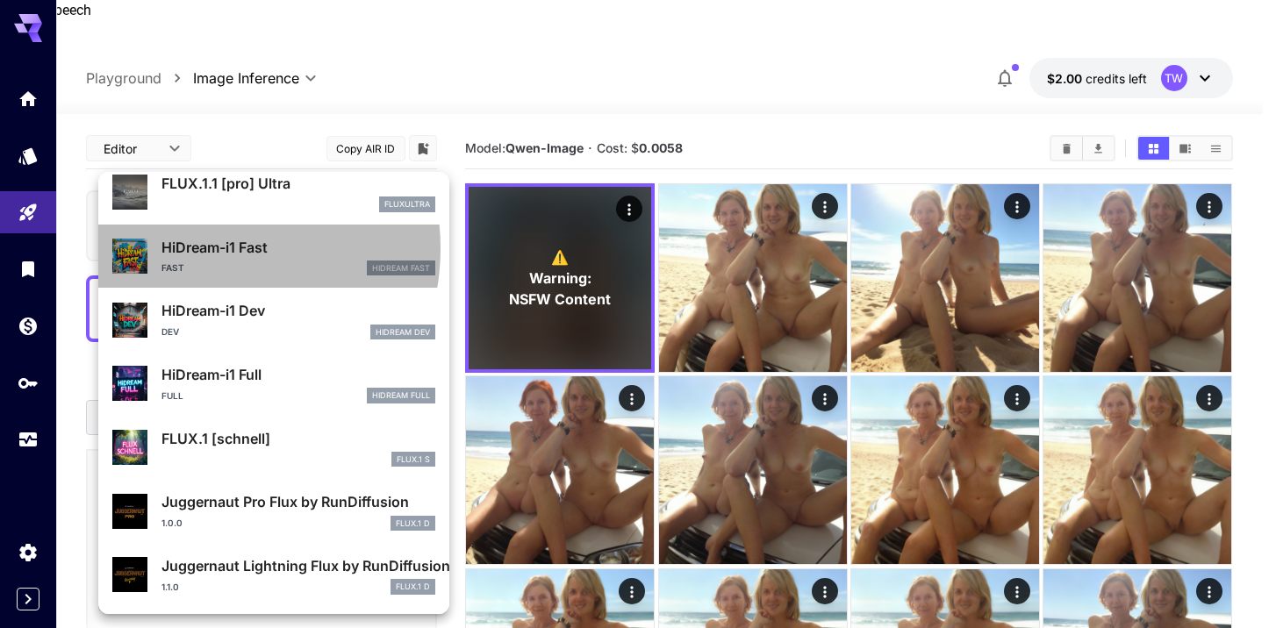
click at [198, 248] on p "HiDream-i1 Fast" at bounding box center [298, 247] width 274 height 21
type input "**"
type input "*"
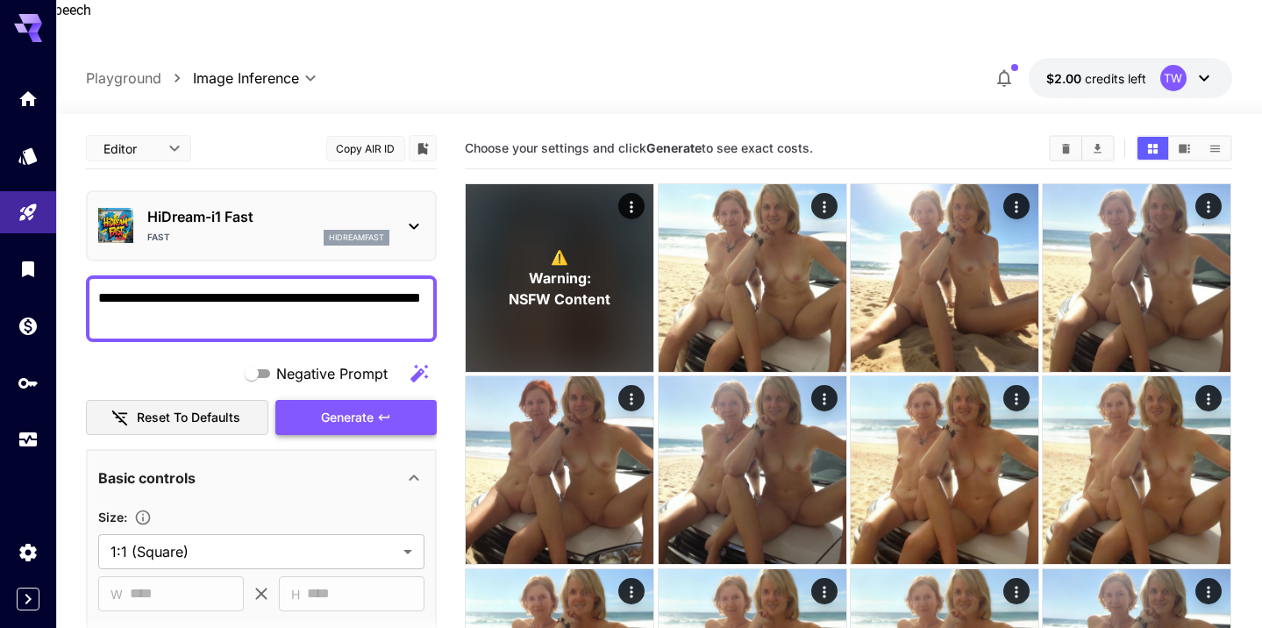
click at [332, 407] on span "Generate" at bounding box center [347, 418] width 53 height 22
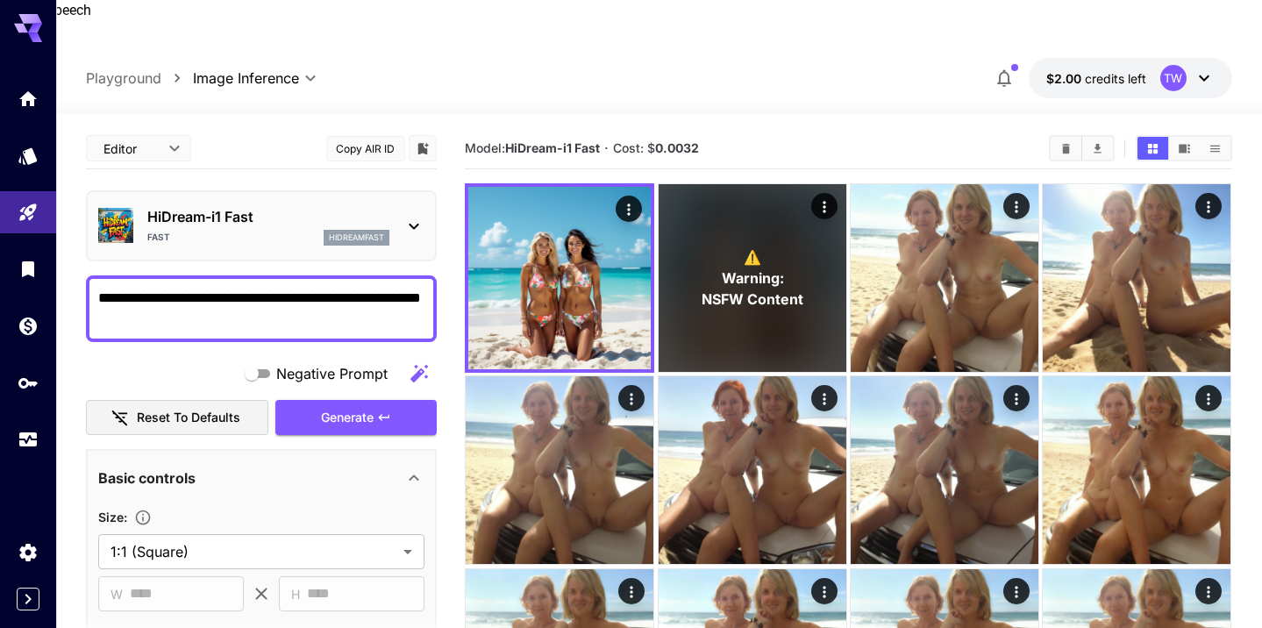
click at [410, 224] on icon at bounding box center [415, 227] width 10 height 6
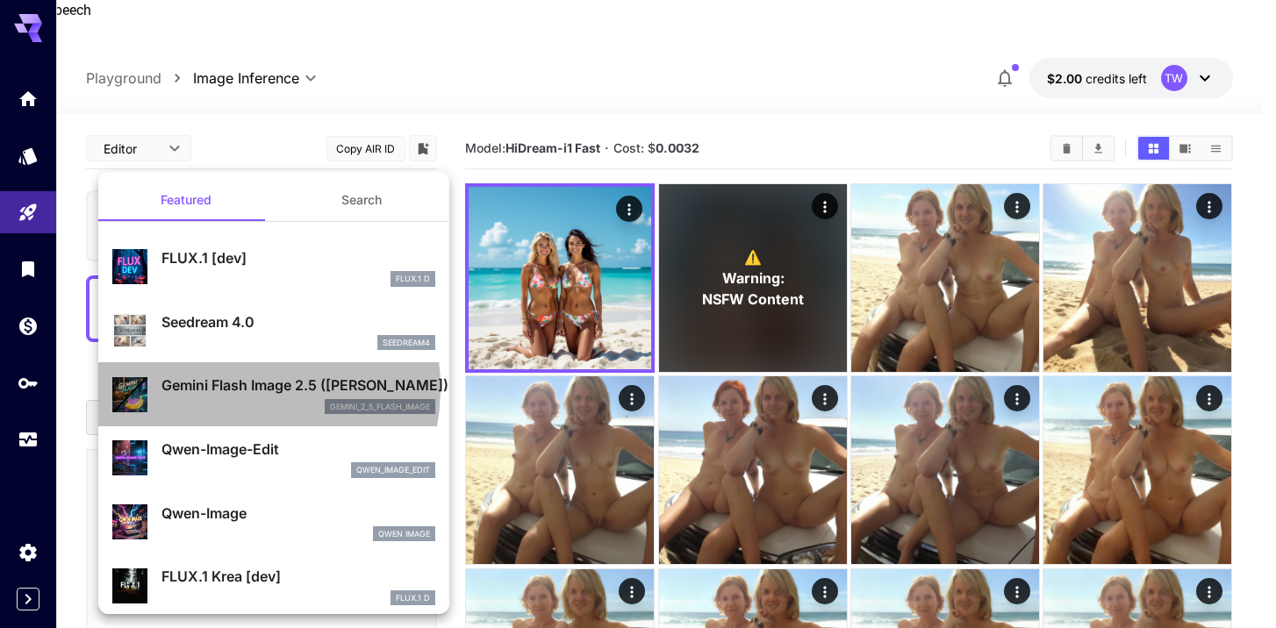
click at [221, 389] on p "Gemini Flash Image 2.5 ([PERSON_NAME])" at bounding box center [298, 385] width 274 height 21
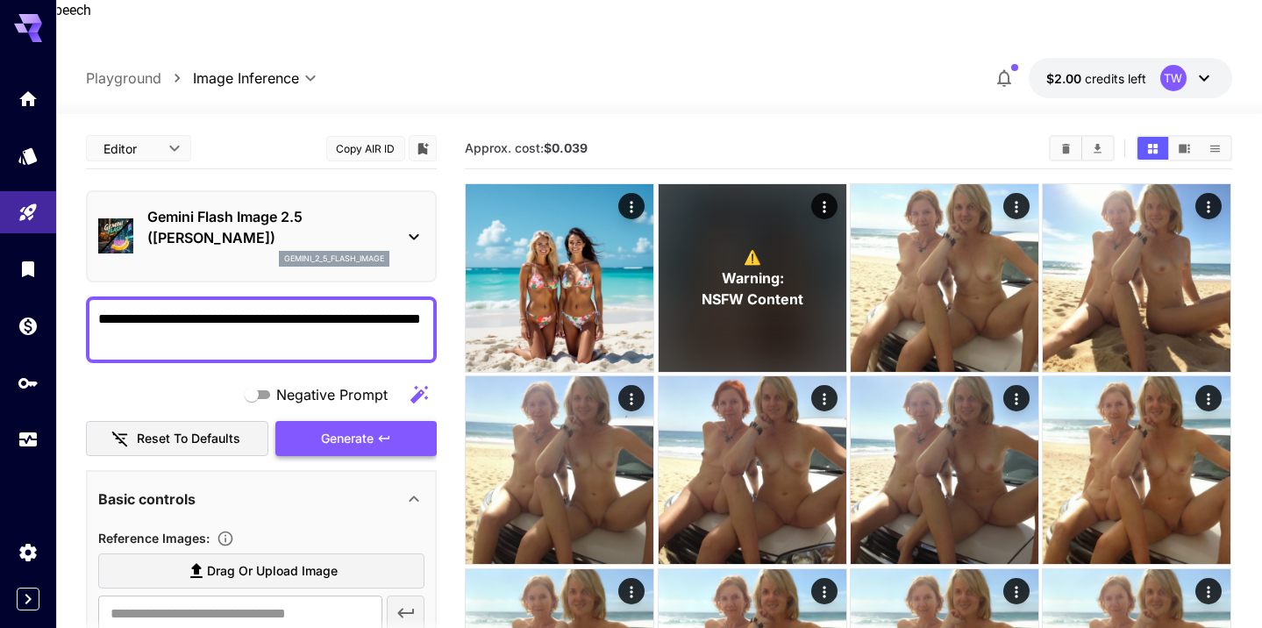
click at [343, 428] on span "Generate" at bounding box center [347, 439] width 53 height 22
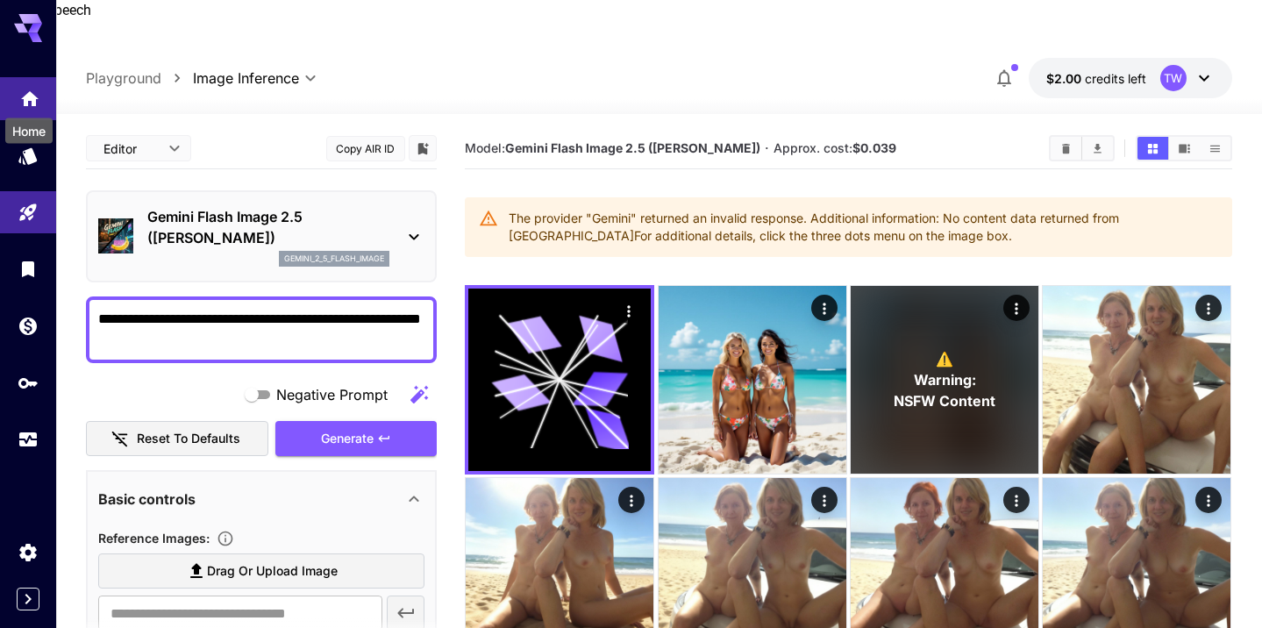
click at [25, 98] on icon "Home" at bounding box center [30, 93] width 18 height 15
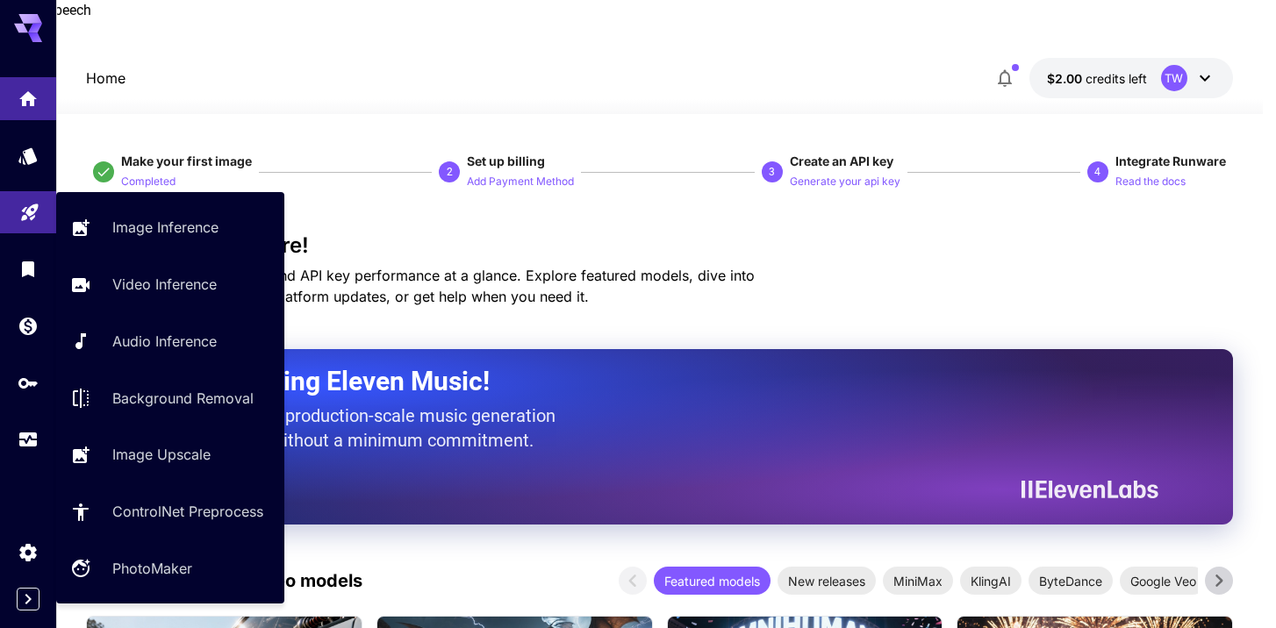
click at [32, 223] on link at bounding box center [28, 212] width 56 height 43
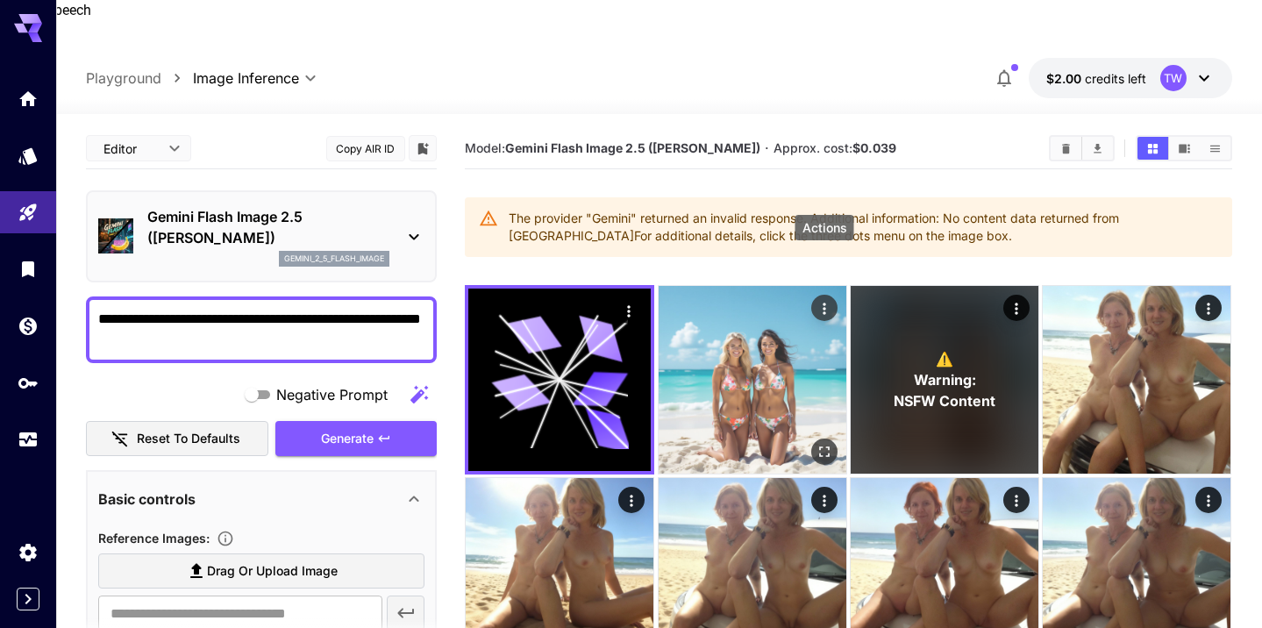
click at [816, 300] on icon "Actions" at bounding box center [825, 309] width 18 height 18
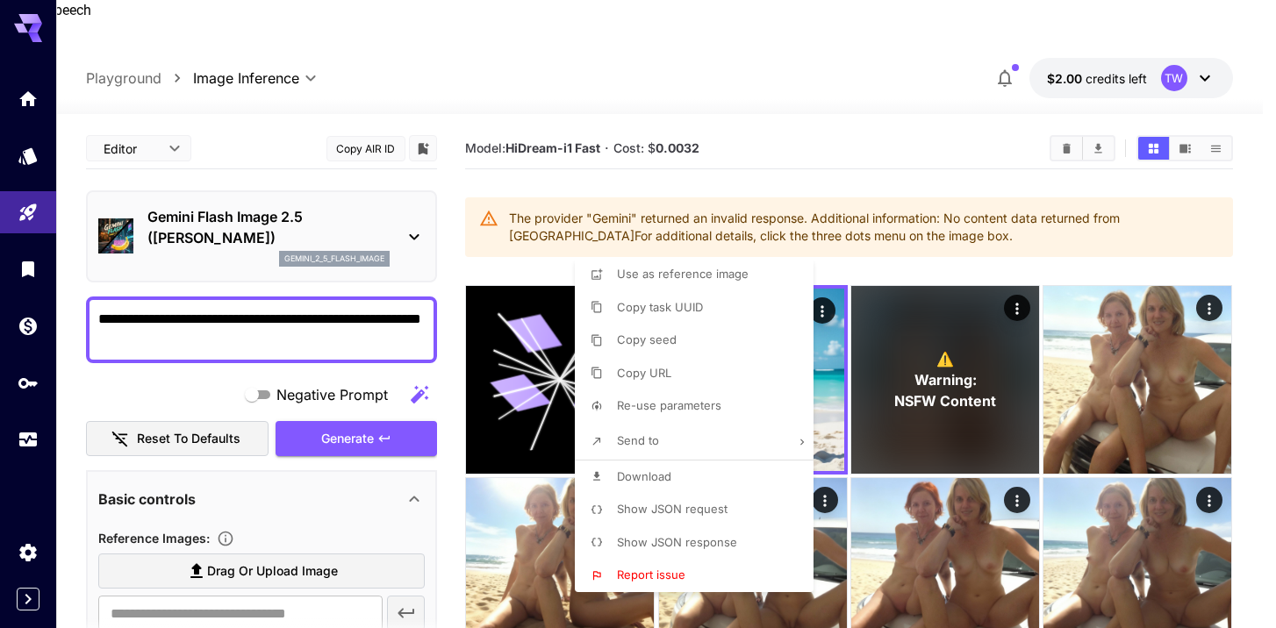
click at [830, 334] on div at bounding box center [638, 314] width 1276 height 628
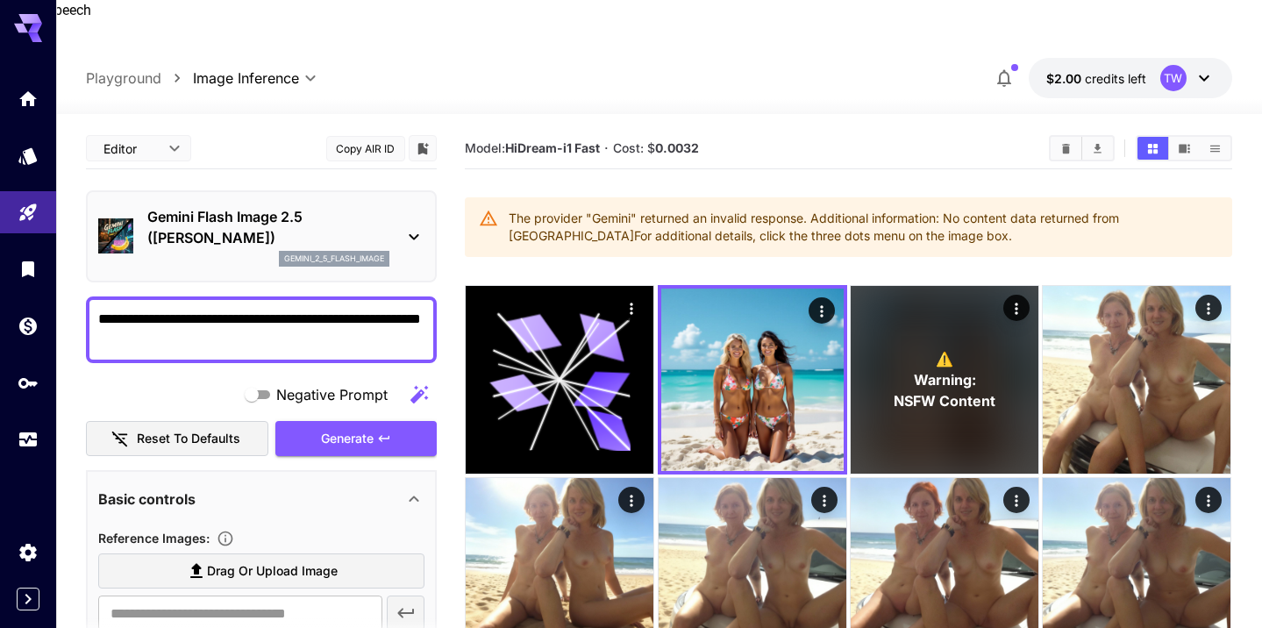
click at [23, 27] on icon at bounding box center [28, 23] width 28 height 18
click at [30, 30] on icon at bounding box center [35, 29] width 14 height 10
click at [30, 105] on icon "Home" at bounding box center [29, 95] width 21 height 21
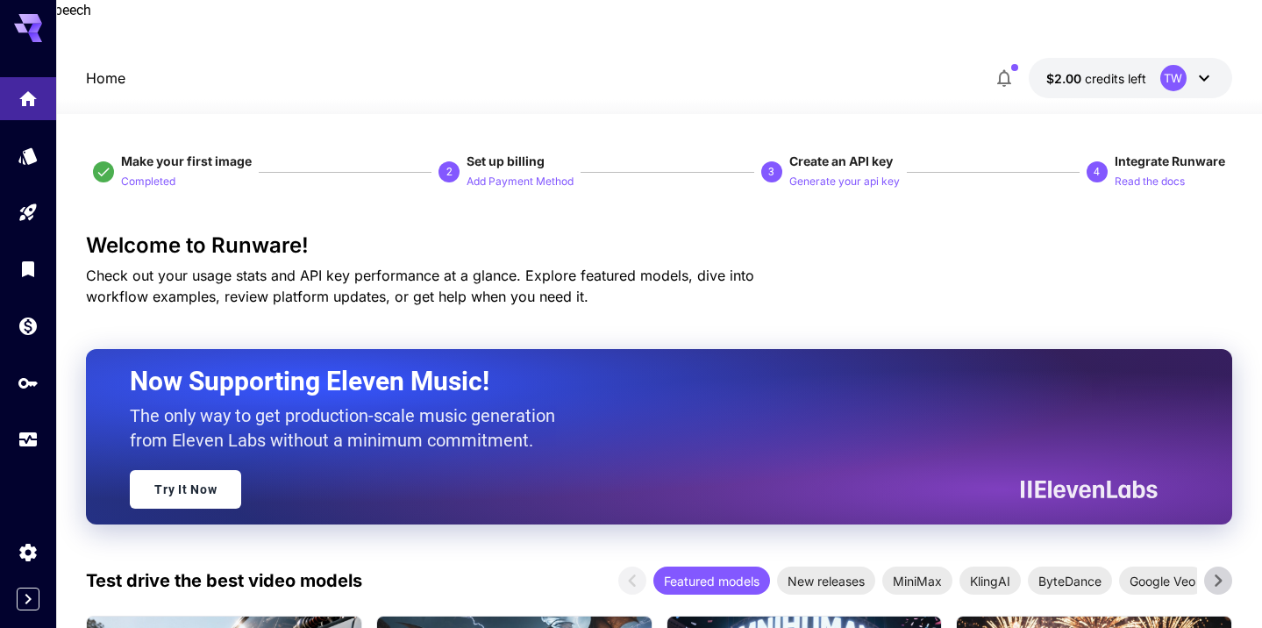
click at [1214, 58] on button "$2.00 credits left TW" at bounding box center [1131, 78] width 204 height 40
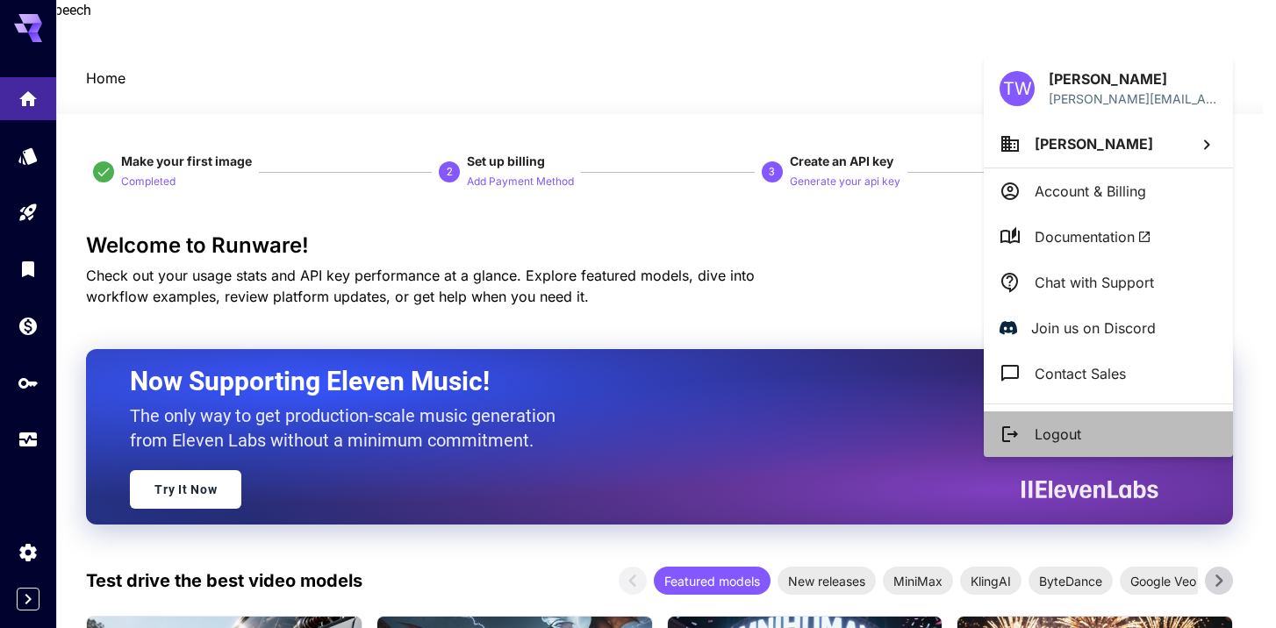
click at [1056, 431] on p "Logout" at bounding box center [1057, 434] width 46 height 21
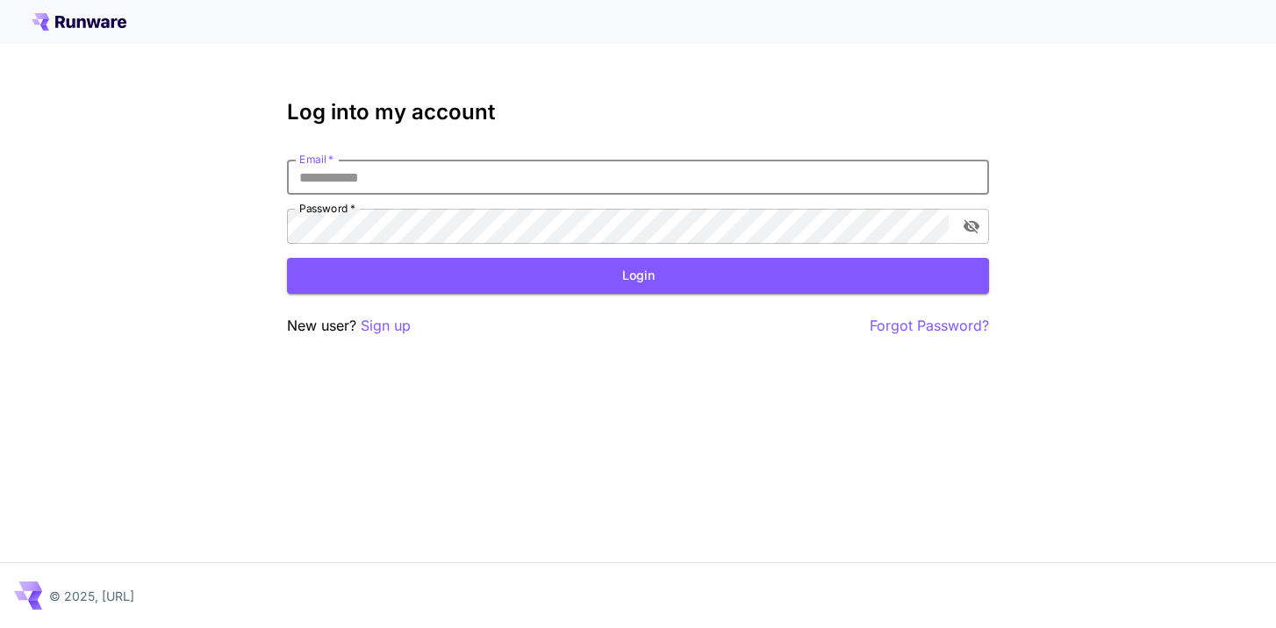
click at [392, 182] on input "Email   *" at bounding box center [638, 177] width 702 height 35
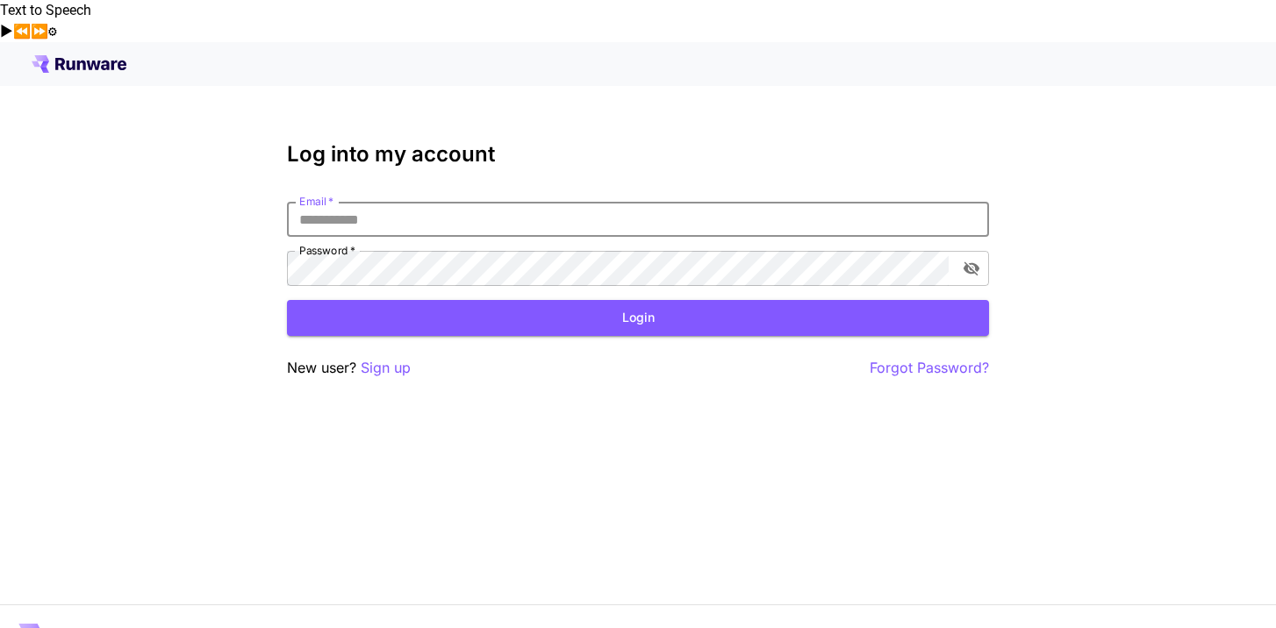
drag, startPoint x: 391, startPoint y: 172, endPoint x: 461, endPoint y: 182, distance: 70.0
click at [391, 202] on input "Email   *" at bounding box center [638, 219] width 702 height 35
type input "**********"
click at [640, 300] on button "Login" at bounding box center [638, 318] width 702 height 36
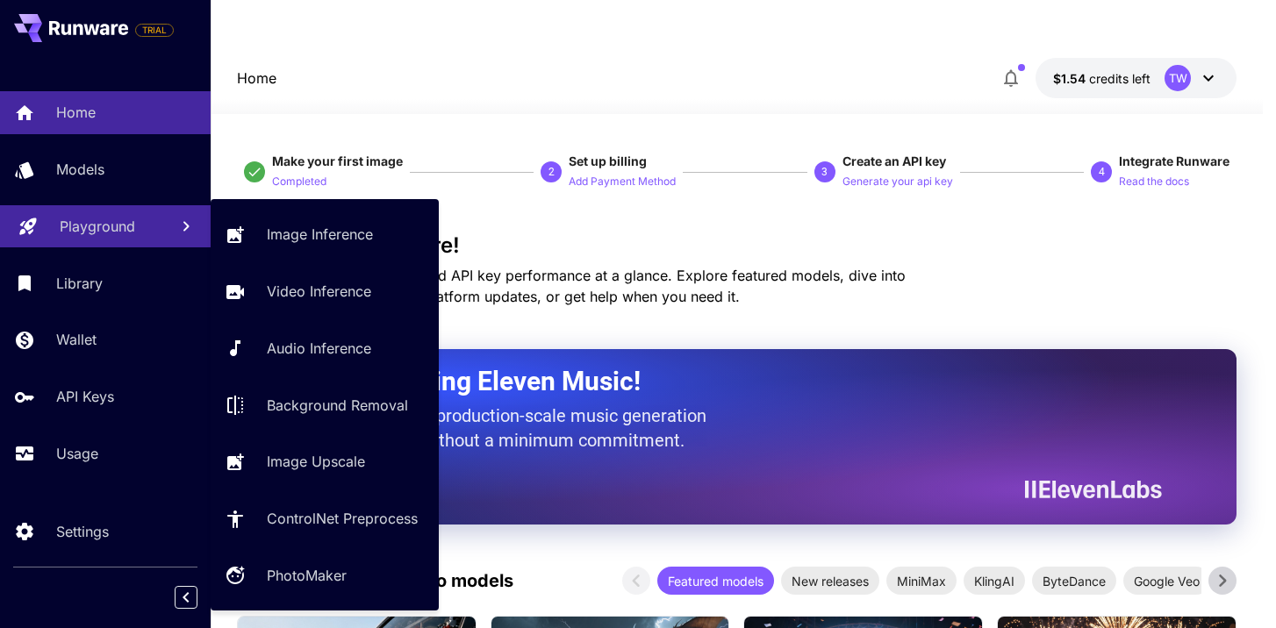
click at [77, 235] on p "Playground" at bounding box center [97, 226] width 75 height 21
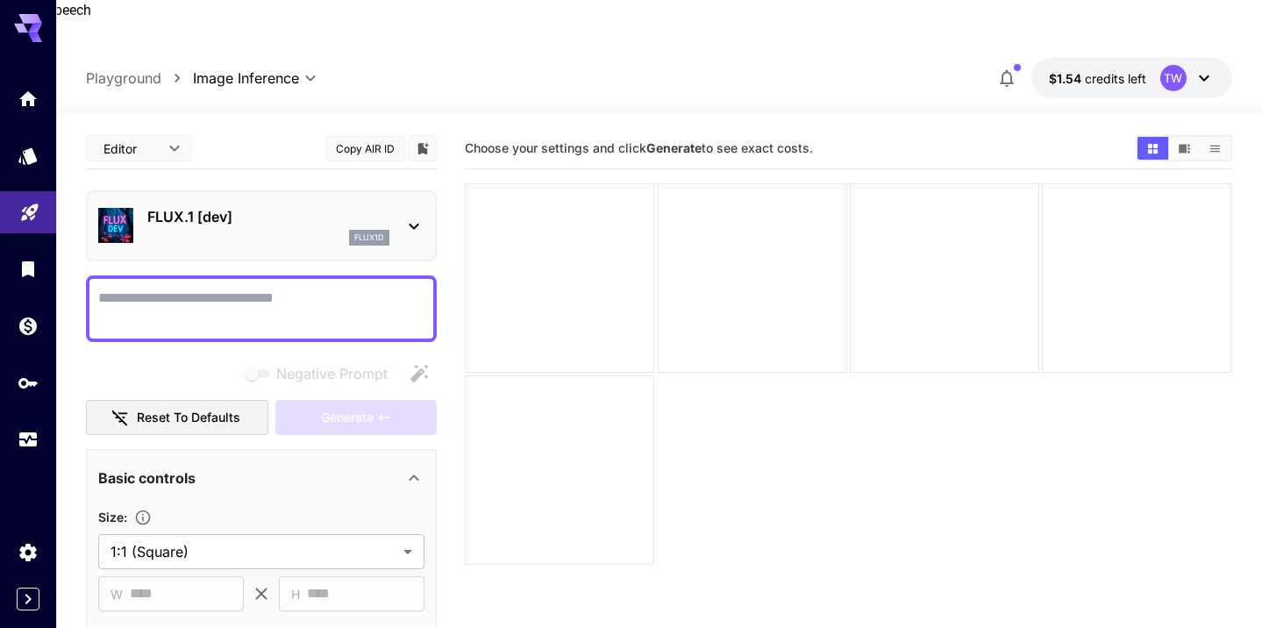
click at [419, 216] on icon at bounding box center [414, 226] width 21 height 21
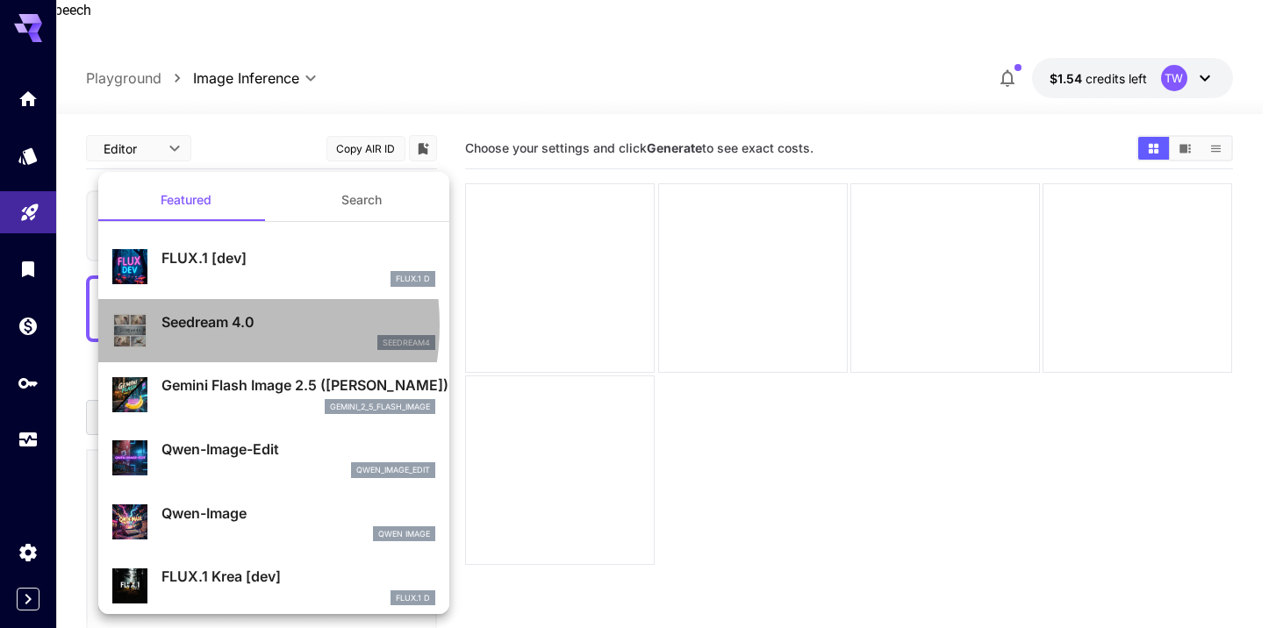
click at [194, 325] on p "Seedream 4.0" at bounding box center [298, 321] width 274 height 21
type input "**********"
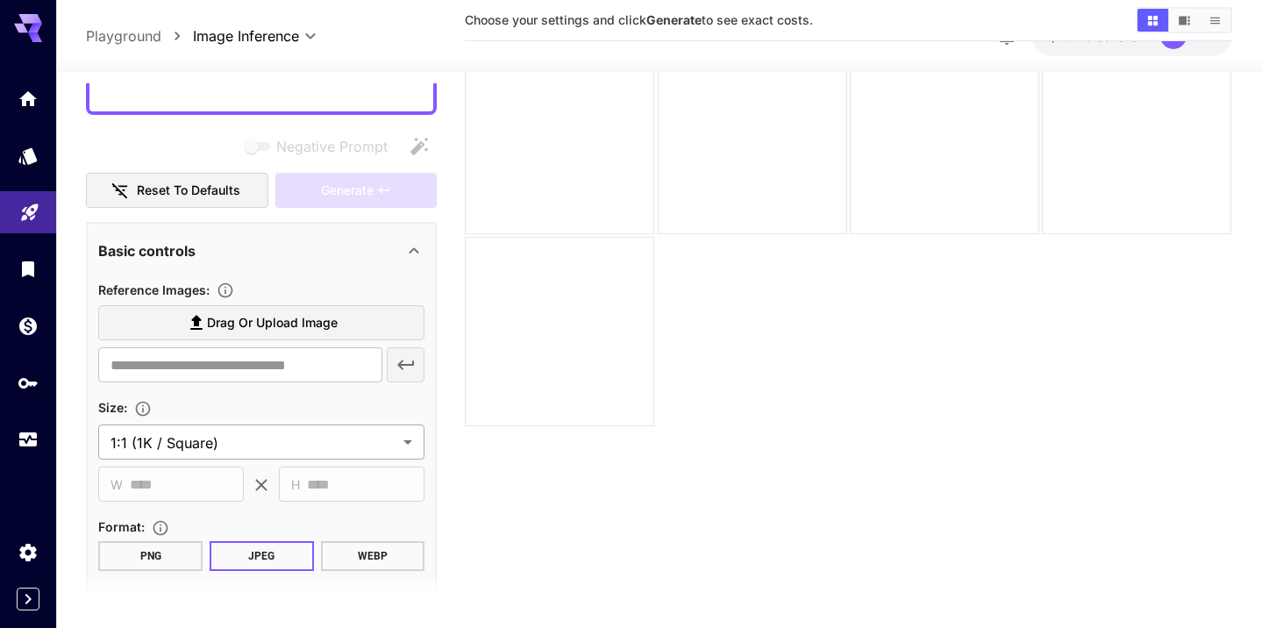
scroll to position [170, 0]
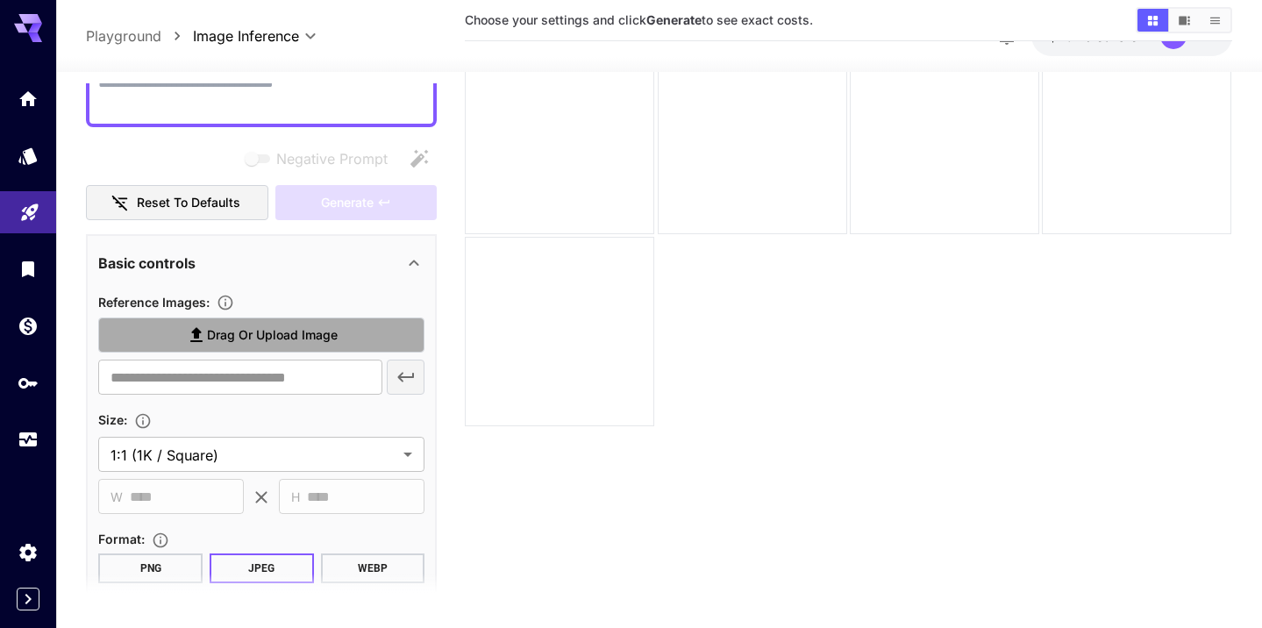
click at [205, 325] on icon at bounding box center [196, 335] width 21 height 21
click at [0, 0] on input "Drag or upload image" at bounding box center [0, 0] width 0 height 0
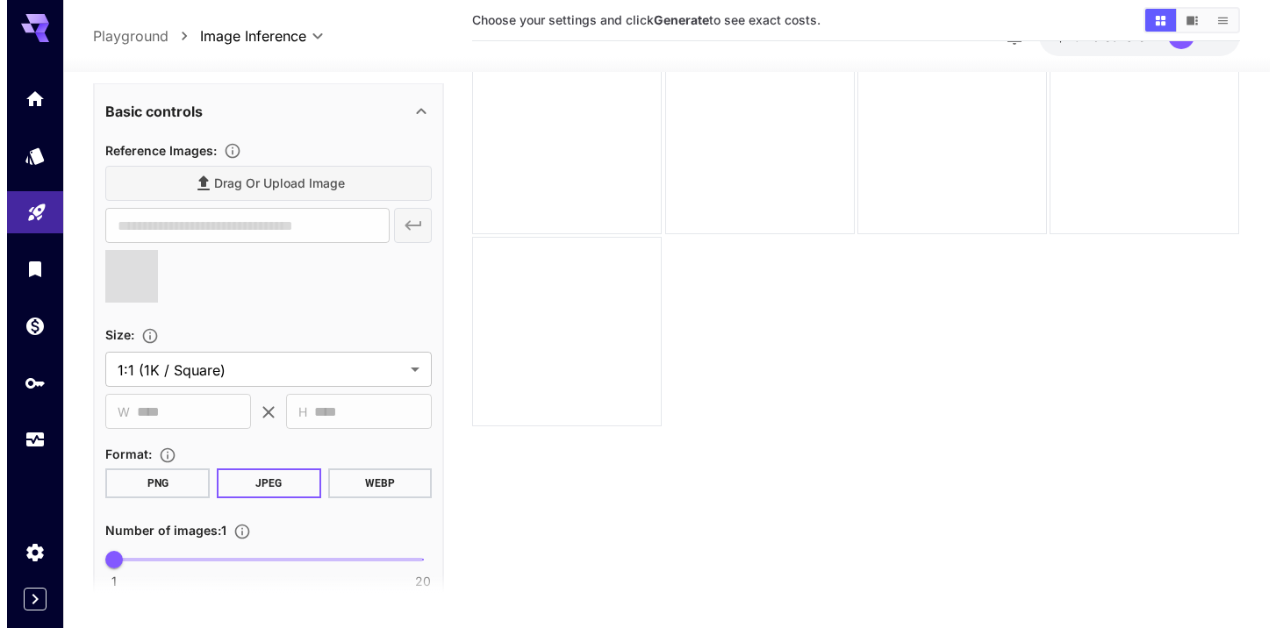
scroll to position [333, 0]
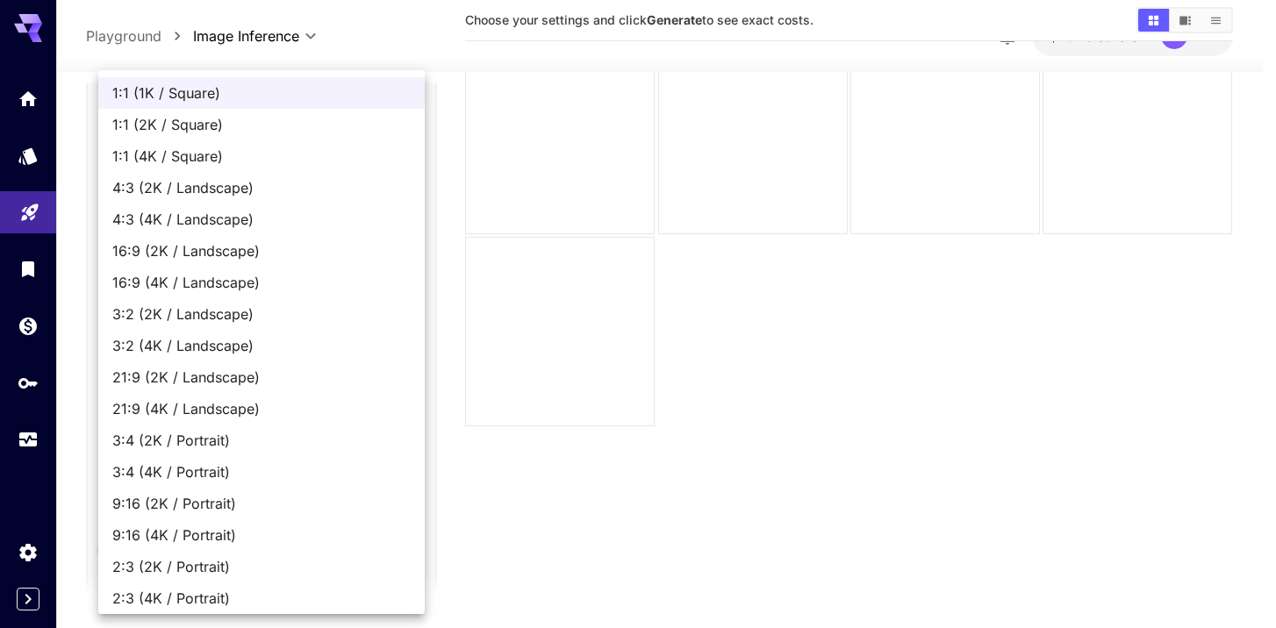
click at [406, 314] on body "**********" at bounding box center [638, 286] width 1276 height 767
type input "**********"
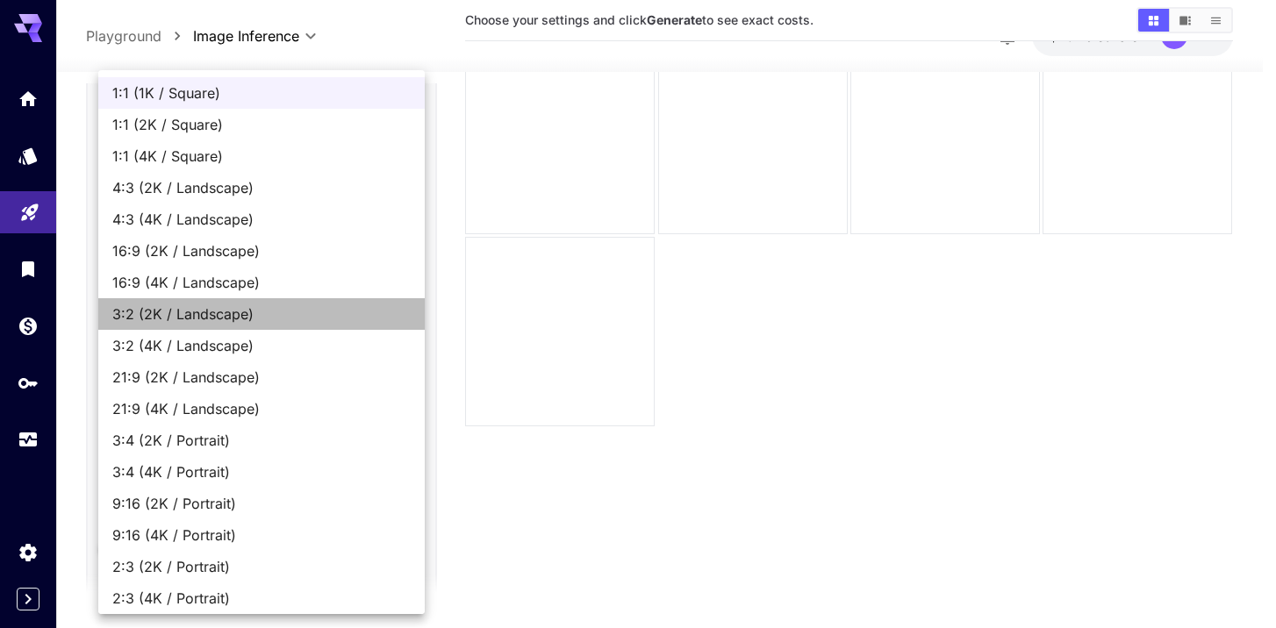
click at [406, 314] on li "3:2 (2K / Landscape)" at bounding box center [261, 314] width 326 height 32
type input "**********"
type input "****"
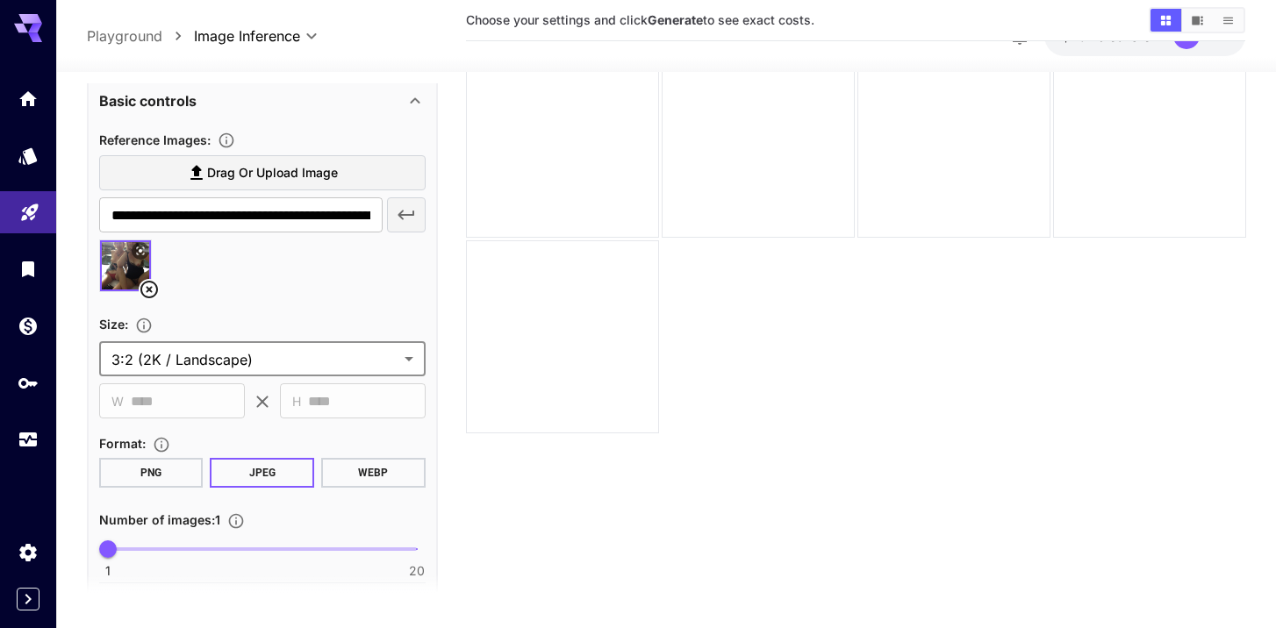
click at [406, 314] on body "**********" at bounding box center [638, 286] width 1276 height 767
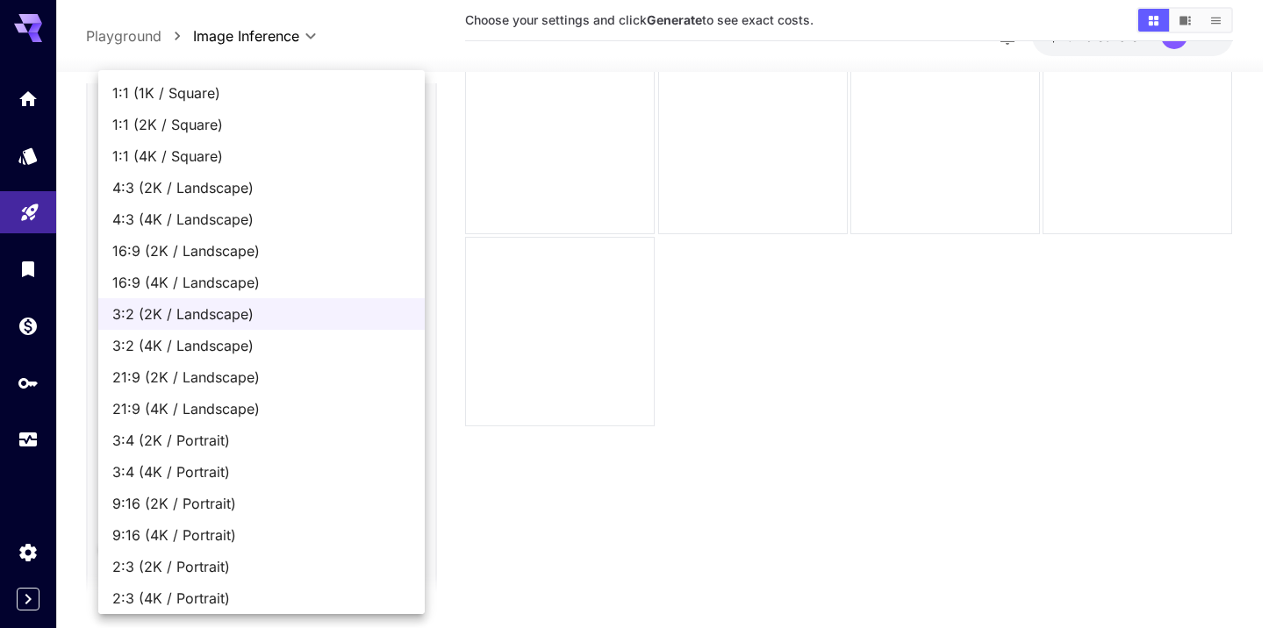
click at [308, 195] on span "4:3 (2K / Landscape)" at bounding box center [261, 187] width 298 height 21
type input "**********"
type input "****"
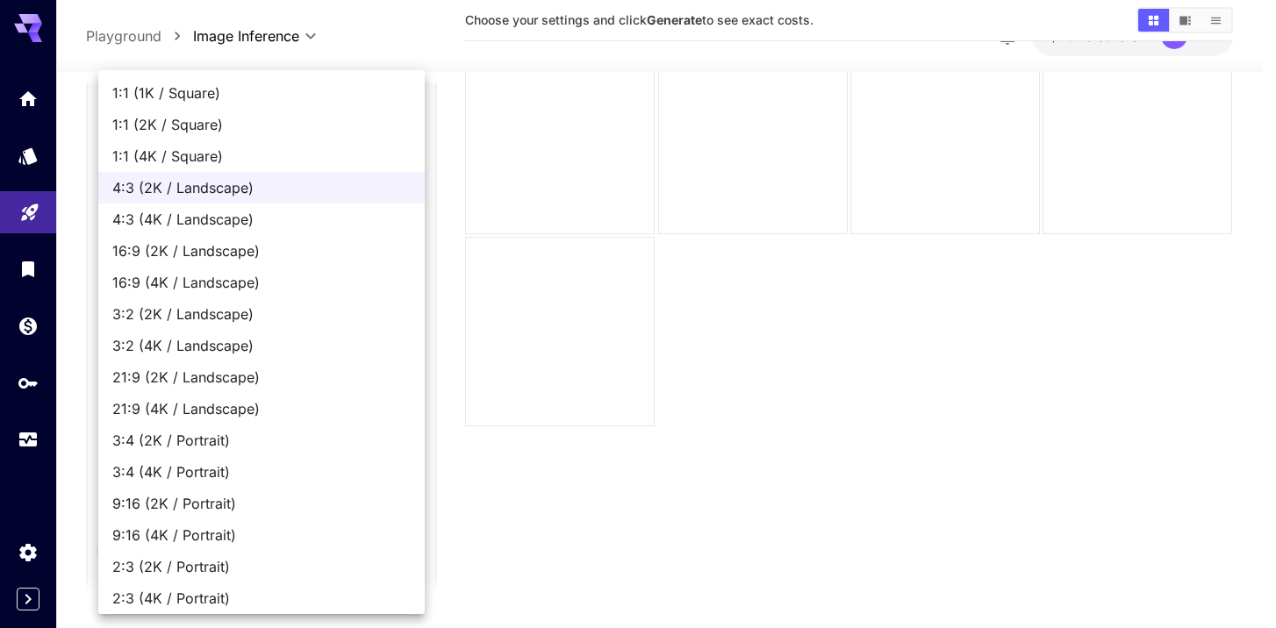
click at [409, 311] on body "**********" at bounding box center [638, 286] width 1276 height 767
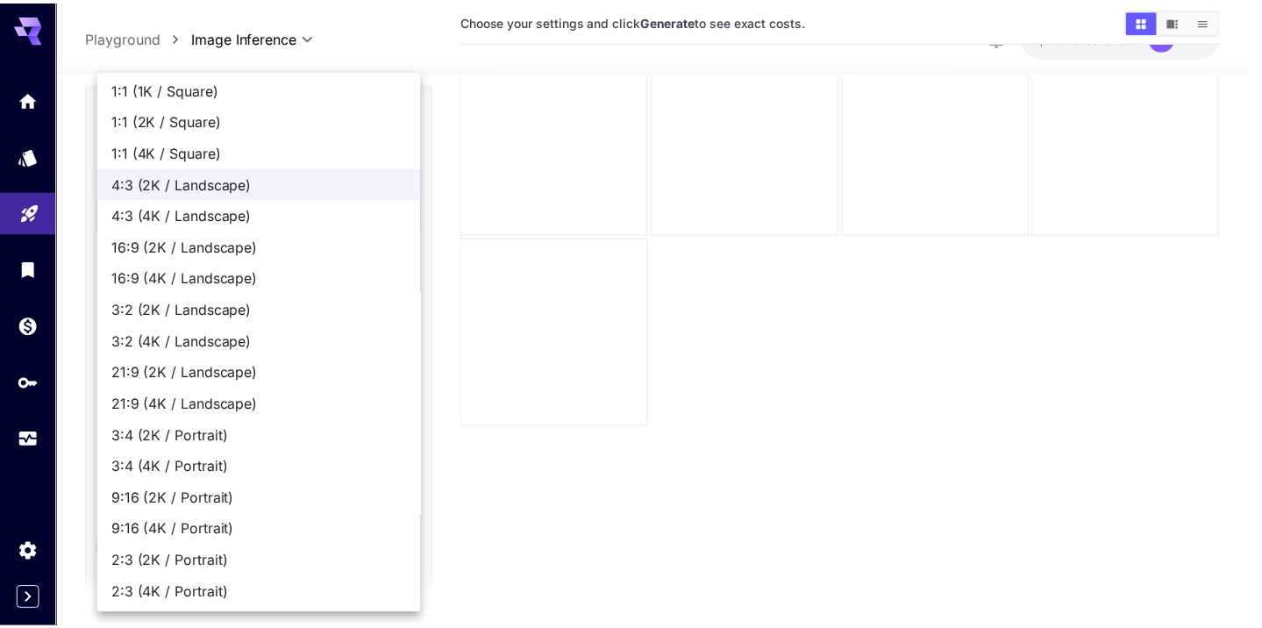
scroll to position [7, 0]
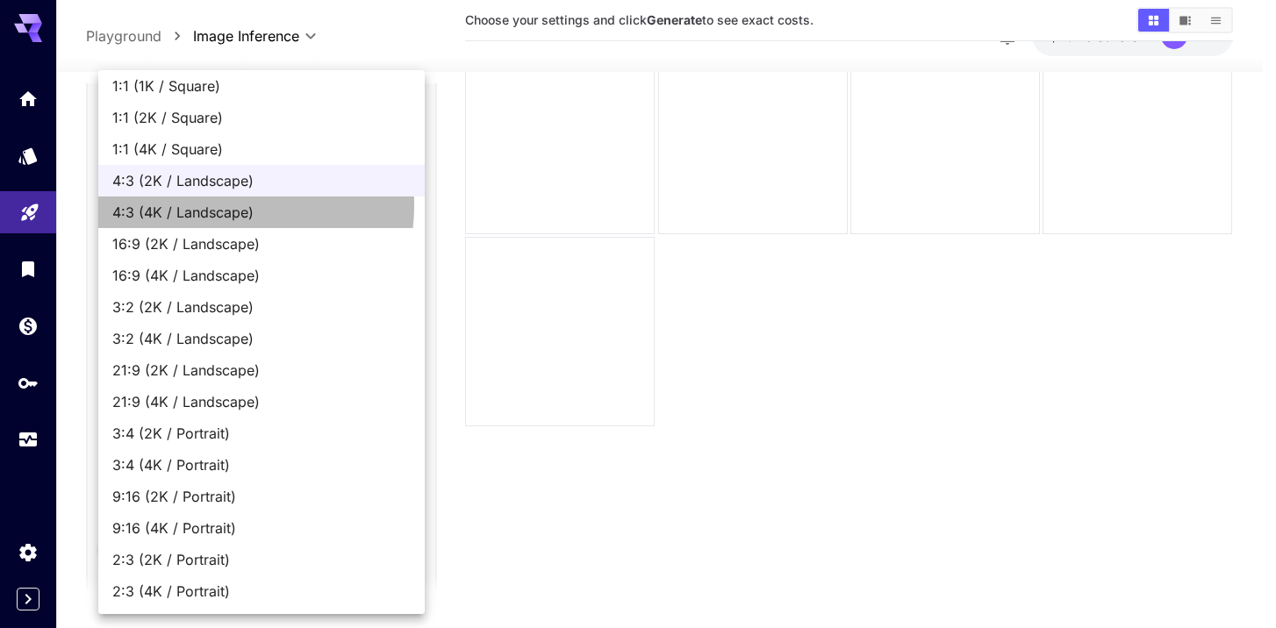
click at [214, 205] on span "4:3 (4K / Landscape)" at bounding box center [261, 212] width 298 height 21
type input "**********"
type input "****"
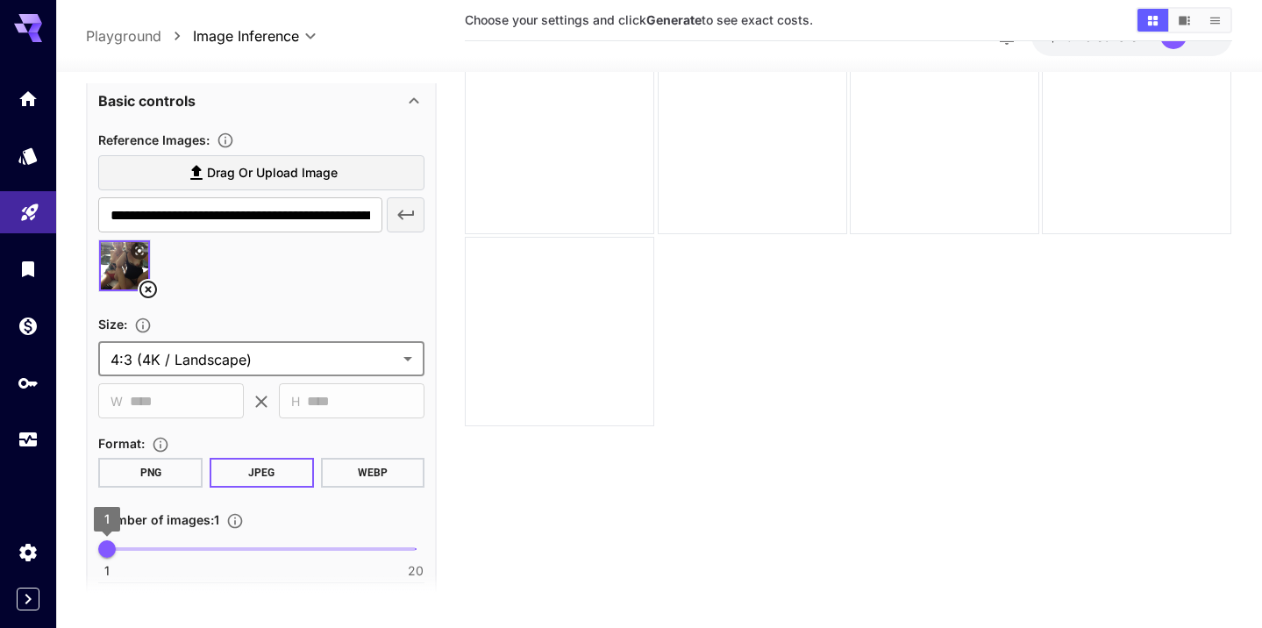
type input "*"
drag, startPoint x: 111, startPoint y: 504, endPoint x: 140, endPoint y: 512, distance: 30.3
click at [140, 540] on span "3" at bounding box center [140, 549] width 18 height 18
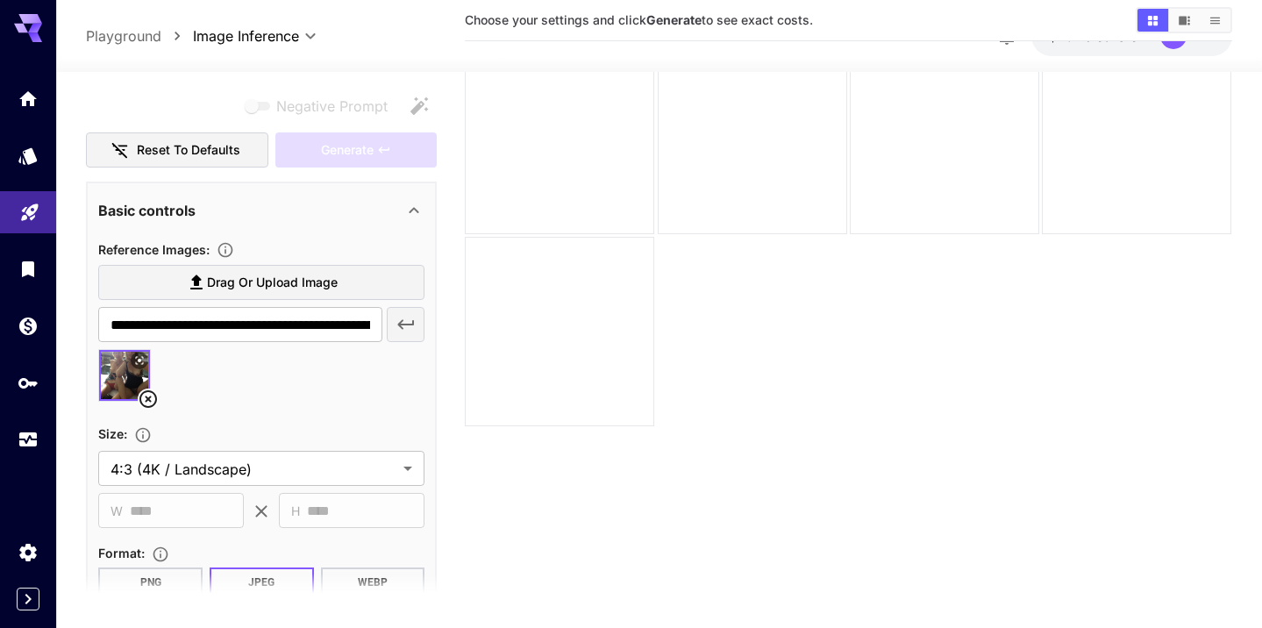
scroll to position [220, 0]
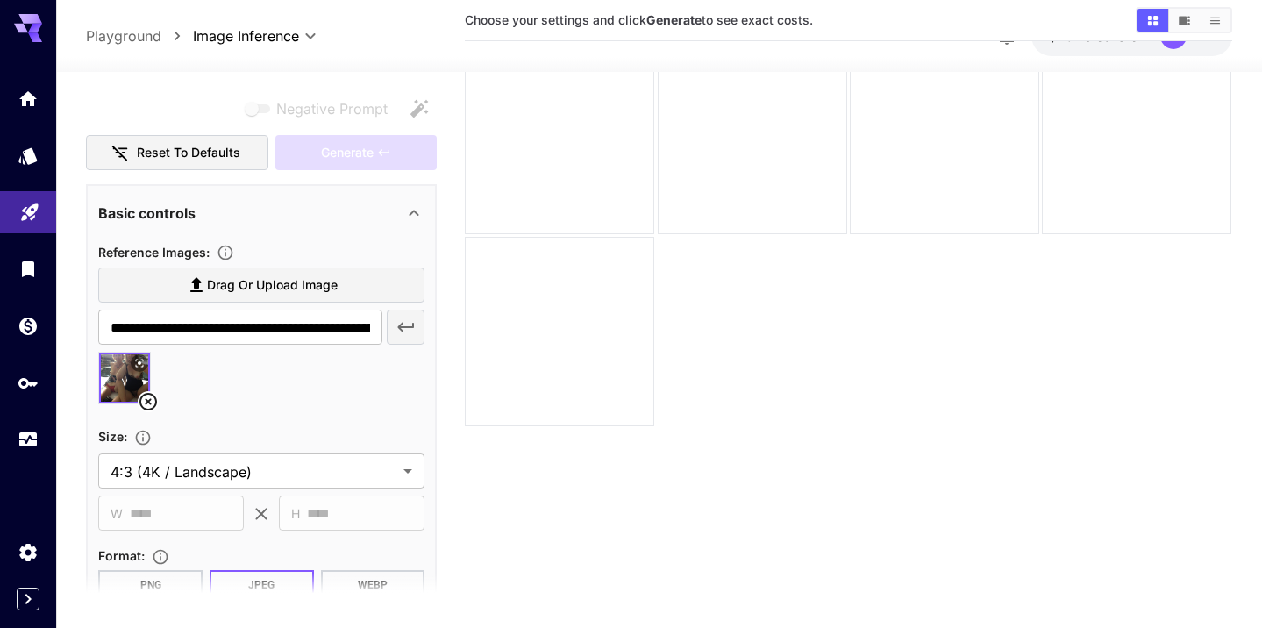
click at [141, 359] on icon at bounding box center [139, 364] width 11 height 11
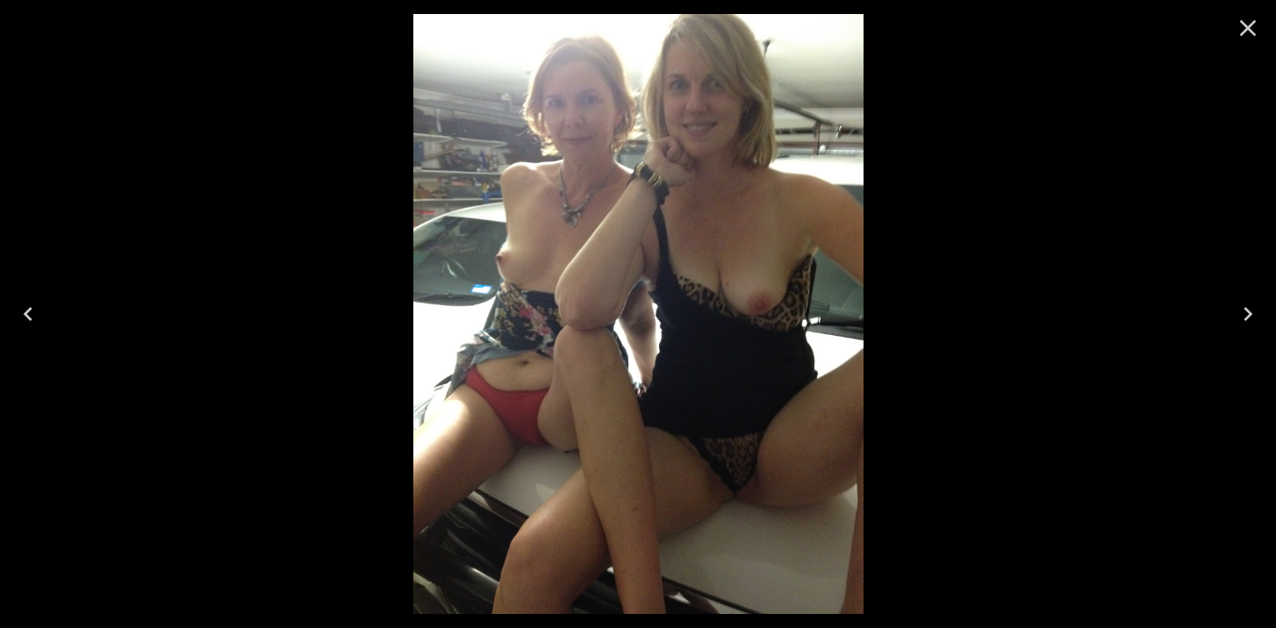
click at [1246, 30] on icon "Close" at bounding box center [1248, 28] width 17 height 17
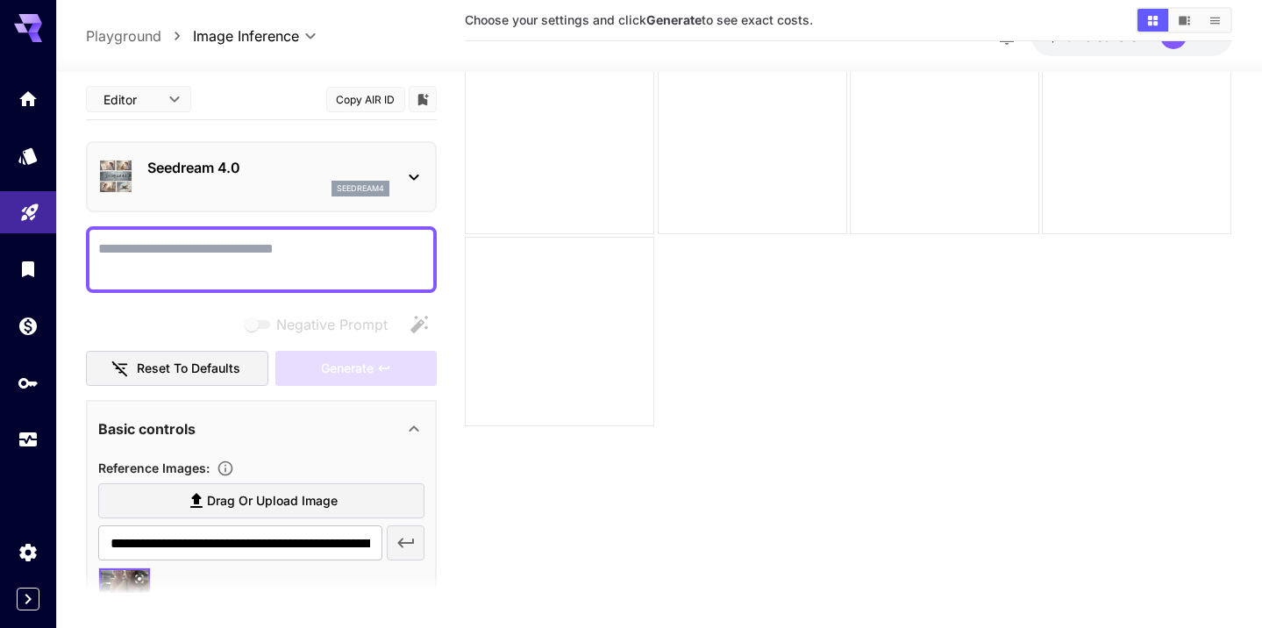
scroll to position [0, 0]
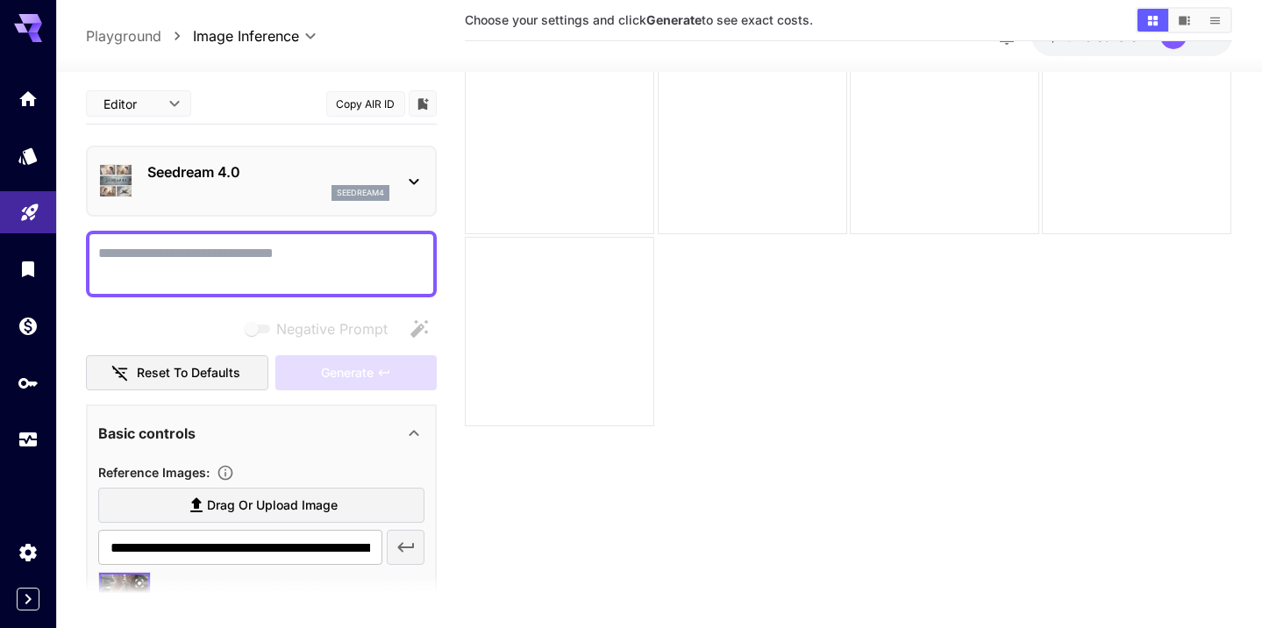
click at [261, 243] on textarea "Voice options" at bounding box center [261, 264] width 326 height 42
type textarea "*"
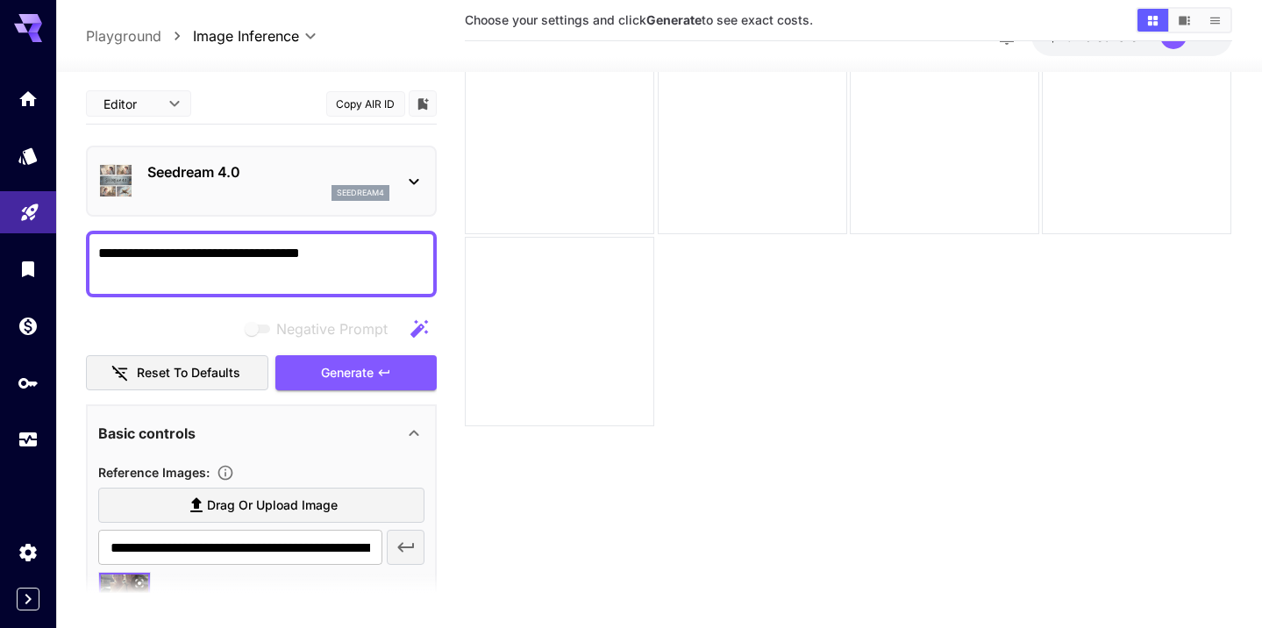
click at [241, 243] on textarea "**********" at bounding box center [261, 264] width 326 height 42
click at [405, 243] on textarea "**********" at bounding box center [261, 264] width 326 height 42
type textarea "**********"
click at [376, 355] on button "Generate" at bounding box center [355, 373] width 161 height 36
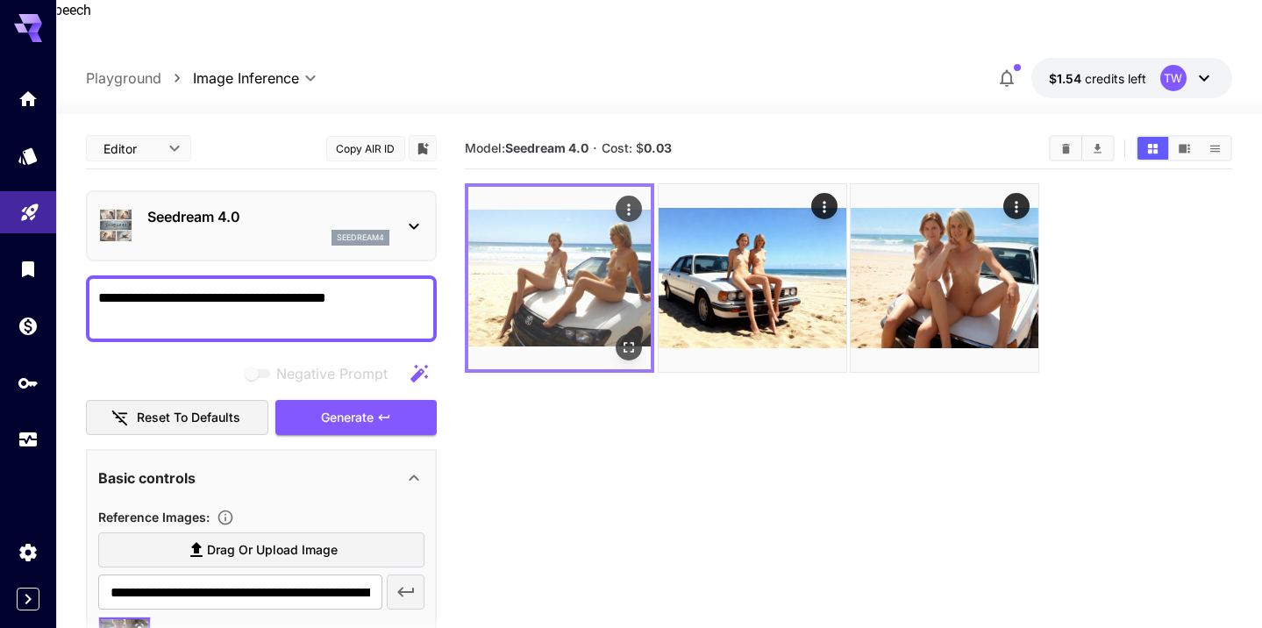
click at [572, 218] on img at bounding box center [559, 278] width 182 height 182
click at [636, 339] on icon "Open in fullscreen" at bounding box center [630, 348] width 18 height 18
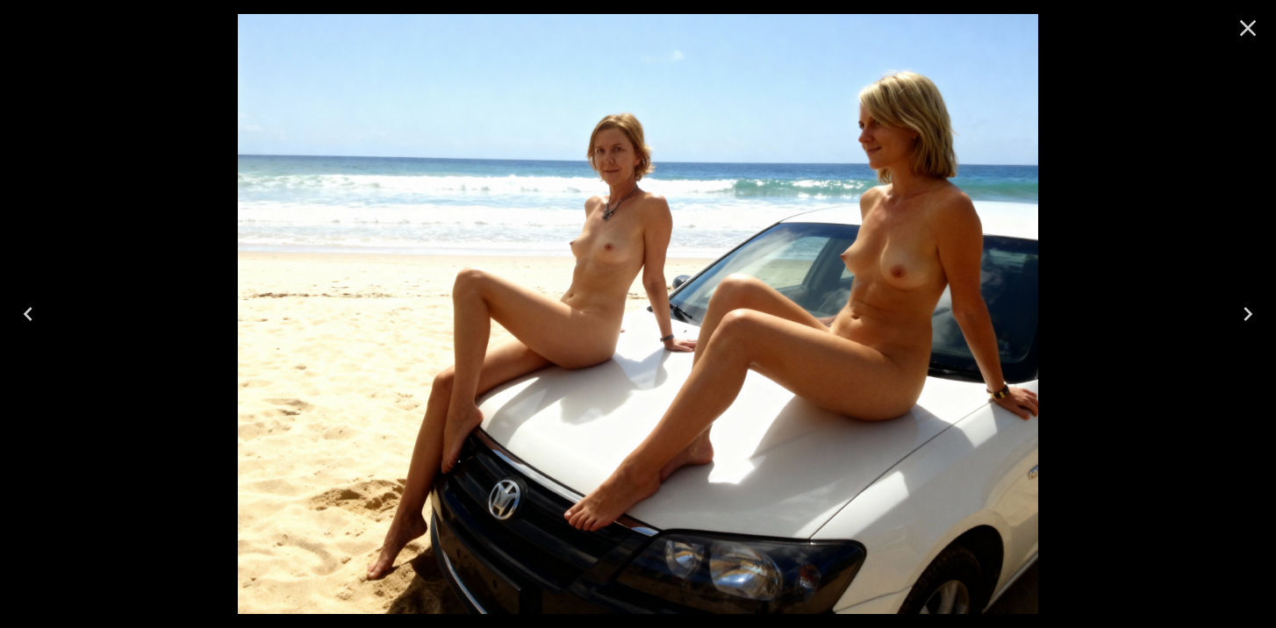
click at [1245, 316] on icon "Next" at bounding box center [1248, 314] width 28 height 28
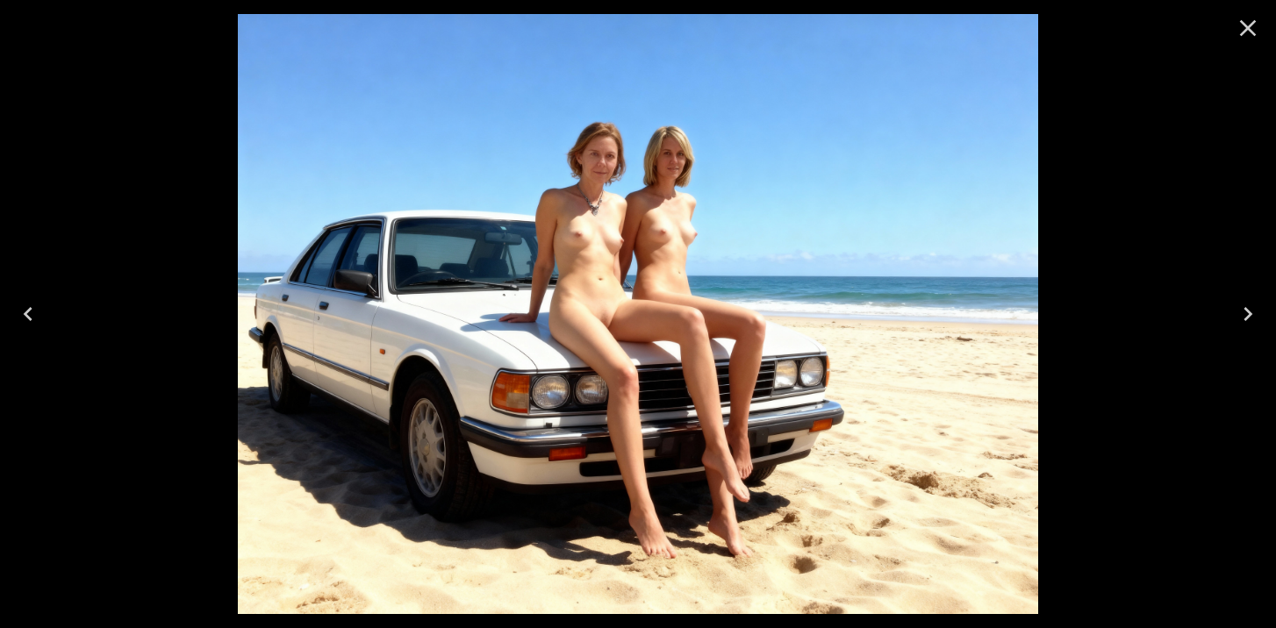
click at [1245, 313] on icon "Next" at bounding box center [1248, 314] width 28 height 28
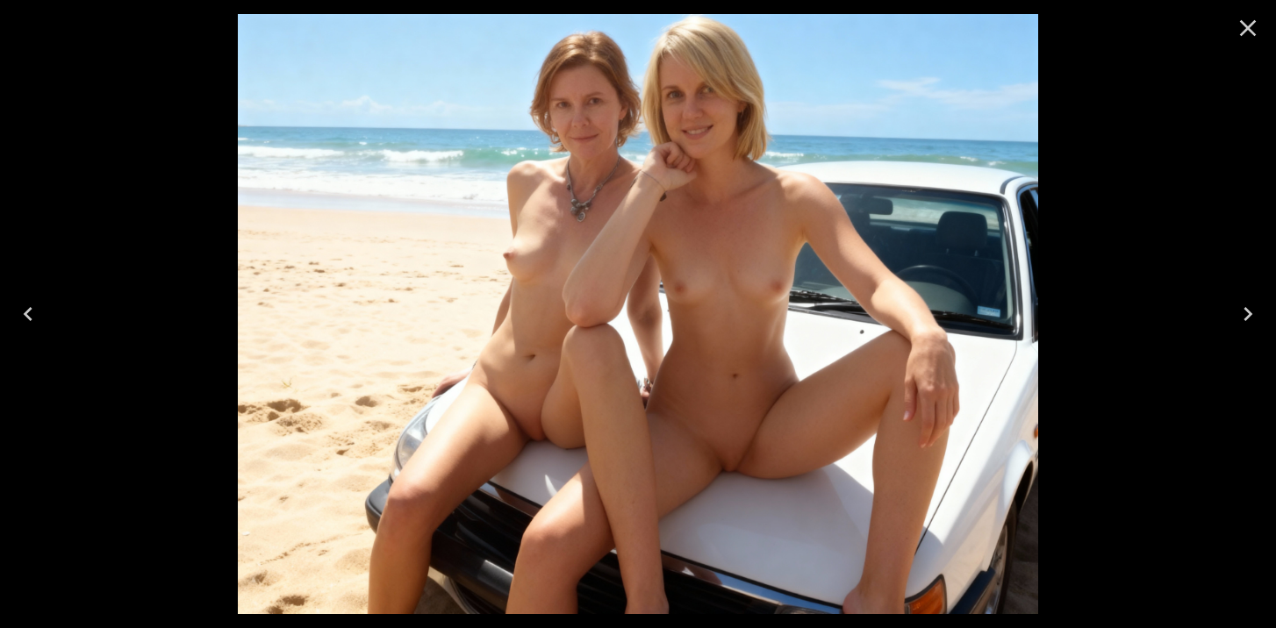
click at [30, 311] on icon "Previous" at bounding box center [28, 314] width 28 height 28
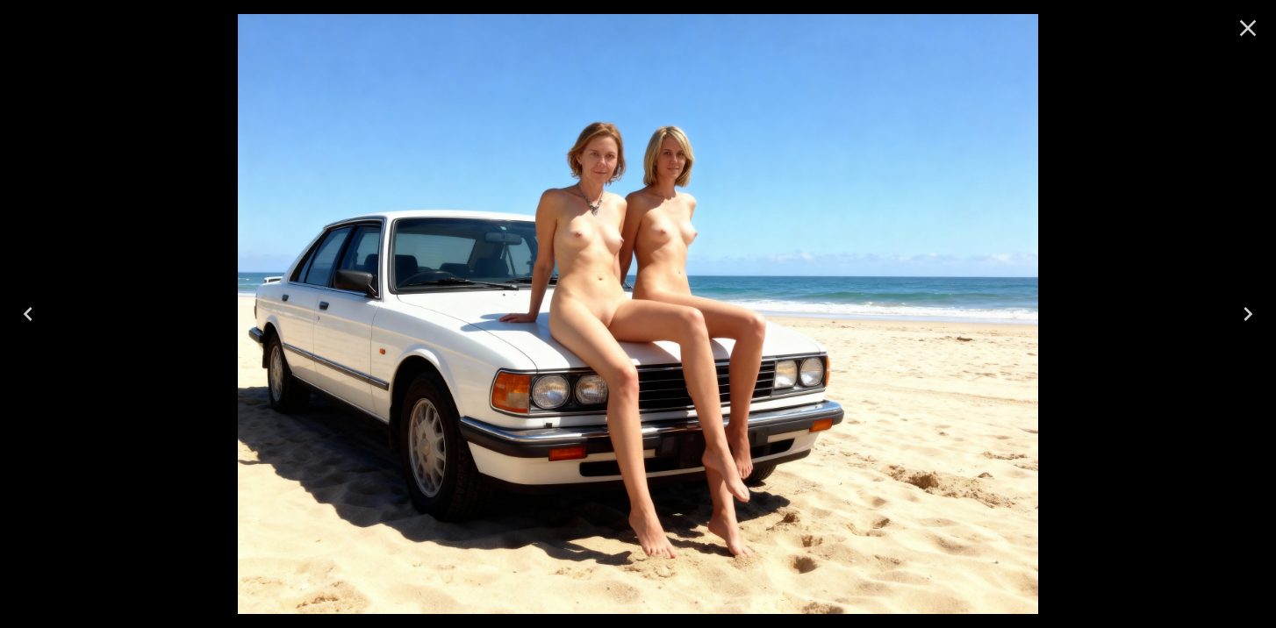
click at [32, 317] on icon "Previous" at bounding box center [28, 314] width 28 height 28
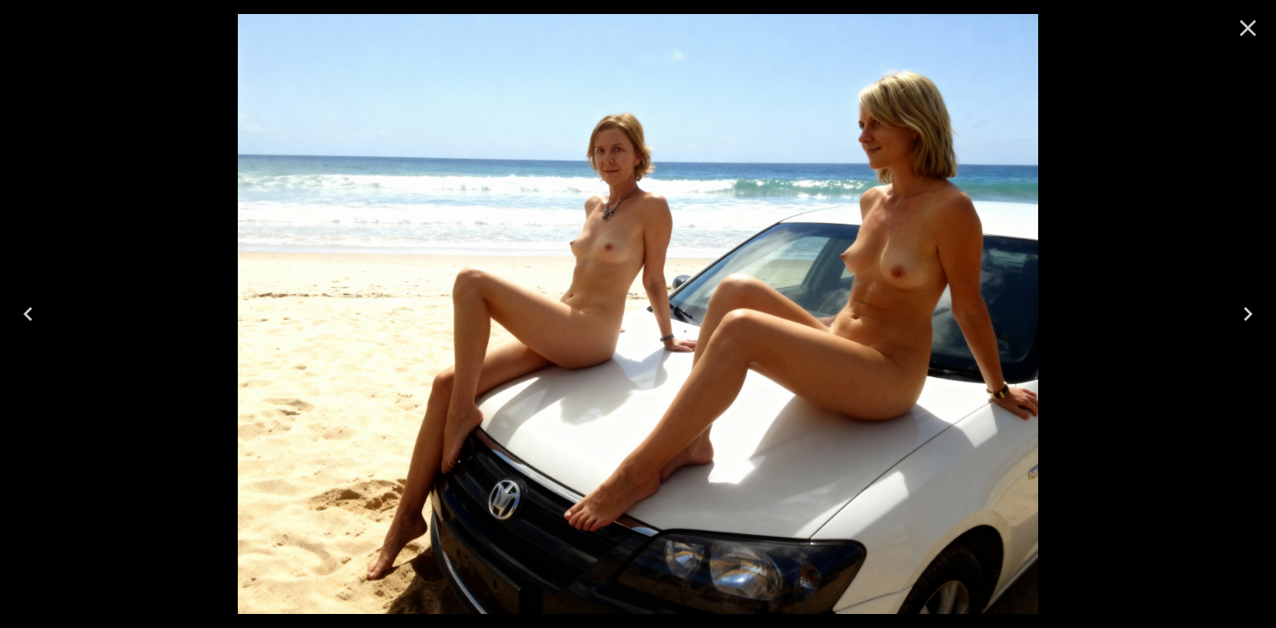
click at [1249, 28] on icon "Close" at bounding box center [1248, 28] width 28 height 28
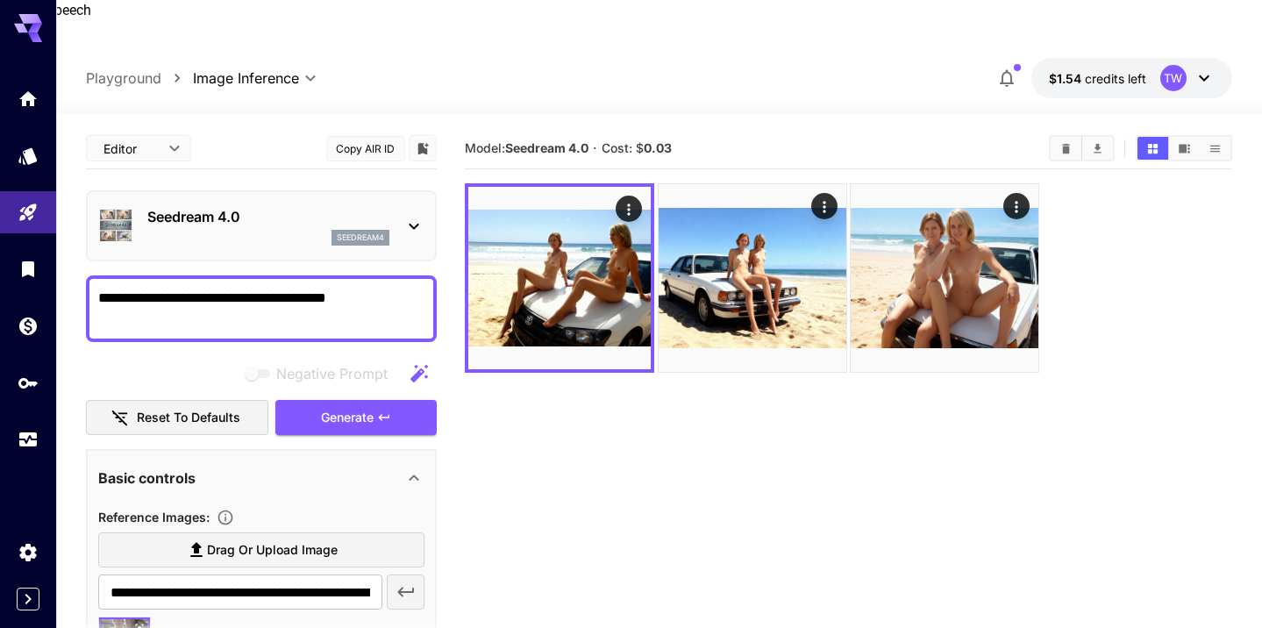
click at [562, 488] on section "Model: Seedream 4.0 · Cost: $ 0.03" at bounding box center [848, 442] width 767 height 628
click at [400, 288] on textarea "**********" at bounding box center [261, 309] width 326 height 42
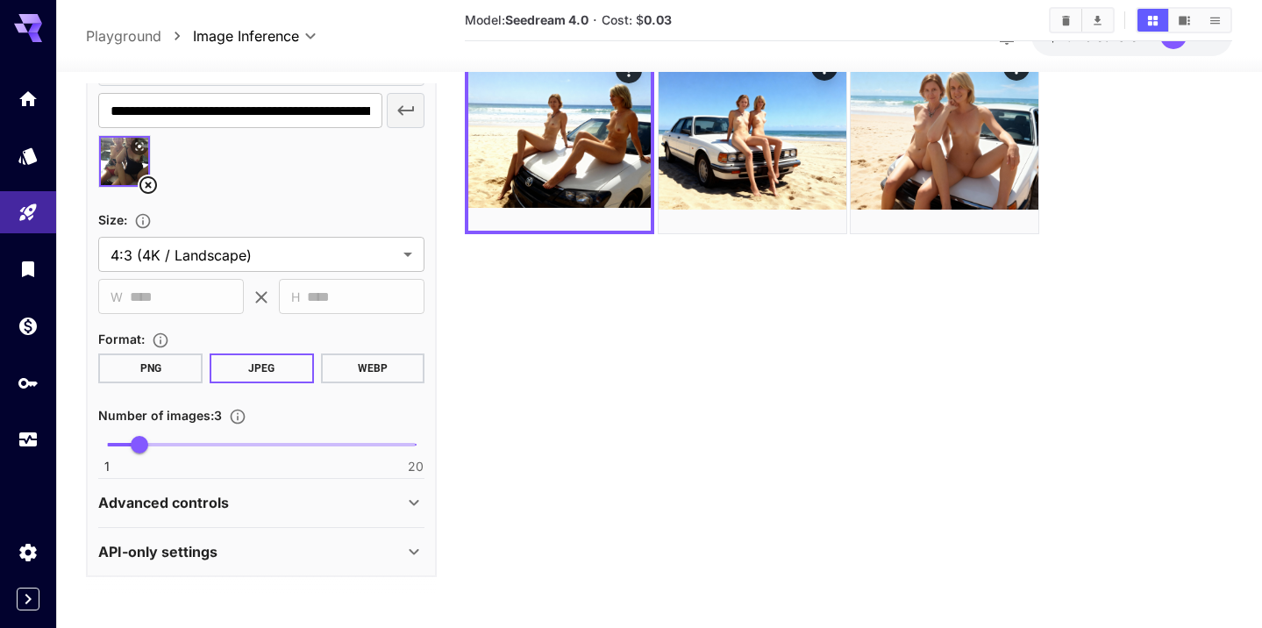
scroll to position [437, 0]
click at [391, 493] on div "Advanced controls" at bounding box center [250, 503] width 305 height 21
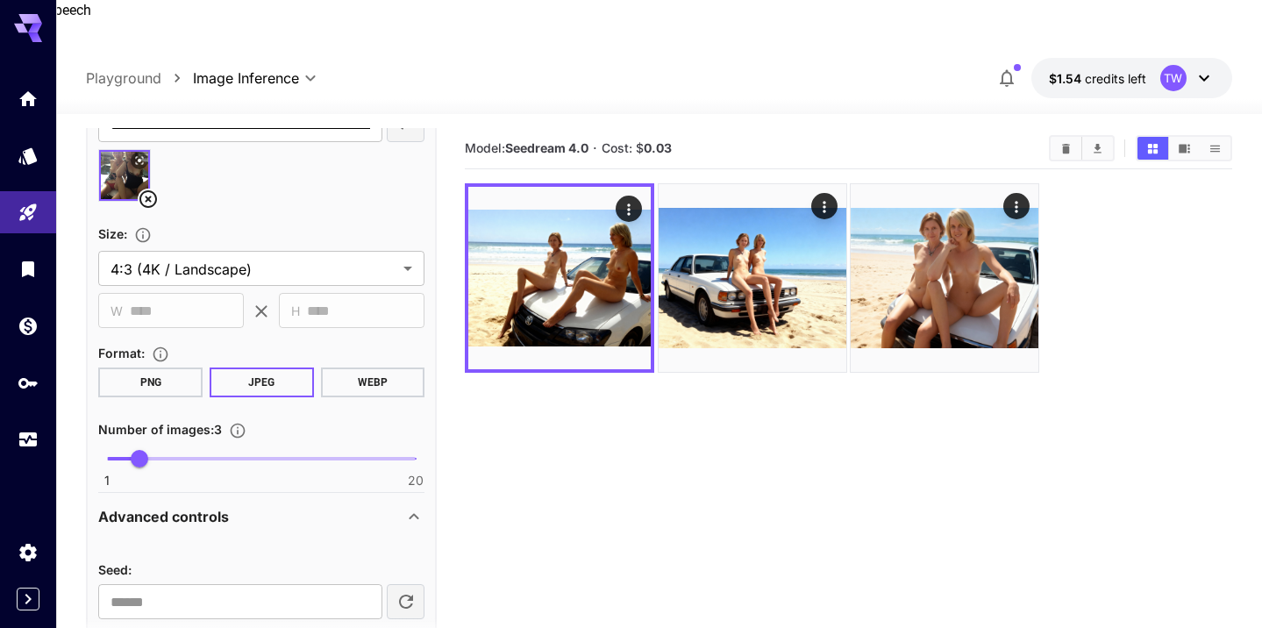
scroll to position [426, 0]
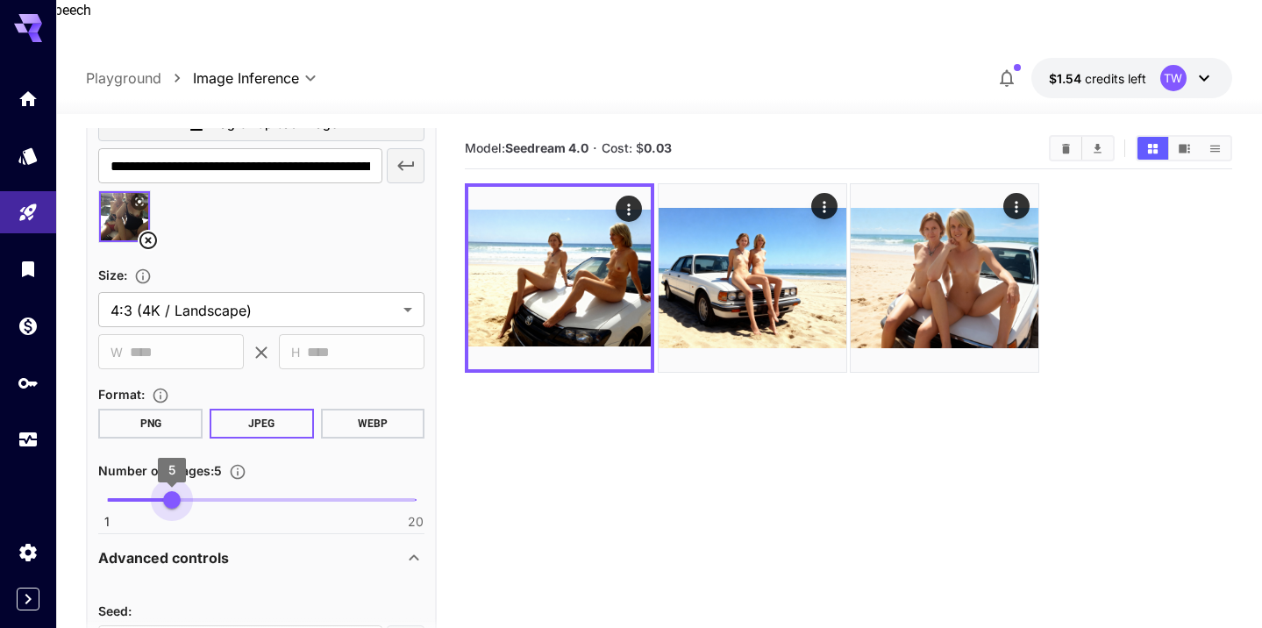
drag, startPoint x: 138, startPoint y: 454, endPoint x: 167, endPoint y: 459, distance: 29.3
click at [167, 491] on span "5" at bounding box center [172, 500] width 18 height 18
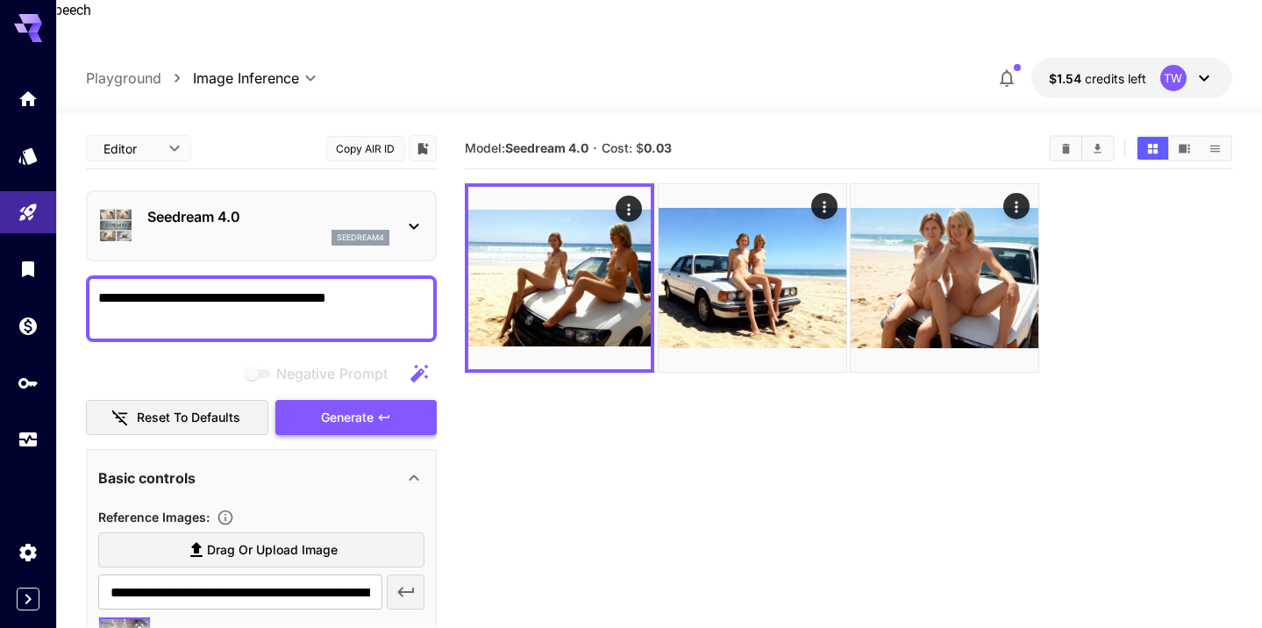
click at [351, 407] on span "Generate" at bounding box center [347, 418] width 53 height 22
